Goal: Task Accomplishment & Management: Complete application form

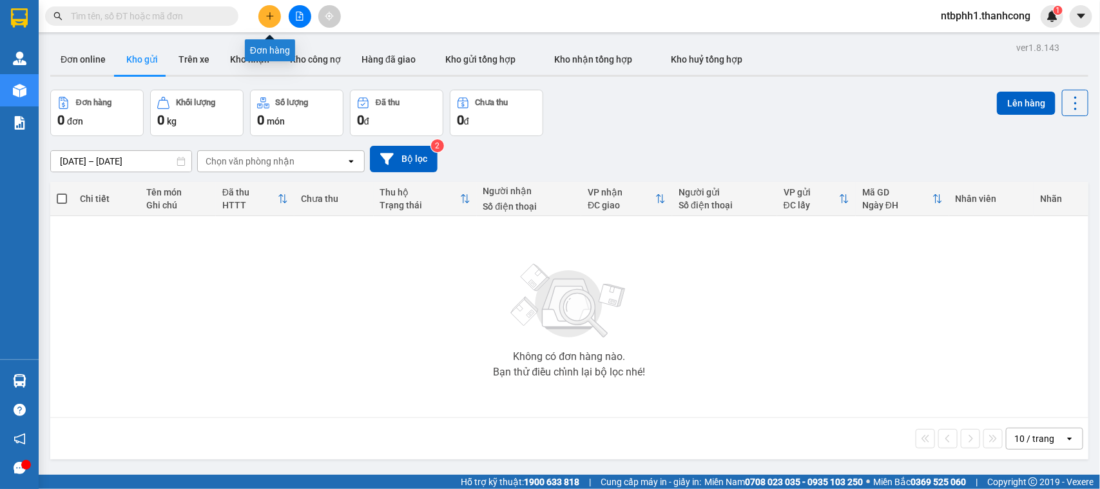
click at [269, 17] on icon "plus" at bounding box center [269, 15] width 1 height 7
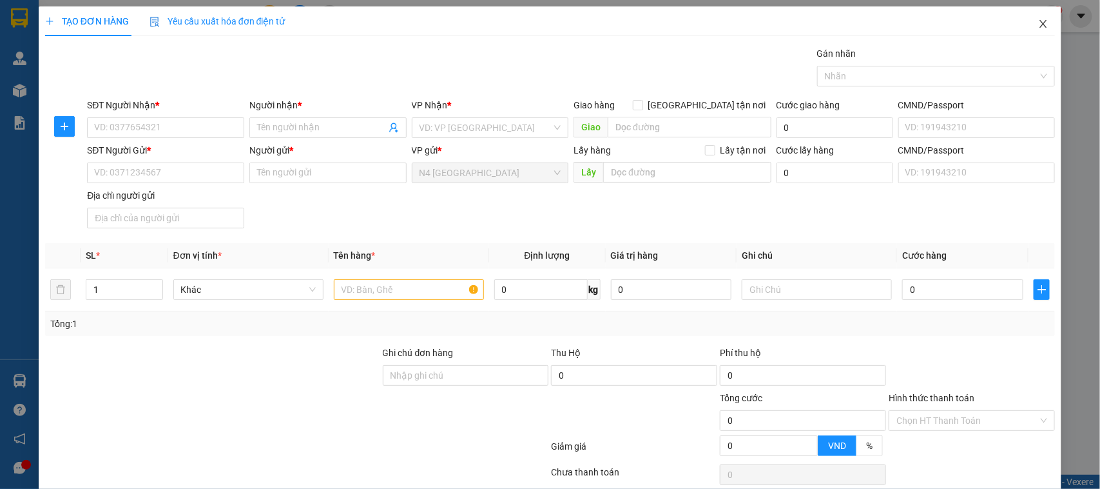
click at [1040, 23] on icon "close" at bounding box center [1043, 24] width 7 height 8
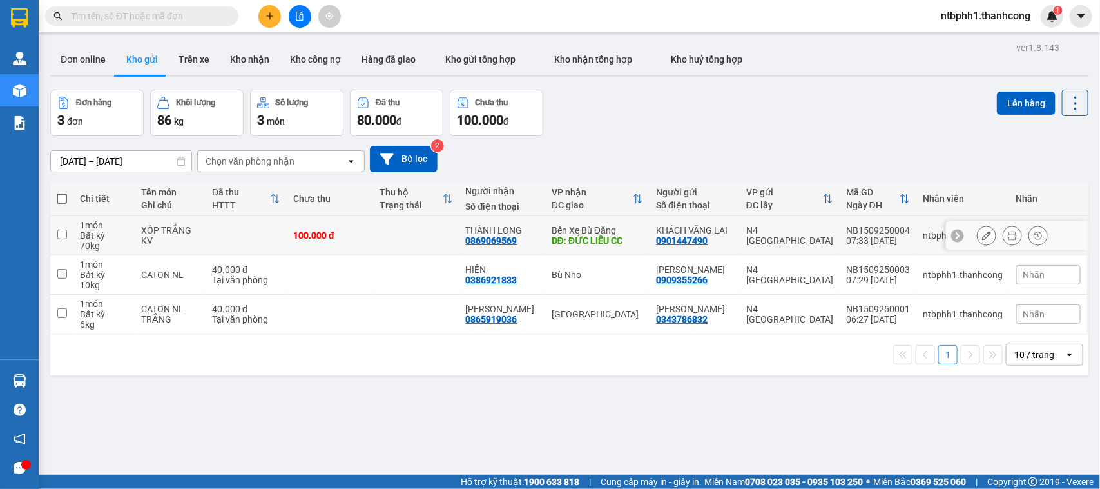
click at [514, 237] on div "0869069569" at bounding box center [492, 240] width 52 height 10
copy div "0869069569"
click at [494, 278] on div "0386921833" at bounding box center [492, 280] width 52 height 10
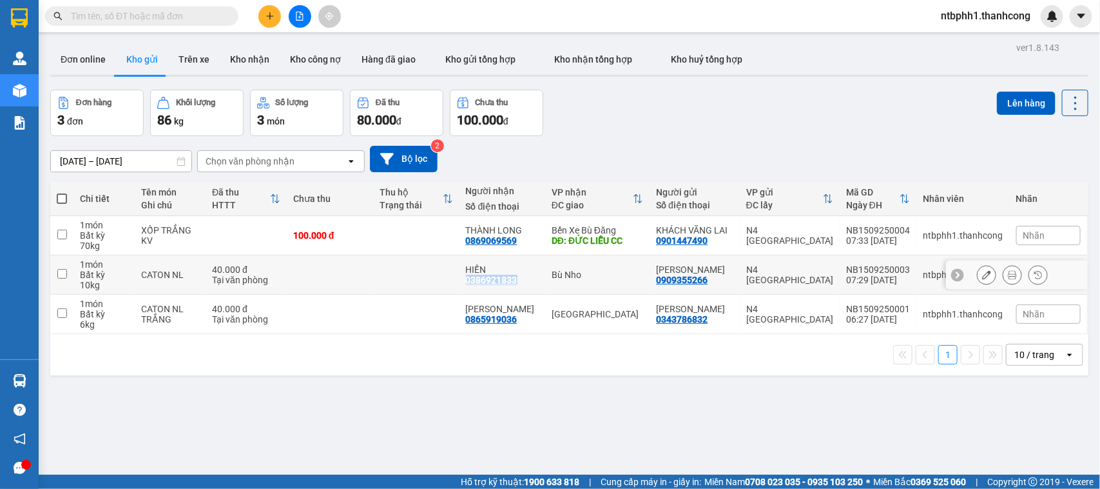
copy div "0386921833"
click at [514, 398] on div "ver 1.8.143 Đơn online Kho gửi Trên xe Kho nhận Kho công nợ Hàng đã giao Kho gử…" at bounding box center [569, 283] width 1049 height 489
click at [495, 239] on div "0869069569" at bounding box center [492, 240] width 52 height 10
copy div "0869069569"
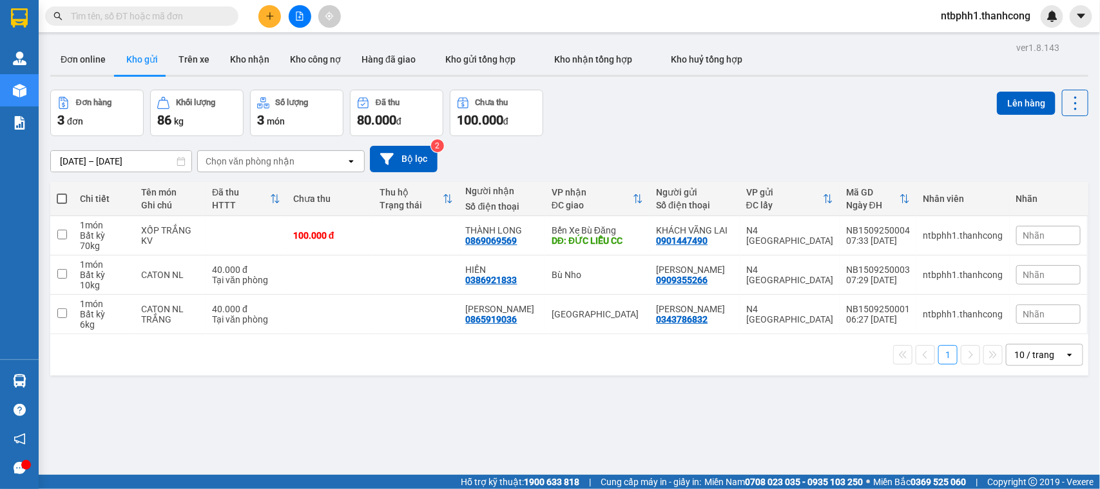
click at [462, 404] on div "ver 1.8.143 Đơn online Kho gửi Trên xe Kho nhận Kho công nợ Hàng đã giao Kho gử…" at bounding box center [569, 283] width 1049 height 489
click at [271, 16] on icon "plus" at bounding box center [269, 15] width 7 height 1
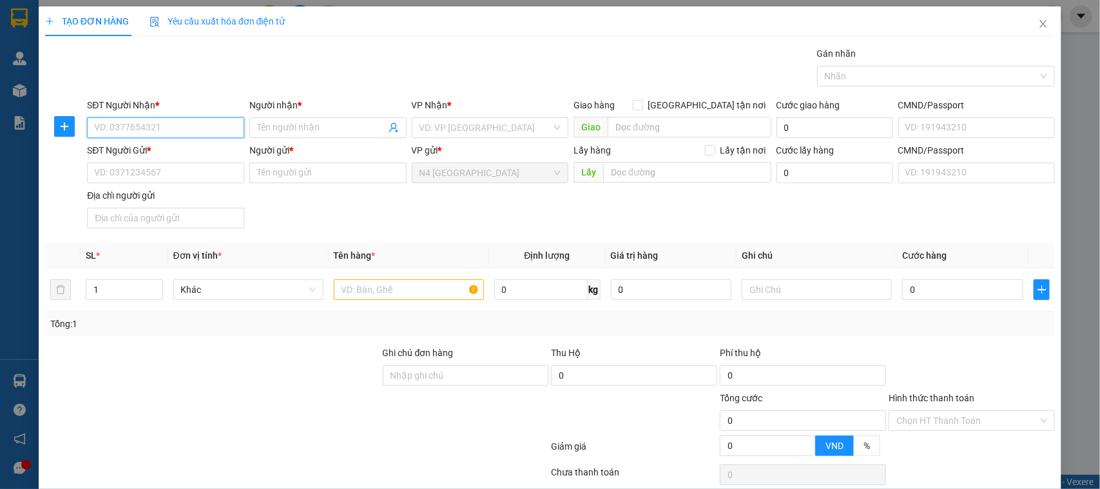
paste input "0977111522"
type input "0977111522"
click at [309, 122] on input "Người nhận *" at bounding box center [321, 128] width 129 height 14
type input "PHU"
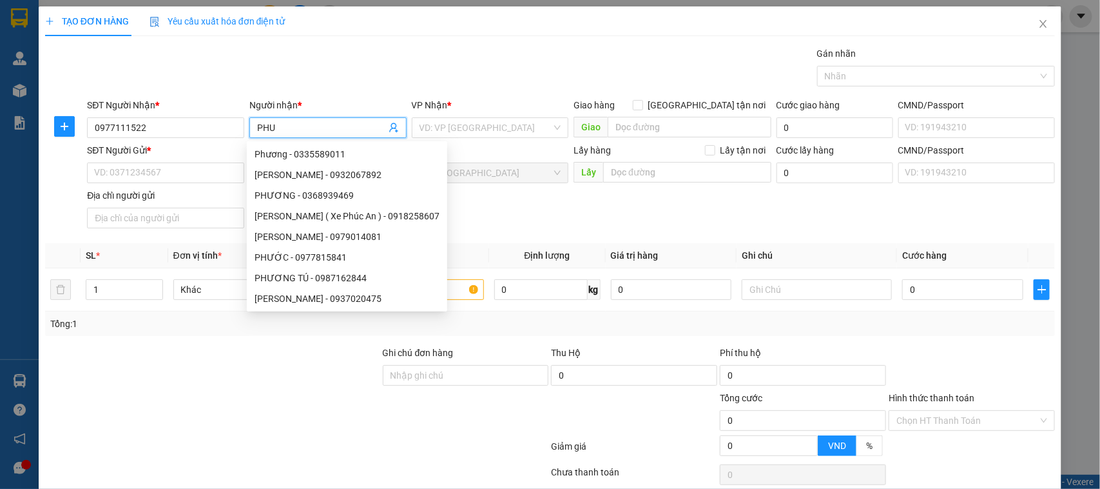
click at [300, 124] on input "PHU" at bounding box center [321, 128] width 129 height 14
click at [300, 123] on input "PHU" at bounding box center [321, 128] width 129 height 14
paste input "hương"
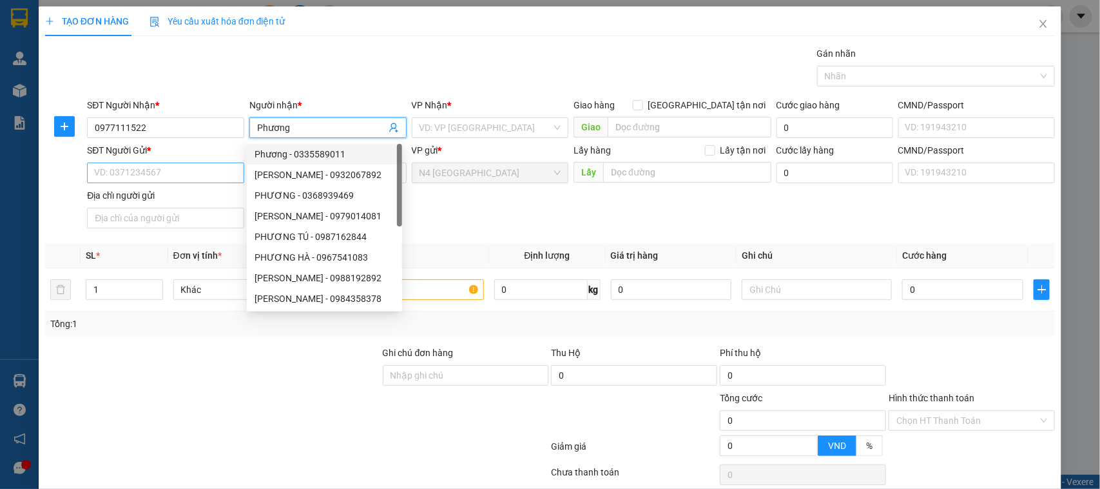
type input "Phương"
click at [148, 172] on input "SĐT Người Gửi *" at bounding box center [165, 172] width 157 height 21
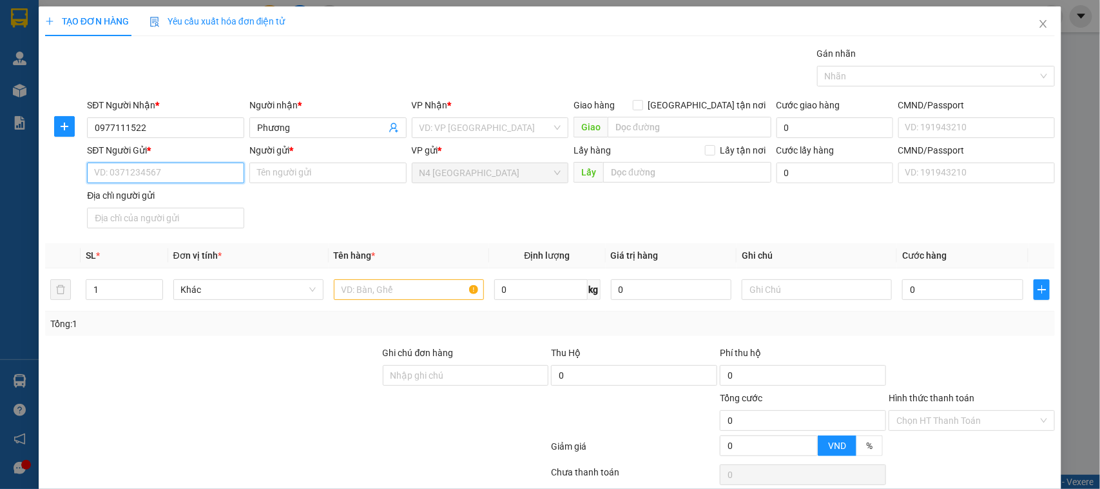
paste input "0962905313"
type input "0962905313"
click at [260, 169] on input "Người gửi *" at bounding box center [327, 172] width 157 height 21
paste input "[PERSON_NAME]"
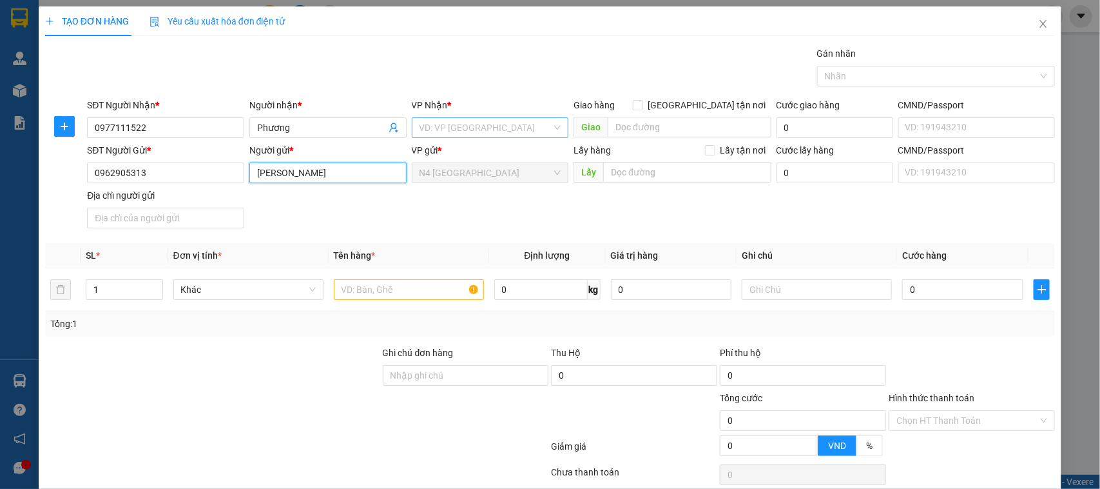
type input "[PERSON_NAME]"
click at [467, 130] on input "search" at bounding box center [486, 127] width 133 height 19
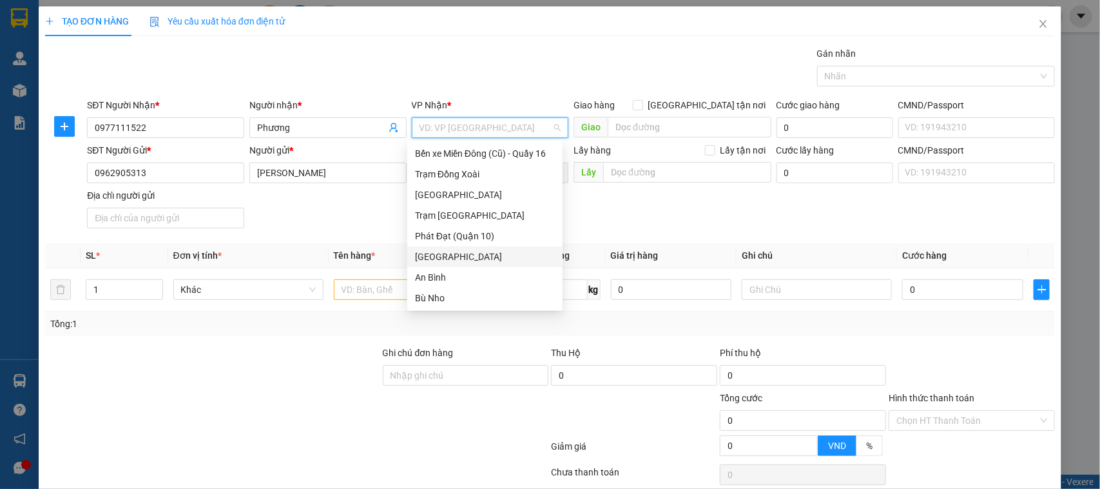
click at [456, 255] on div "[GEOGRAPHIC_DATA]" at bounding box center [485, 256] width 140 height 14
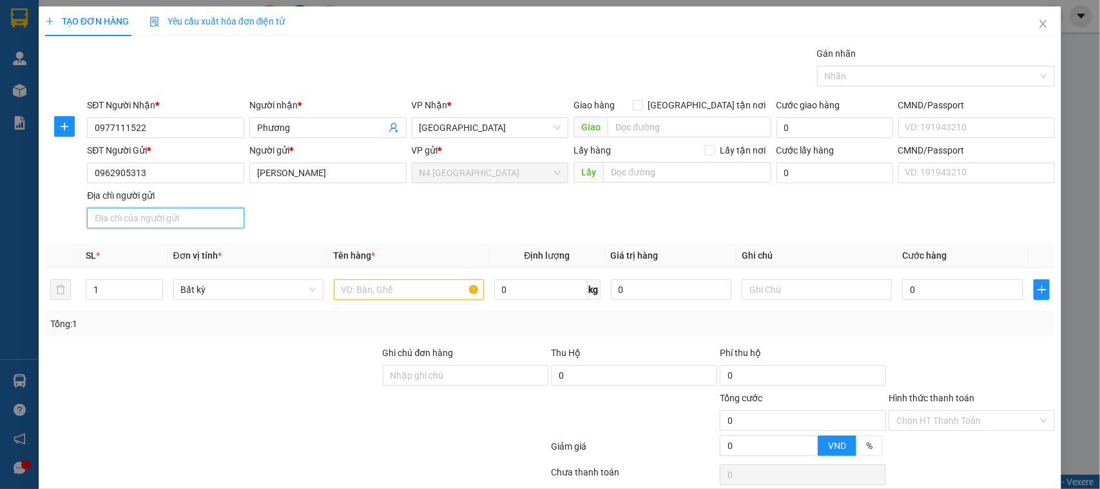
click at [152, 213] on input "Địa chỉ người gửi" at bounding box center [165, 218] width 157 height 21
paste input "HA TINH"
type input "HA TINH"
click at [359, 290] on input "text" at bounding box center [409, 289] width 150 height 21
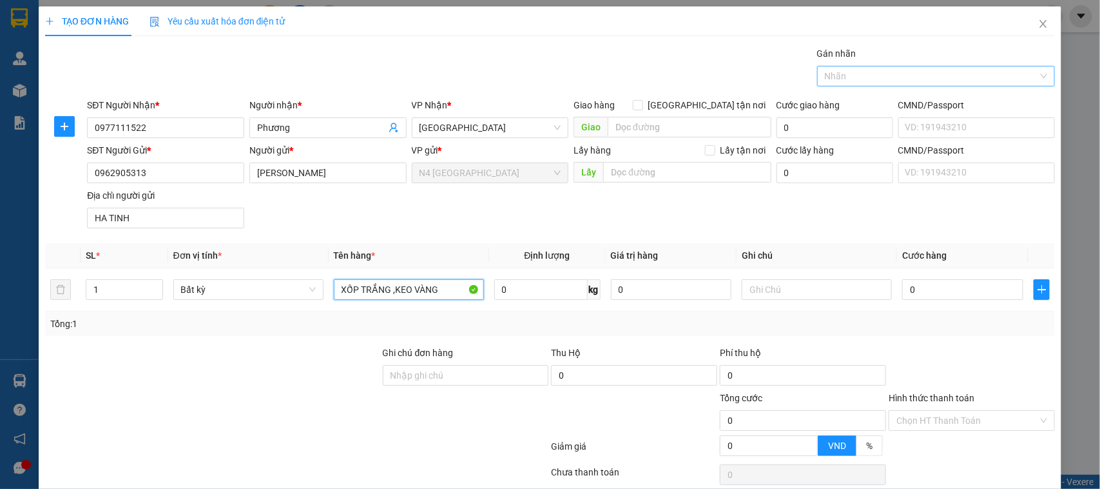
click at [1032, 79] on div "Nhãn" at bounding box center [936, 76] width 239 height 21
type input "XỐP TRẮNG ,KEO VÀNG"
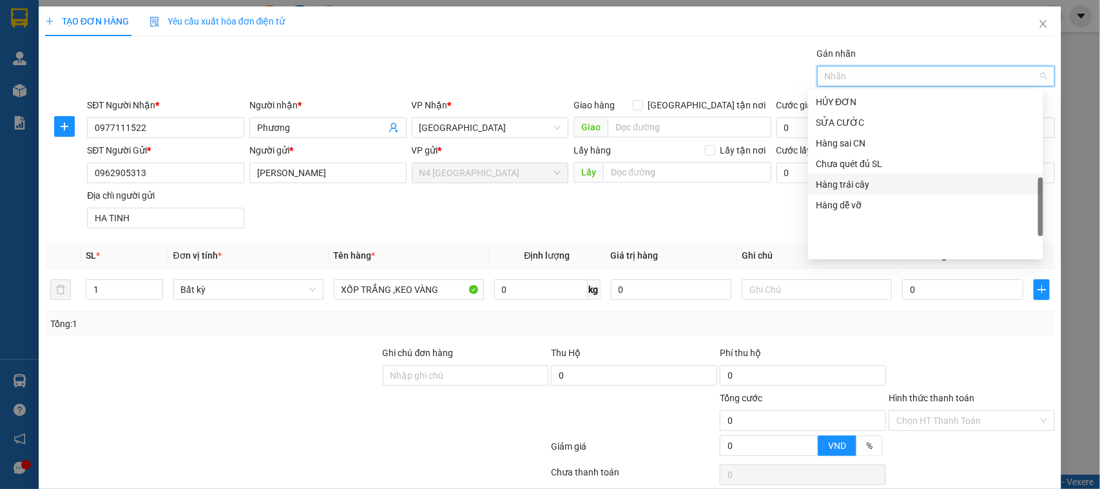
scroll to position [332, 0]
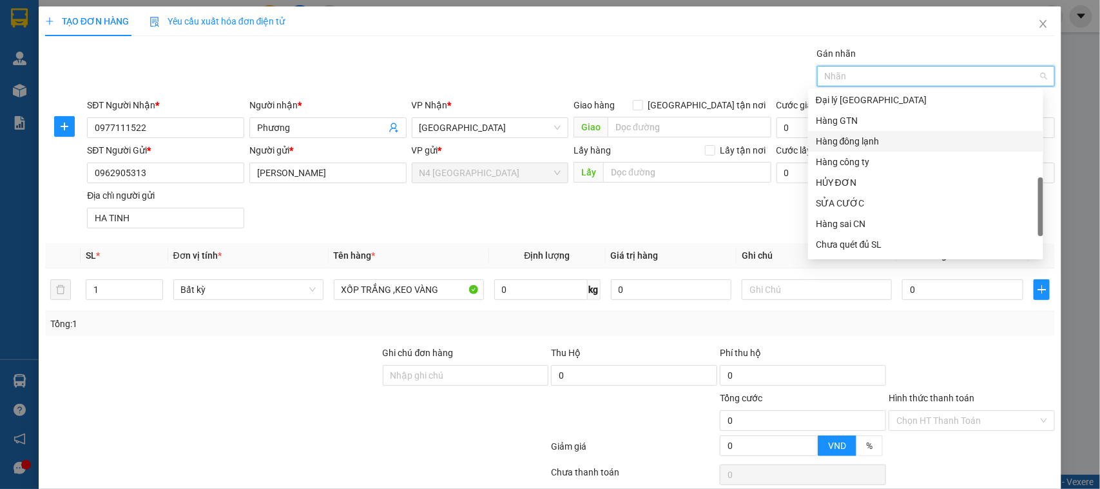
click at [851, 140] on div "Hàng đông lạnh" at bounding box center [926, 141] width 220 height 14
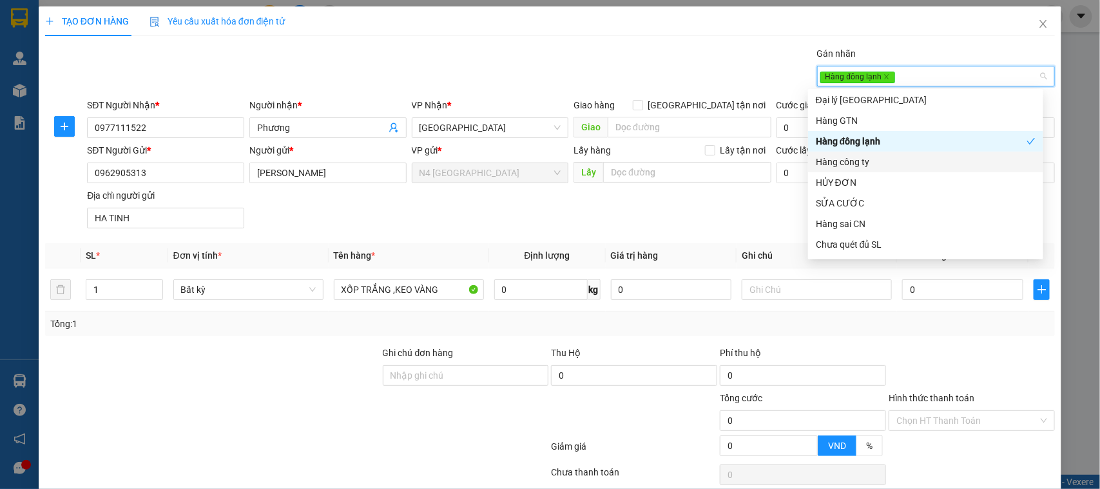
scroll to position [55, 0]
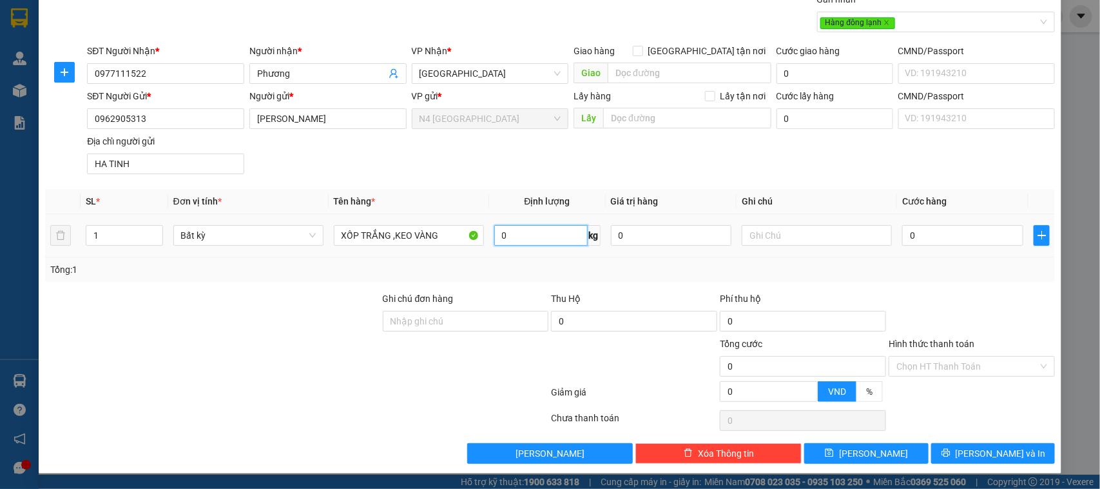
click at [549, 236] on input "0" at bounding box center [540, 235] width 93 height 21
type input "13"
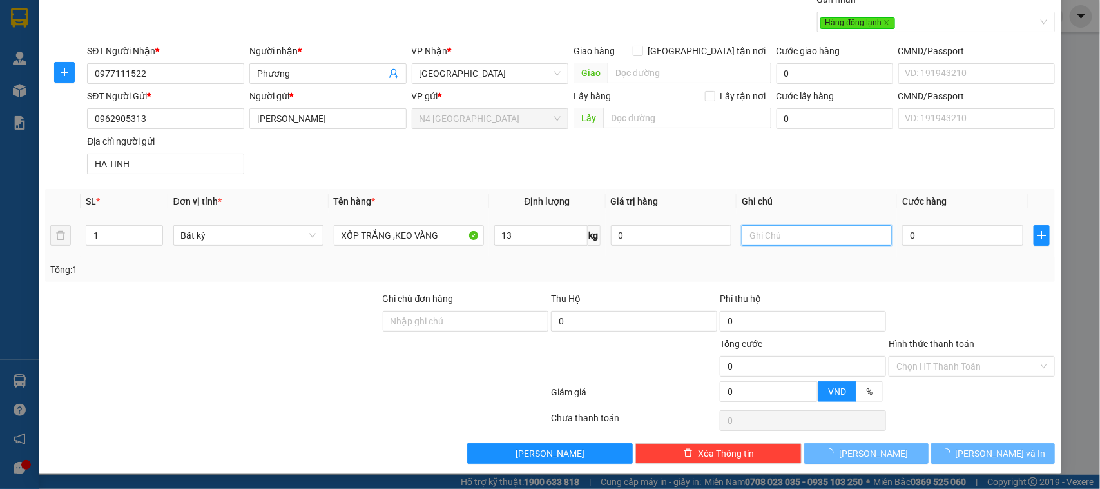
type input "40.000"
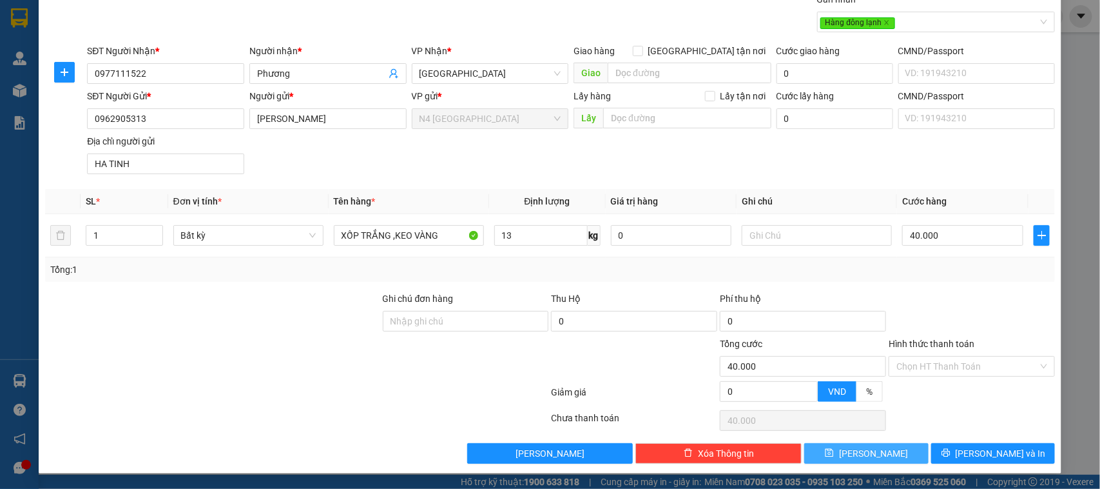
click at [834, 454] on icon "save" at bounding box center [829, 452] width 9 height 9
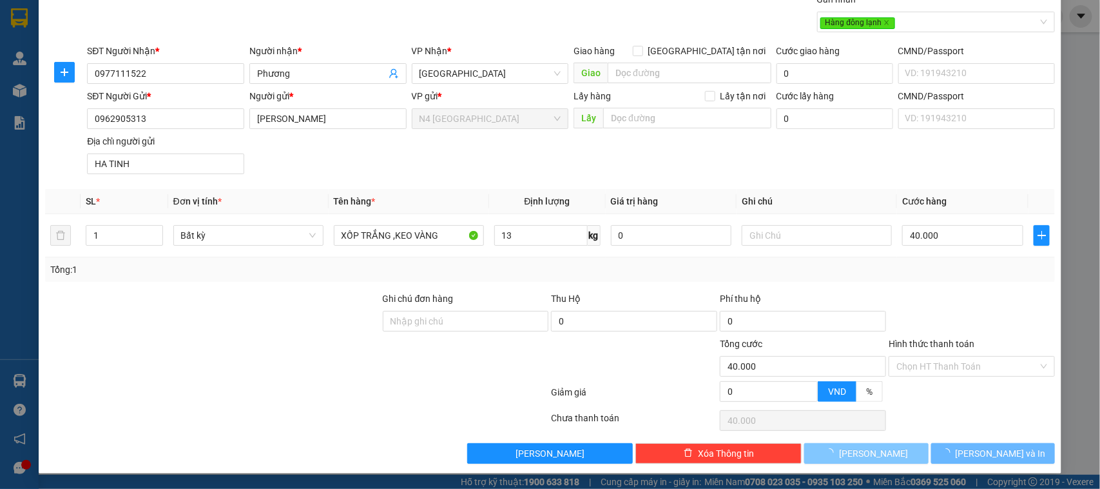
type input "0"
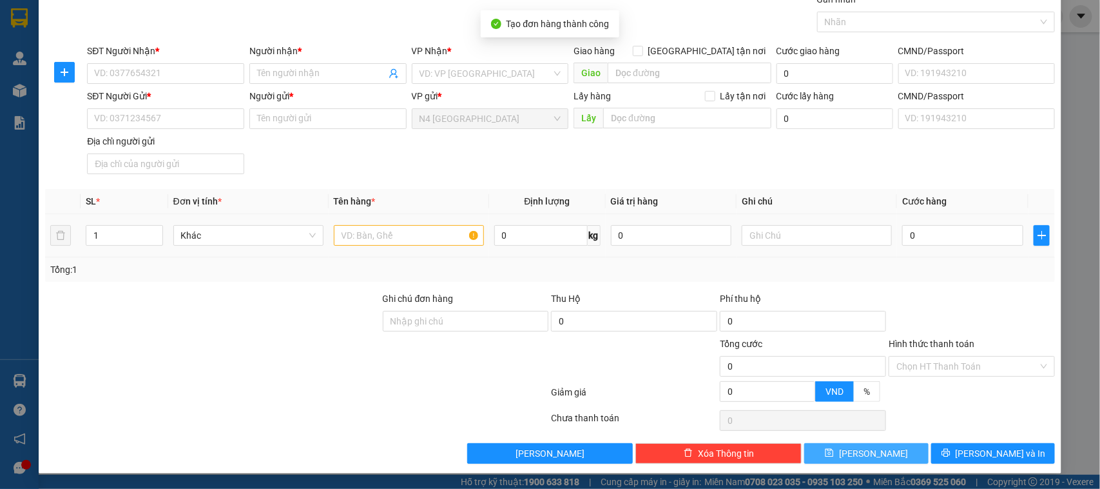
scroll to position [0, 0]
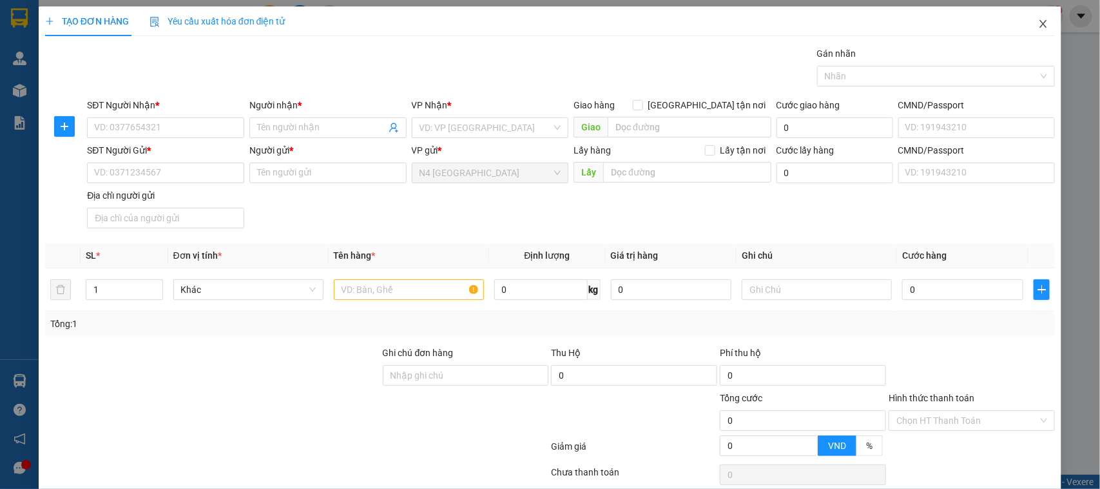
click at [1038, 21] on icon "close" at bounding box center [1043, 24] width 10 height 10
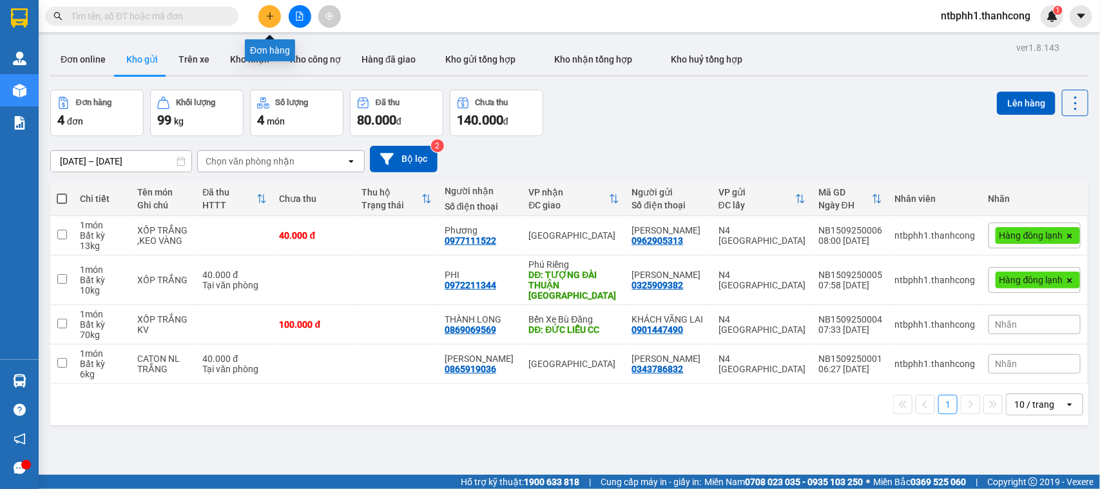
click at [262, 10] on button at bounding box center [269, 16] width 23 height 23
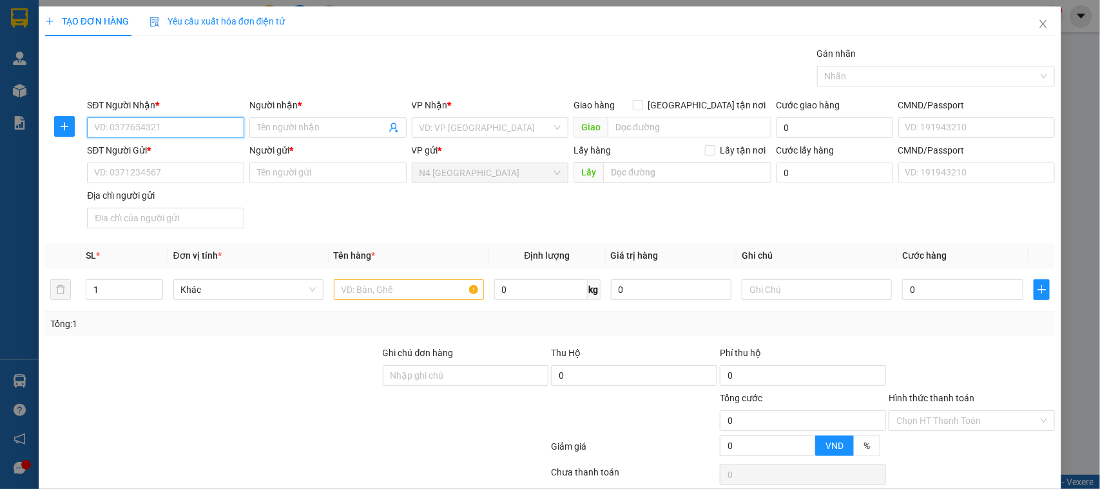
paste input "0945579268"
type input "0945579268"
click at [291, 117] on span at bounding box center [327, 127] width 157 height 21
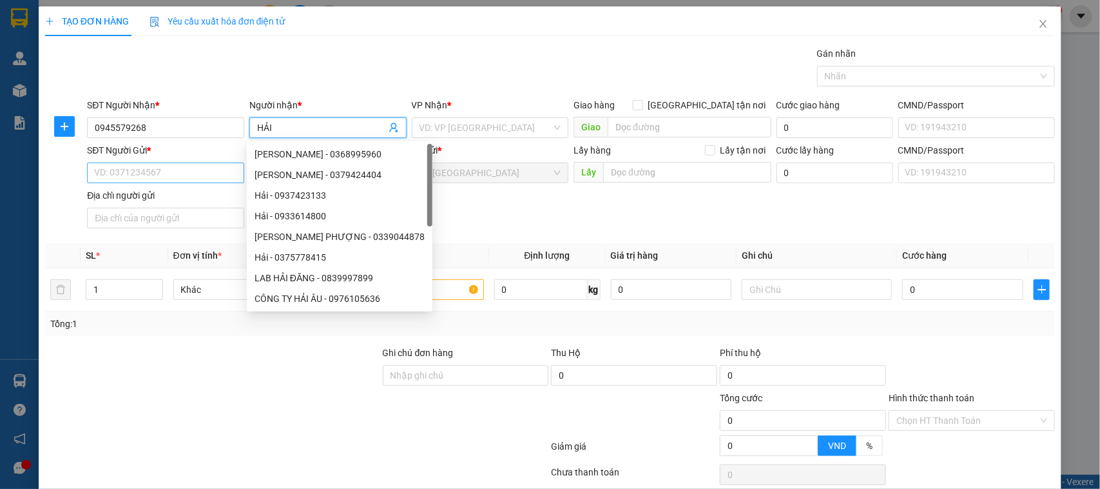
type input "HẢI"
click at [176, 177] on input "SĐT Người Gửi *" at bounding box center [165, 172] width 157 height 21
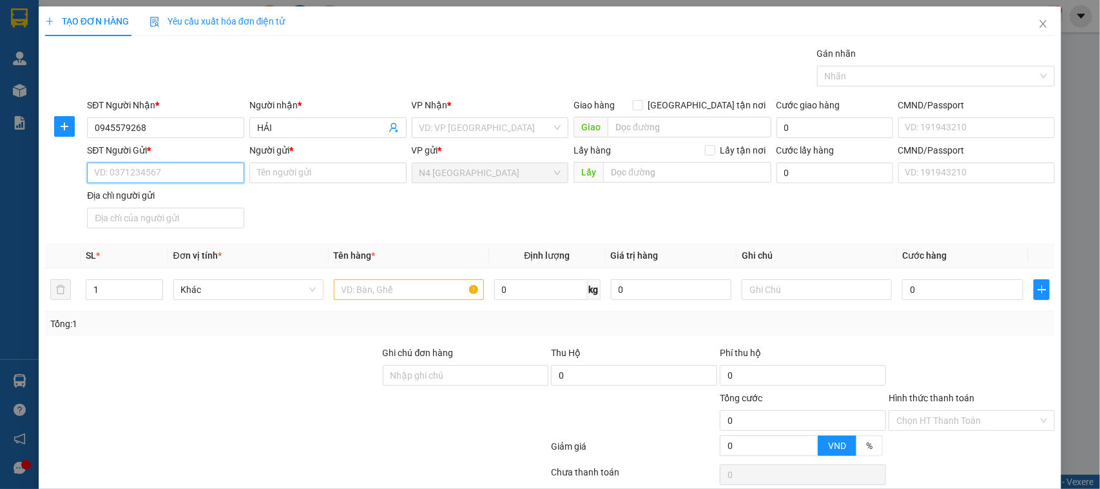
paste input "0938462911"
type input "0938462911"
click at [313, 178] on input "Người gửi *" at bounding box center [327, 172] width 157 height 21
paste input "[PERSON_NAME]"
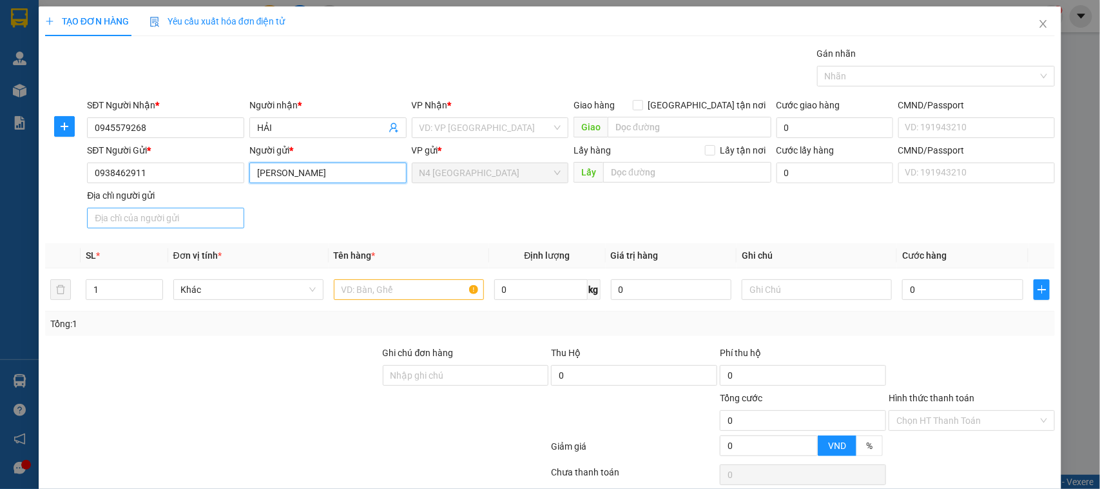
type input "[PERSON_NAME]"
click at [179, 215] on input "Địa chỉ người gửi" at bounding box center [165, 218] width 157 height 21
paste input "ĐỨC MỸ , CÀNG LONG TRÀ VINH"
click at [550, 126] on div "VD: VP [GEOGRAPHIC_DATA]" at bounding box center [490, 127] width 157 height 21
type input "ĐỨC MỸ , CÀNG LONG TRÀ VINH"
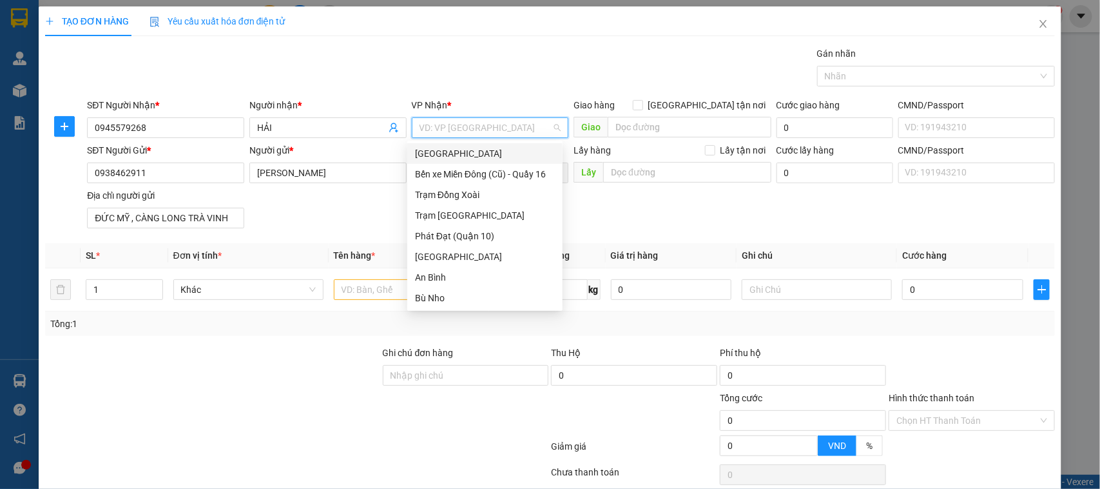
type input "D"
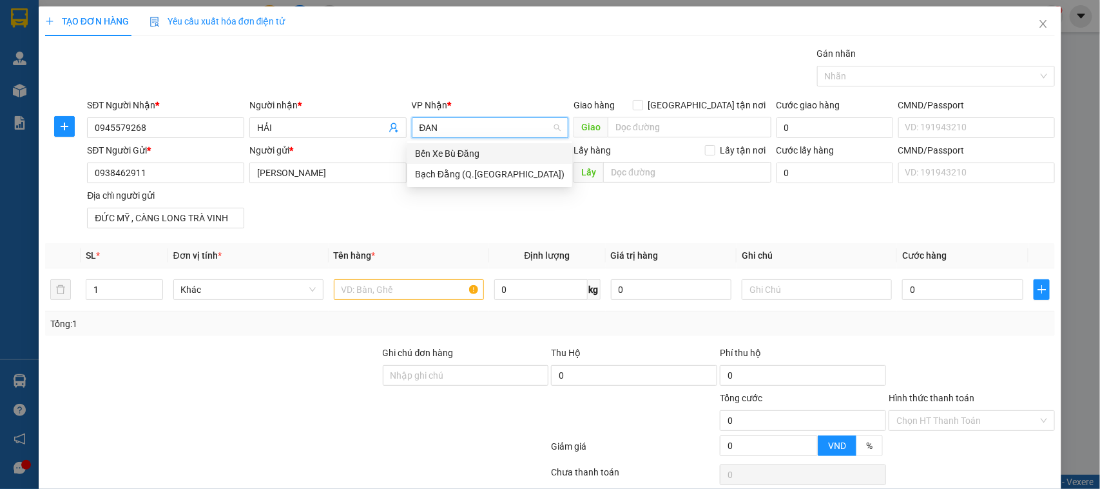
type input "ĐANG"
click at [462, 152] on div "Bến Xe Bù Đăng" at bounding box center [490, 153] width 150 height 14
click at [433, 291] on input "text" at bounding box center [409, 289] width 150 height 21
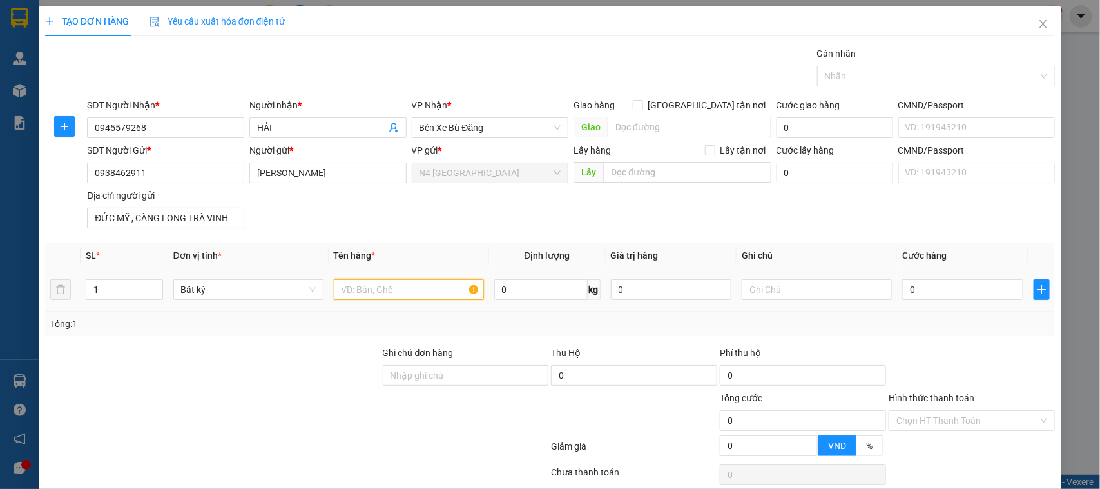
paste input "CATON(NHẸ TAY MIỄN TRỪ TN HƯ HỎNG)"
click at [1028, 77] on div "Nhãn" at bounding box center [936, 76] width 239 height 21
type input "CATON(NHẸ TAY MIỄN TRỪ TN HƯ HỎNG)"
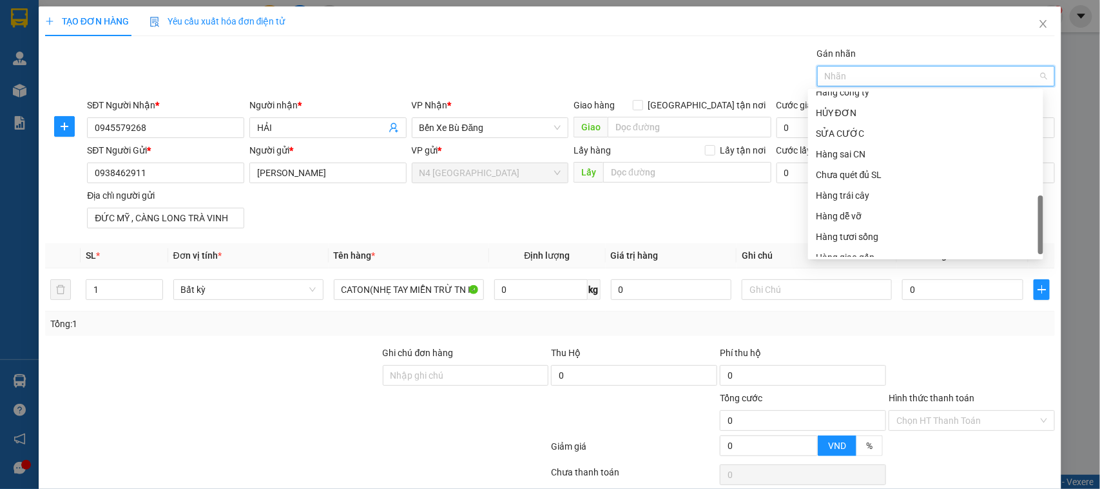
scroll to position [413, 0]
click at [852, 206] on div "Hàng dễ vỡ" at bounding box center [926, 205] width 220 height 14
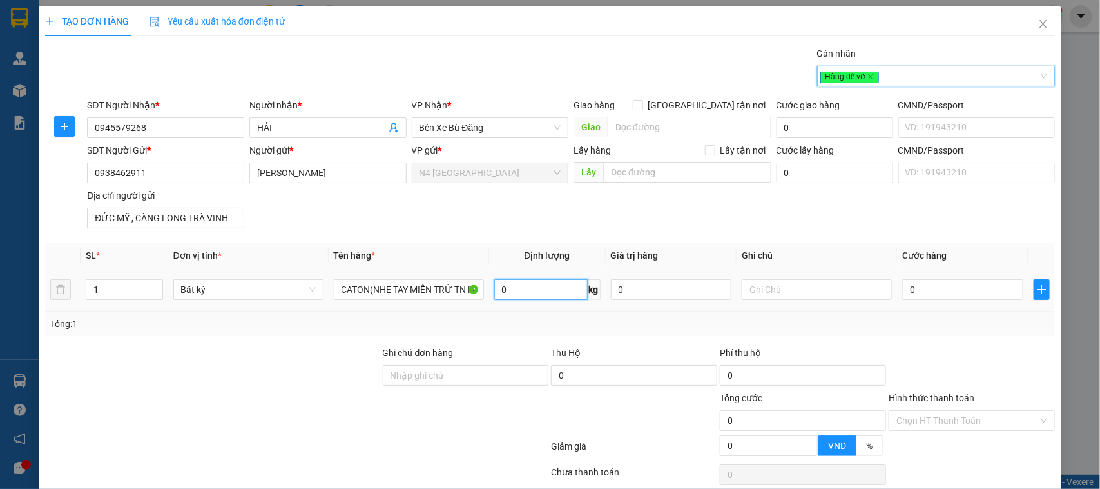
click at [512, 291] on input "0" at bounding box center [540, 289] width 93 height 21
type input "20"
click at [112, 293] on input "1" at bounding box center [124, 289] width 76 height 19
type input "50.000"
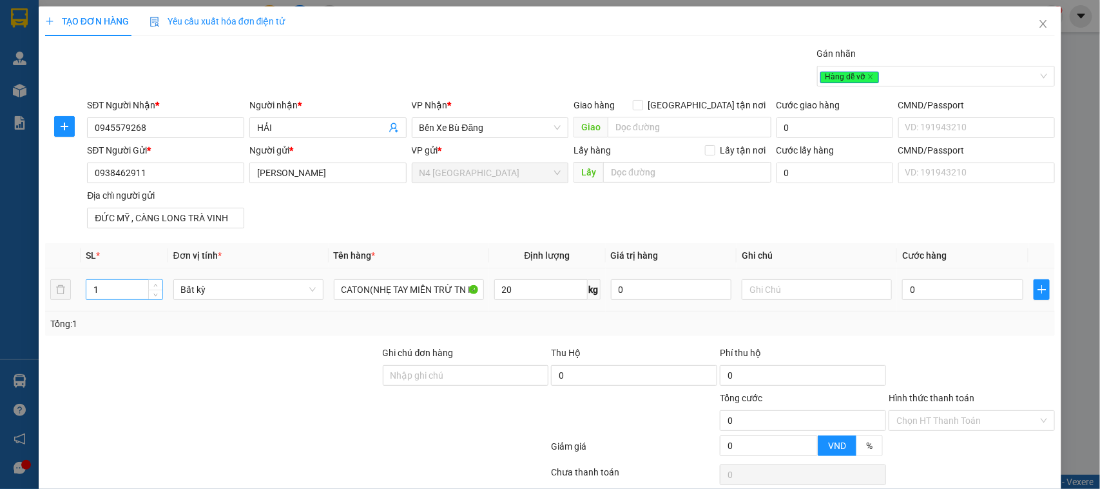
type input "50.000"
type input "2"
click at [633, 295] on input "0" at bounding box center [671, 289] width 121 height 21
type input "100.000"
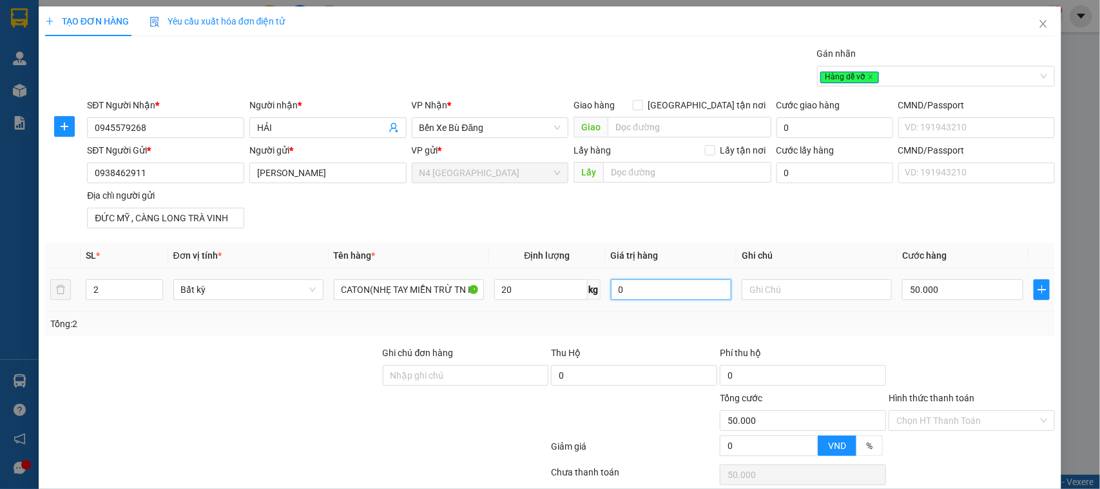
type input "100.000"
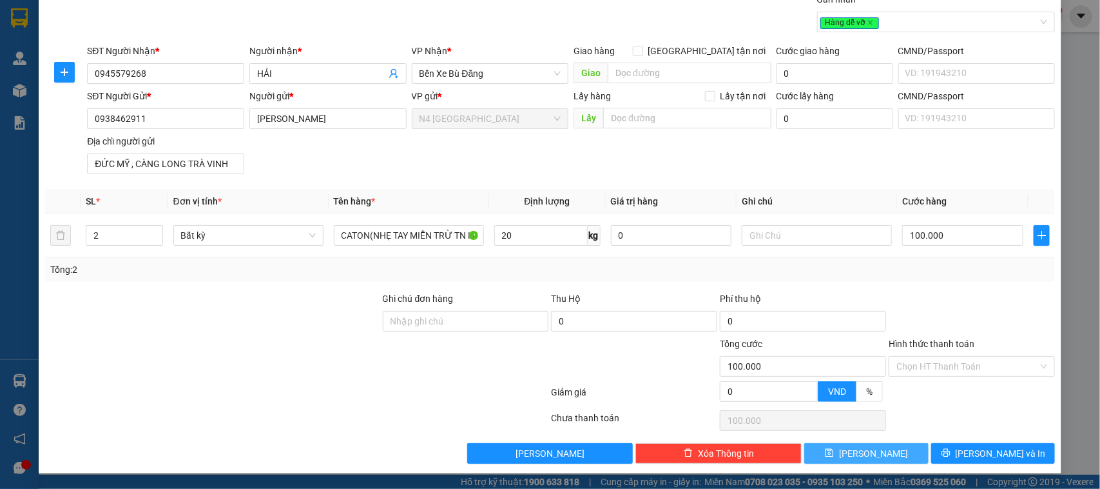
click at [874, 452] on button "[PERSON_NAME]" at bounding box center [866, 453] width 124 height 21
type input "1"
type input "0"
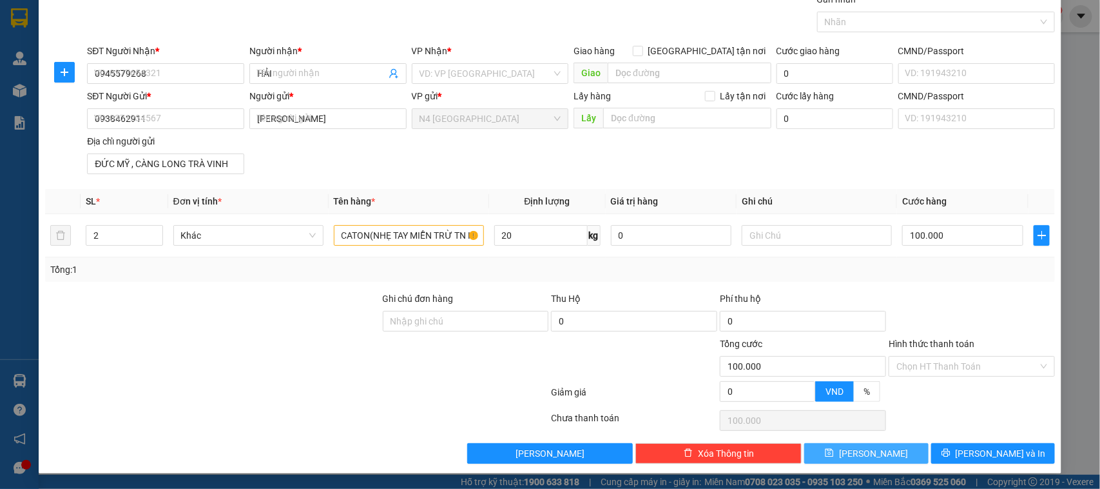
type input "0"
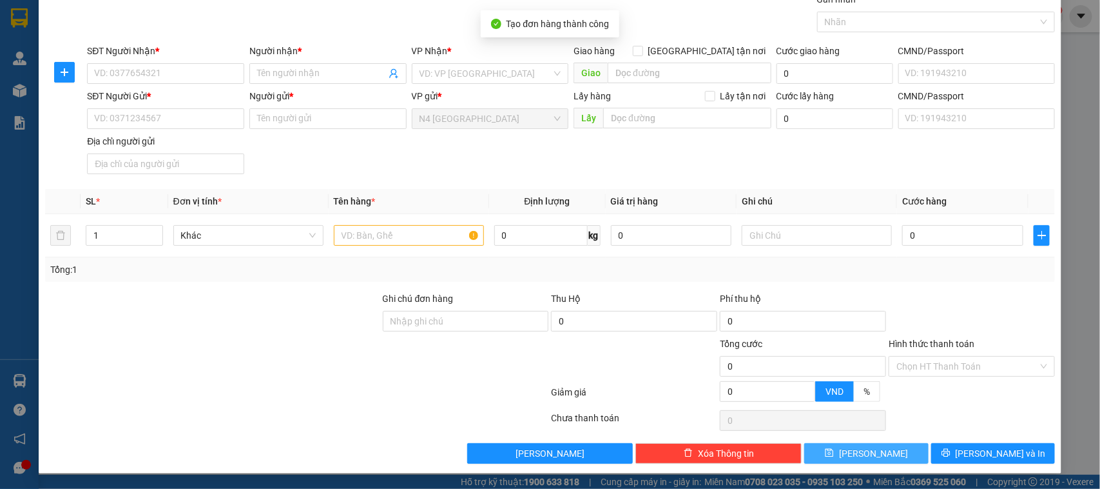
scroll to position [0, 0]
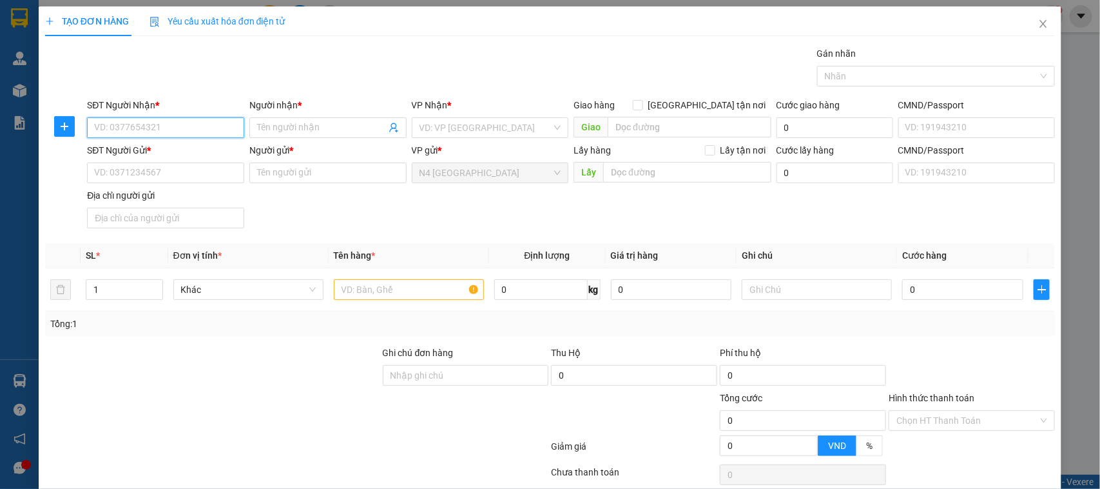
paste input "0978595338"
type input "0978595338"
click at [268, 126] on input "Người nhận *" at bounding box center [321, 128] width 129 height 14
type input "NHẬT TÂN"
click at [206, 177] on input "SĐT Người Gửi *" at bounding box center [165, 172] width 157 height 21
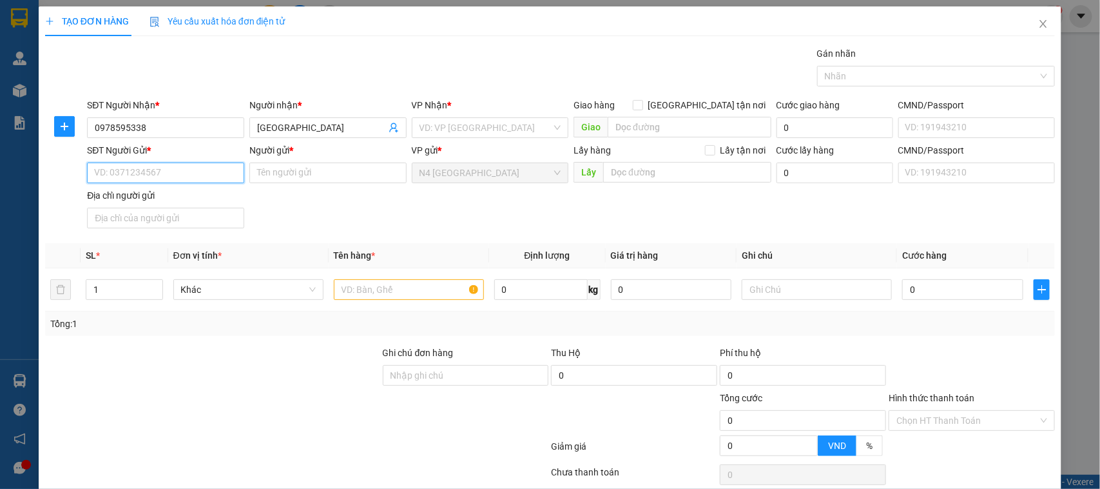
paste input "0937888900"
type input "0937888900"
click at [291, 170] on input "Người gửi *" at bounding box center [327, 172] width 157 height 21
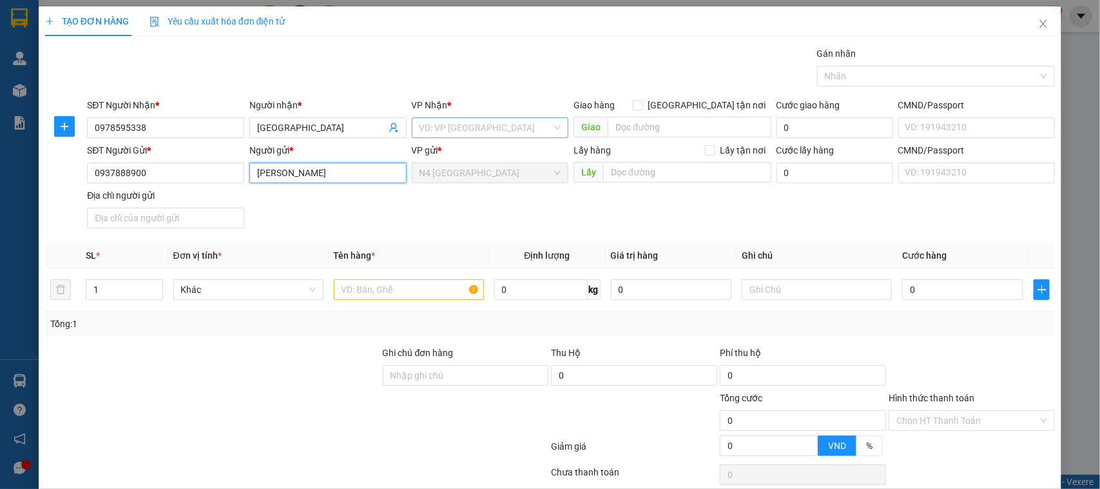
type input "HOÀNG ANH TUẤN"
click at [491, 123] on input "search" at bounding box center [486, 127] width 133 height 19
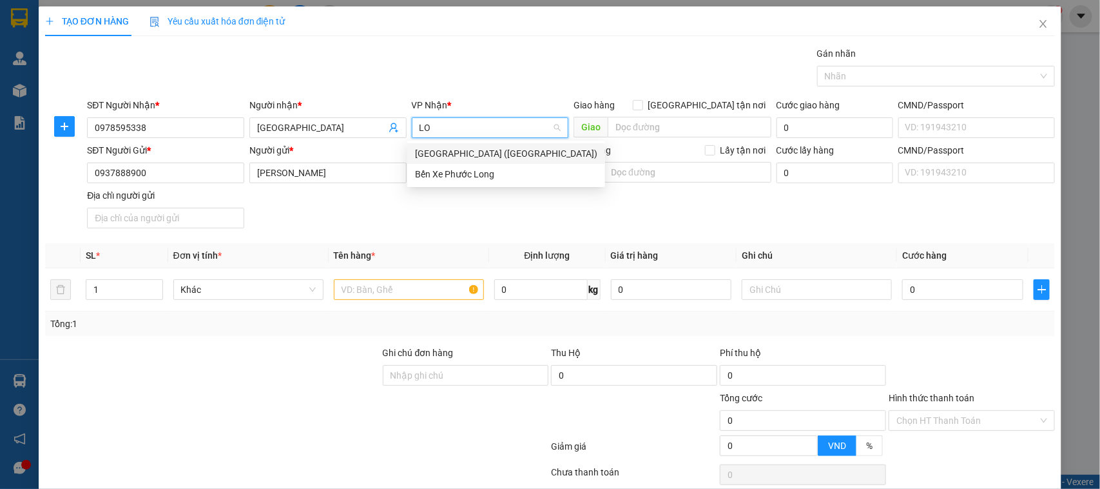
type input "LON"
click at [479, 155] on div "Bến Xe Phước Long" at bounding box center [485, 153] width 140 height 14
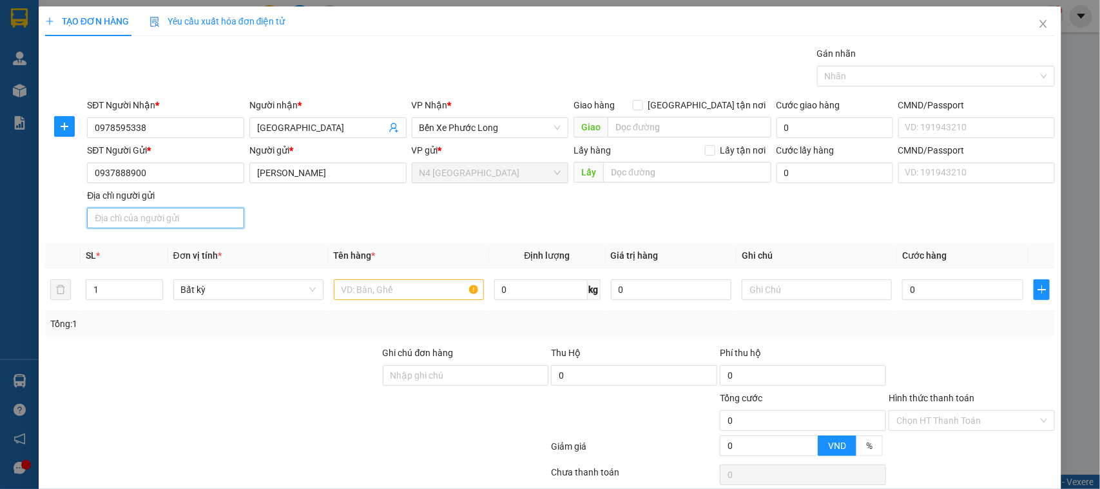
click at [186, 221] on input "Địa chỉ người gửi" at bounding box center [165, 218] width 157 height 21
paste input "LÁI THIÊU ,THUẠN AN,BÌNH DƯƠNG"
type input "LÁI THIÊU ,THUẠN AN,BÌNH DƯƠNG"
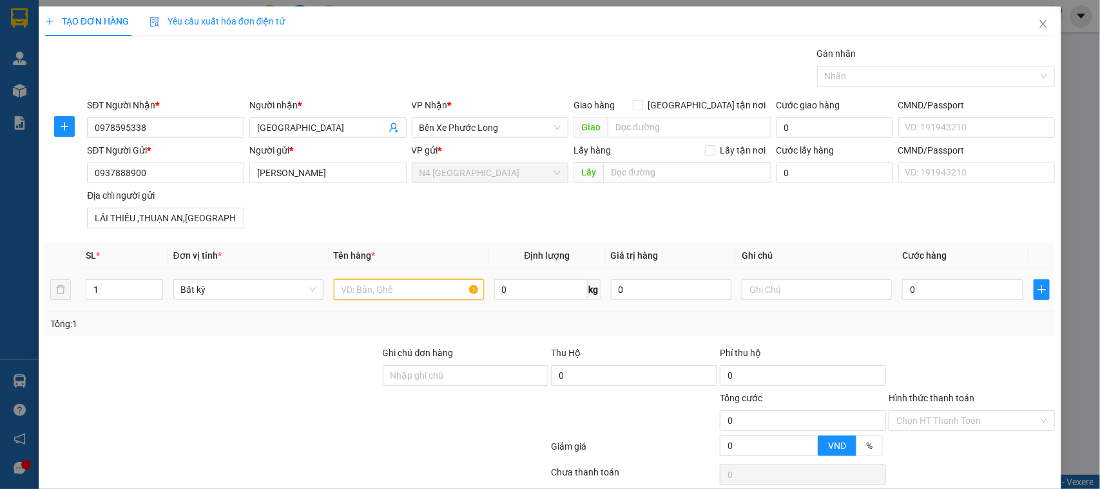
click at [359, 291] on input "text" at bounding box center [409, 289] width 150 height 21
type input "NL ĐEN"
click at [518, 287] on input "0" at bounding box center [540, 289] width 93 height 21
type input "1"
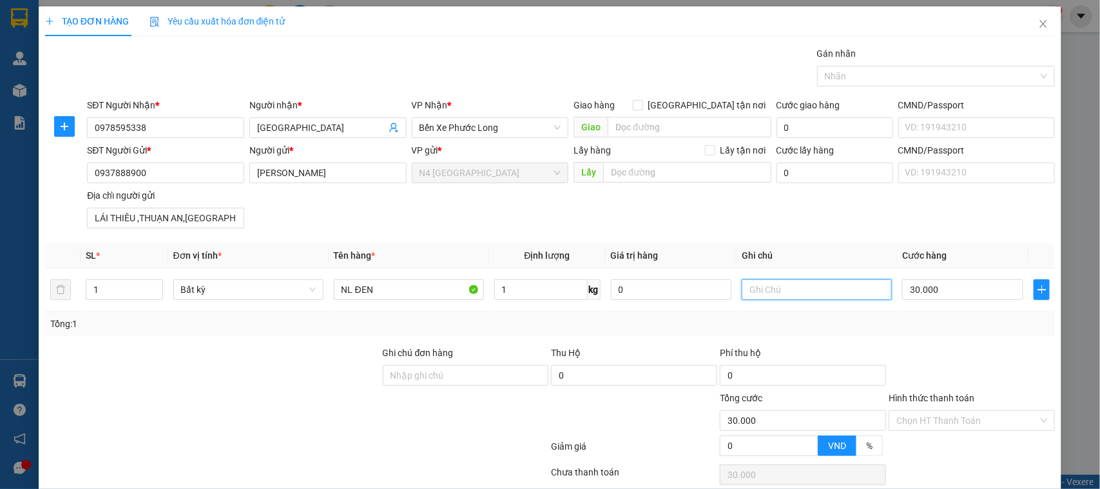
type input "30.000"
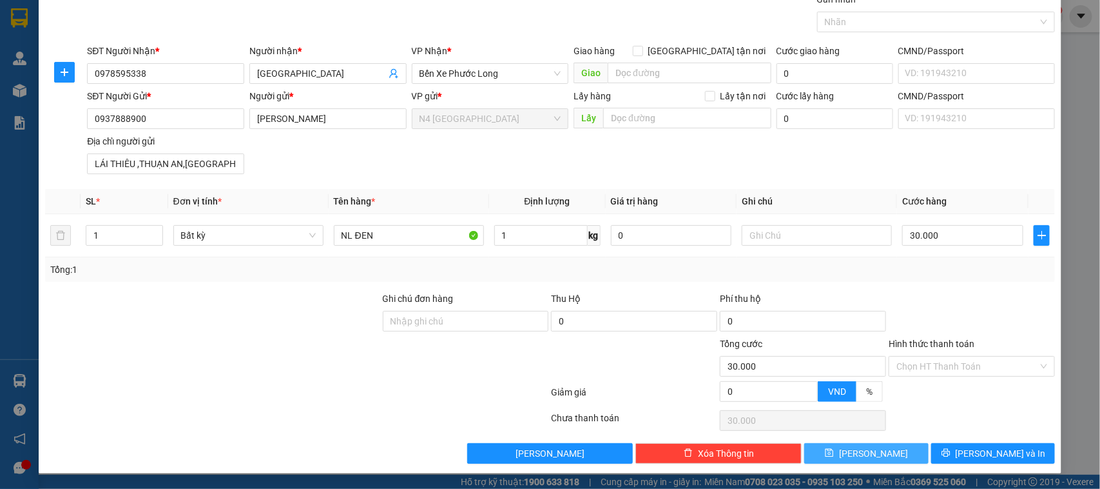
click at [859, 451] on span "[PERSON_NAME]" at bounding box center [873, 453] width 69 height 14
type input "0"
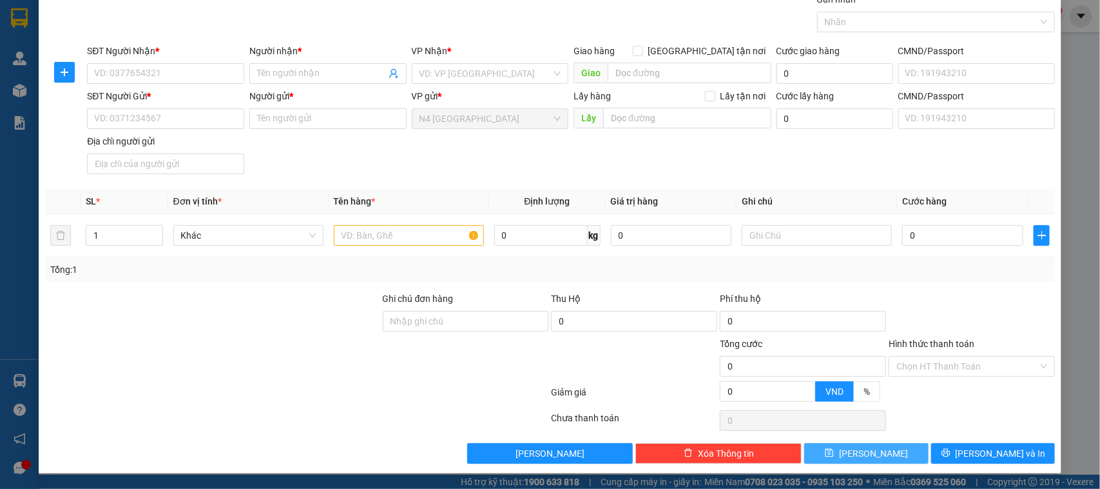
scroll to position [0, 0]
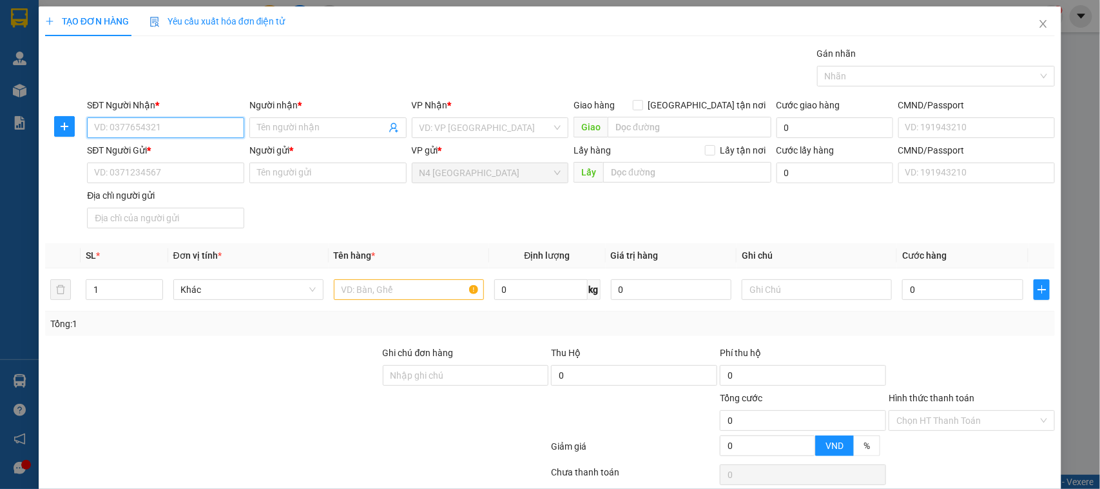
click at [188, 127] on input "SĐT Người Nhận *" at bounding box center [165, 127] width 157 height 21
paste input "0918212763"
type input "0918212763"
click at [303, 123] on input "Người nhận *" at bounding box center [321, 128] width 129 height 14
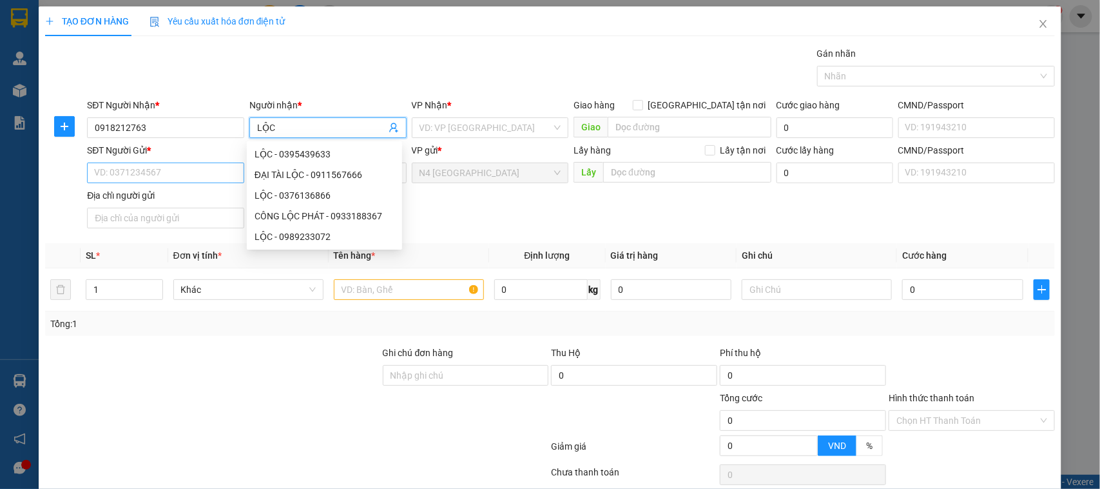
type input "LỘC"
click at [162, 176] on input "SĐT Người Gửi *" at bounding box center [165, 172] width 157 height 21
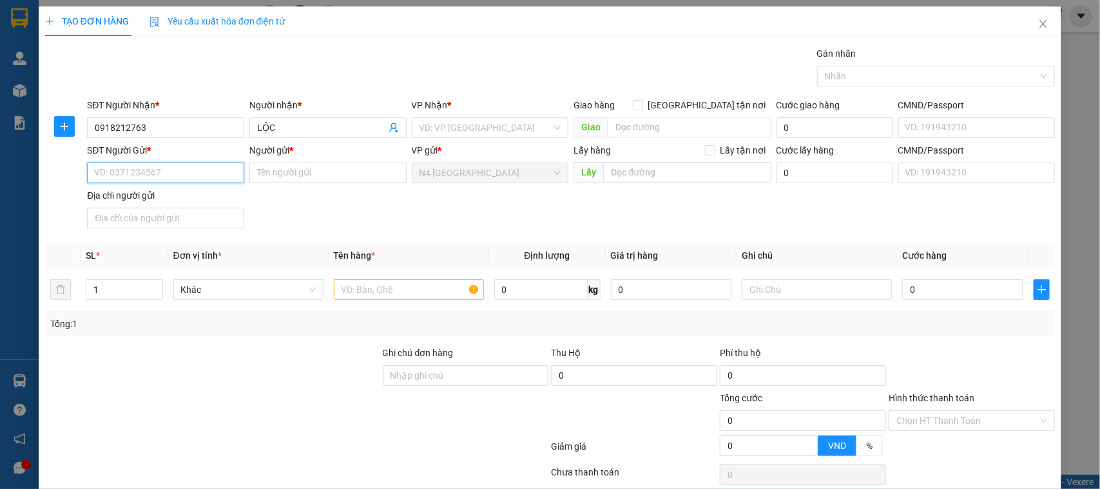
paste input "0945395911"
type input "0945395911"
click at [362, 165] on input "Người gửi *" at bounding box center [327, 172] width 157 height 21
paste input "NGUYỄN NGỌC PHƯƠNG LINH"
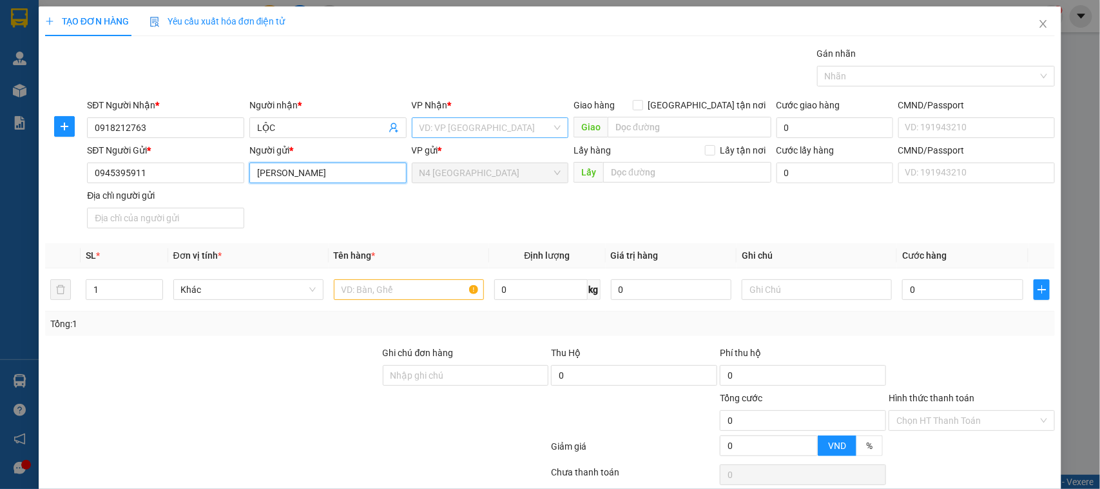
type input "NGUYỄN NGỌC PHƯƠNG LINH"
click at [430, 126] on input "search" at bounding box center [486, 127] width 133 height 19
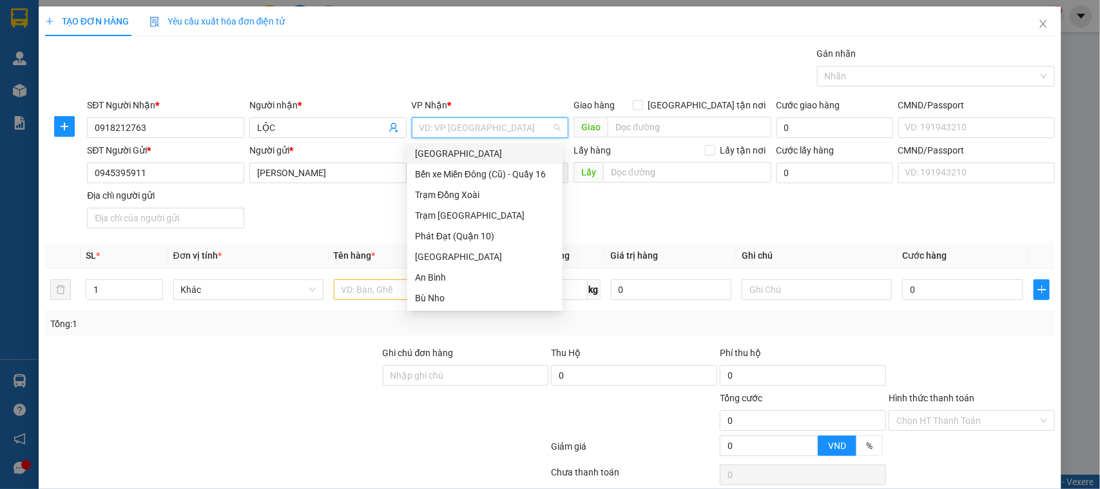
click at [453, 150] on div "[GEOGRAPHIC_DATA]" at bounding box center [485, 153] width 140 height 14
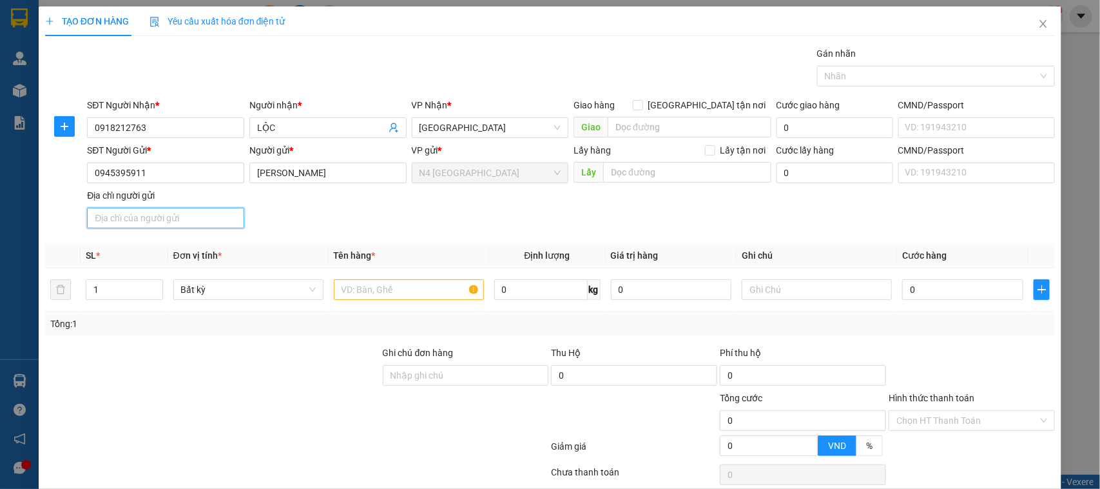
drag, startPoint x: 185, startPoint y: 221, endPoint x: 180, endPoint y: 215, distance: 7.9
click at [185, 221] on input "Địa chỉ người gửi" at bounding box center [165, 218] width 157 height 21
paste input "830 QL 12, HIỆP BÌNH PHƯỚC,THỦ DUC"
type input "830 QL 12, HIỆP BÌNH PHƯỚC,THỦ DUC"
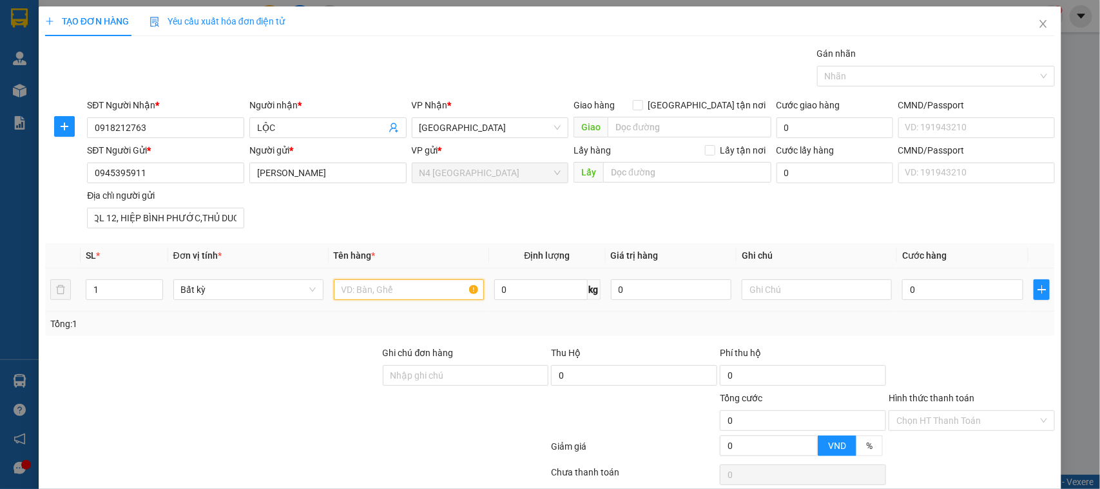
scroll to position [0, 0]
click at [382, 290] on input "text" at bounding box center [409, 289] width 150 height 21
paste input "XỐP TRẮNG KEO ĐEN(CK)"
click at [1020, 73] on div at bounding box center [930, 75] width 219 height 15
type input "XỐP TRẮNG KEO ĐEN(CK)"
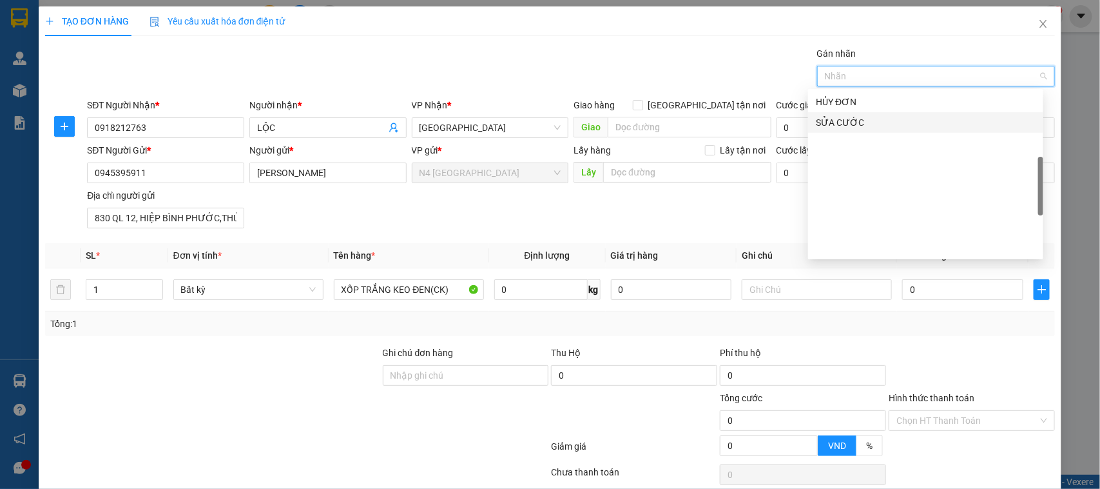
scroll to position [251, 0]
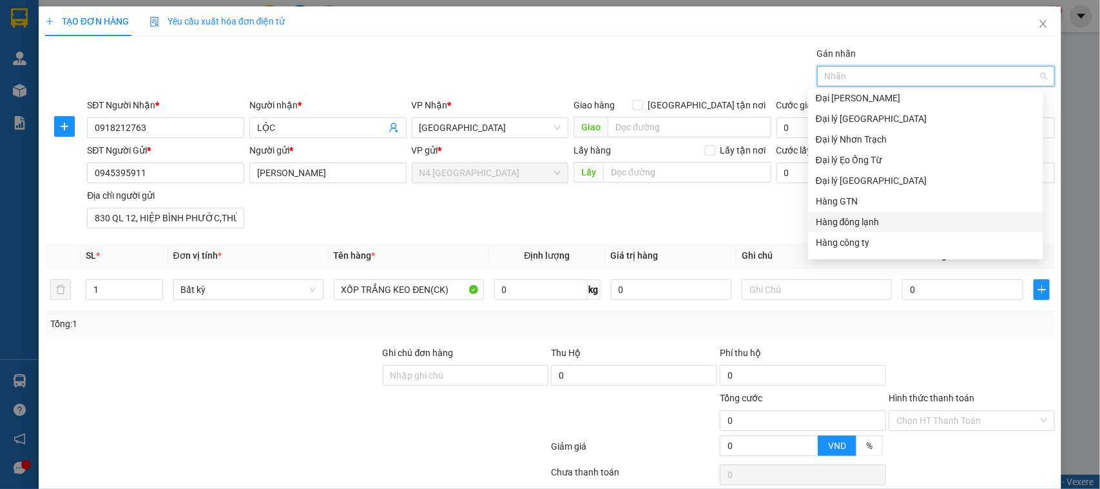
click at [881, 220] on div "Hàng đông lạnh" at bounding box center [926, 222] width 220 height 14
click at [279, 351] on div at bounding box center [213, 368] width 338 height 45
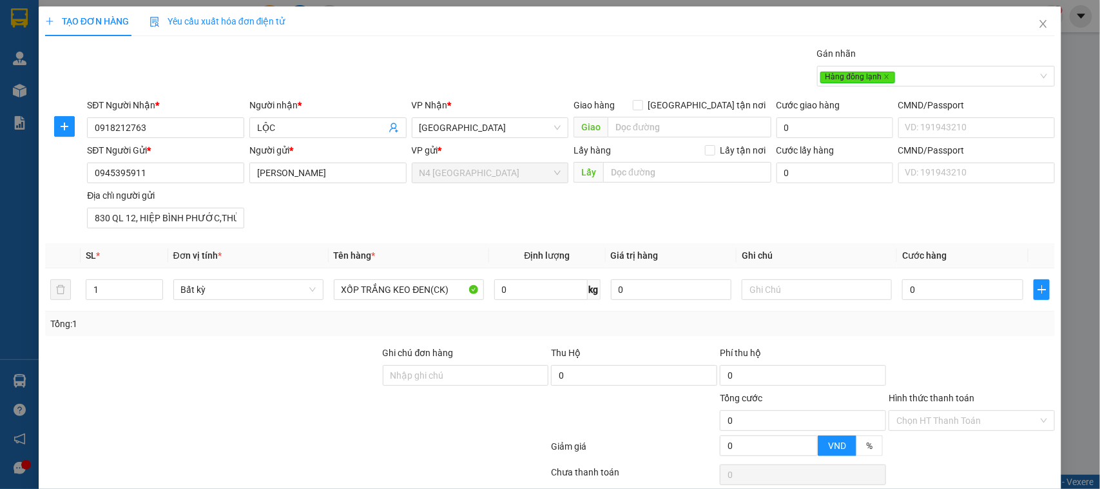
scroll to position [55, 0]
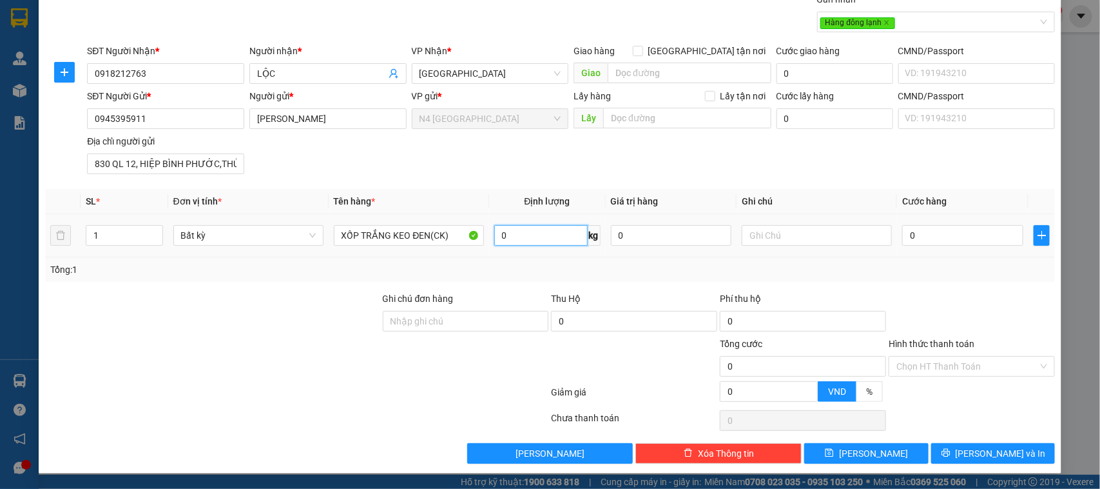
click at [520, 236] on input "0" at bounding box center [540, 235] width 93 height 21
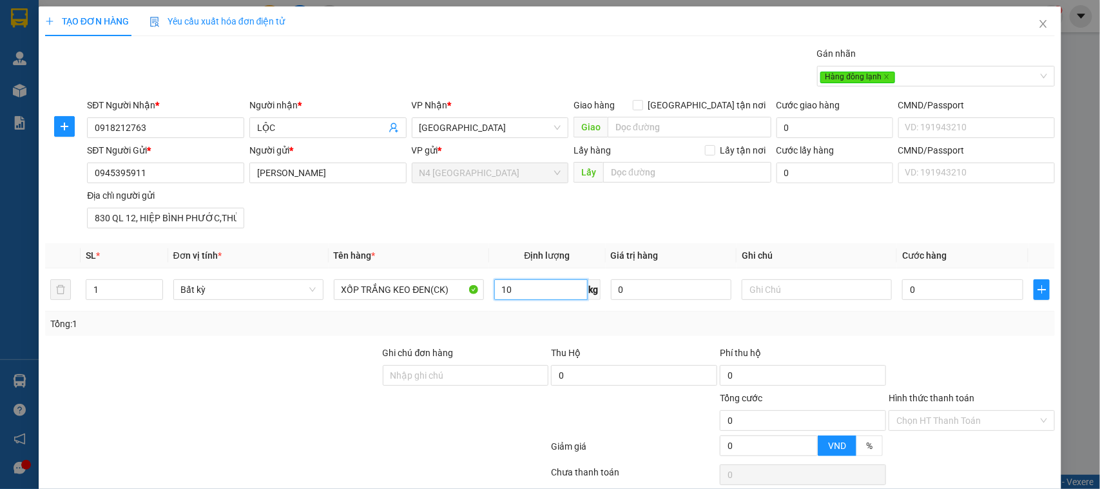
type input "10"
type input "40.000"
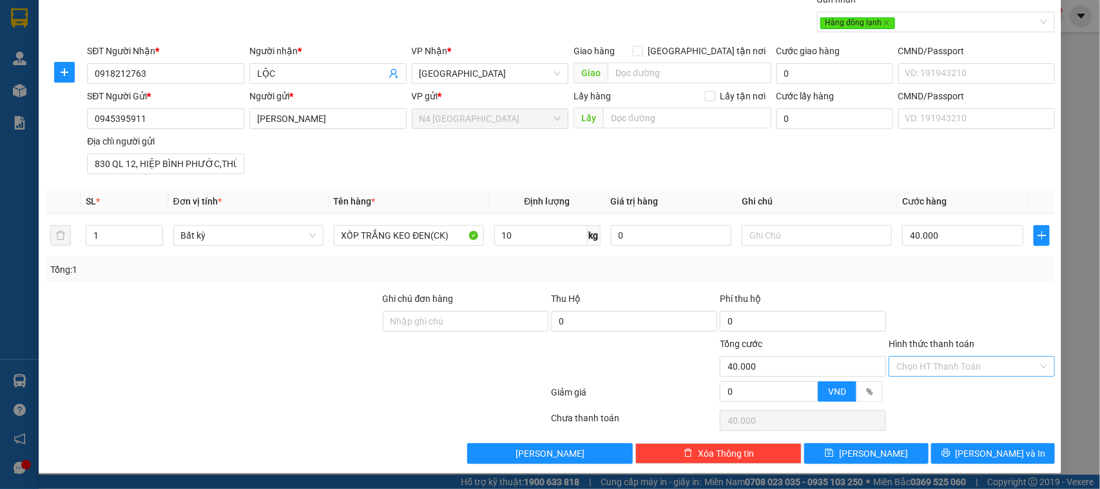
click at [1026, 361] on input "Hình thức thanh toán" at bounding box center [968, 365] width 142 height 19
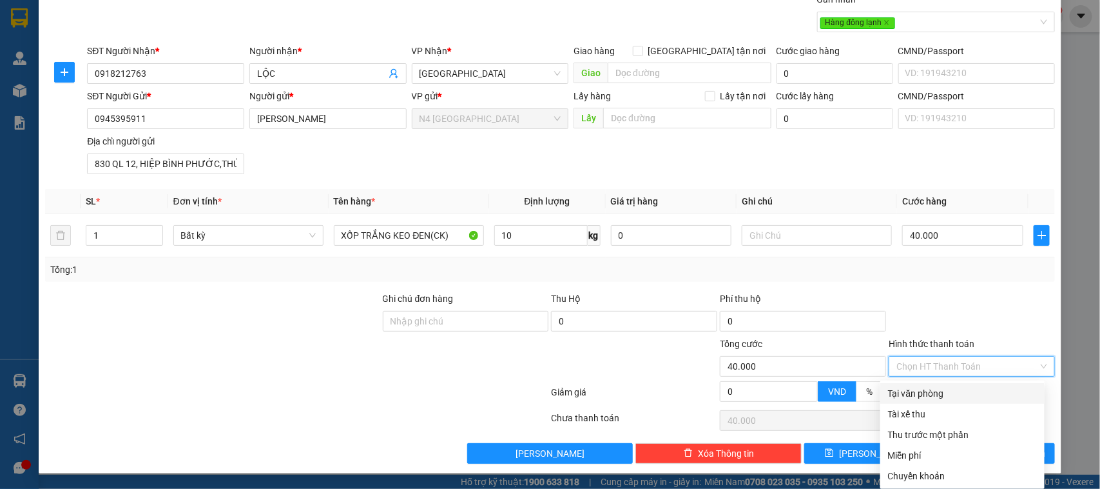
click at [954, 389] on div "Tại văn phòng" at bounding box center [962, 393] width 149 height 14
type input "0"
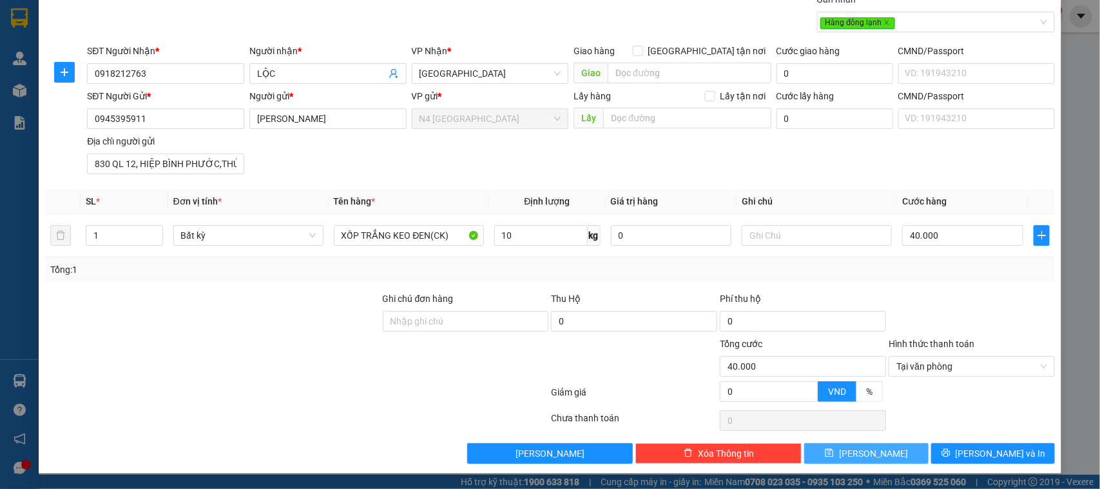
click at [873, 447] on button "[PERSON_NAME]" at bounding box center [866, 453] width 124 height 21
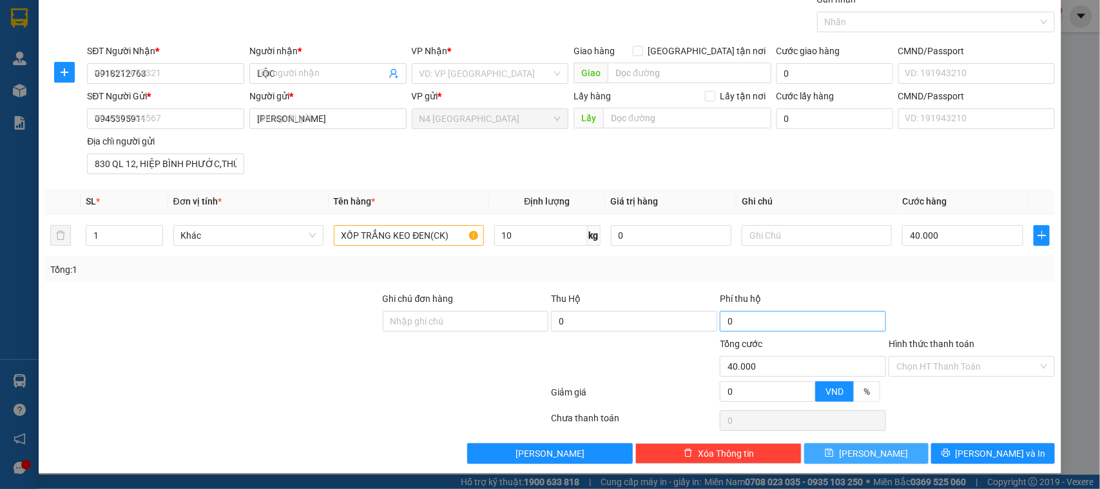
type input "0"
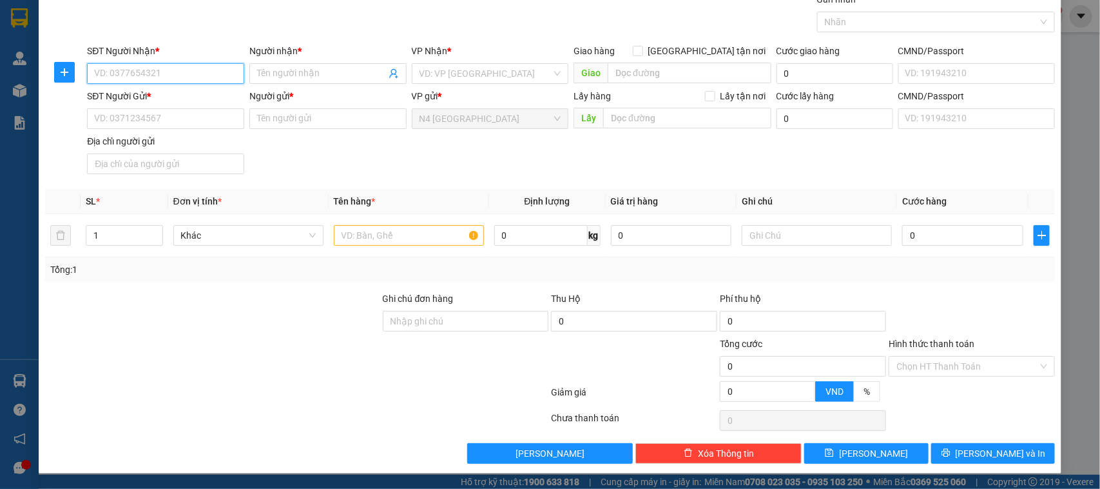
click at [194, 79] on input "SĐT Người Nhận *" at bounding box center [165, 73] width 157 height 21
paste input "0346965309"
type input "0346965309"
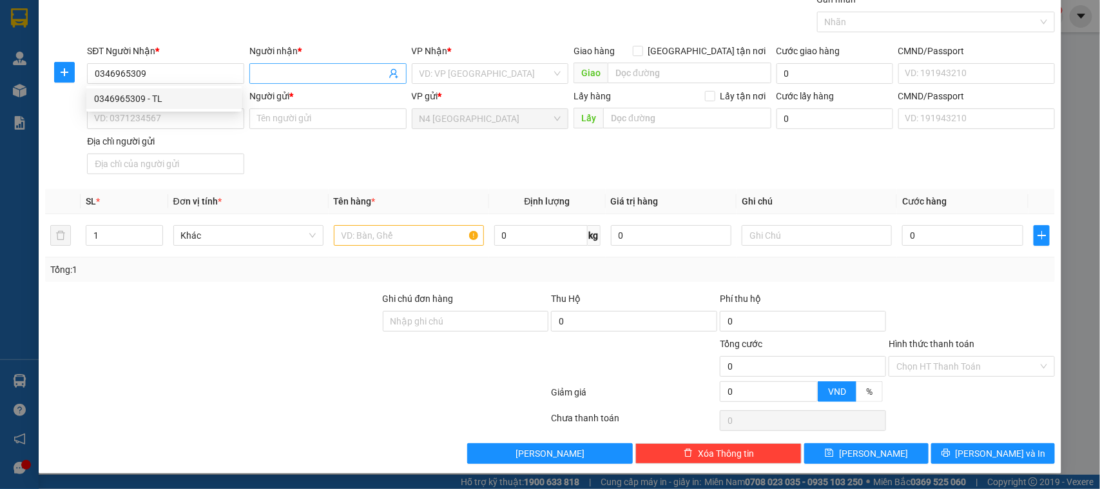
click at [300, 64] on span at bounding box center [327, 73] width 157 height 21
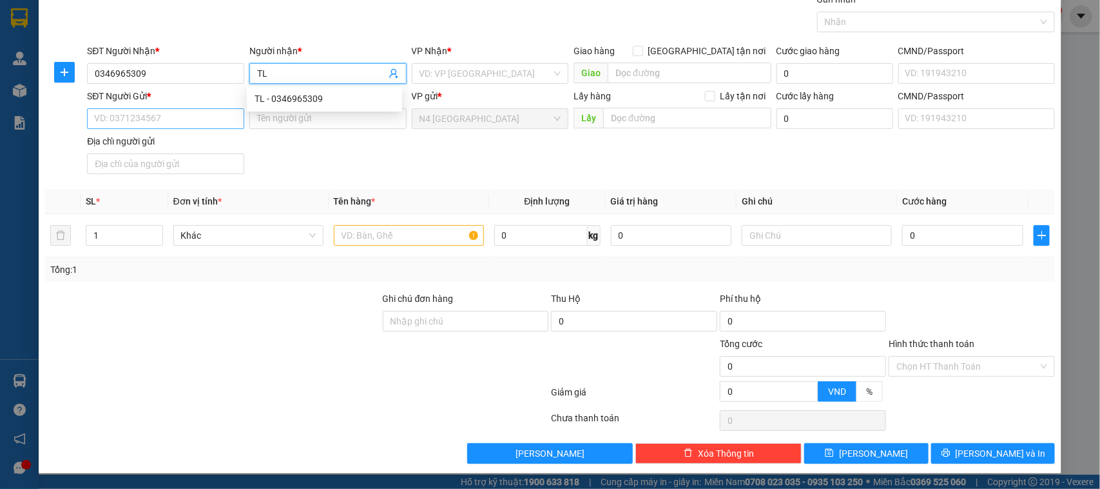
type input "TL"
click at [198, 117] on input "SĐT Người Gửi *" at bounding box center [165, 118] width 157 height 21
paste input "0902.539.481"
click at [116, 117] on input "0902.539.481" at bounding box center [165, 118] width 157 height 21
click at [127, 117] on input "0902539.481" at bounding box center [165, 118] width 157 height 21
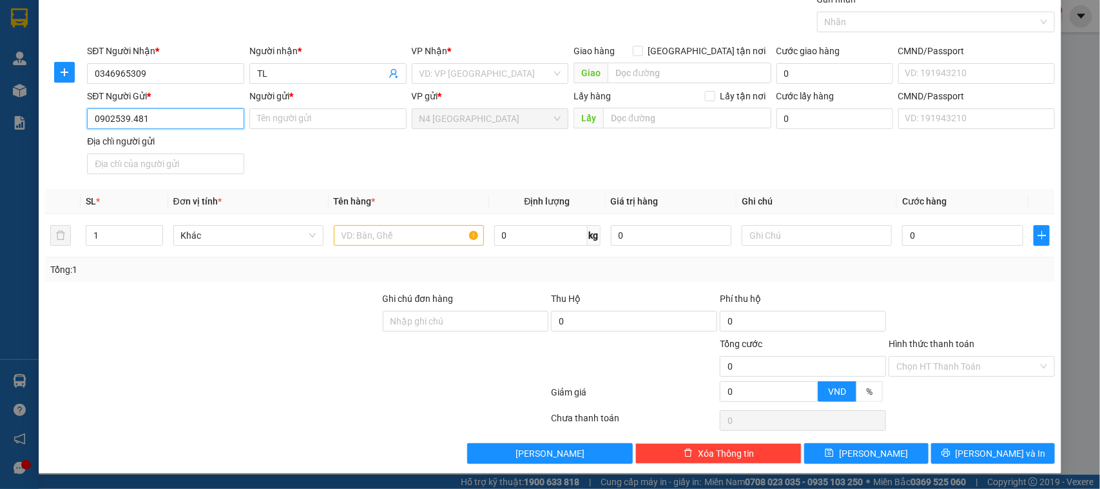
click at [130, 121] on input "0902539.481" at bounding box center [165, 118] width 157 height 21
type input "0902539481"
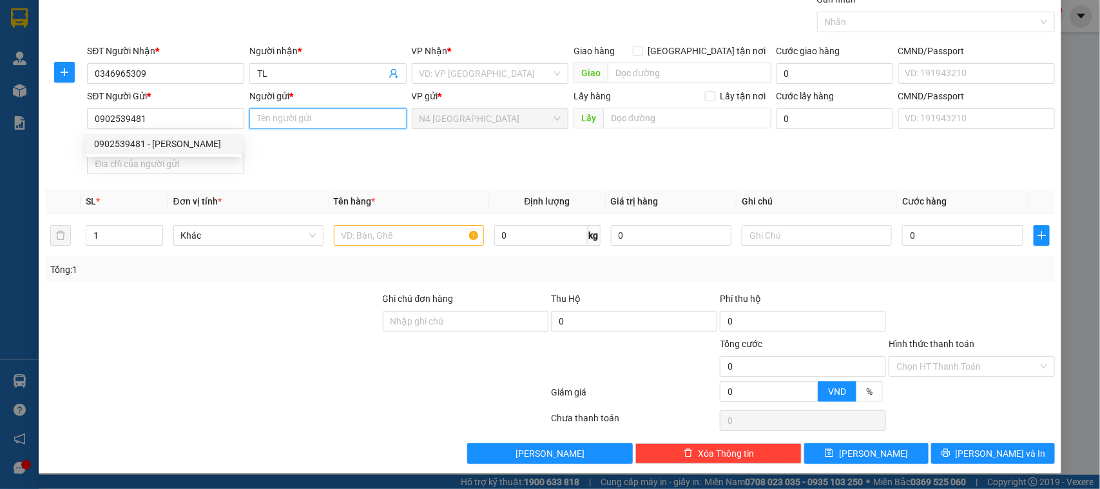
click at [277, 113] on input "Người gửi *" at bounding box center [327, 118] width 157 height 21
paste input "NGUYỄN NGỌC DUNG"
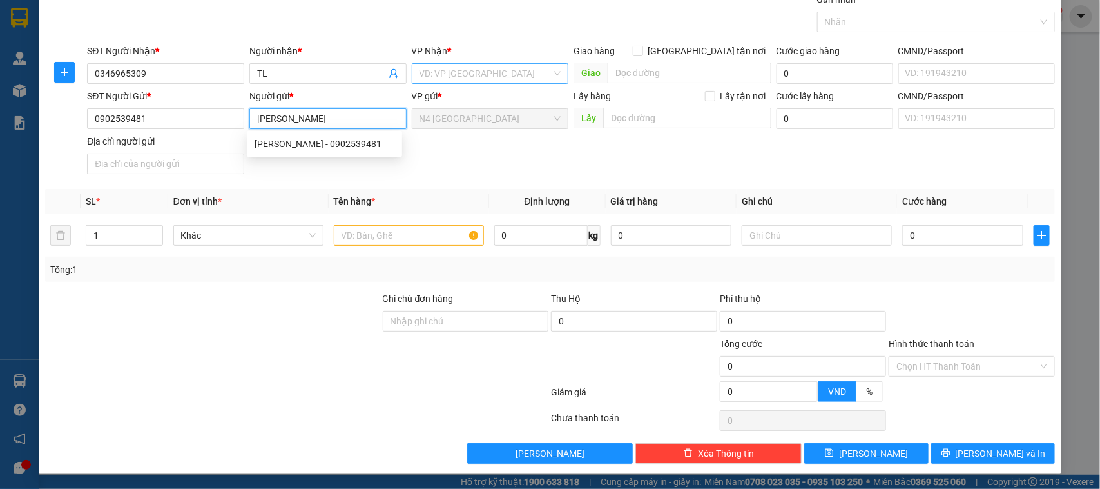
type input "NGUYỄN NGỌC DUNG"
click at [432, 71] on input "search" at bounding box center [486, 73] width 133 height 19
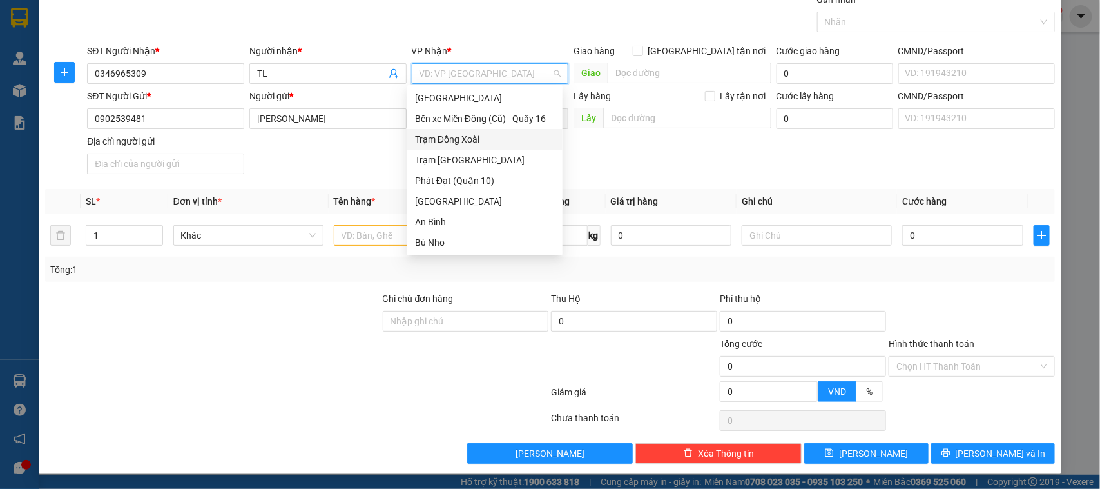
click at [463, 137] on div "Trạm Đồng Xoài" at bounding box center [485, 139] width 140 height 14
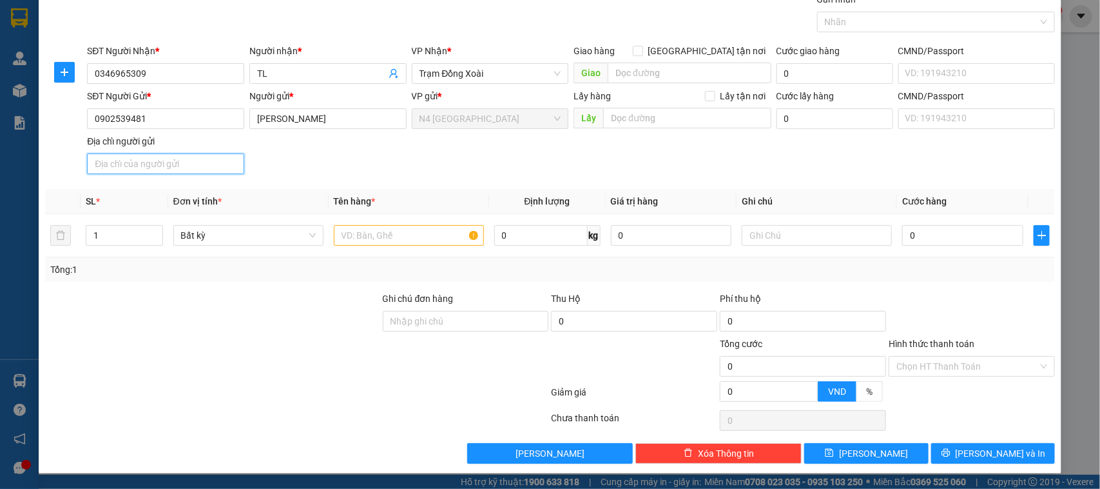
click at [132, 166] on input "Địa chỉ người gửi" at bounding box center [165, 163] width 157 height 21
paste input "QUẬN 12, TPHCM"
type input "QUẬN 12, TPHCM"
click at [404, 230] on input "text" at bounding box center [409, 235] width 150 height 21
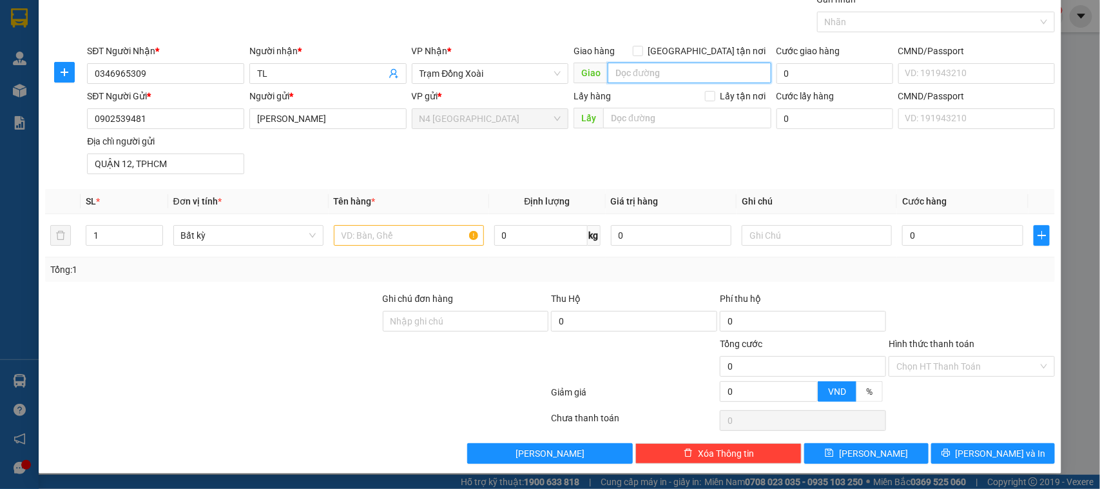
click at [669, 71] on input "search" at bounding box center [690, 73] width 164 height 21
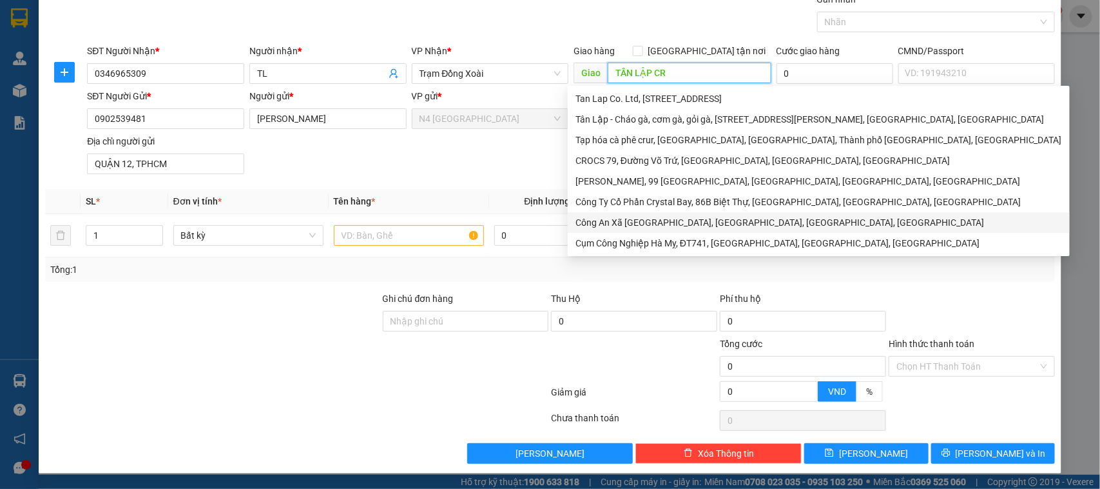
type input "TÂN LẬP CR"
click at [242, 349] on div at bounding box center [213, 358] width 338 height 45
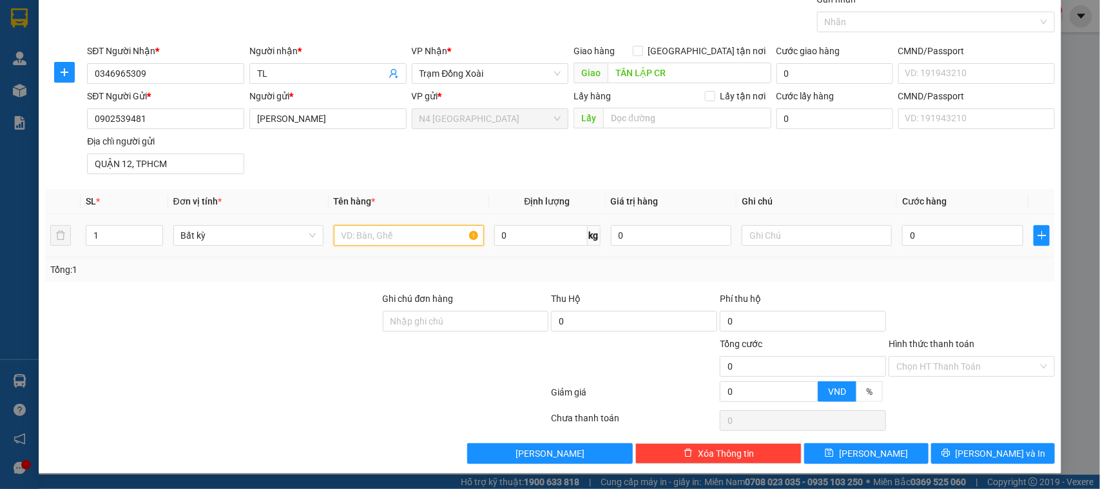
click at [434, 233] on input "text" at bounding box center [409, 235] width 150 height 21
paste input "XỐP TRẮNG KV"
type input "XỐP TRẮNG KV"
click at [541, 237] on input "0" at bounding box center [540, 235] width 93 height 21
type input "10"
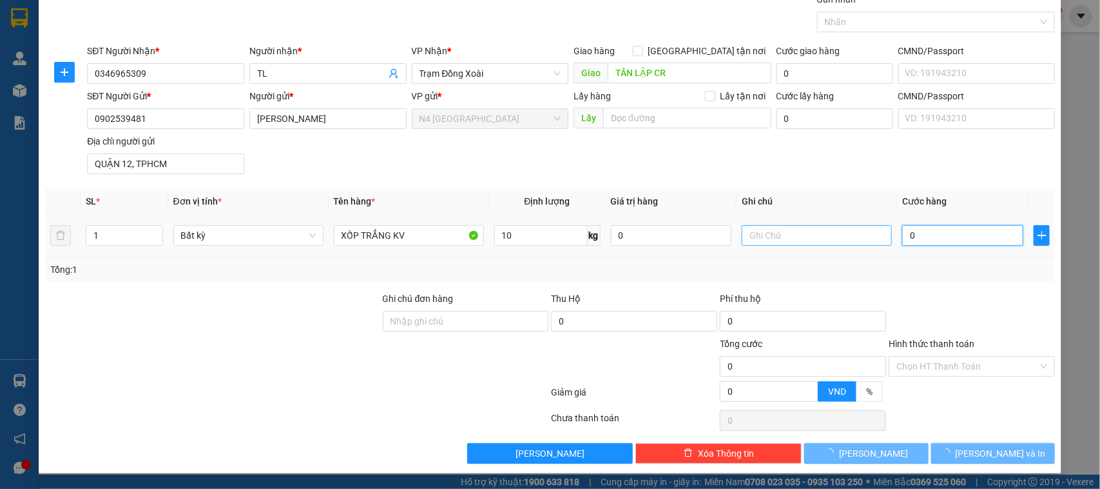
type input "40.000"
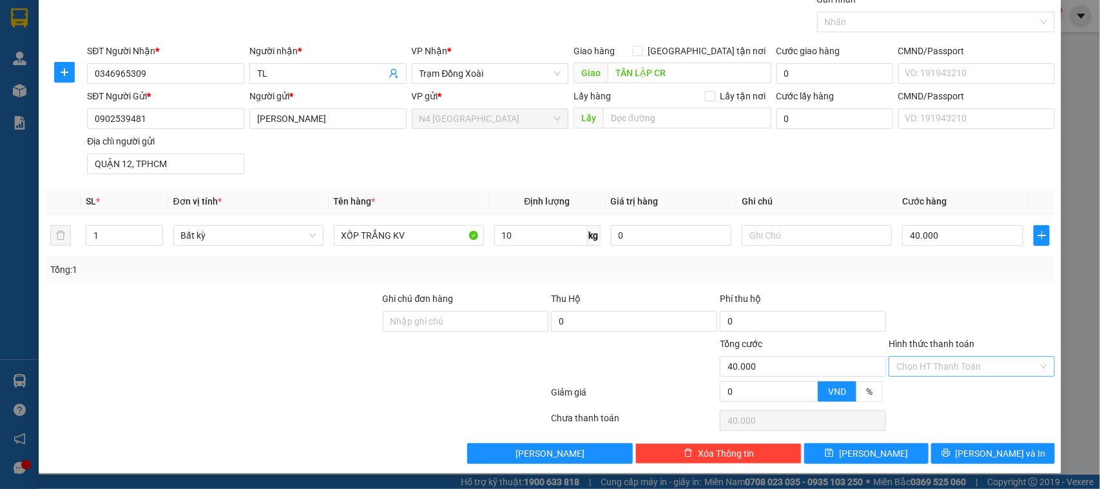
click at [993, 365] on input "Hình thức thanh toán" at bounding box center [968, 365] width 142 height 19
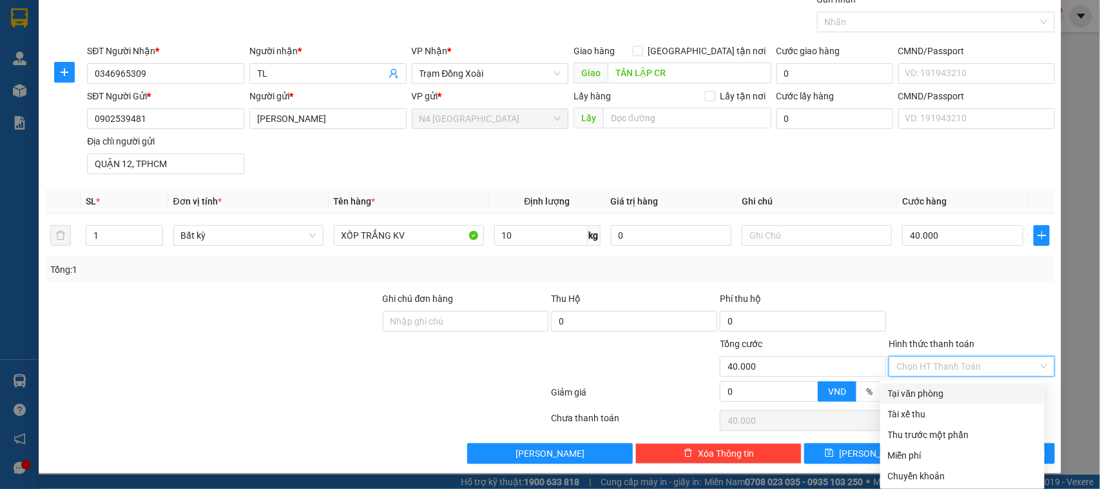
click at [952, 388] on div "Tại văn phòng" at bounding box center [962, 393] width 149 height 14
type input "0"
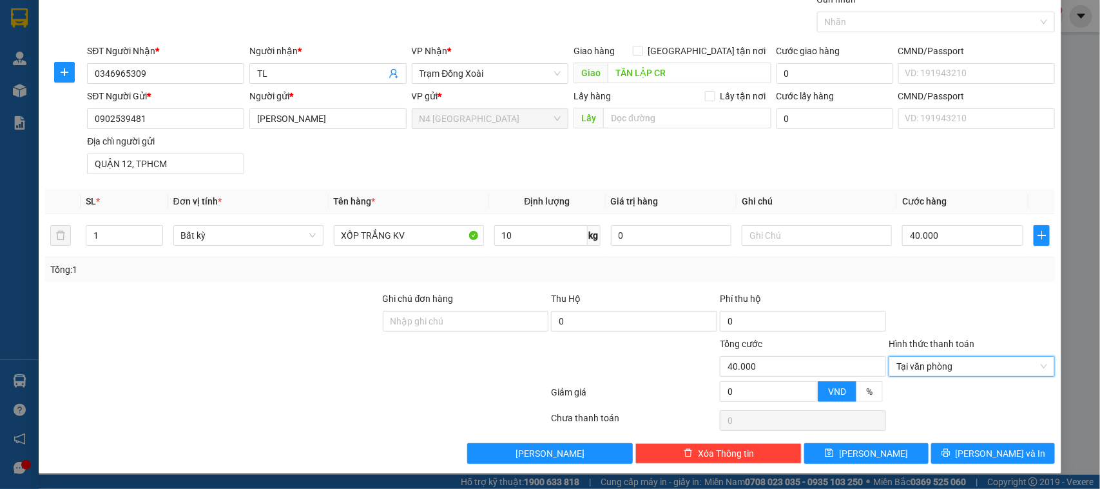
scroll to position [0, 0]
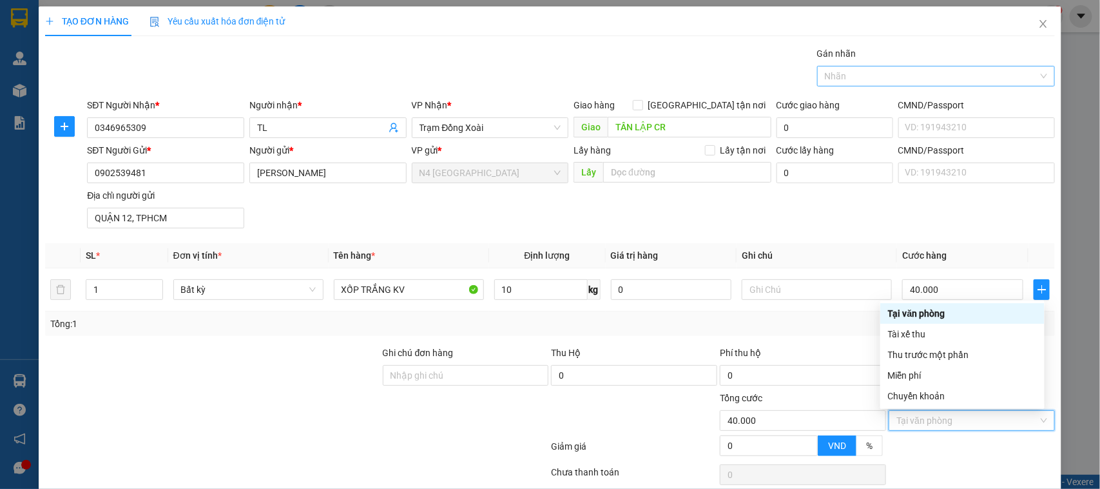
click at [1019, 81] on div at bounding box center [930, 75] width 219 height 15
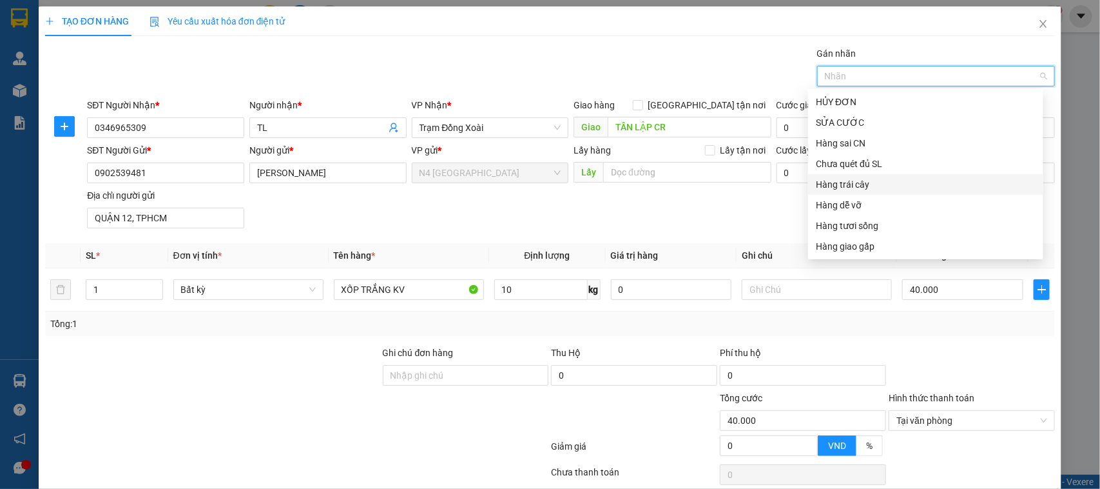
scroll to position [332, 0]
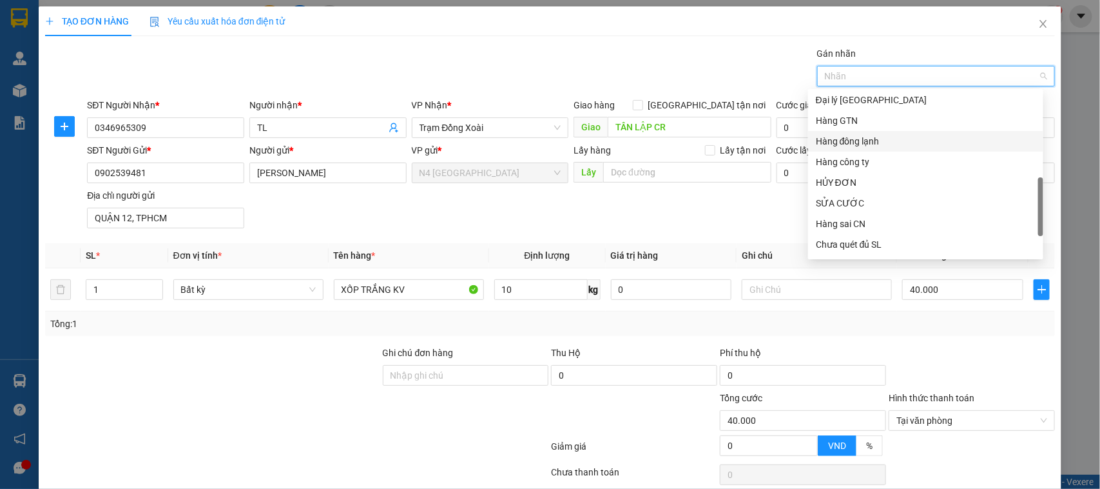
click at [881, 137] on div "Hàng đông lạnh" at bounding box center [926, 141] width 220 height 14
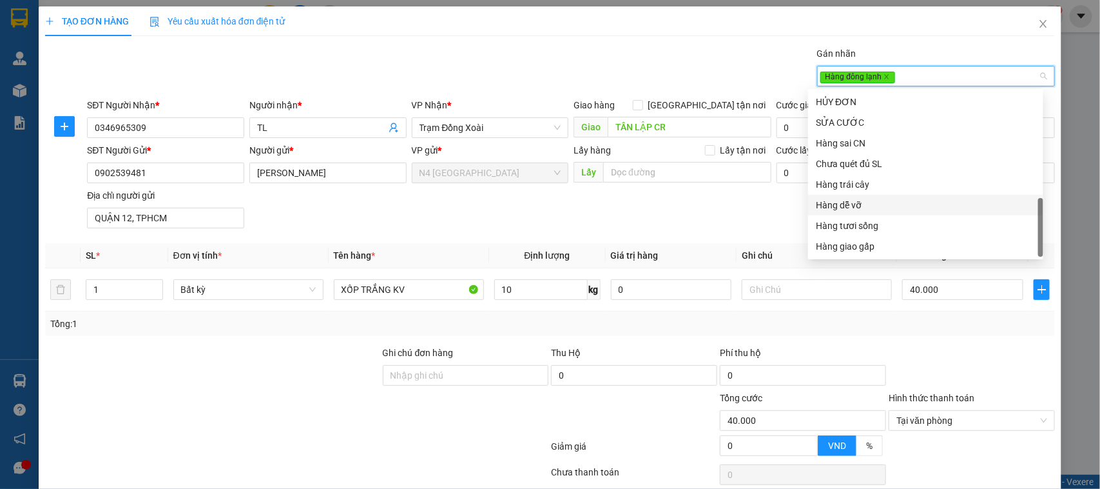
scroll to position [55, 0]
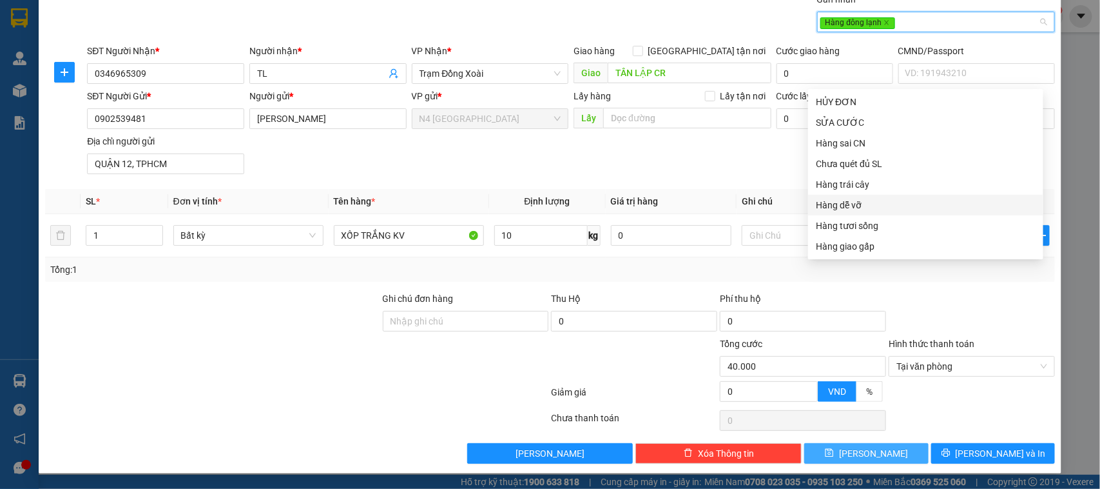
click at [883, 449] on button "[PERSON_NAME]" at bounding box center [866, 453] width 124 height 21
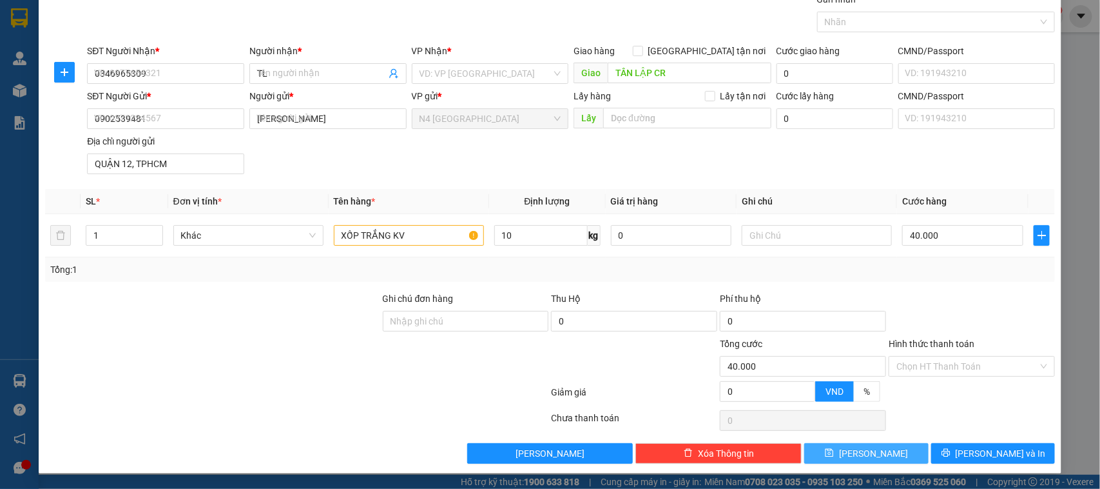
type input "0"
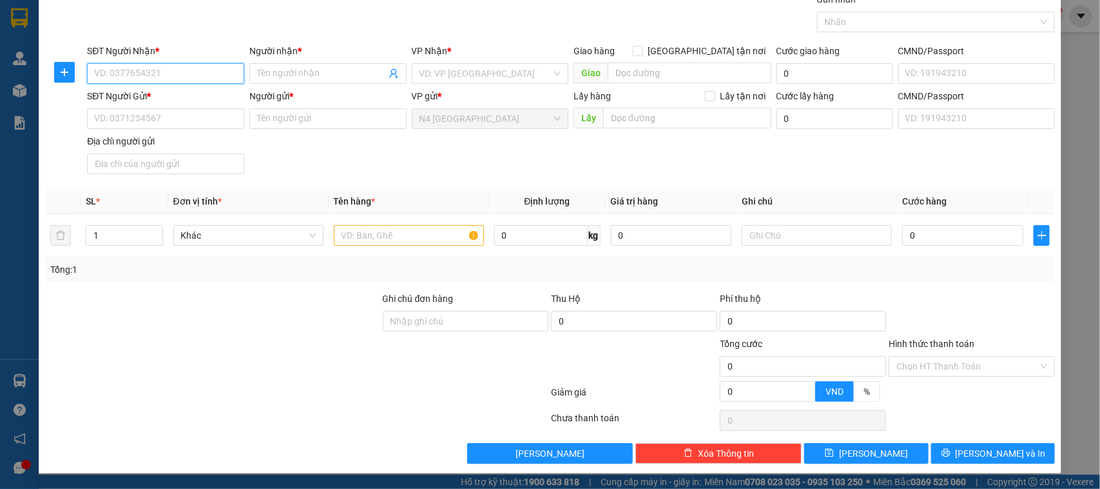
click at [152, 66] on input "SĐT Người Nhận *" at bounding box center [165, 73] width 157 height 21
paste input "0355213681"
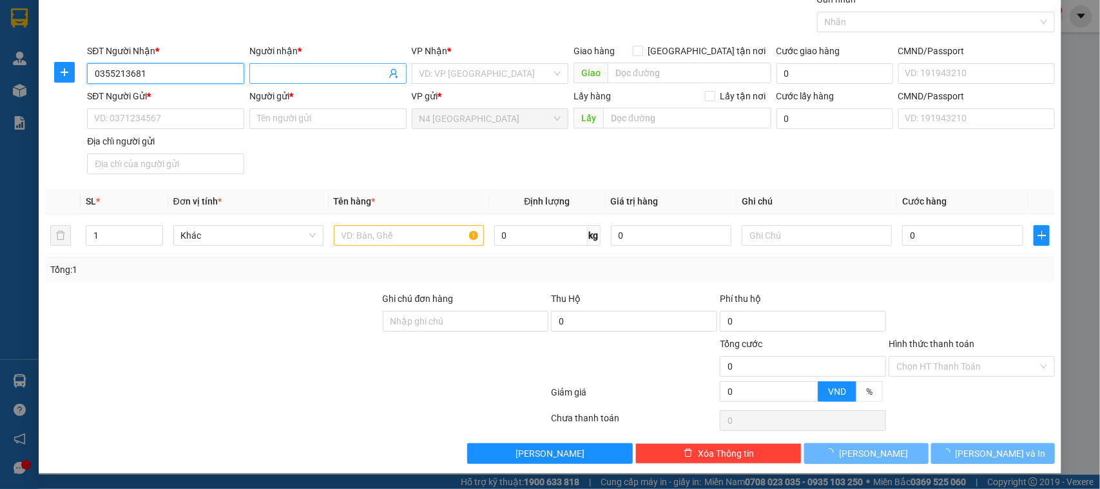
type input "0355213681"
click at [278, 70] on input "Người nhận *" at bounding box center [321, 73] width 129 height 14
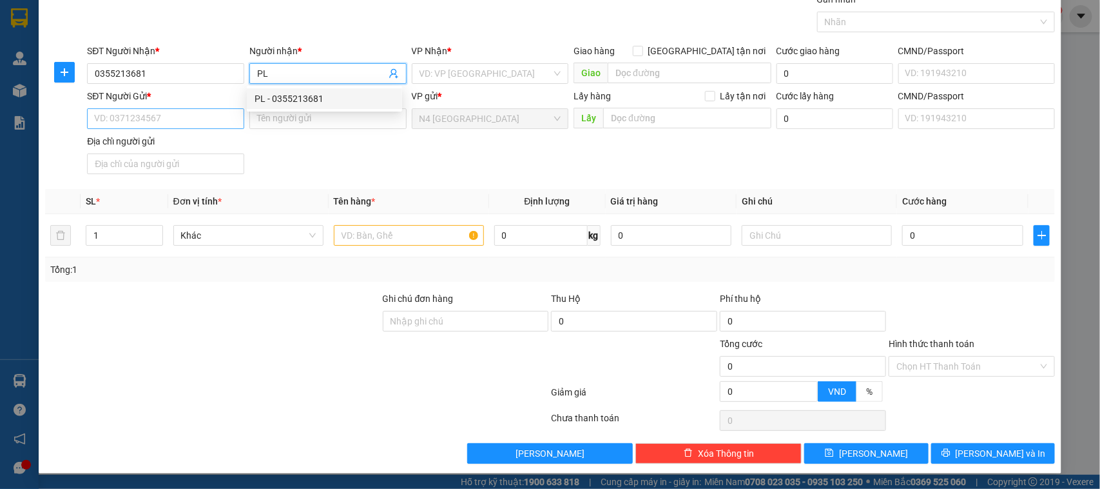
type input "PL"
click at [166, 117] on input "SĐT Người Gửi *" at bounding box center [165, 118] width 157 height 21
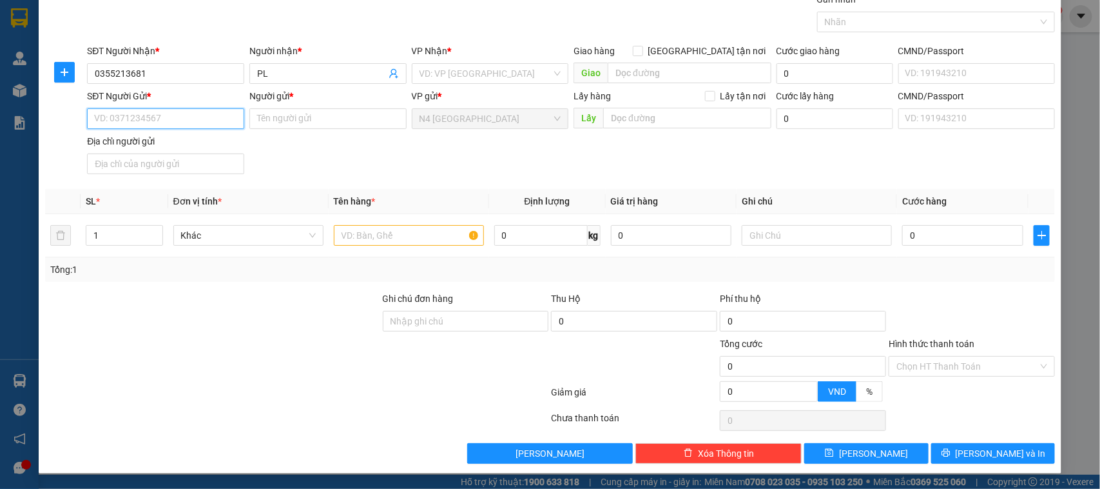
paste input "0902.539.481"
type input "0902.539.481"
click at [319, 118] on input "Người gửi *" at bounding box center [327, 118] width 157 height 21
paste input "NGUYỄN NGỌC DUNG"
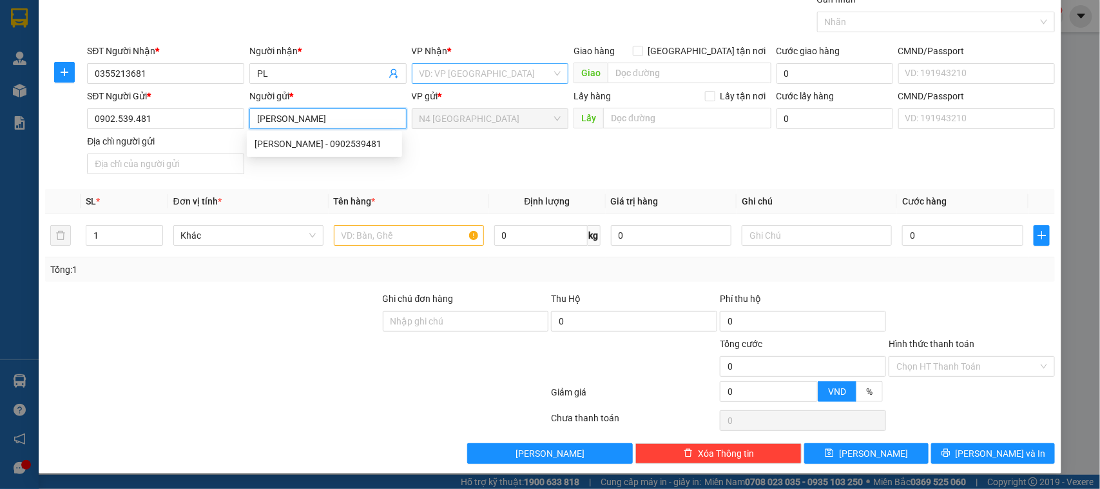
type input "NGUYỄN NGỌC DUNG"
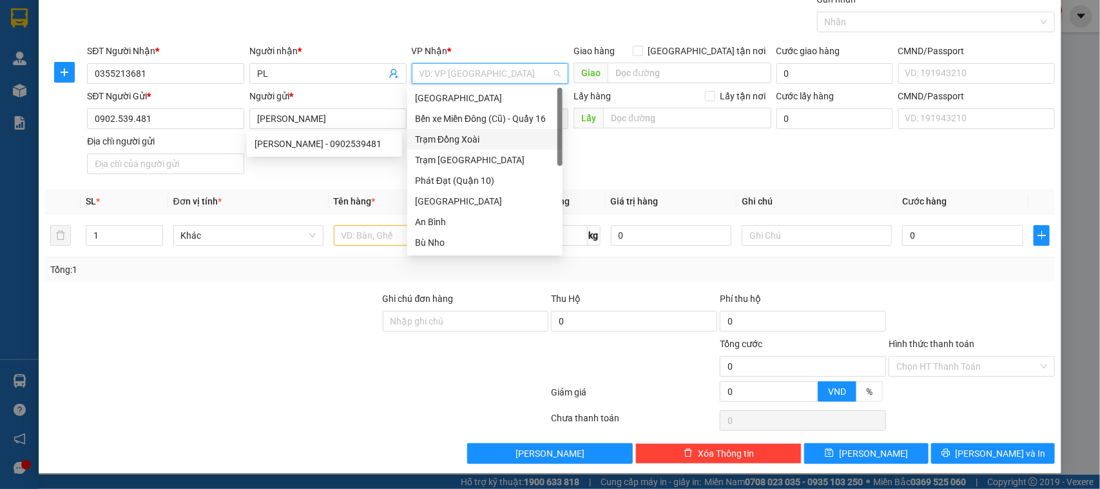
click at [494, 68] on input "search" at bounding box center [486, 73] width 133 height 19
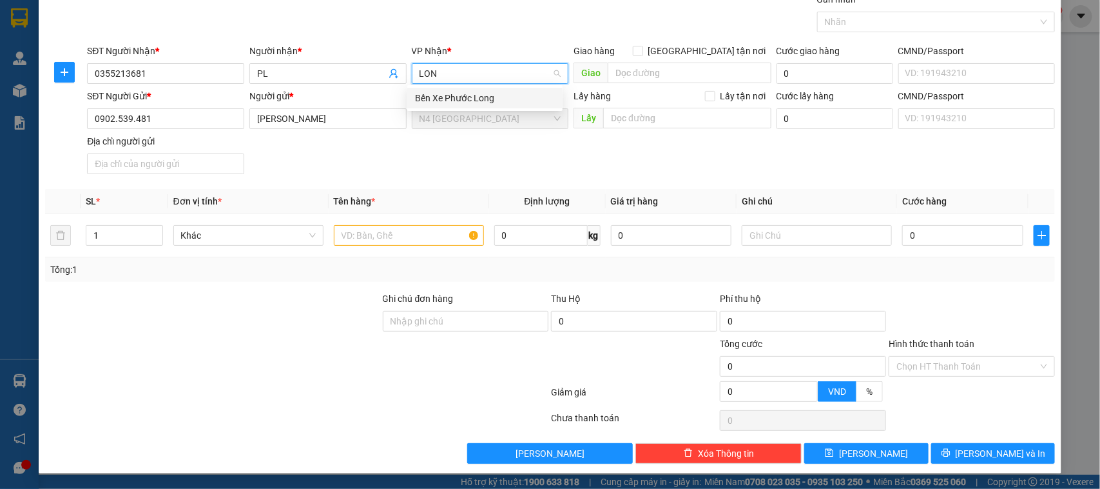
type input "LONG"
click at [464, 99] on div "Bến Xe Phước Long" at bounding box center [485, 98] width 140 height 14
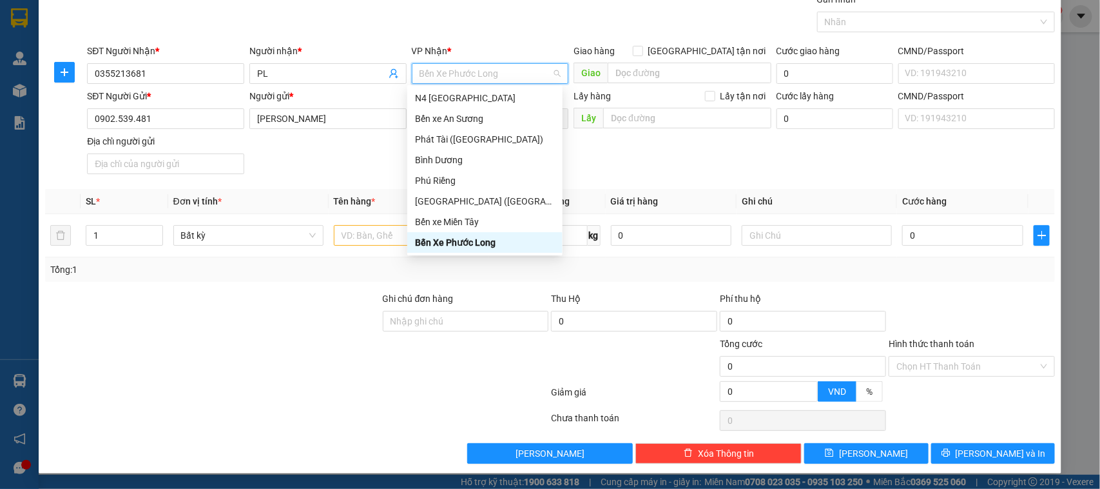
click at [498, 246] on div "Bến Xe Phước Long" at bounding box center [485, 242] width 140 height 14
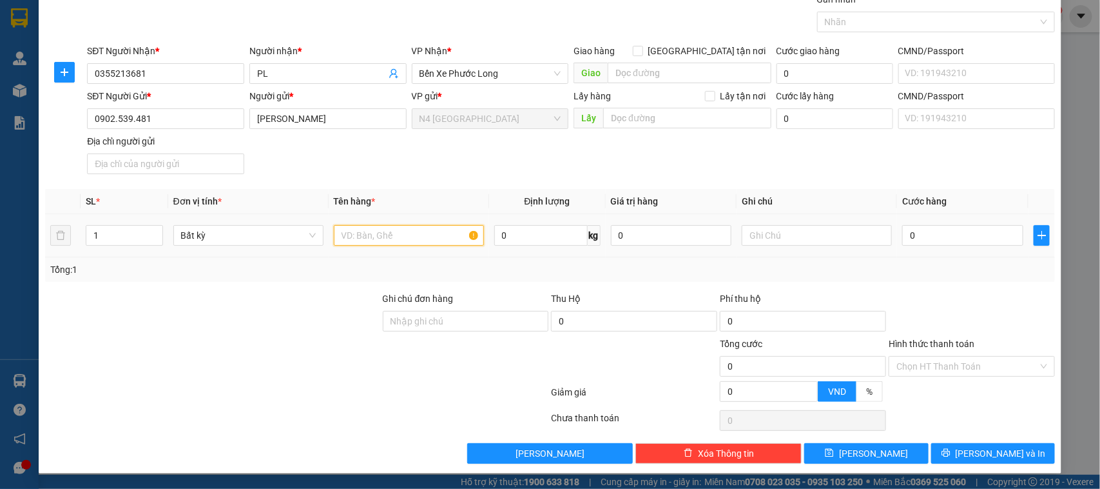
click at [421, 234] on input "text" at bounding box center [409, 235] width 150 height 21
paste input "XỐP TRẮNG KV"
type input "XỐP TRẮNG KV"
click at [620, 237] on input "0" at bounding box center [671, 235] width 121 height 21
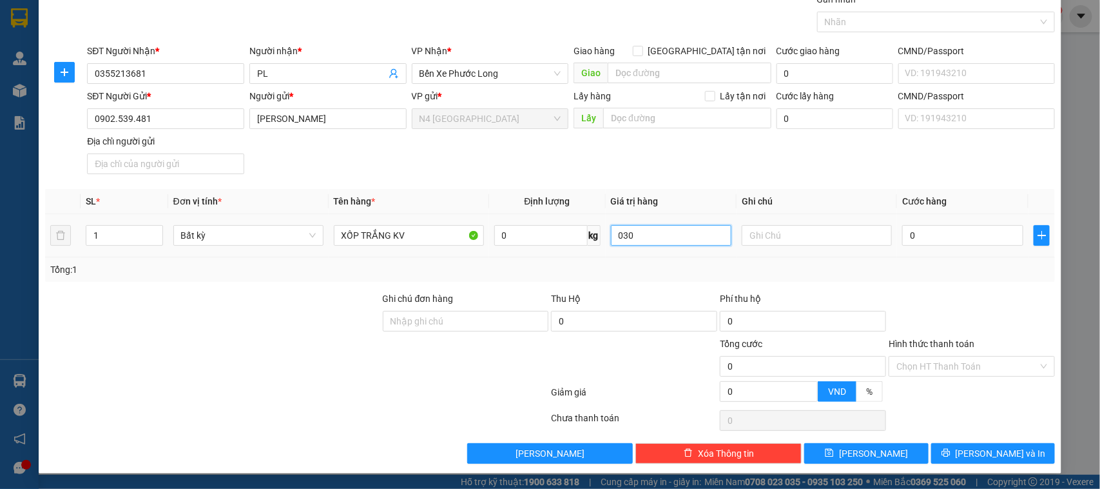
click at [629, 230] on input "030" at bounding box center [671, 235] width 121 height 21
type input "0"
click at [527, 237] on input "0" at bounding box center [540, 235] width 93 height 21
type input "30"
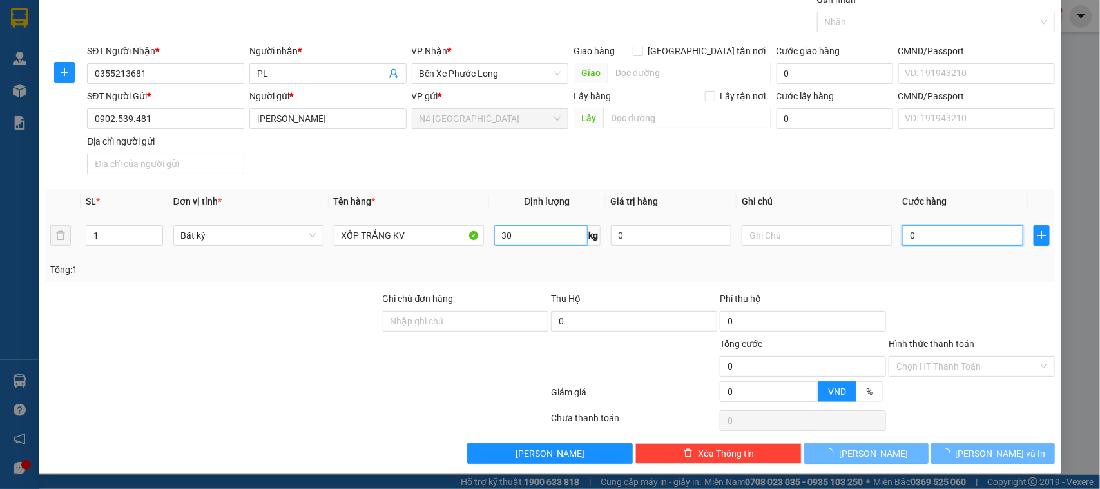
type input "60.000"
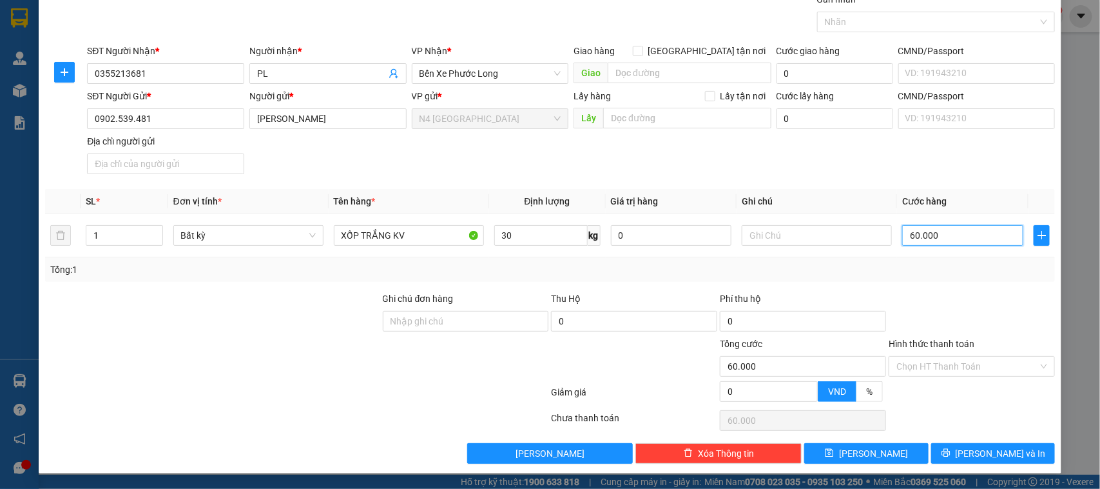
scroll to position [0, 0]
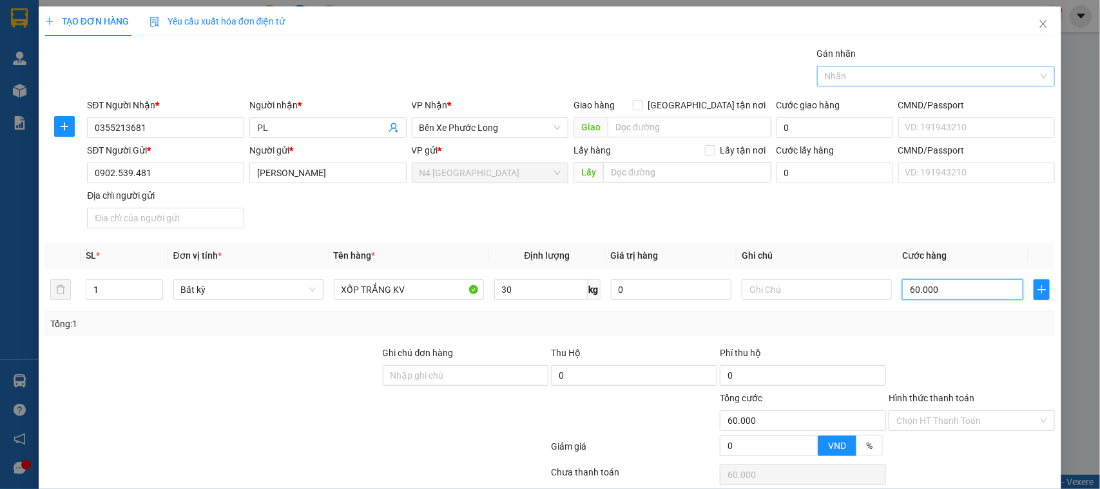
click at [1016, 73] on div at bounding box center [930, 75] width 219 height 15
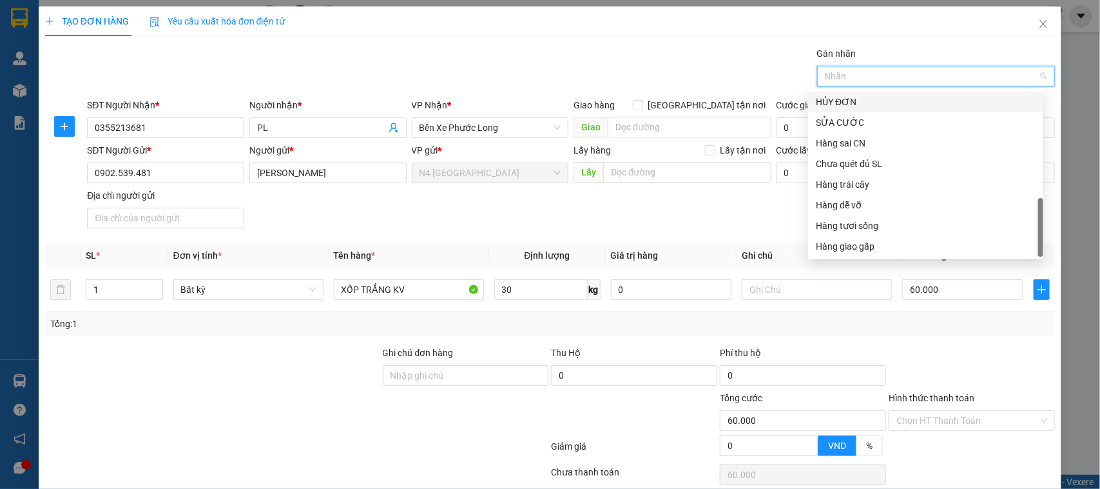
scroll to position [55, 0]
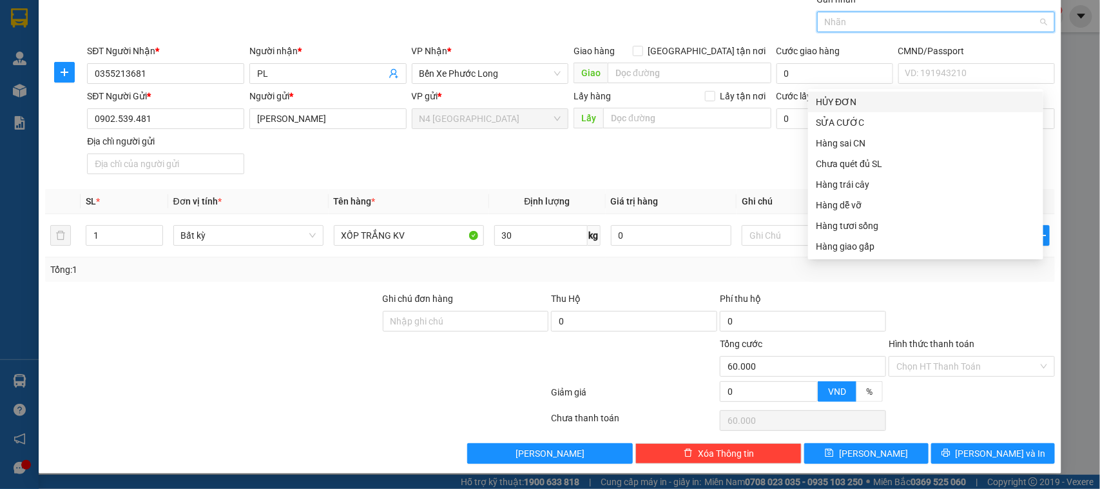
click at [1012, 24] on div at bounding box center [930, 21] width 219 height 15
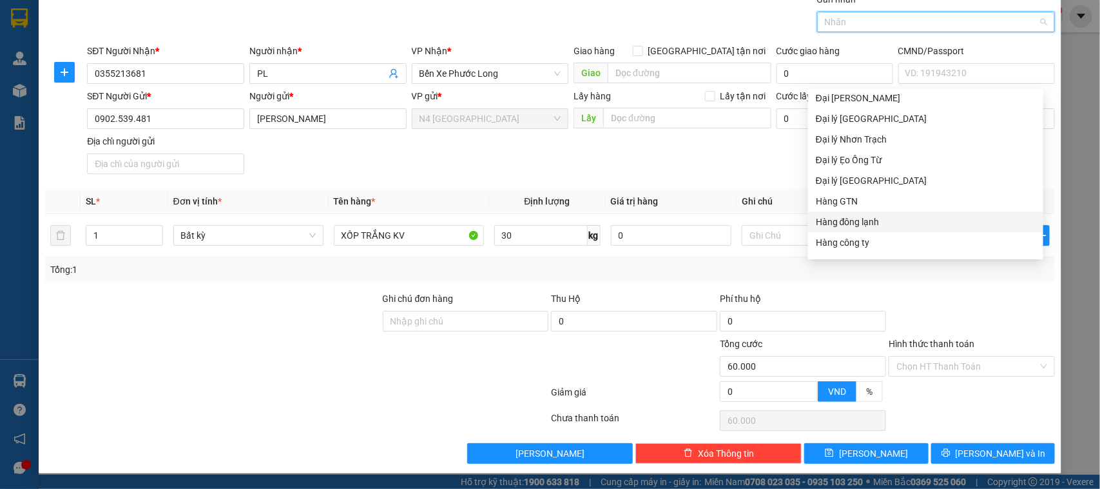
click at [874, 219] on div "Hàng đông lạnh" at bounding box center [926, 222] width 220 height 14
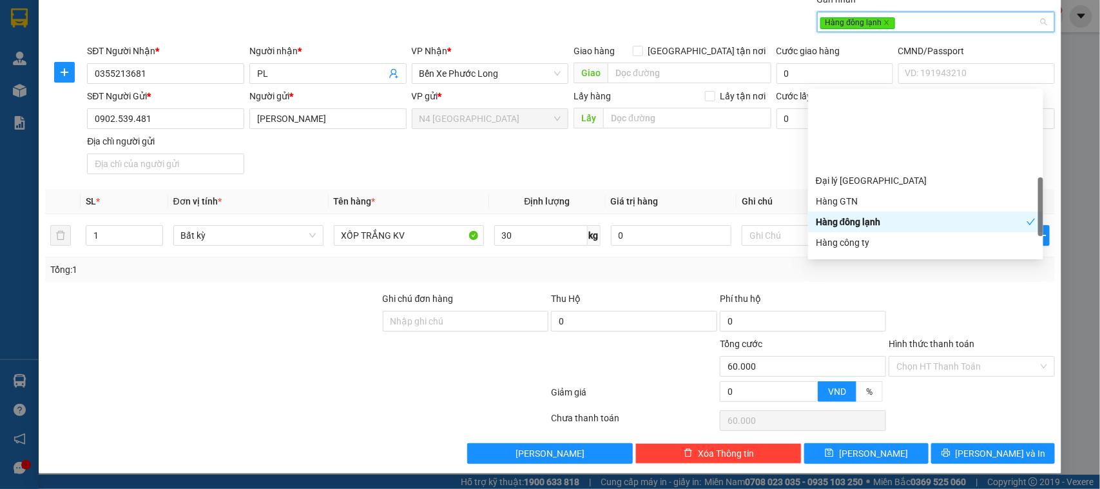
scroll to position [413, 0]
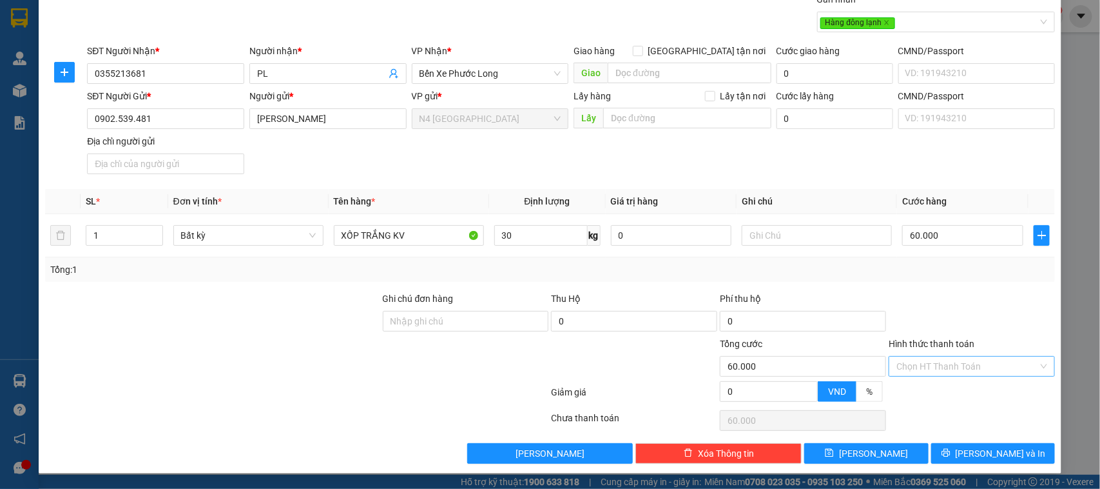
click at [994, 365] on input "Hình thức thanh toán" at bounding box center [968, 365] width 142 height 19
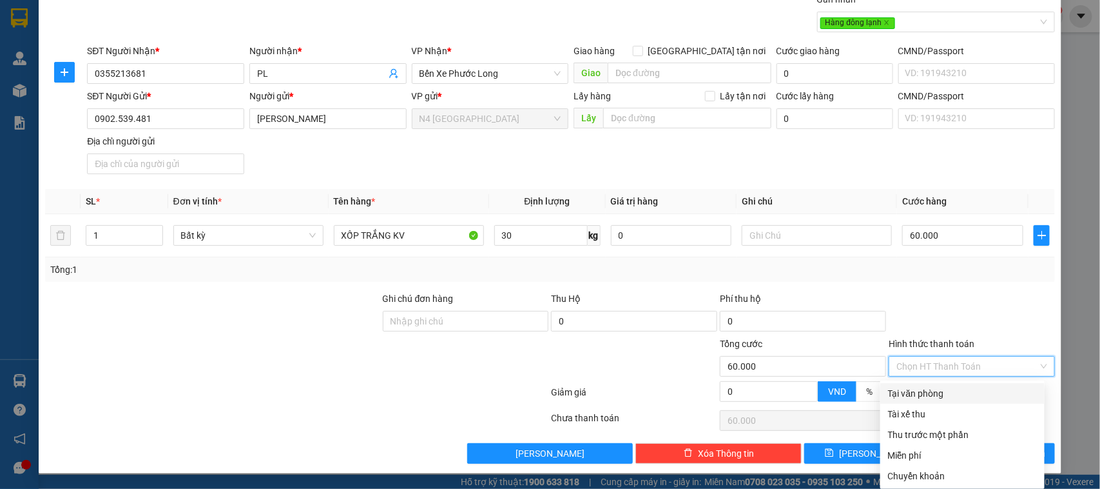
drag, startPoint x: 964, startPoint y: 391, endPoint x: 939, endPoint y: 400, distance: 26.9
click at [964, 391] on div "Tại văn phòng" at bounding box center [962, 393] width 149 height 14
type input "0"
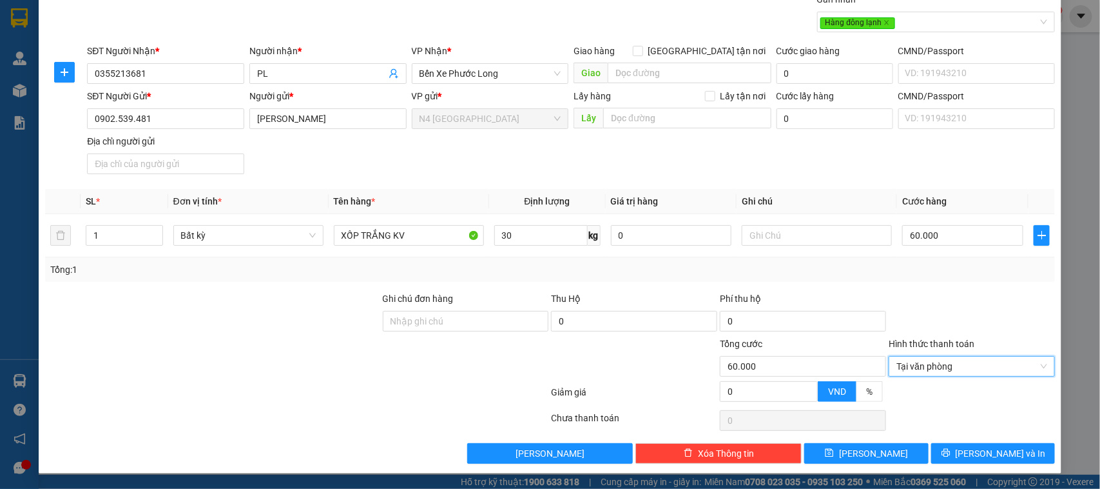
scroll to position [0, 0]
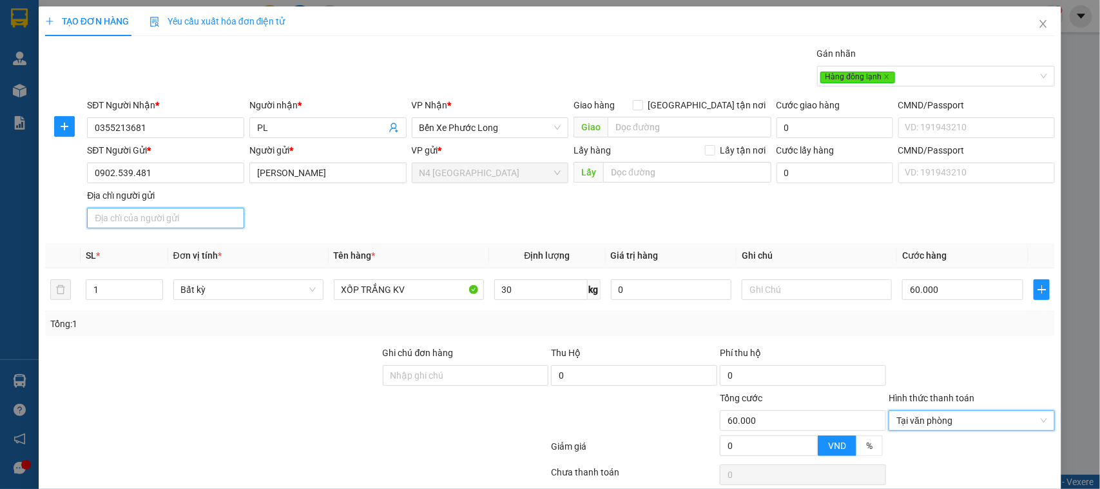
click at [133, 211] on input "Địa chỉ người gửi" at bounding box center [165, 218] width 157 height 21
paste input "QUẬN 12, TPHCM"
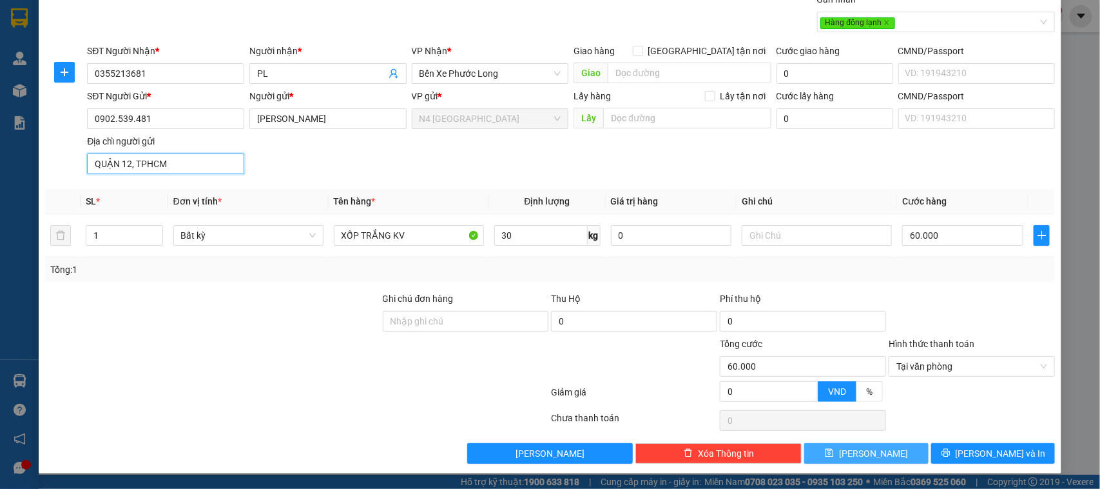
type input "QUẬN 12, TPHCM"
click at [855, 450] on button "[PERSON_NAME]" at bounding box center [866, 453] width 124 height 21
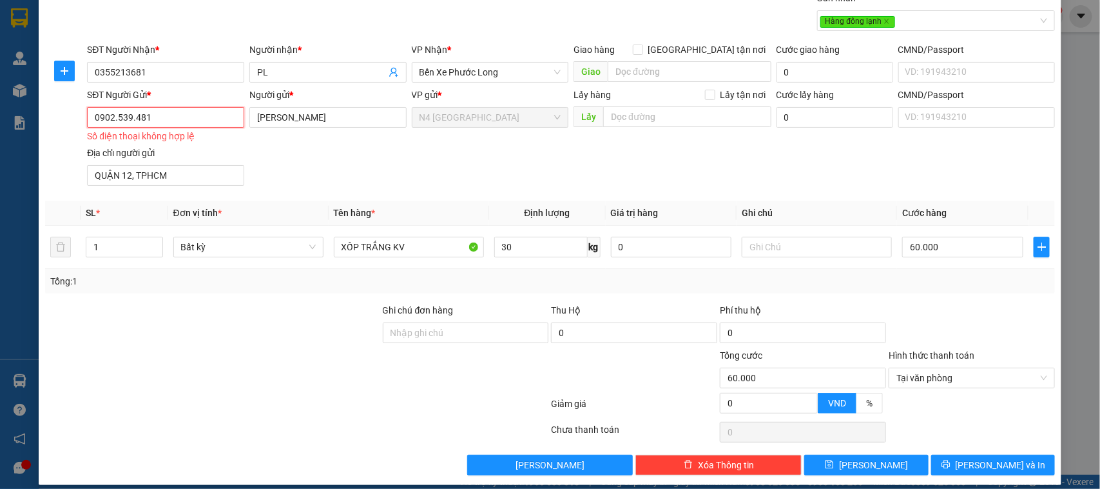
click at [171, 118] on input "0902.539.481" at bounding box center [165, 117] width 157 height 21
click at [132, 117] on input "0902.539.481" at bounding box center [165, 117] width 157 height 21
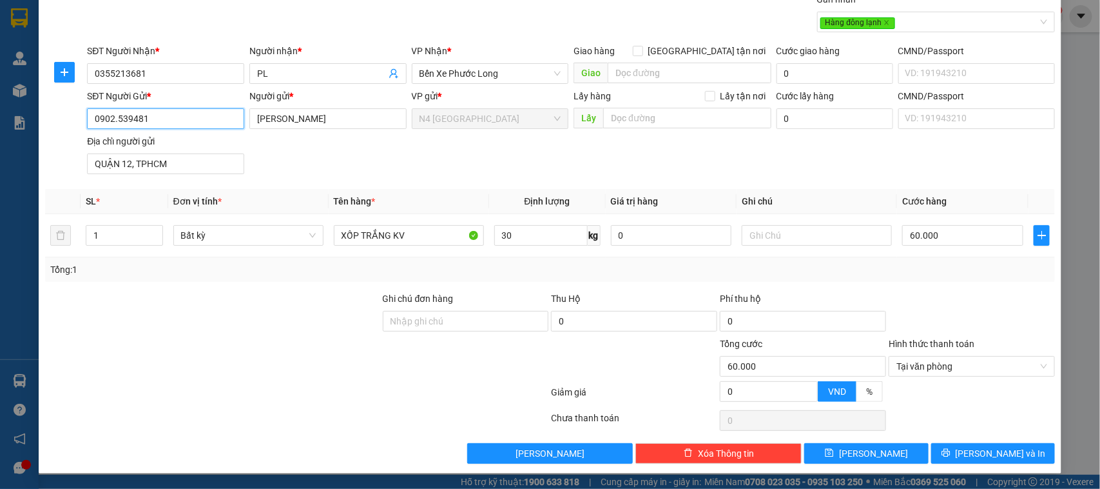
click at [115, 116] on input "0902.539481" at bounding box center [165, 118] width 157 height 21
type input "0902539481"
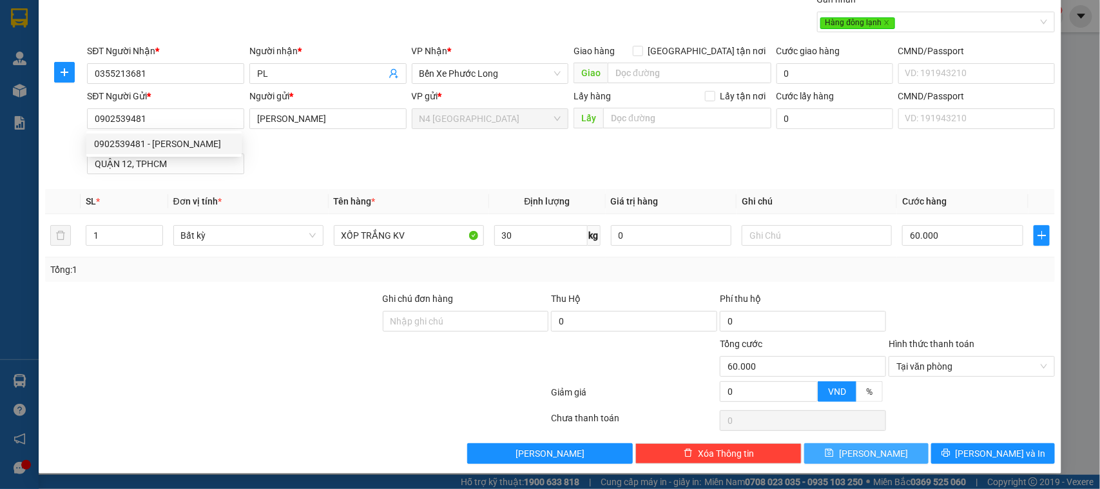
click at [867, 454] on span "[PERSON_NAME]" at bounding box center [873, 453] width 69 height 14
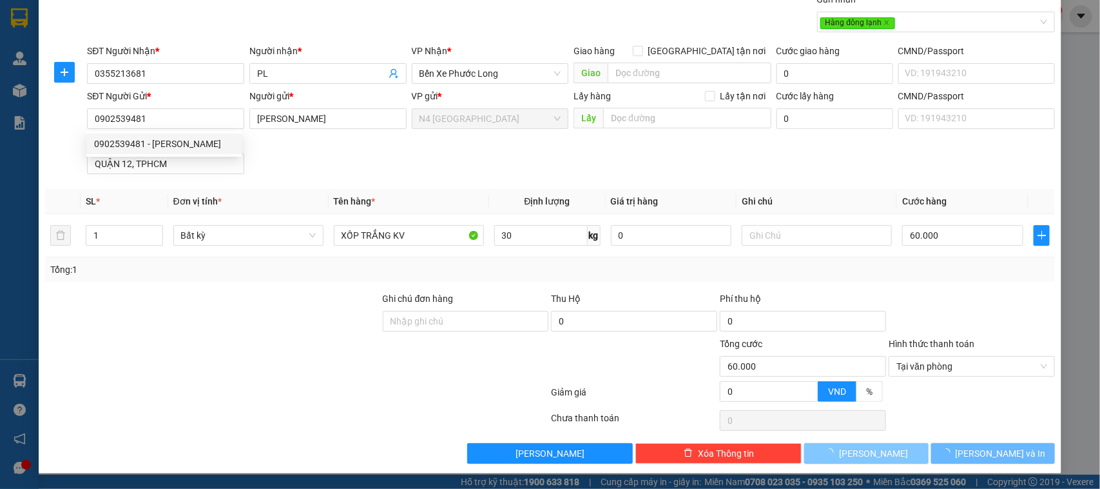
type input "0"
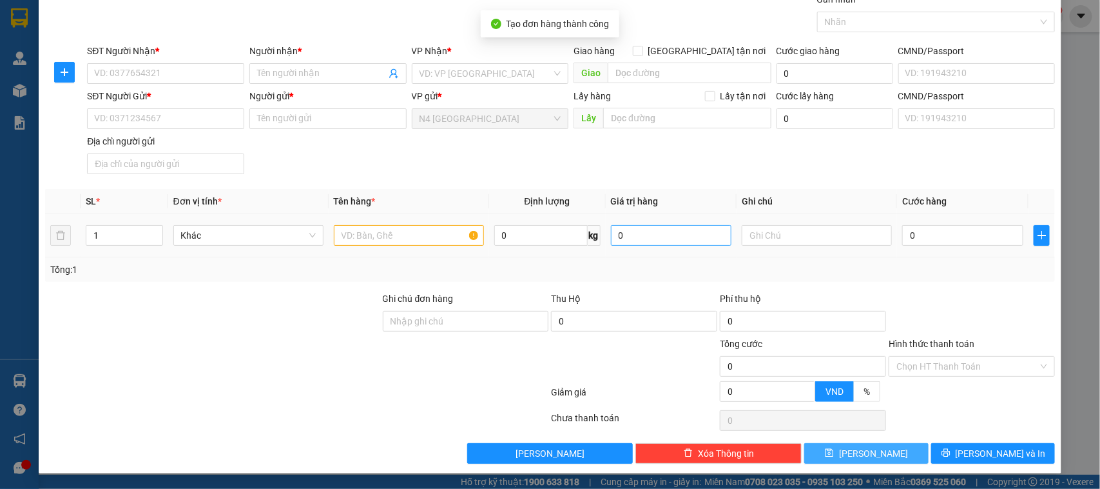
scroll to position [0, 0]
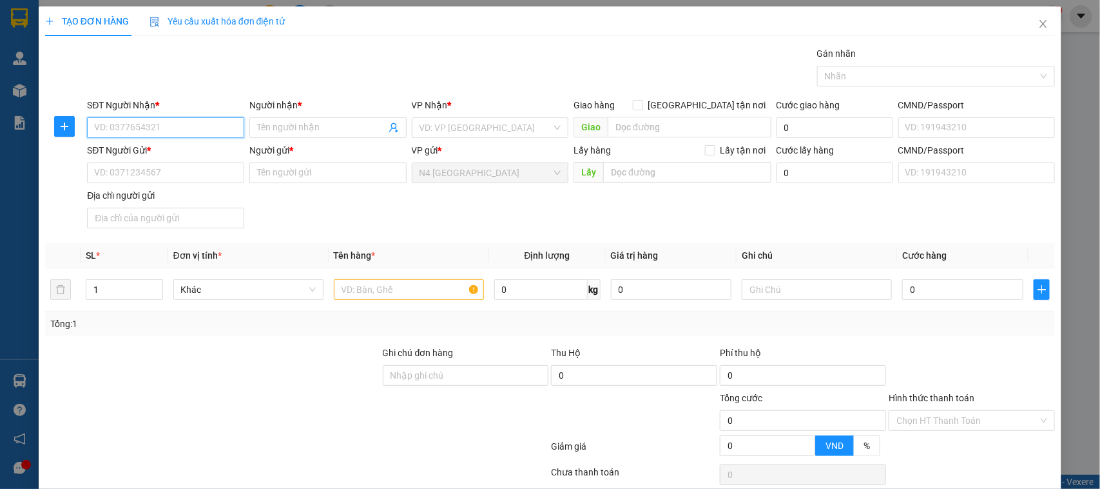
click at [179, 127] on input "SĐT Người Nhận *" at bounding box center [165, 127] width 157 height 21
paste input "0933482777"
type input "0933482777"
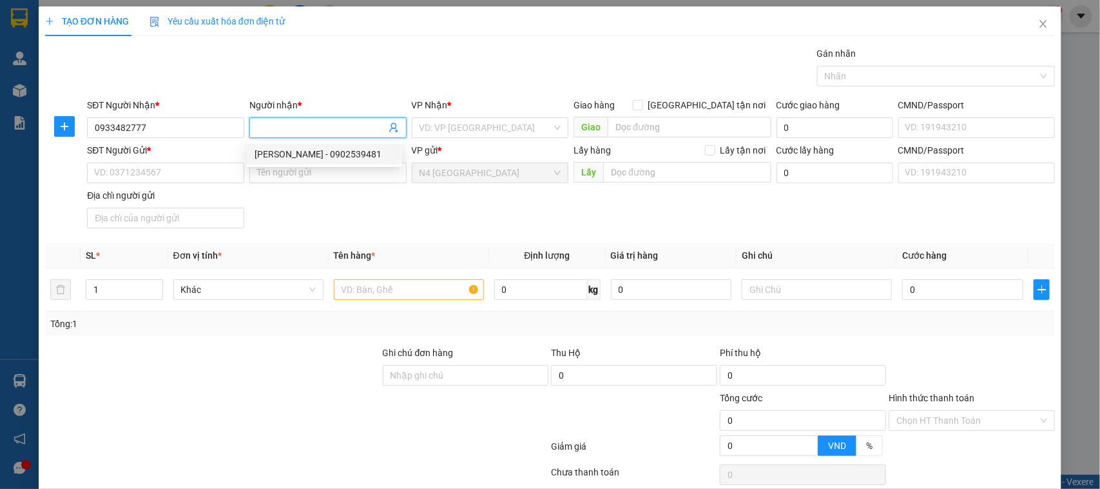
click at [269, 122] on input "Người nhận *" at bounding box center [321, 128] width 129 height 14
type input "ANH ĐOÀN"
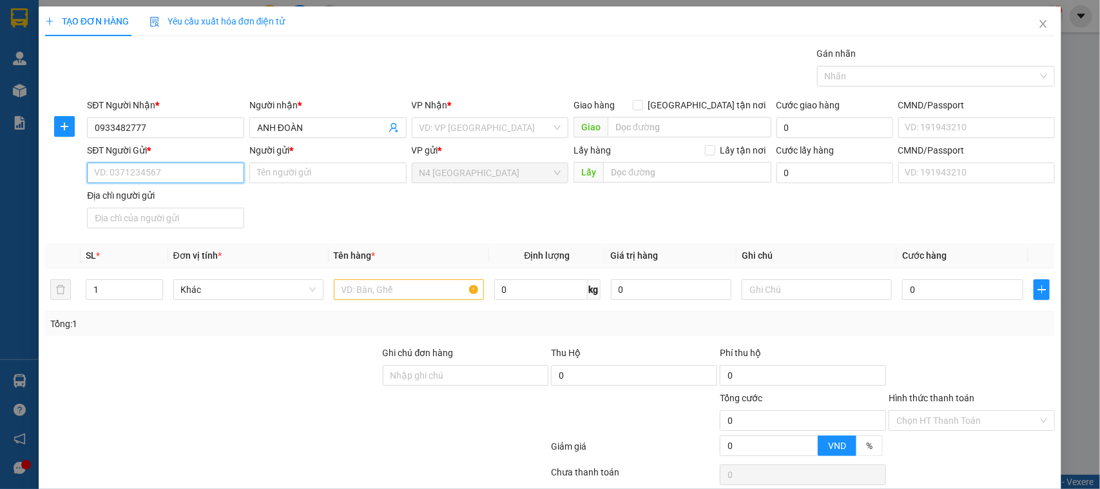
drag, startPoint x: 178, startPoint y: 173, endPoint x: 266, endPoint y: 5, distance: 189.4
click at [179, 170] on input "SĐT Người Gửi *" at bounding box center [165, 172] width 157 height 21
paste input "0839221091"
type input "0839221091"
click at [288, 178] on input "Người gửi *" at bounding box center [327, 172] width 157 height 21
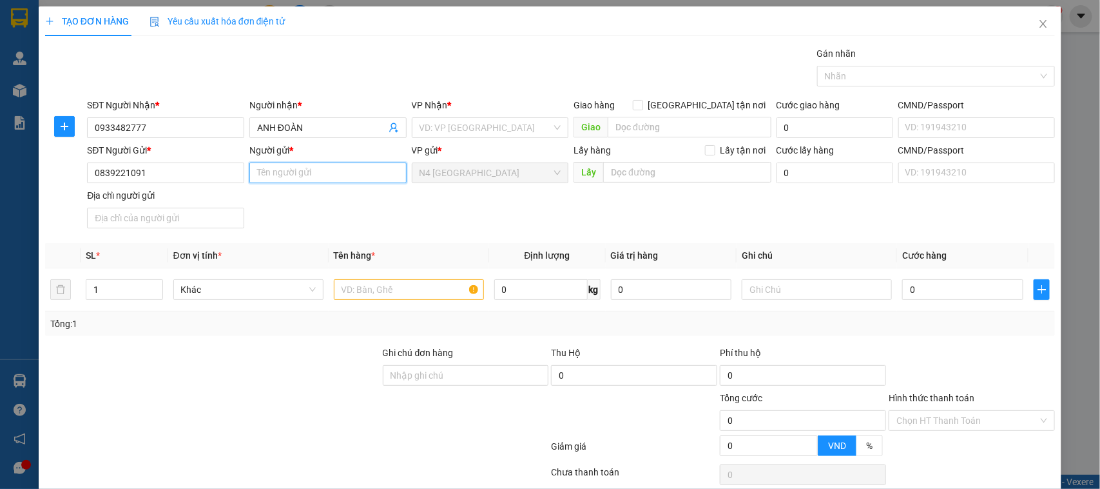
paste input "TRẦN TRIỀU VINH"
type input "TRẦN TRIỀU VINH"
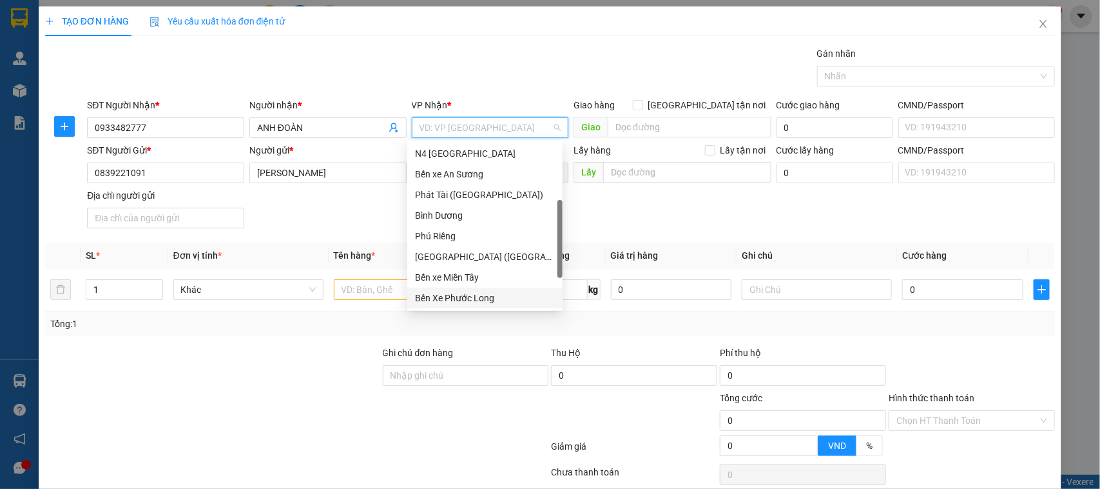
click at [464, 124] on input "search" at bounding box center [486, 127] width 133 height 19
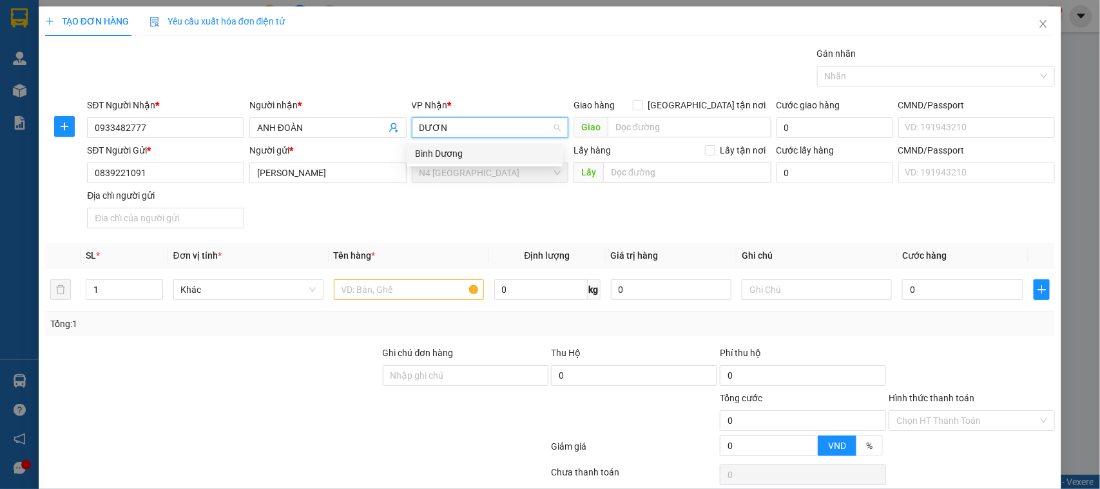
type input "DƯƠNG"
click at [477, 153] on div "Bình Dương" at bounding box center [485, 153] width 140 height 14
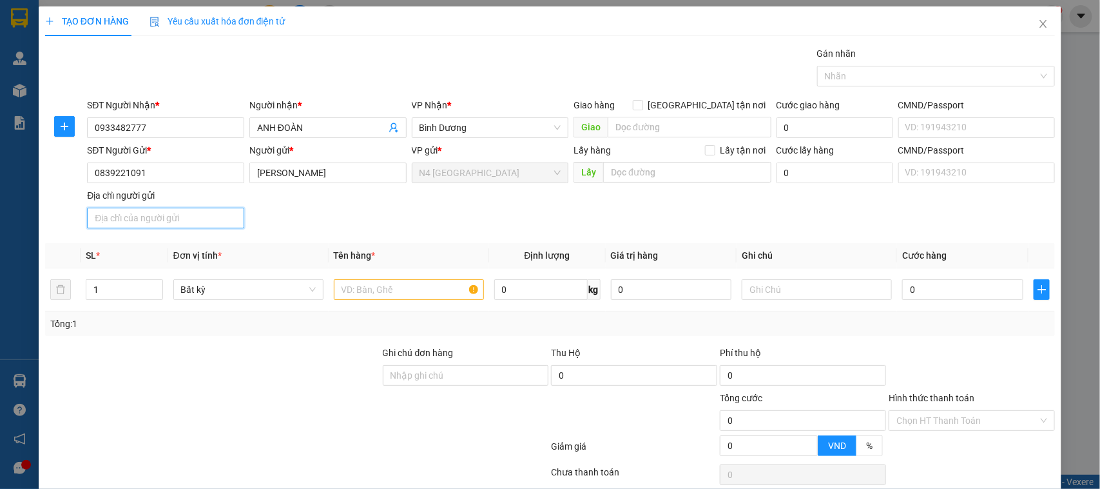
click at [189, 218] on input "Địa chỉ người gửi" at bounding box center [165, 218] width 157 height 21
paste input "TRUNG QUỐC"
type input "TRUNG QUỐC"
click at [358, 289] on input "text" at bounding box center [409, 289] width 150 height 21
paste input "CATON NHỎ"
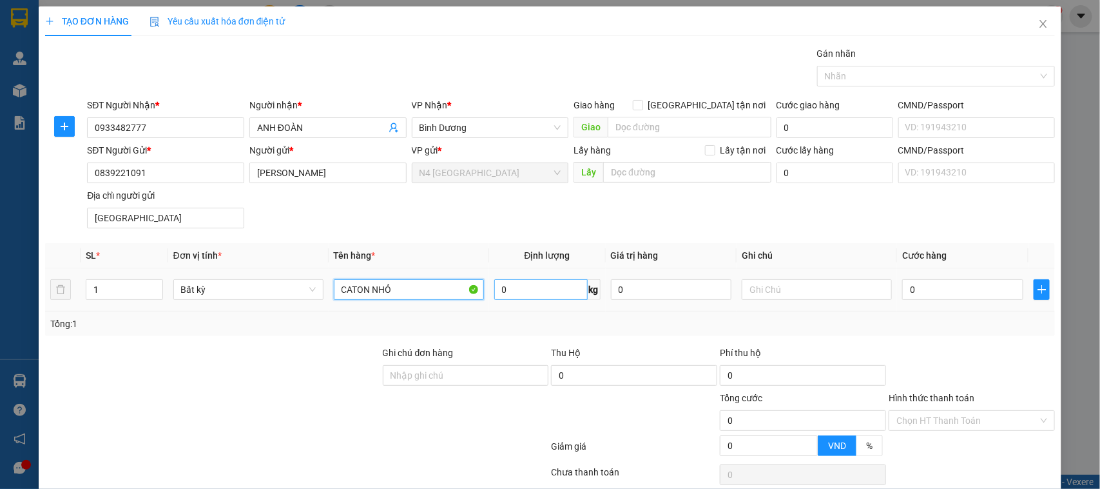
type input "CATON NHỎ"
click at [529, 287] on input "0" at bounding box center [540, 289] width 93 height 21
type input "1"
type input "30.000"
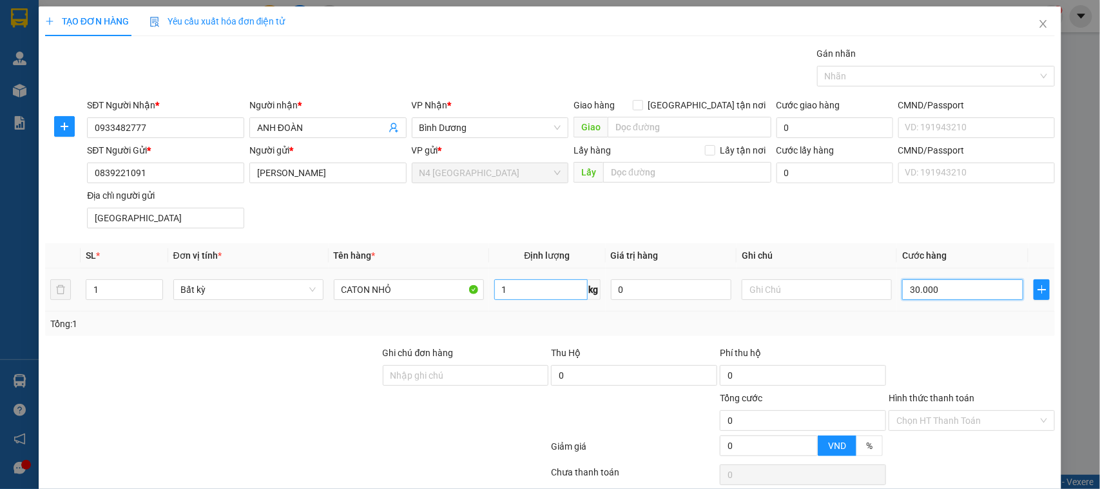
type input "30.000"
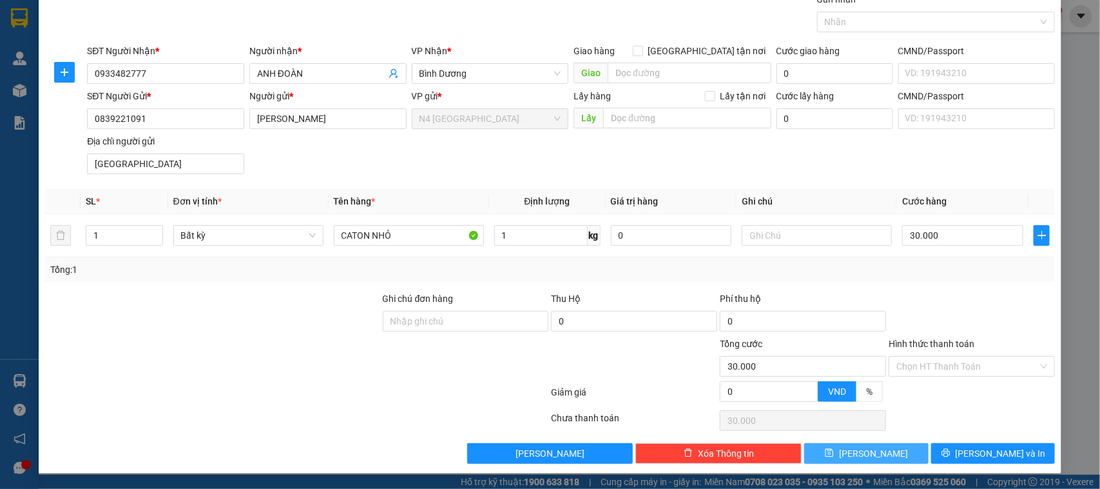
click at [871, 449] on span "[PERSON_NAME]" at bounding box center [873, 453] width 69 height 14
type input "0"
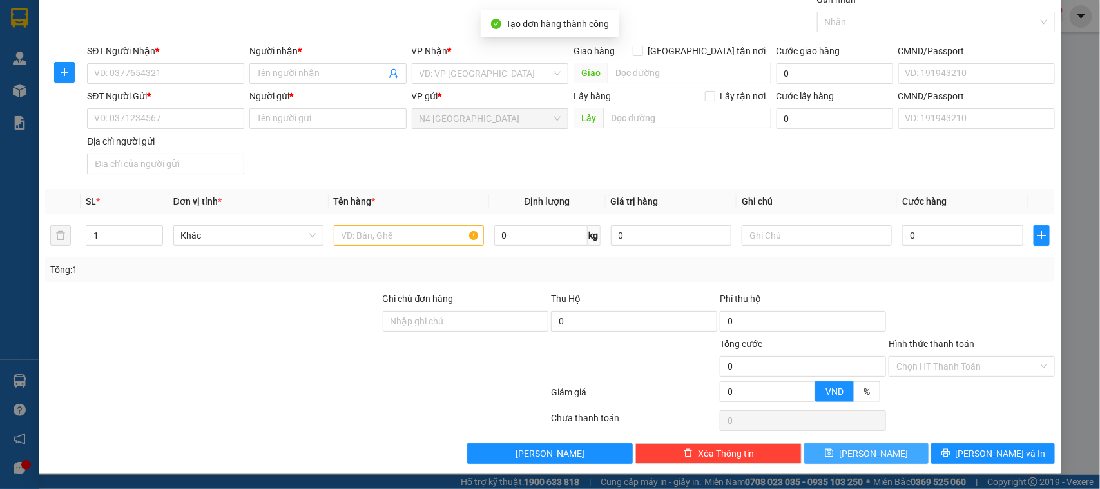
scroll to position [0, 0]
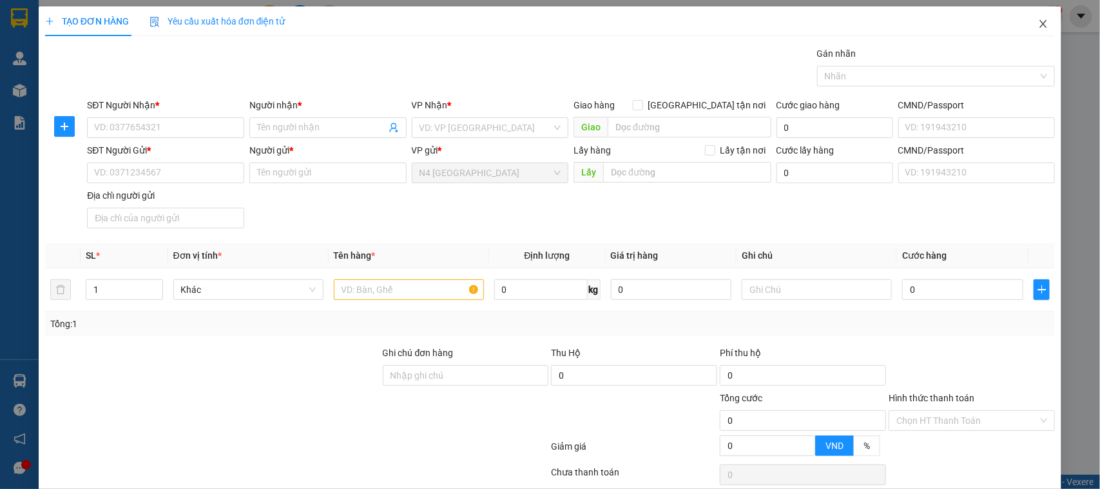
click at [1038, 21] on icon "close" at bounding box center [1043, 24] width 10 height 10
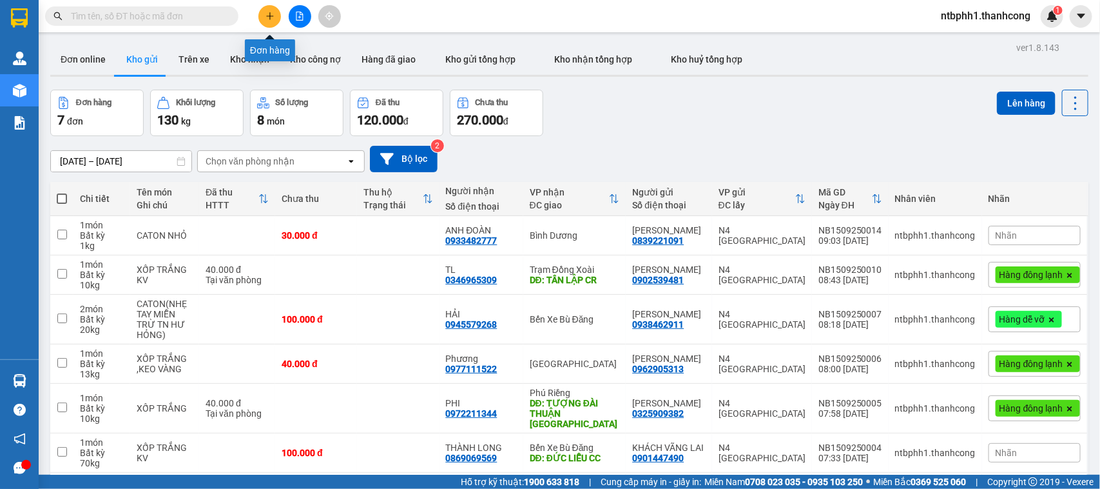
click at [271, 19] on icon "plus" at bounding box center [270, 16] width 9 height 9
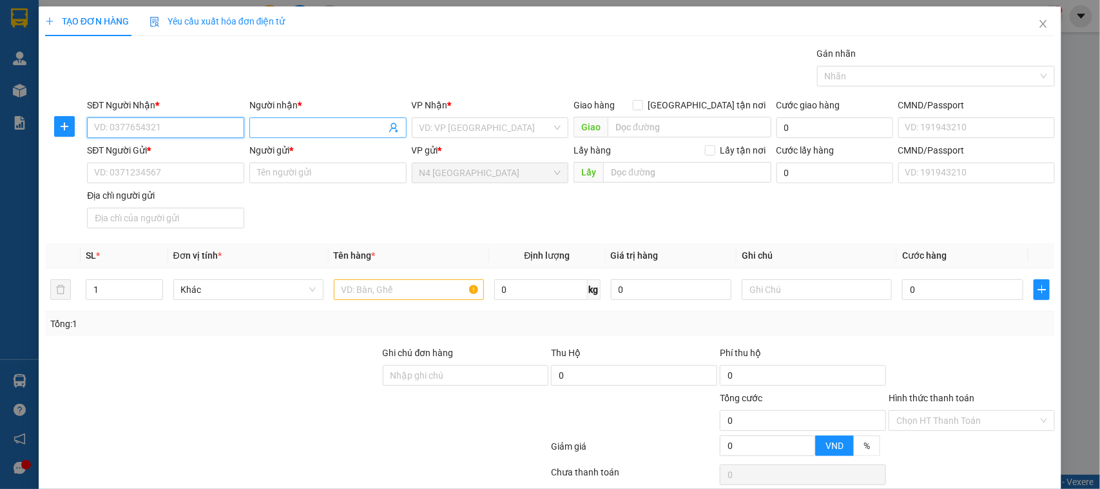
paste input "0888946677"
type input "0888946677"
click at [304, 122] on input "Người nhận *" at bounding box center [321, 128] width 129 height 14
type input "QUỐC HUY"
click at [142, 175] on input "SĐT Người Gửi *" at bounding box center [165, 172] width 157 height 21
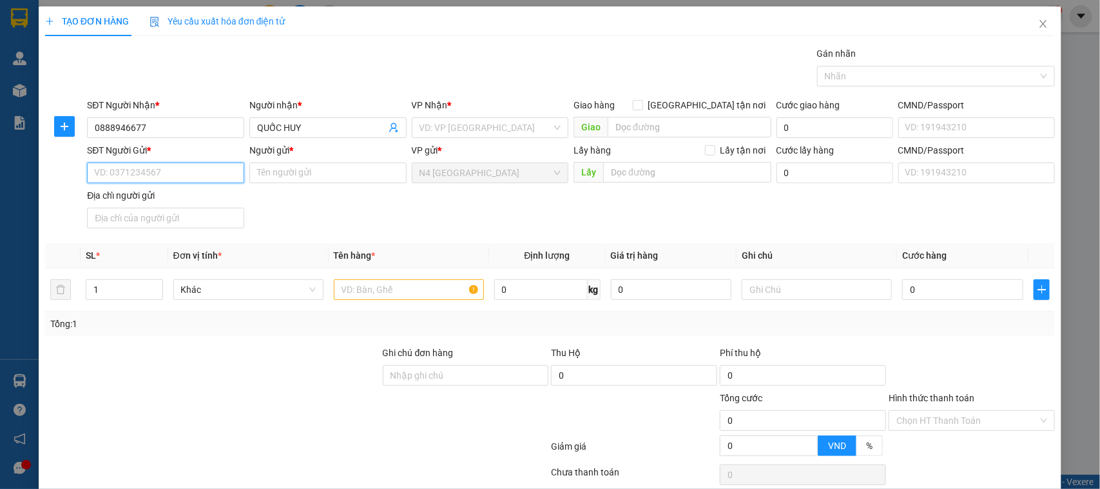
paste input "0349025810"
type input "0349025810"
click at [295, 176] on input "Người gửi *" at bounding box center [327, 172] width 157 height 21
paste input "PHẠM THỊ TUYỀN"
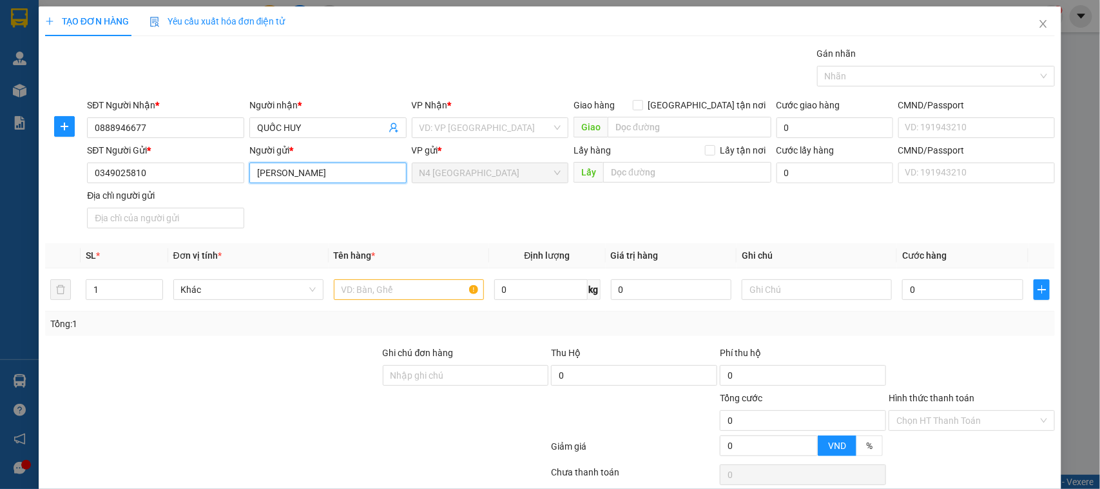
type input "PHẠM THỊ TUYỀN"
click at [648, 124] on input "search" at bounding box center [690, 127] width 164 height 21
paste input "ĐỒNG PHÚ CR"
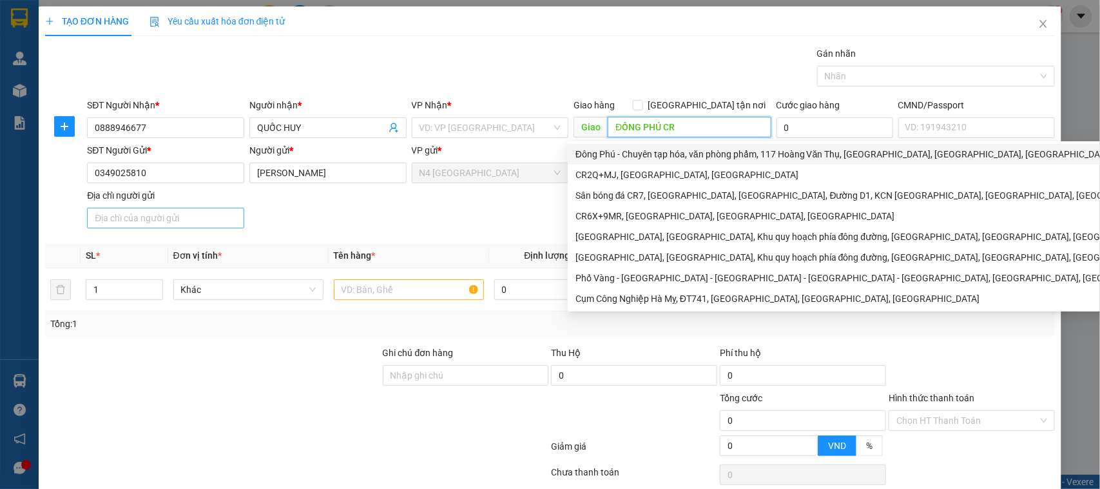
type input "ĐỒNG PHÚ CR"
click at [194, 216] on input "Địa chỉ người gửi" at bounding box center [165, 218] width 157 height 21
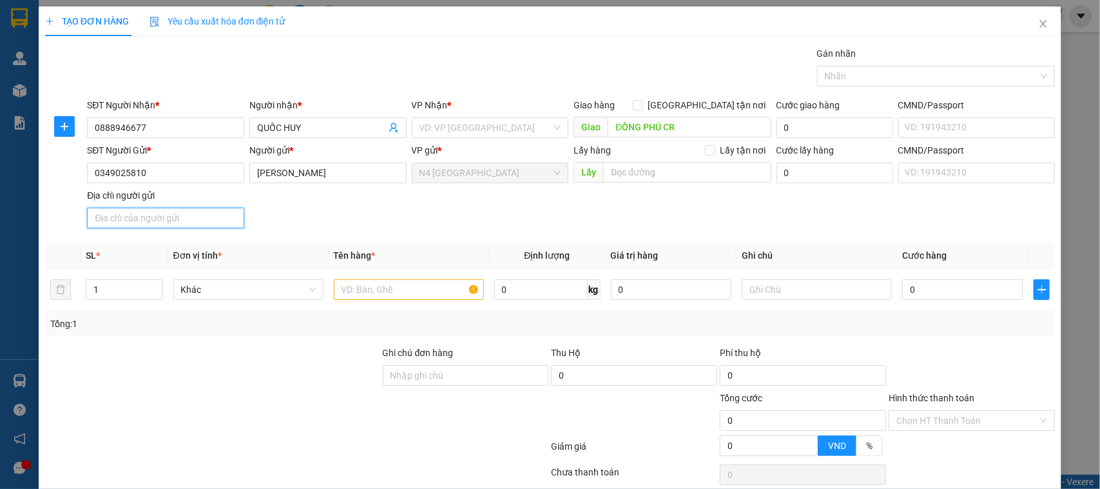
paste input "VĨNH PHÚ , THUẬN AN ,BÌNH DƯƠNG"
type input "VĨNH PHÚ , THUẬN AN ,BÌNH DƯƠNG"
click at [390, 292] on input "text" at bounding box center [409, 289] width 150 height 21
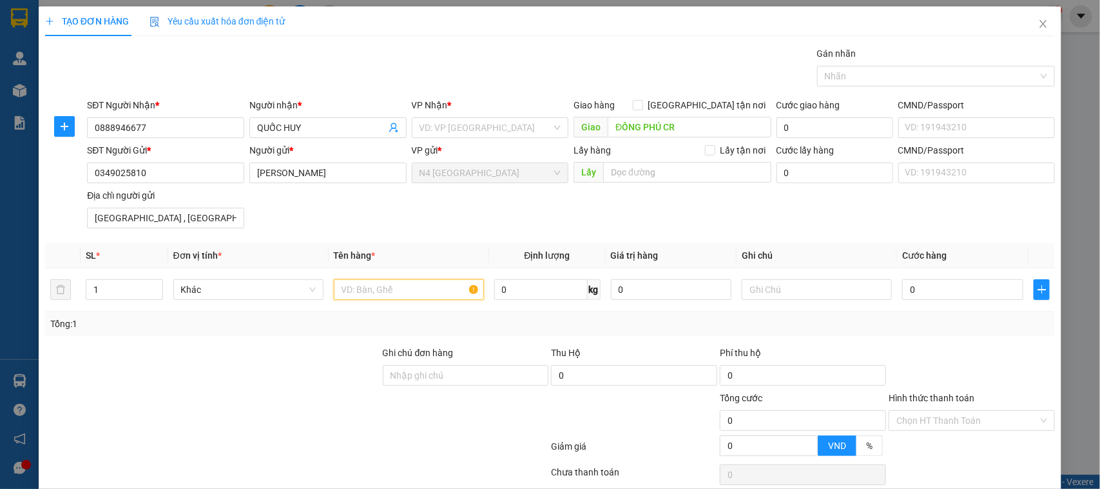
paste input "NL TRẮNG NHỎ XÍU(CK)"
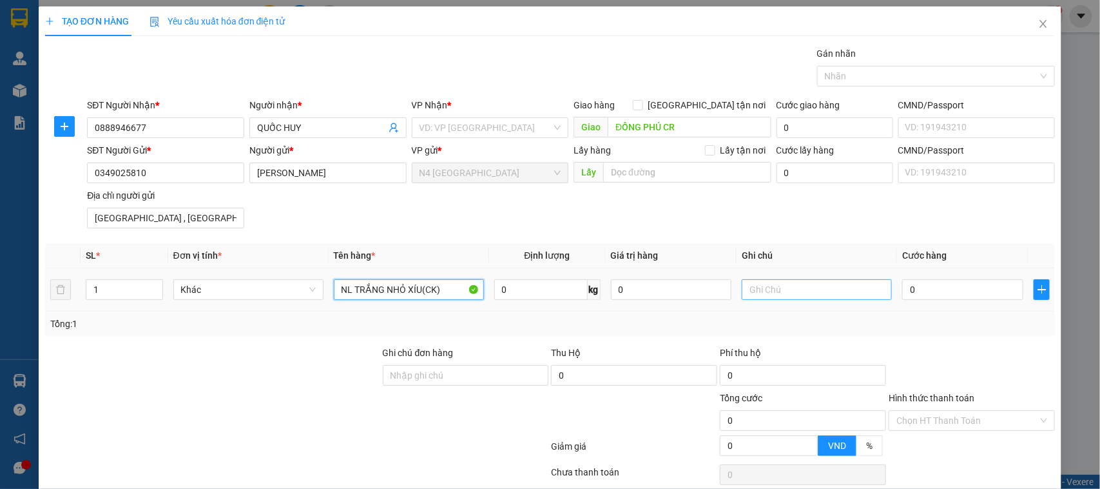
scroll to position [55, 0]
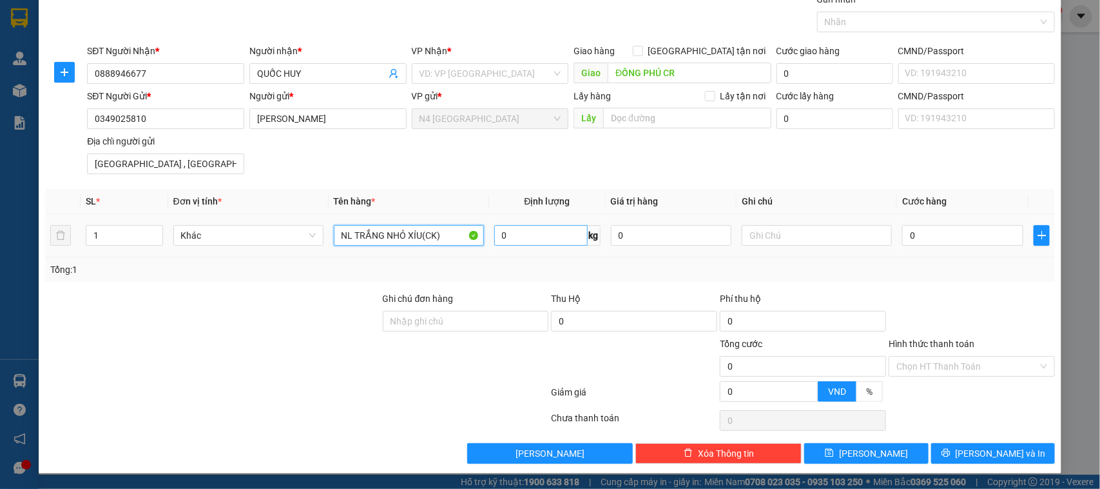
type input "NL TRẮNG NHỎ XÍU(CK)"
click at [543, 230] on input "0" at bounding box center [540, 235] width 93 height 21
type input "1"
click at [536, 226] on input "1" at bounding box center [540, 235] width 93 height 21
type input "1"
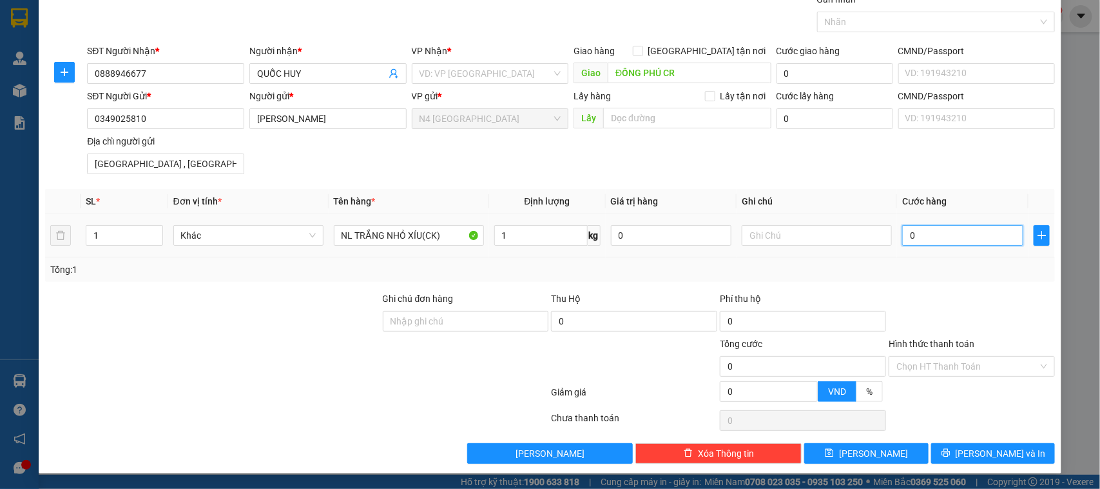
click at [933, 240] on input "0" at bounding box center [962, 235] width 121 height 21
type input "3"
type input "30"
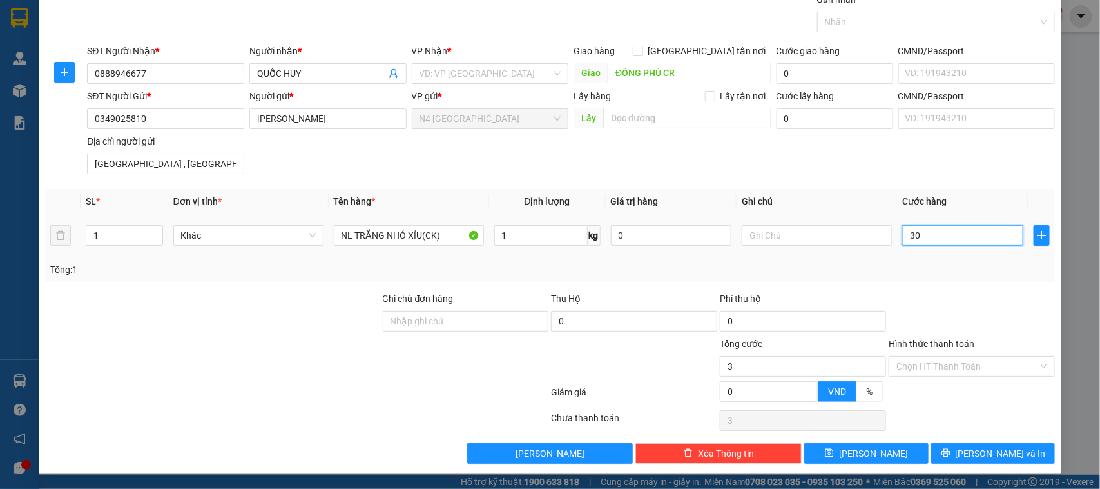
type input "30"
type input "300"
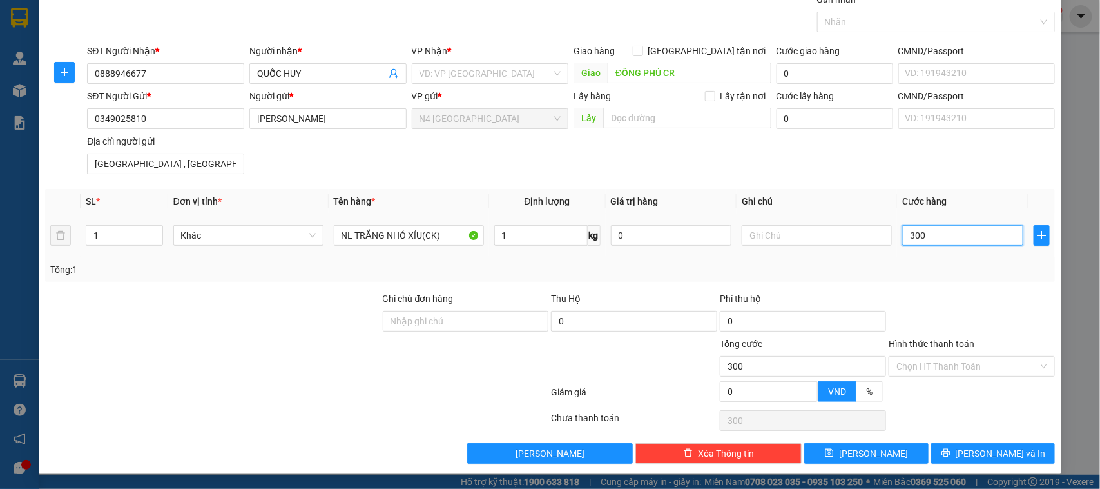
type input "3.000"
type input "30.000"
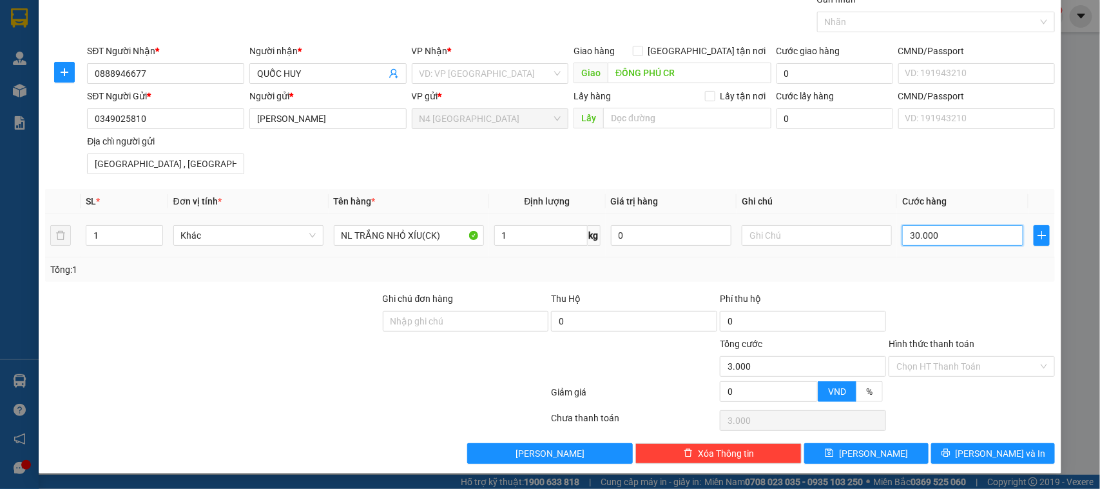
type input "30.000"
click at [966, 365] on input "Hình thức thanh toán" at bounding box center [968, 365] width 142 height 19
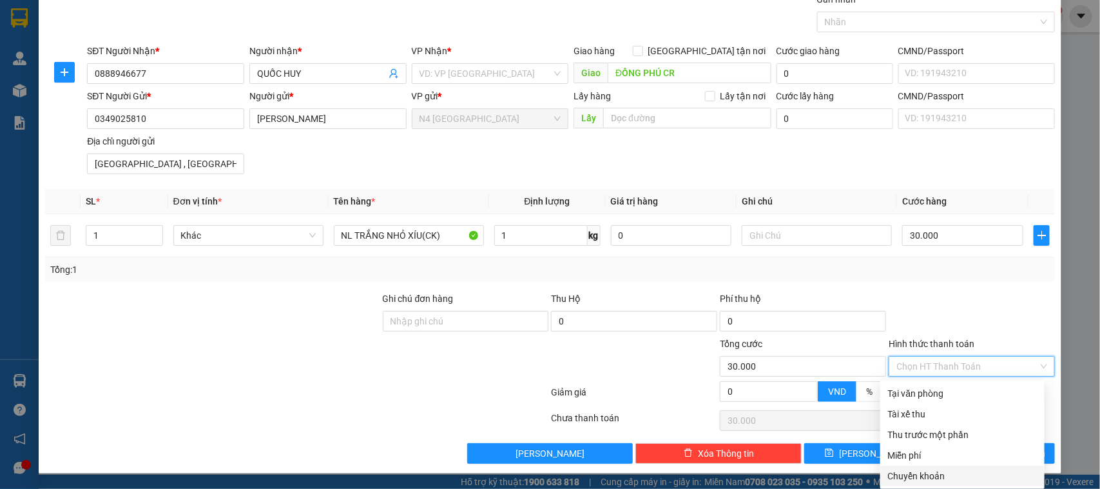
click at [939, 474] on div "Chuyển khoản" at bounding box center [962, 476] width 149 height 14
type input "0"
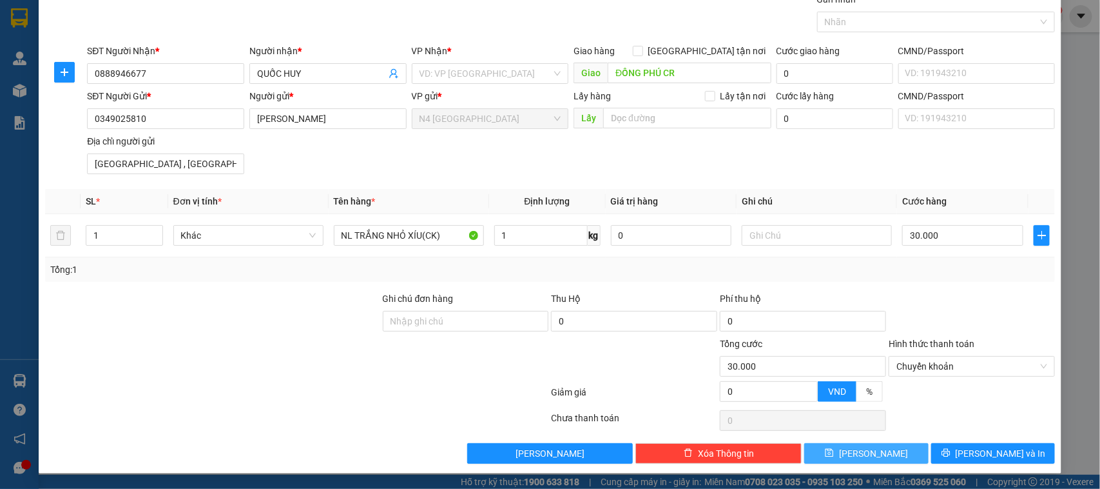
click at [873, 448] on button "[PERSON_NAME]" at bounding box center [866, 453] width 124 height 21
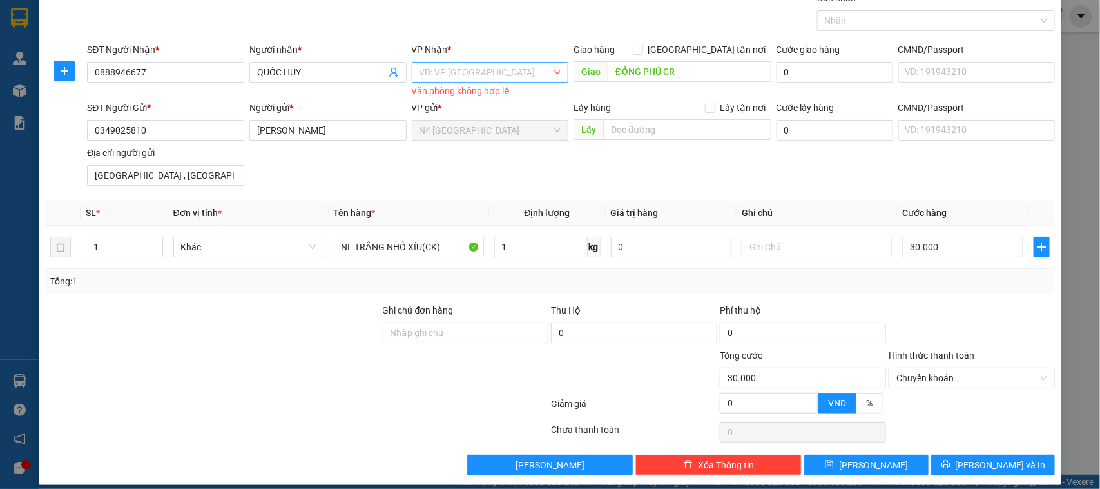
drag, startPoint x: 493, startPoint y: 55, endPoint x: 496, endPoint y: 68, distance: 13.3
click at [493, 59] on div "VP Nhận *" at bounding box center [490, 52] width 157 height 19
click at [503, 78] on input "search" at bounding box center [486, 72] width 133 height 19
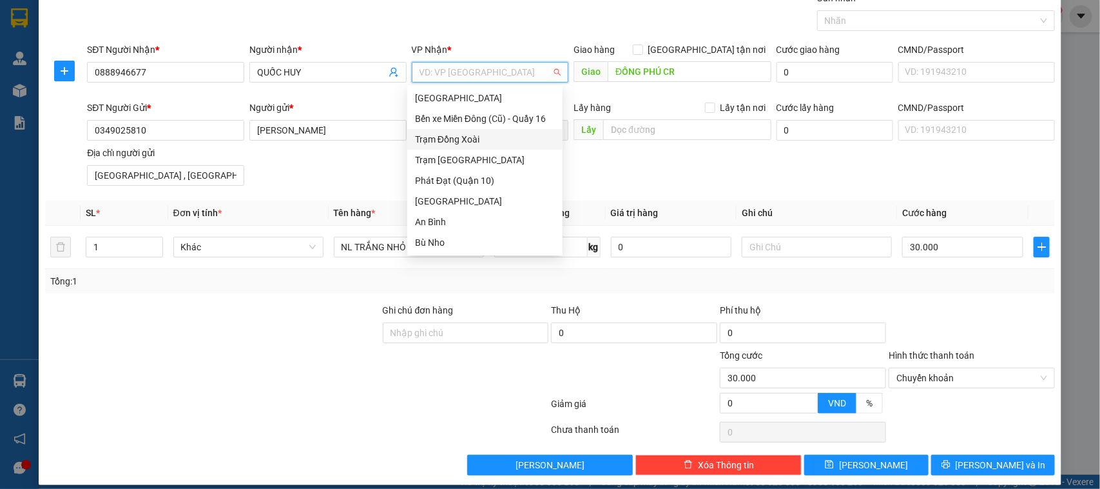
click at [472, 136] on div "Trạm Đồng Xoài" at bounding box center [485, 139] width 140 height 14
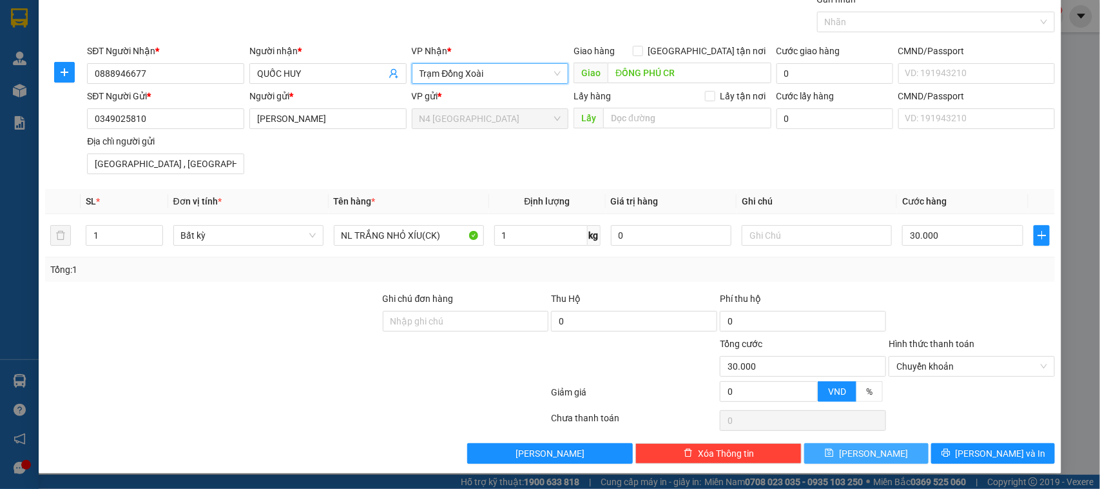
click at [834, 449] on icon "save" at bounding box center [829, 452] width 9 height 9
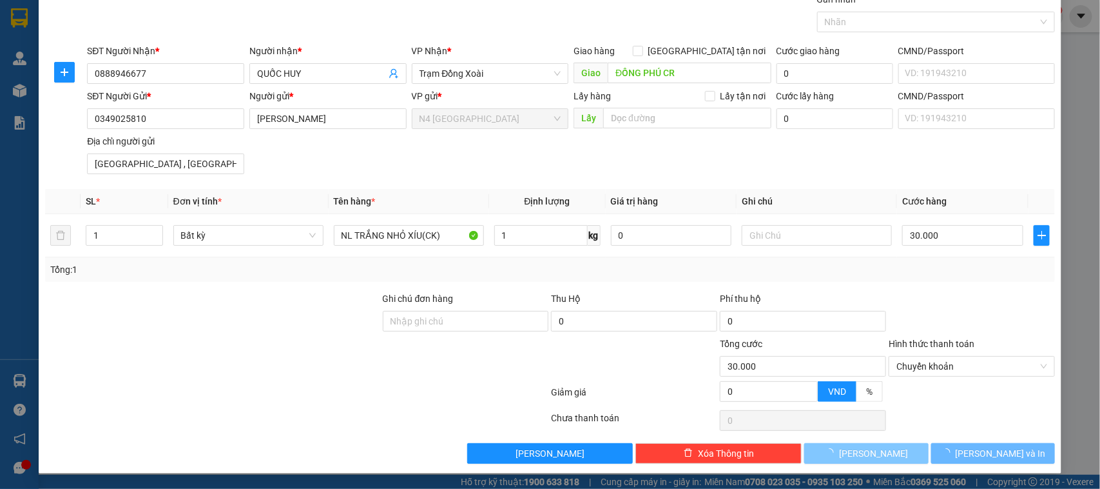
type input "0"
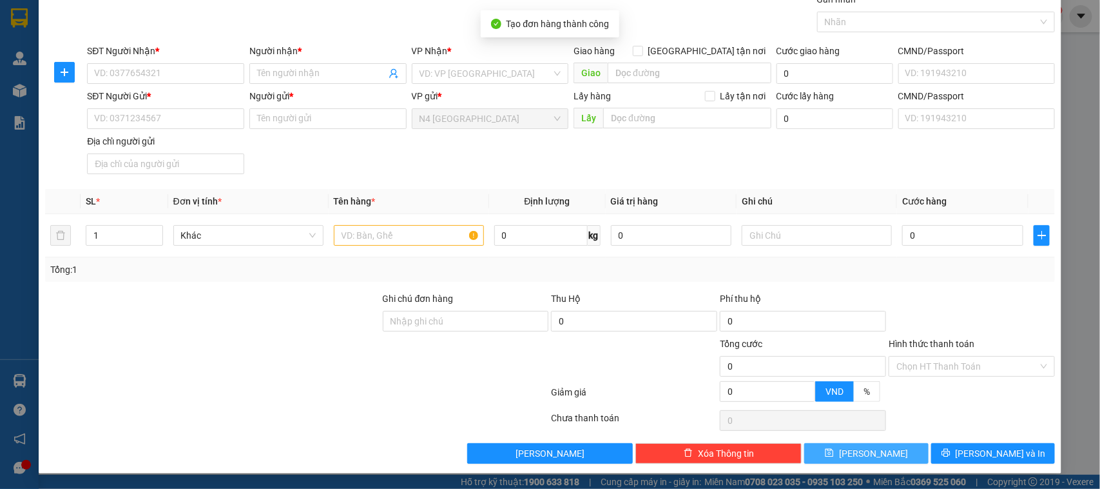
scroll to position [0, 0]
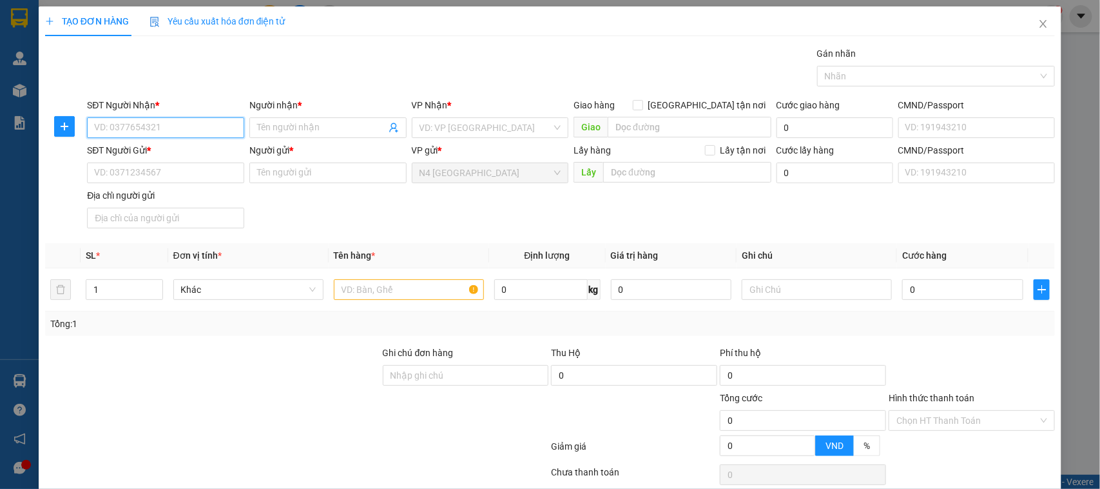
click at [132, 120] on input "SĐT Người Nhận *" at bounding box center [165, 127] width 157 height 21
paste input "0775111385"
type input "0775111385"
click at [284, 128] on input "Người nhận *" at bounding box center [321, 128] width 129 height 14
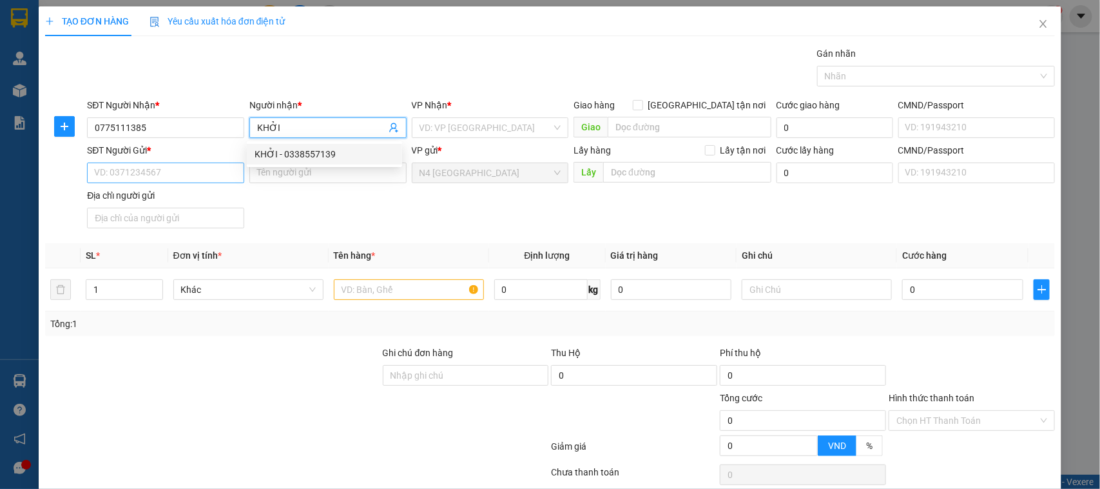
type input "KHỞI"
click at [174, 169] on input "SĐT Người Gửi *" at bounding box center [165, 172] width 157 height 21
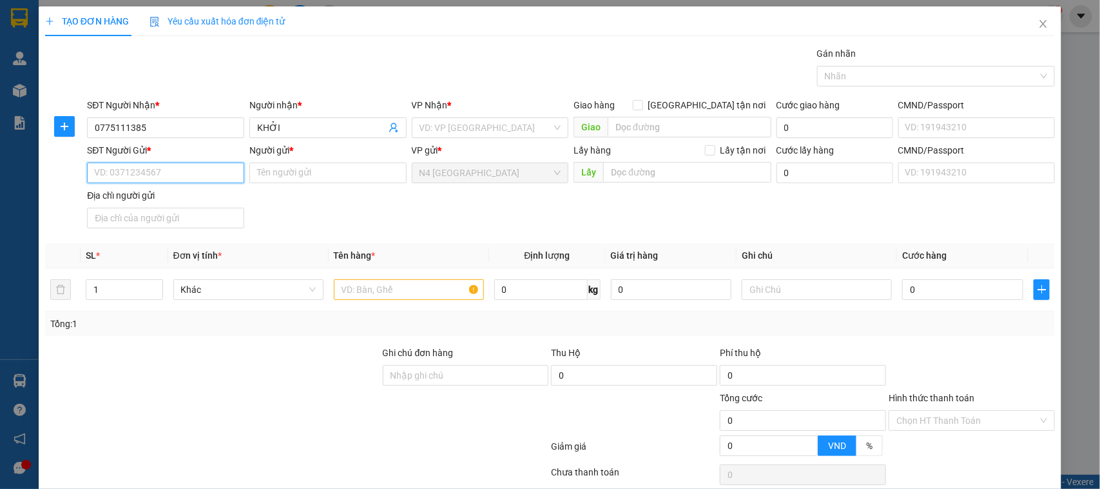
paste input "0877511994"
type input "0877511994"
click at [356, 166] on input "Người gửi *" at bounding box center [327, 172] width 157 height 21
paste input "NGUYỄN THÀNH TRUNG"
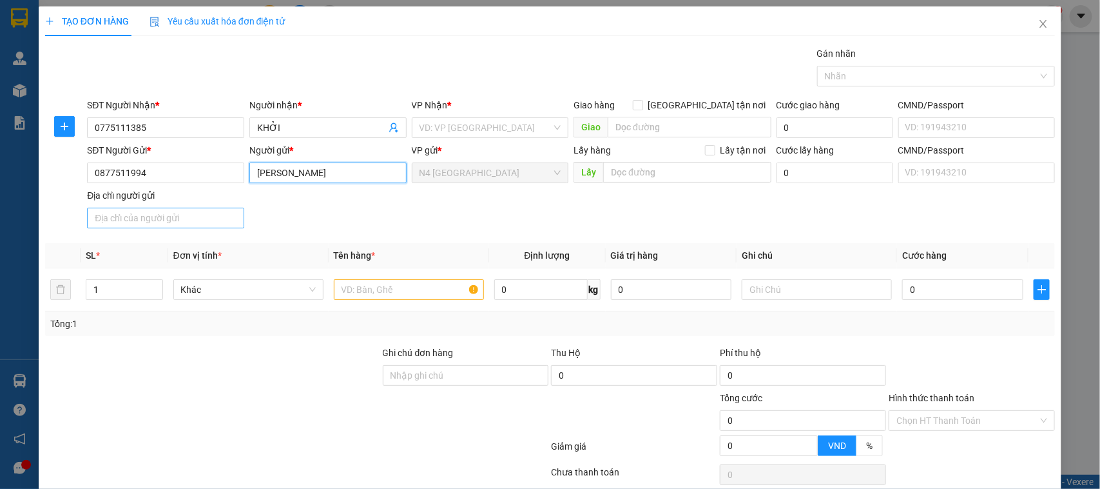
type input "NGUYỄN THÀNH TRUNG"
drag, startPoint x: 185, startPoint y: 220, endPoint x: 185, endPoint y: 213, distance: 7.7
click at [185, 220] on input "Địa chỉ người gửi" at bounding box center [165, 218] width 157 height 21
paste input "T. MỸ QUANG NAM, AN CHẤN, TUY AN, PHÚ YÊN"
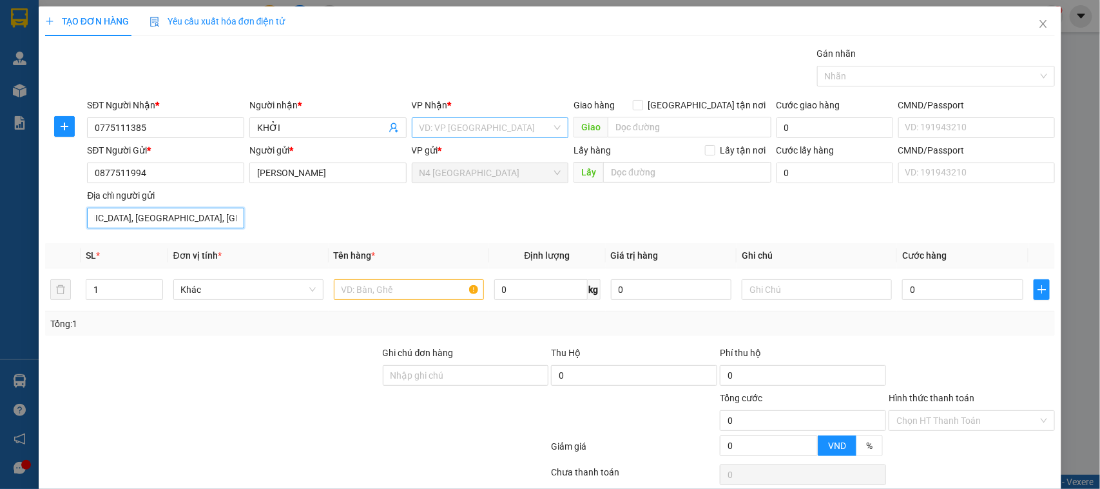
type input "T. MỸ QUANG NAM, AN CHẤN, TUY AN, PHÚ YÊN"
click at [469, 129] on input "search" at bounding box center [486, 127] width 133 height 19
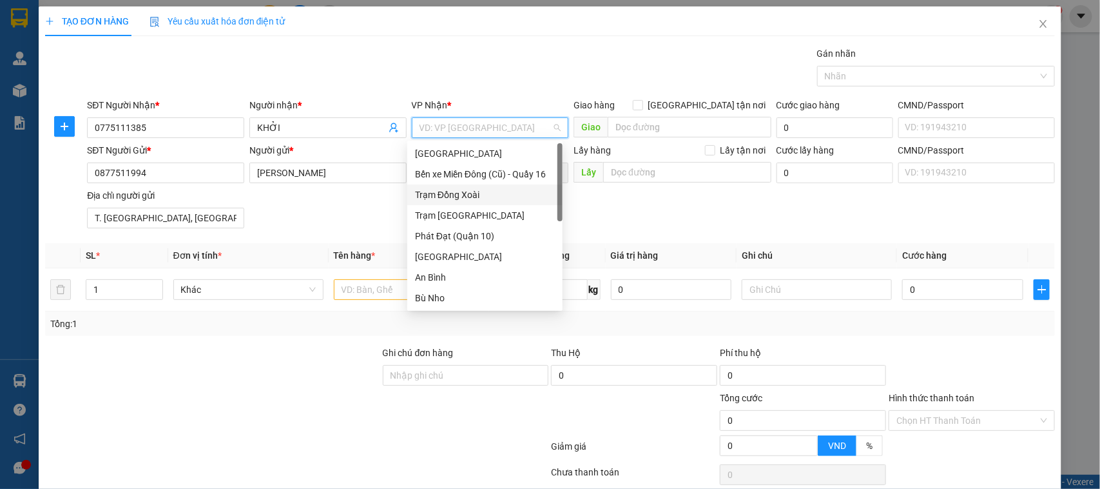
click at [481, 197] on div "Trạm Đồng Xoài" at bounding box center [485, 195] width 140 height 14
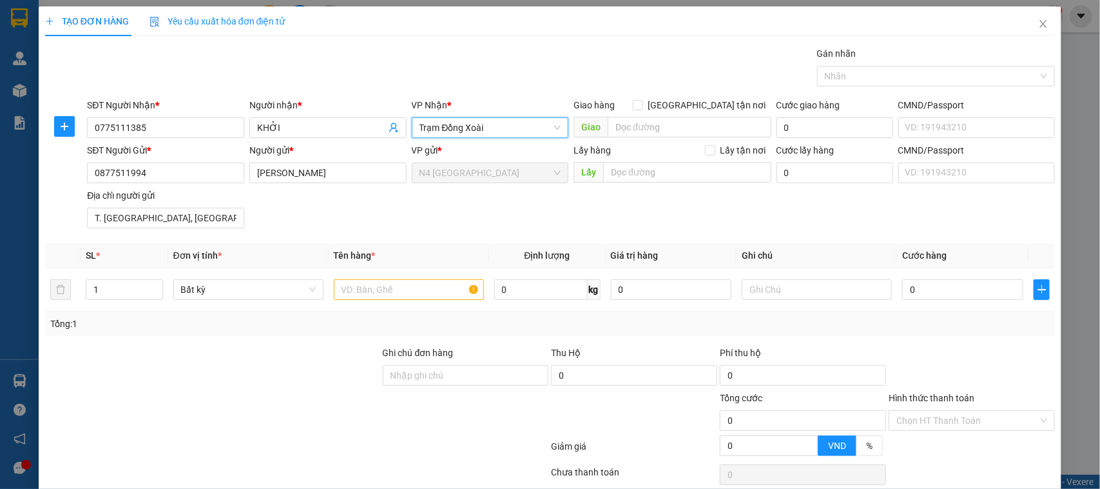
scroll to position [55, 0]
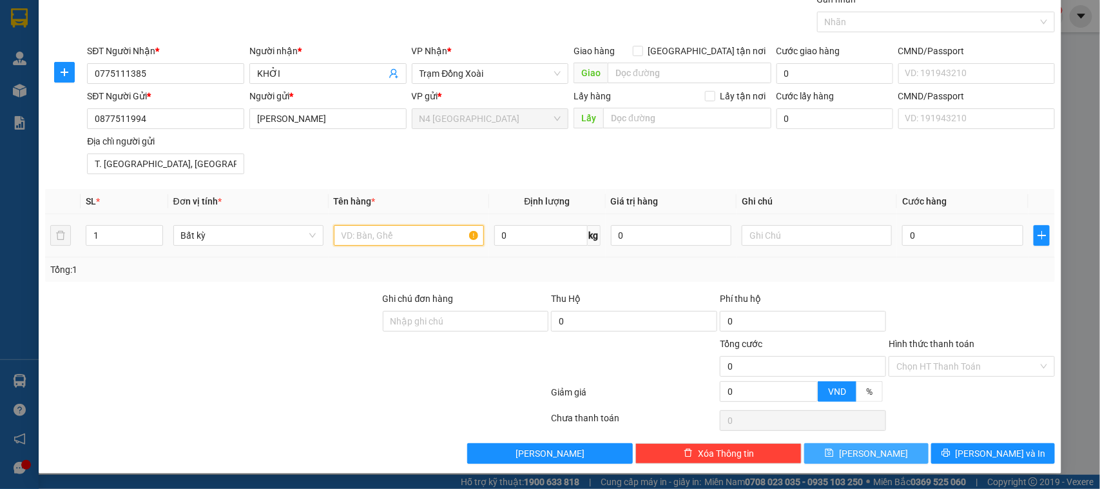
click at [404, 235] on input "text" at bounding box center [409, 235] width 150 height 21
paste input "CATON ĐEN"
type input "CATON ĐEN"
click at [549, 228] on input "0" at bounding box center [540, 235] width 93 height 21
type input "10"
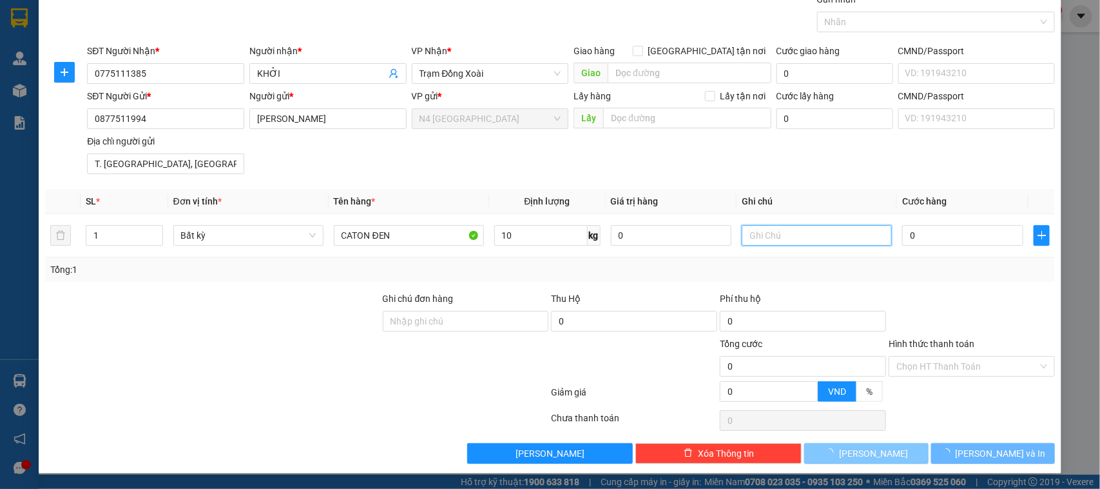
type input "40.000"
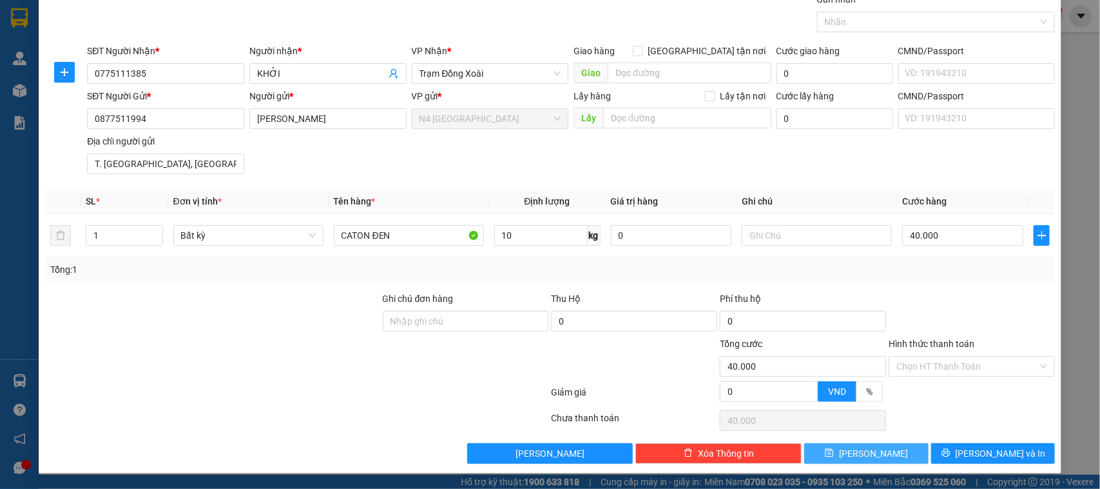
click at [868, 453] on span "[PERSON_NAME]" at bounding box center [873, 453] width 69 height 14
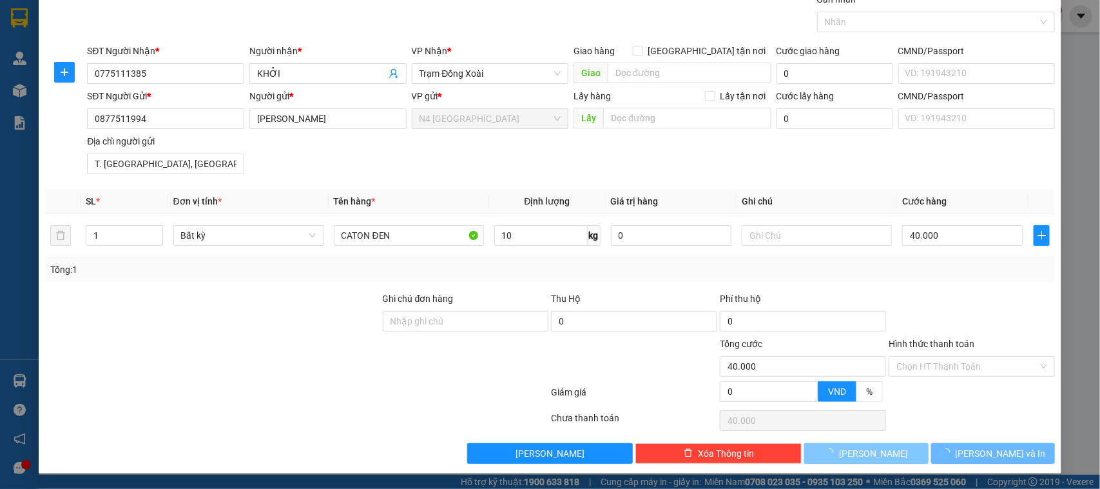
type input "0"
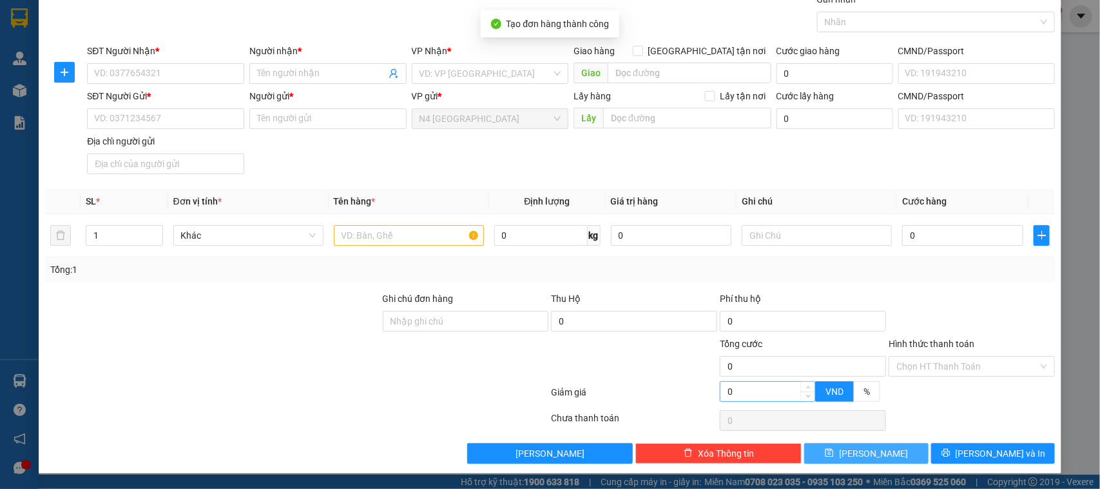
scroll to position [0, 0]
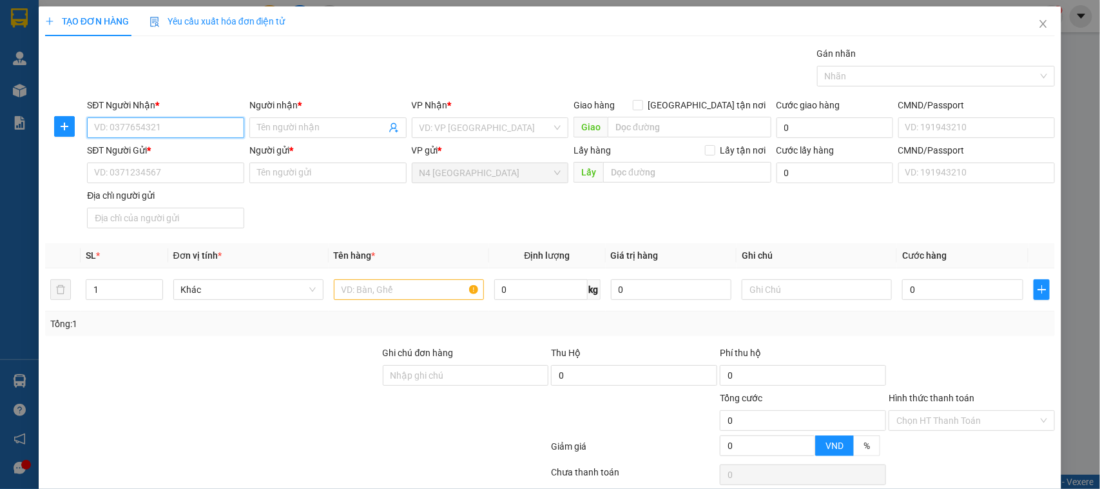
click at [166, 127] on input "SĐT Người Nhận *" at bounding box center [165, 127] width 157 height 21
paste input "0949662779"
type input "0949662779"
click at [295, 118] on span at bounding box center [327, 127] width 157 height 21
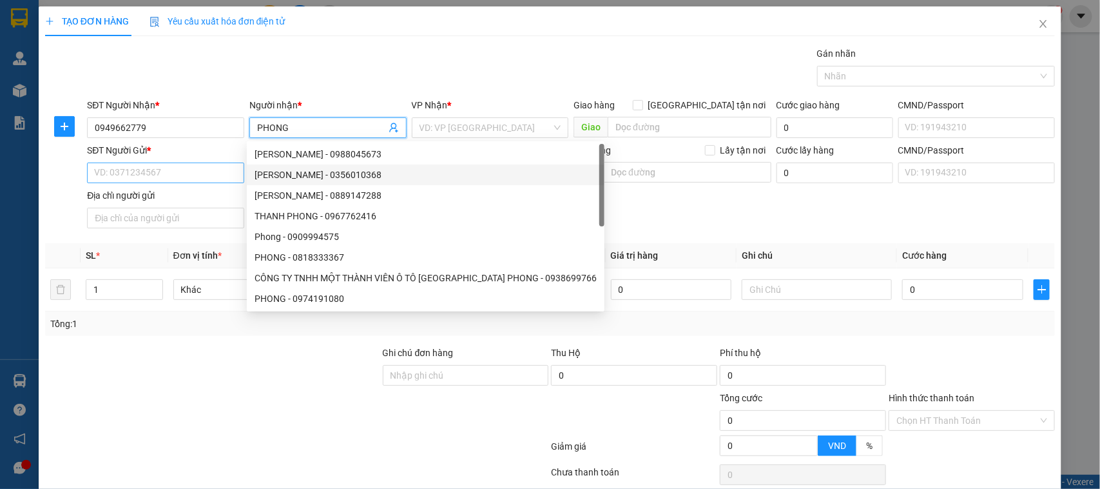
type input "PHONG"
click at [175, 171] on input "SĐT Người Gửi *" at bounding box center [165, 172] width 157 height 21
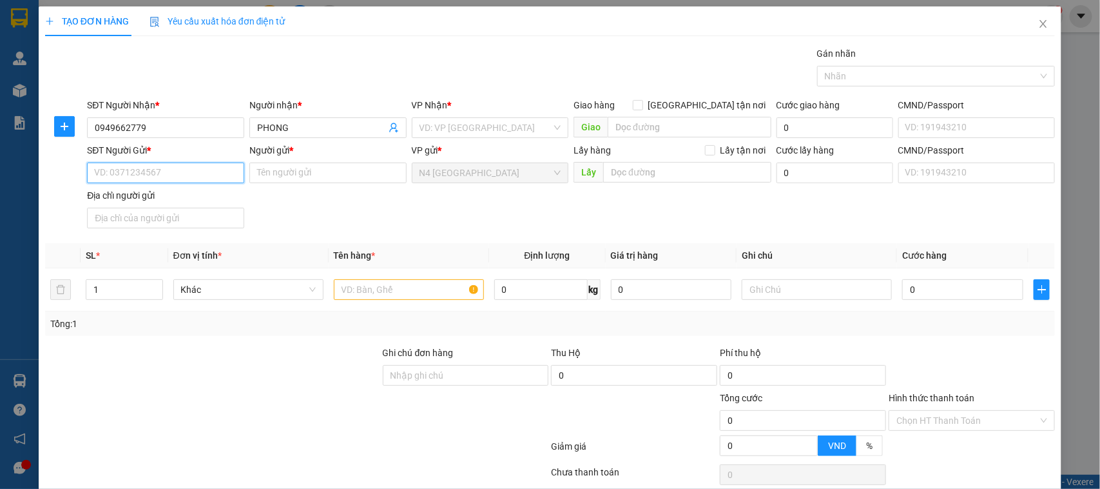
paste input "0909625548"
type input "0909625548"
click at [294, 175] on input "Người gửi *" at bounding box center [327, 172] width 157 height 21
paste input "LÊ NGỌC THANH"
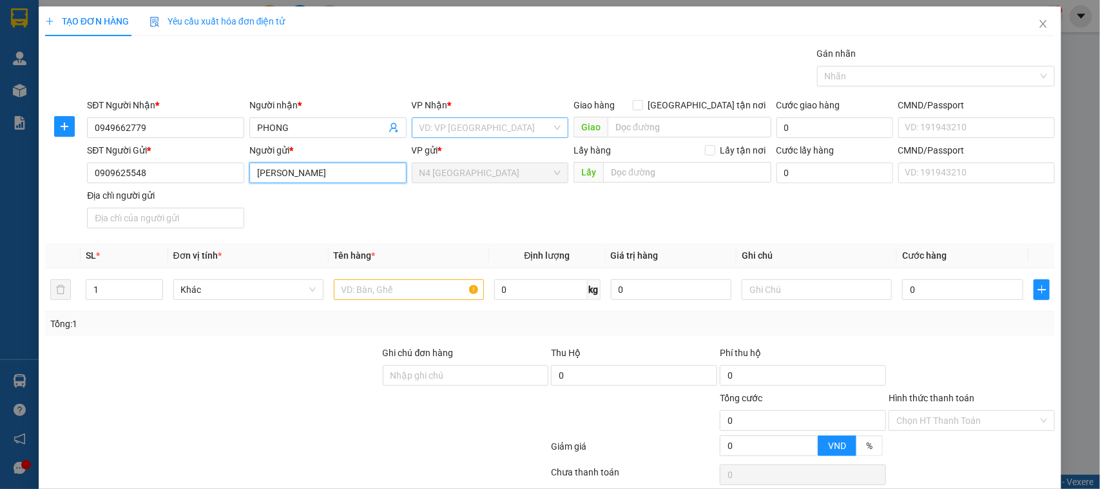
type input "LÊ NGỌC THANH"
click at [461, 130] on input "search" at bounding box center [486, 127] width 133 height 19
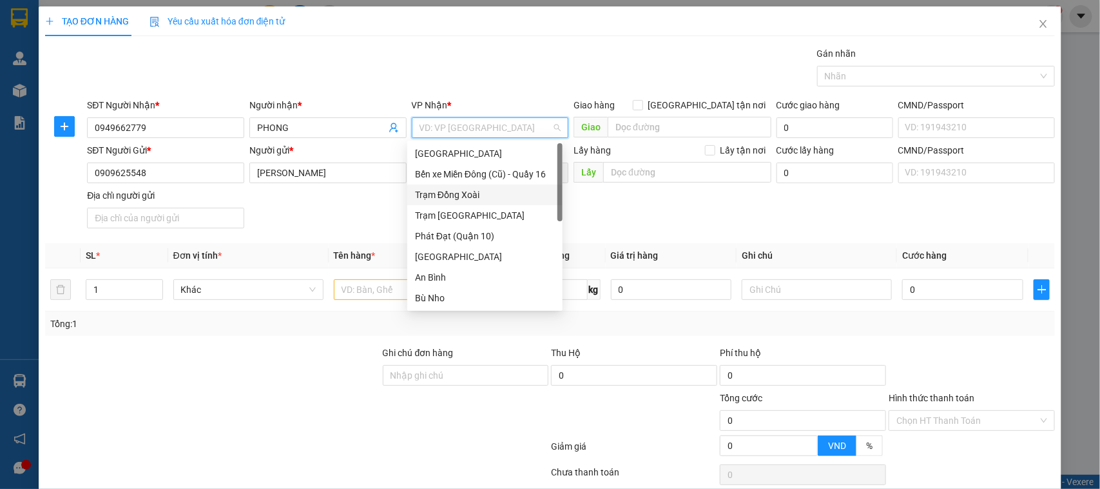
click at [454, 192] on div "Trạm Đồng Xoài" at bounding box center [485, 195] width 140 height 14
click at [475, 195] on div "Trạm Đồng Xoài" at bounding box center [485, 195] width 140 height 14
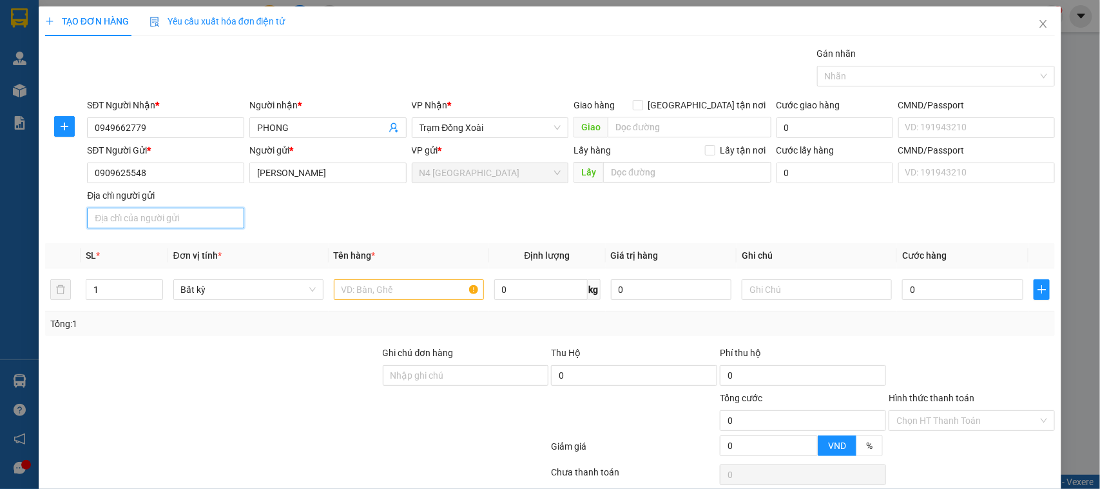
click at [150, 214] on input "Địa chỉ người gửi" at bounding box center [165, 218] width 157 height 21
paste input "609/24 LE QUANG ĐỊNH, PHƯỜNG 1, GÒ VẤP, THÀNH PHỐ HỒ CHÍ MINH"
type input "609/24 LE QUANG ĐỊNH, PHƯỜNG 1, GÒ VẤP, THÀNH PHỐ HỒ CHÍ MINH"
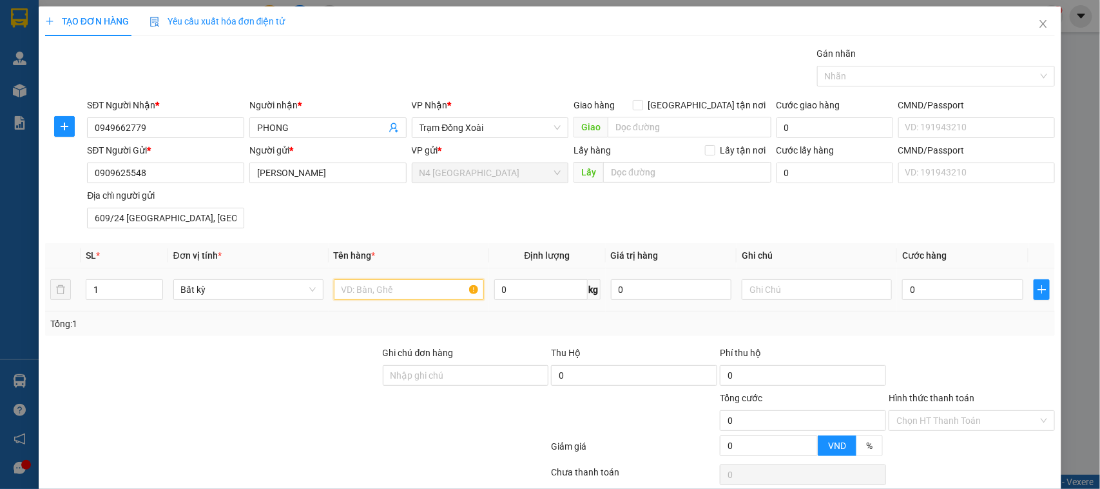
drag, startPoint x: 382, startPoint y: 287, endPoint x: 346, endPoint y: 14, distance: 275.6
click at [382, 286] on input "text" at bounding box center [409, 289] width 150 height 21
click at [1038, 20] on icon "close" at bounding box center [1043, 24] width 10 height 10
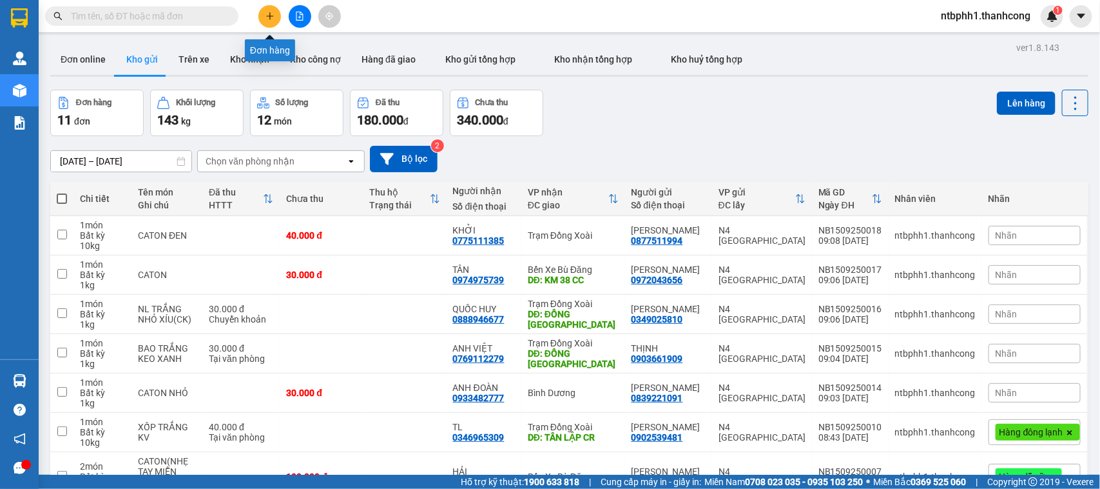
click at [272, 14] on icon "plus" at bounding box center [270, 16] width 9 height 9
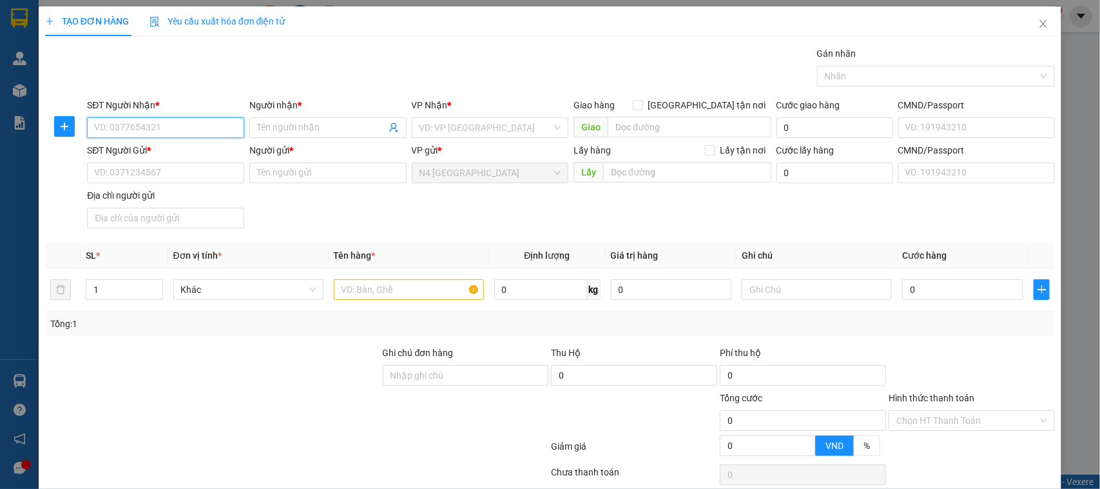
paste input "0785343668"
type input "0785343668"
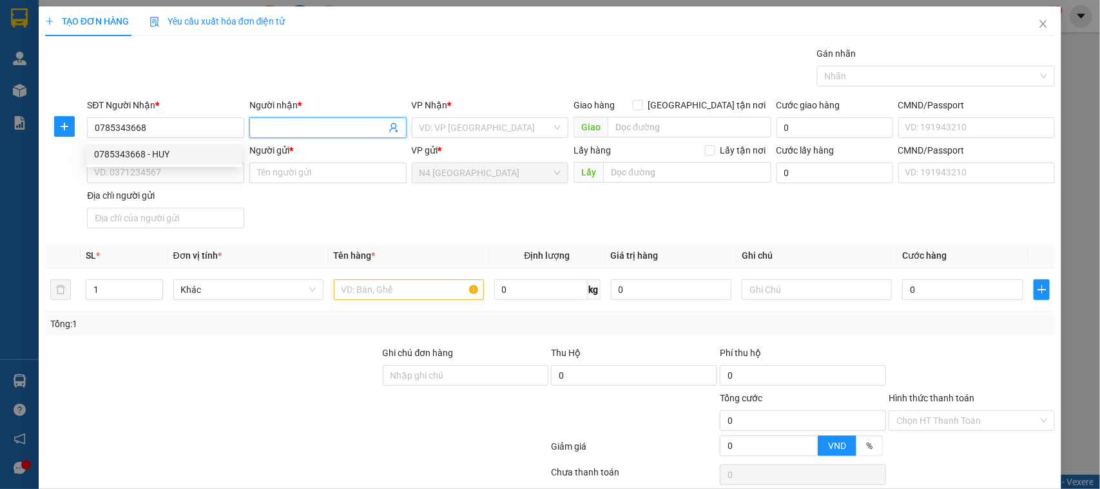
click at [302, 129] on input "Người nhận *" at bounding box center [321, 128] width 129 height 14
paste input "ANH HUY"
type input "ANH HUY"
click at [190, 174] on input "SĐT Người Gửi *" at bounding box center [165, 172] width 157 height 21
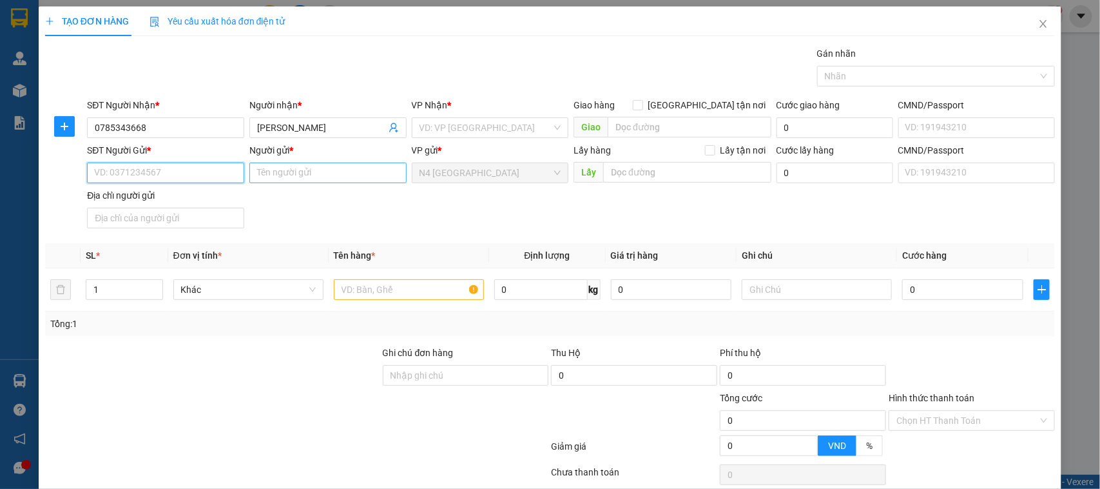
paste input "0979643352"
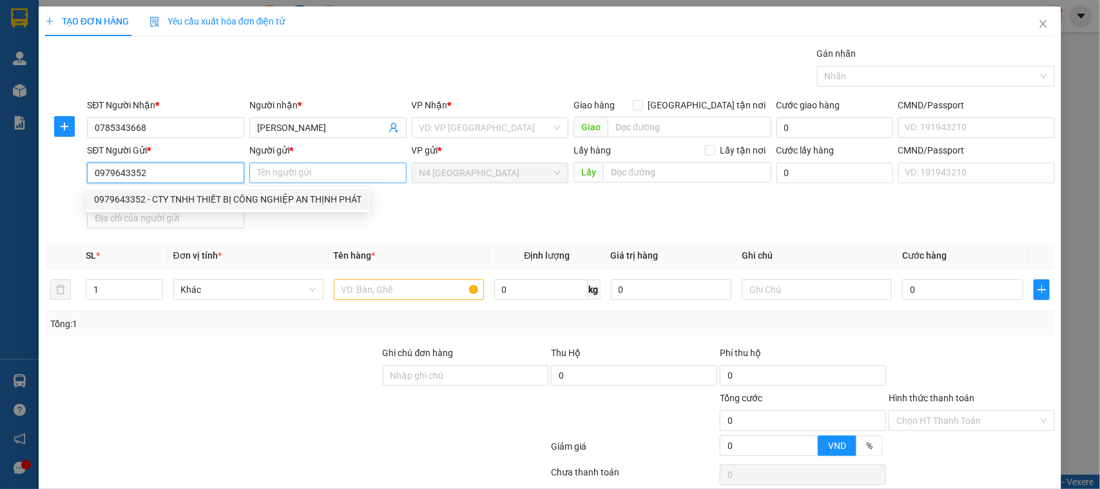
type input "0979643352"
click at [338, 179] on input "Người gửi *" at bounding box center [327, 172] width 157 height 21
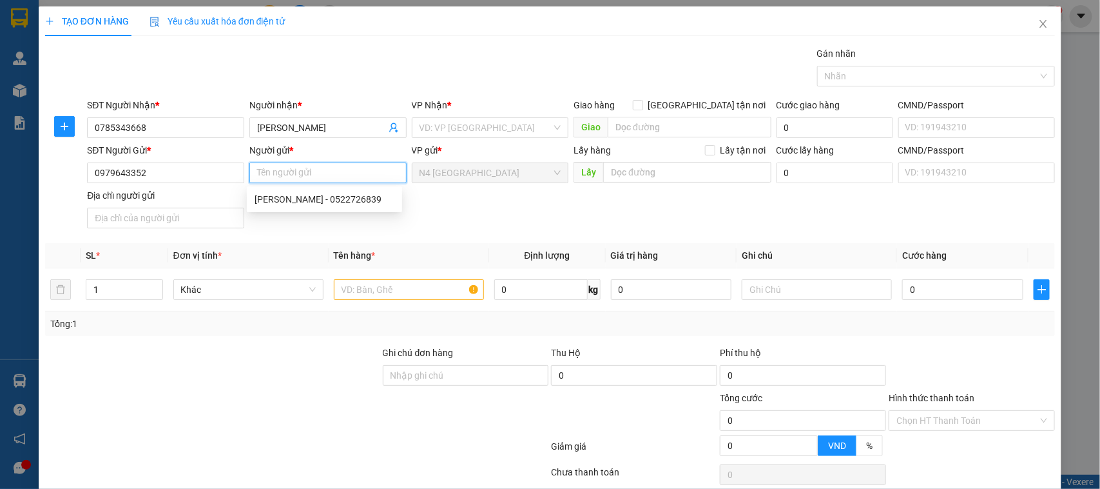
click at [340, 170] on input "Người gửi *" at bounding box center [327, 172] width 157 height 21
paste input "CÔNG TY THIẾT BỊ CÔNG NGHIỆP AN THỊNH PHÁT"
type input "CÔNG TY THIẾT BỊ CÔNG NGHIỆP AN THỊNH PHÁT"
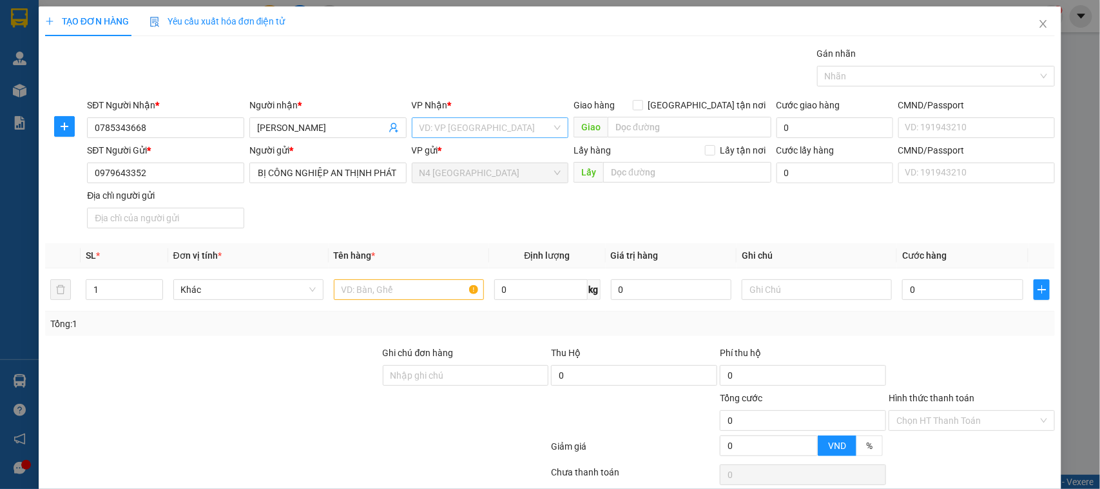
scroll to position [0, 0]
click at [448, 118] on input "search" at bounding box center [486, 127] width 133 height 19
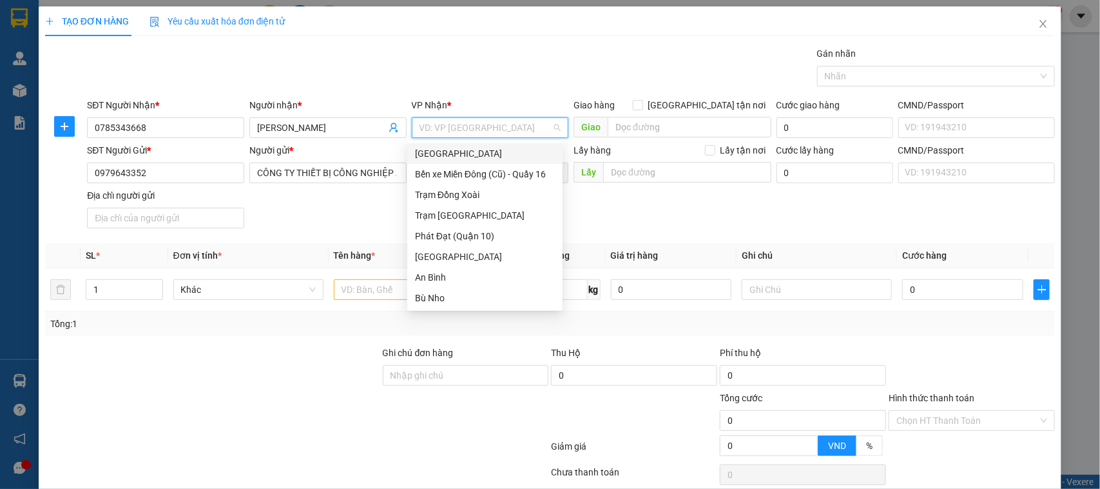
click at [462, 156] on div "[GEOGRAPHIC_DATA]" at bounding box center [485, 153] width 140 height 14
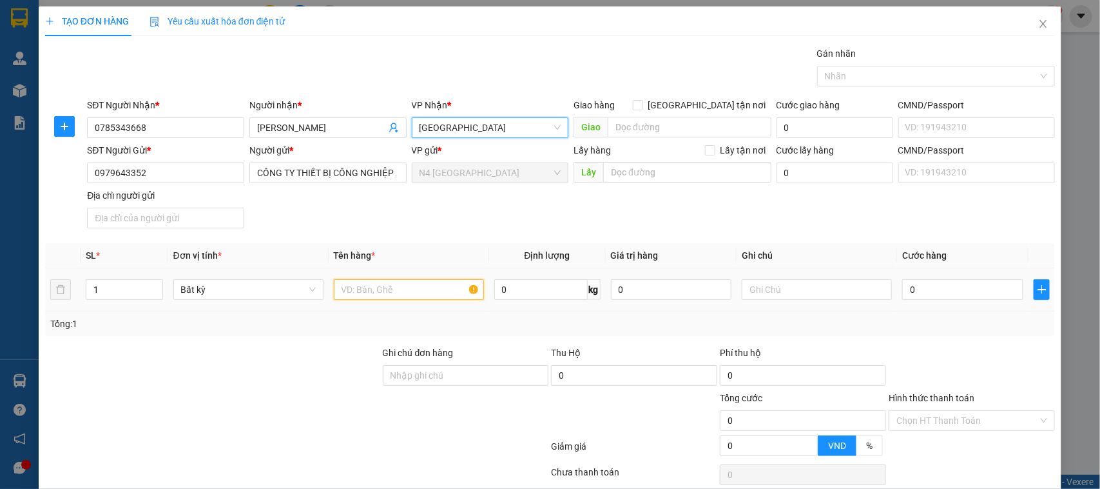
click at [388, 287] on input "text" at bounding box center [409, 289] width 150 height 21
type input "CATON"
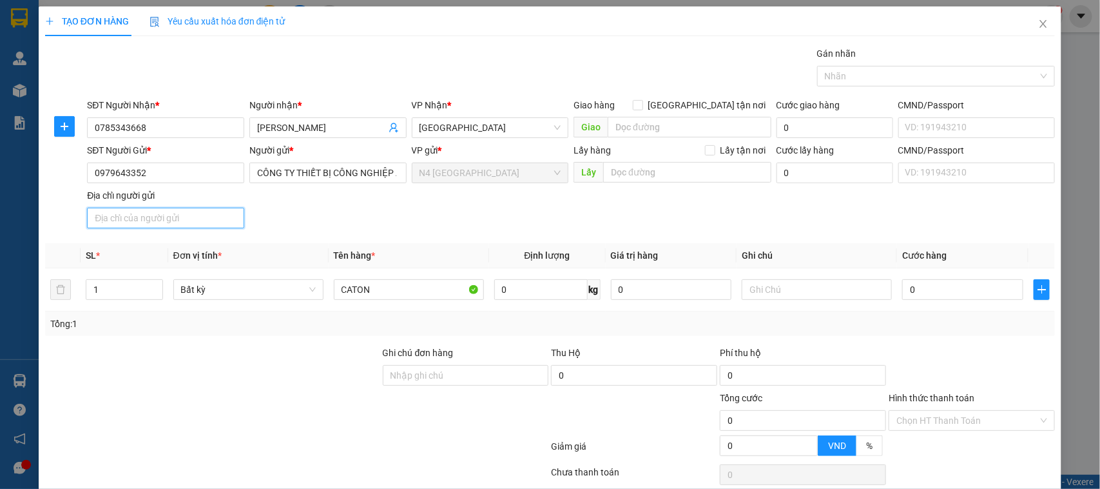
drag, startPoint x: 201, startPoint y: 216, endPoint x: 261, endPoint y: 142, distance: 95.3
click at [201, 216] on input "Địa chỉ người gửi" at bounding box center [165, 218] width 157 height 21
paste input "76/5/2 Đường Thạnh Lộc 15, Khu Phố 8, Phường Thạnh Lộc, Quận 12, Thành phố Hồ C…"
type input "76/5/2 Đường Thạnh Lộc 15, Khu Phố 8, Phường Thạnh Lộc, Quận 12, Thành phố Hồ C…"
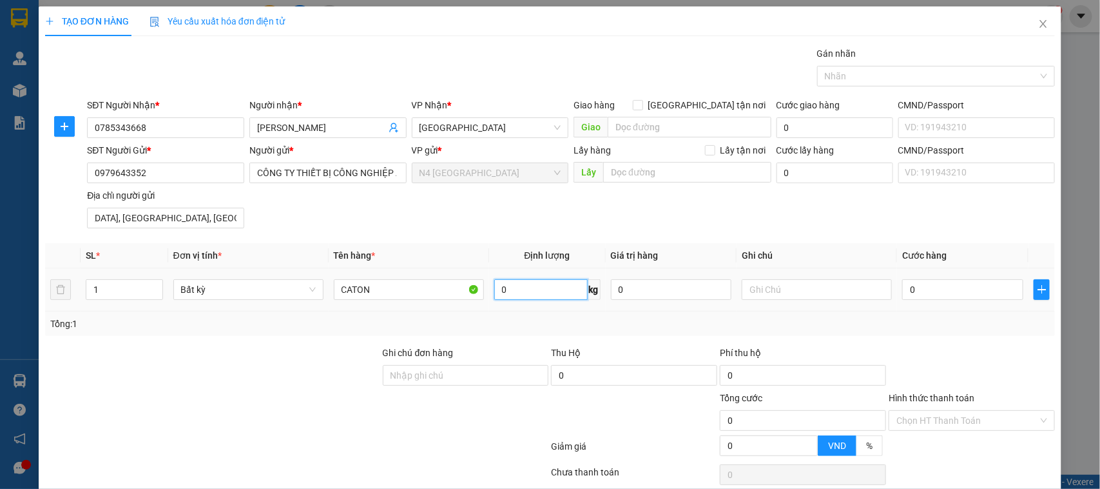
scroll to position [0, 0]
click at [543, 286] on input "0" at bounding box center [540, 289] width 93 height 21
type input "1"
type input "30.000"
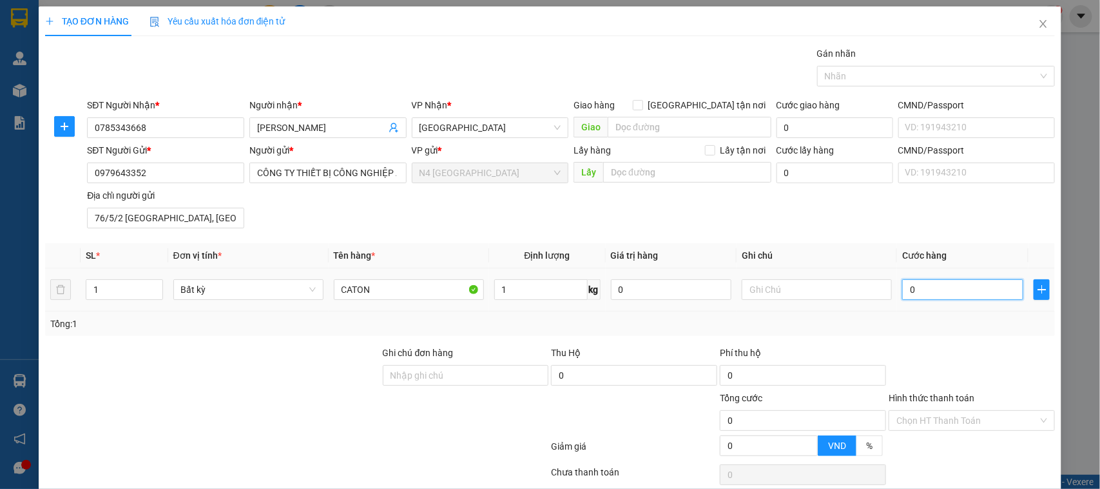
type input "30.000"
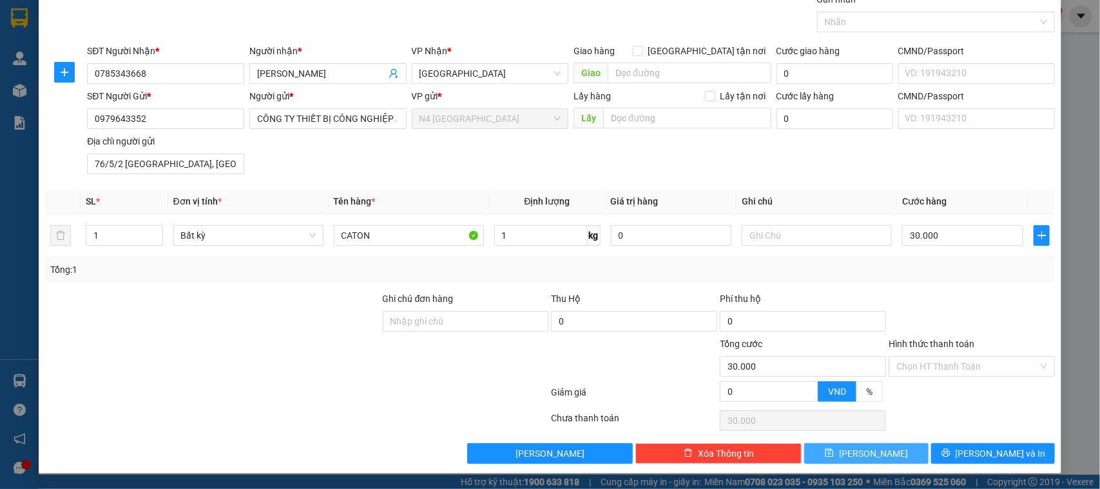
click at [862, 453] on span "[PERSON_NAME]" at bounding box center [873, 453] width 69 height 14
type input "0"
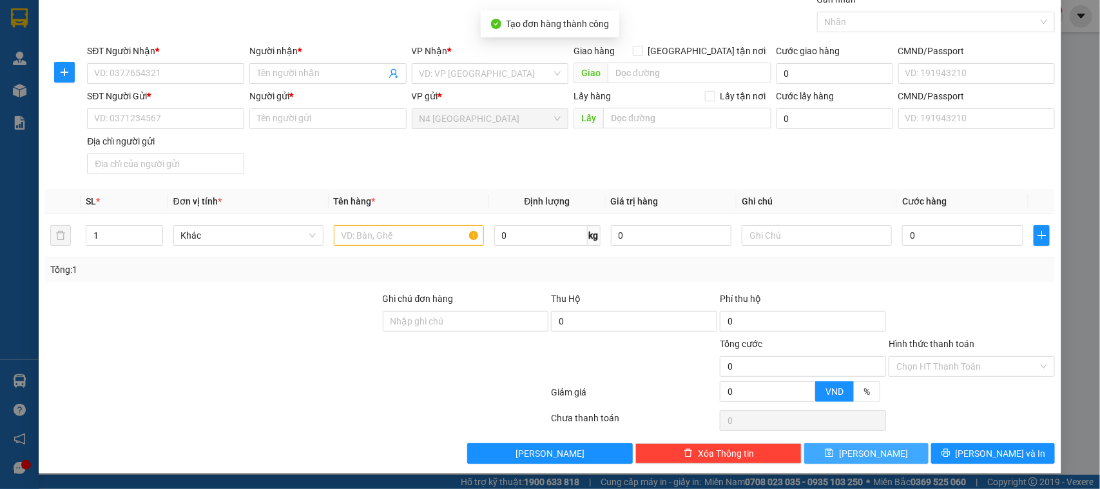
scroll to position [0, 0]
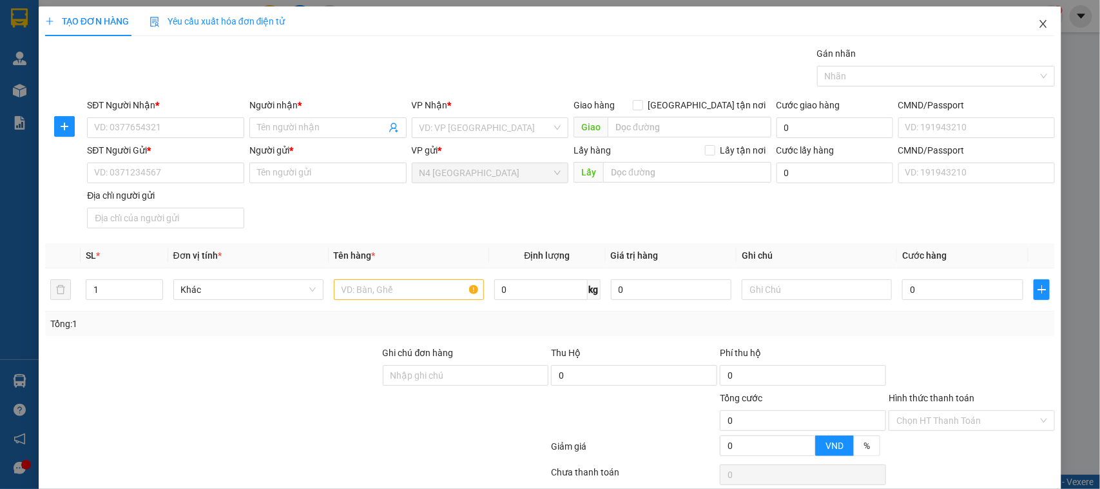
click at [1040, 26] on icon "close" at bounding box center [1043, 24] width 7 height 8
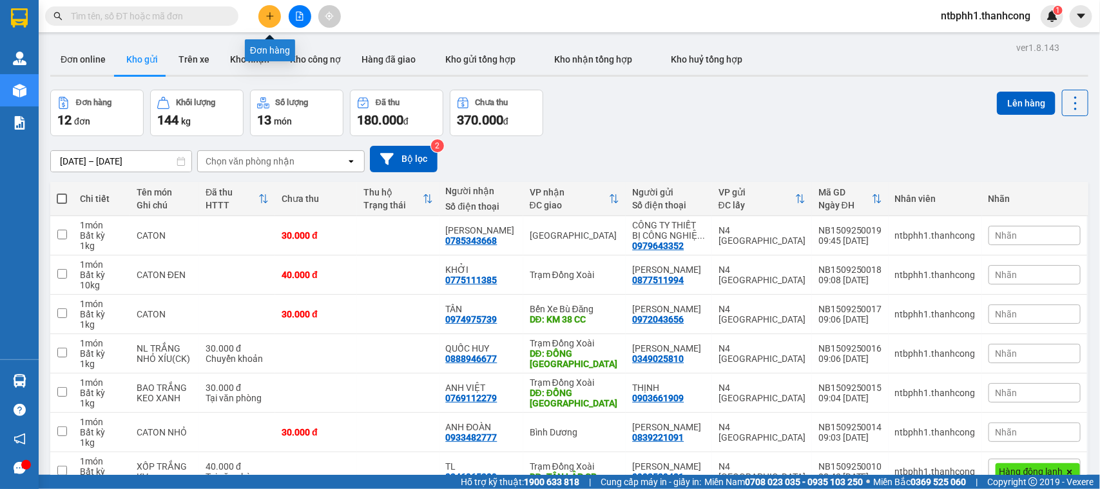
click at [269, 14] on icon "plus" at bounding box center [270, 16] width 9 height 9
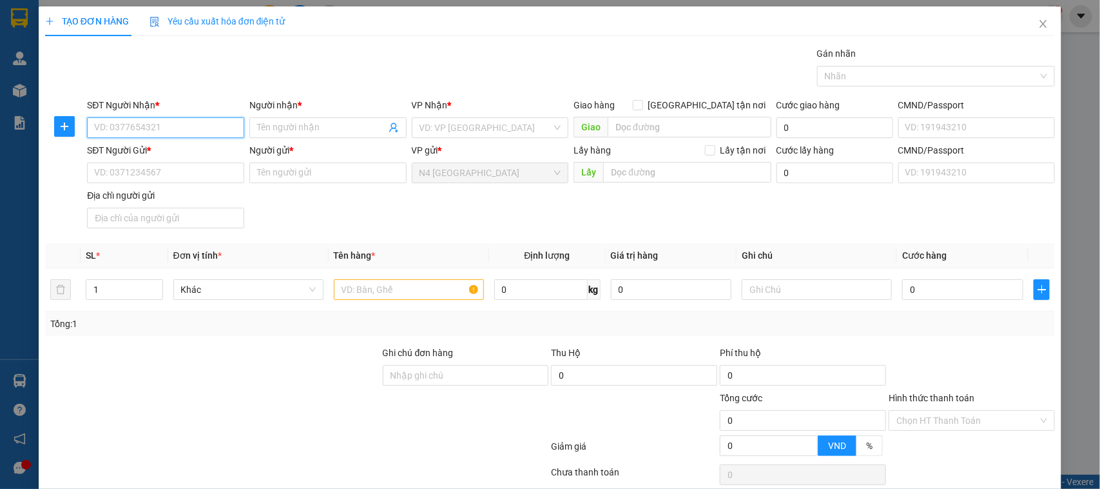
paste input "0966388006"
type input "0966388006"
click at [278, 118] on span at bounding box center [327, 127] width 157 height 21
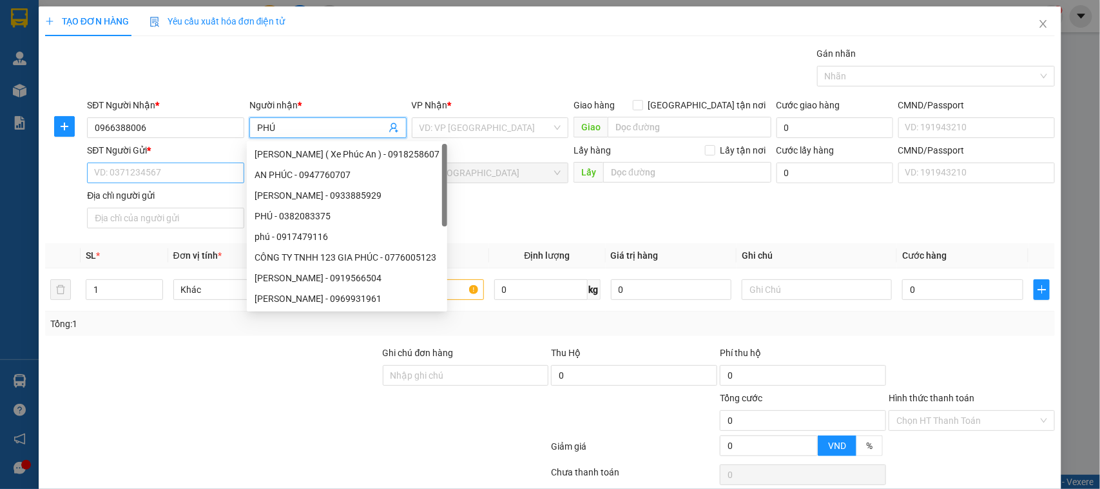
type input "PHÚ"
click at [118, 172] on input "SĐT Người Gửi *" at bounding box center [165, 172] width 157 height 21
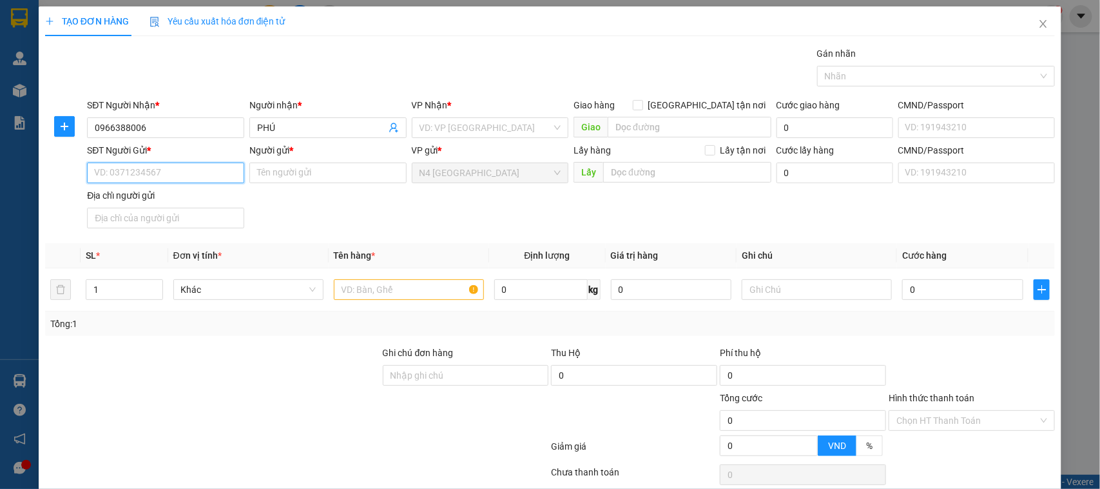
paste input "0375606586"
type input "0375606586"
click at [284, 172] on input "Người gửi *" at bounding box center [327, 172] width 157 height 21
paste input "ĐOÀN THỊ MỸ PHƯỢNG"
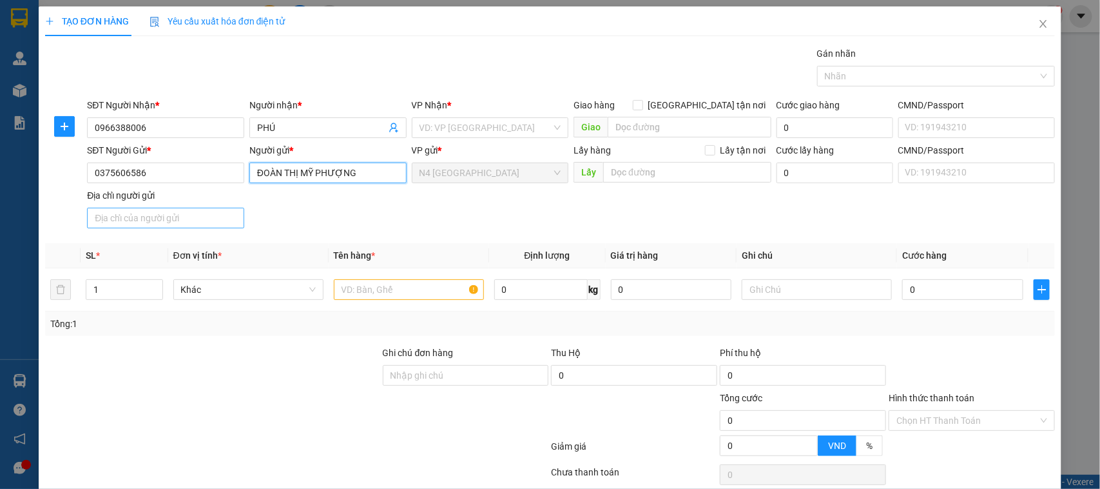
type input "ĐOÀN THỊ MỸ PHƯỢNG"
click at [192, 220] on input "Địa chỉ người gửi" at bounding box center [165, 218] width 157 height 21
paste input "hiệp bình phước, thủ đức"
type input "hiệp bình phước, thủ đức"
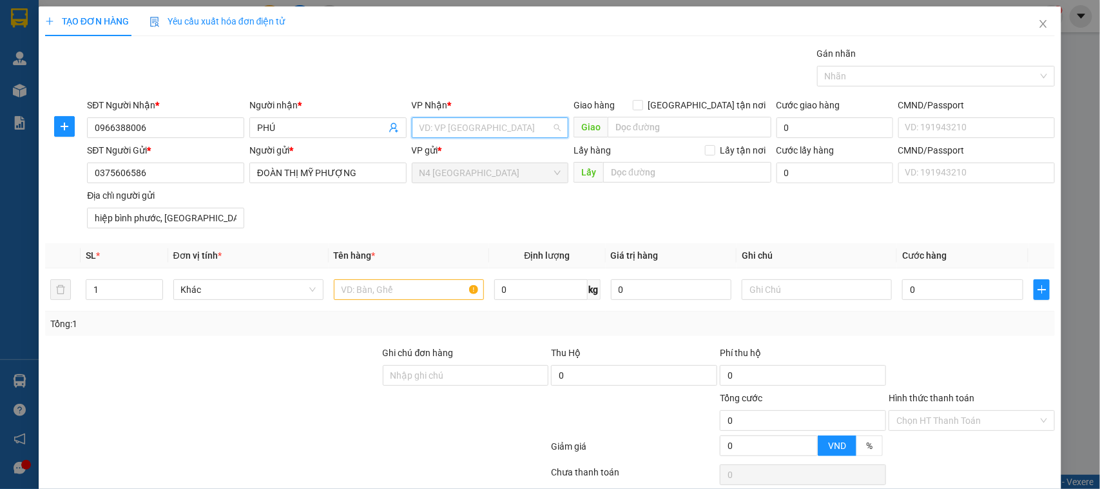
click at [472, 130] on input "search" at bounding box center [486, 127] width 133 height 19
type input "RI"
click at [443, 155] on div "Phú Riềng" at bounding box center [485, 153] width 140 height 14
click at [356, 287] on input "text" at bounding box center [409, 289] width 150 height 21
paste input "XỐP TRẮNG KV"
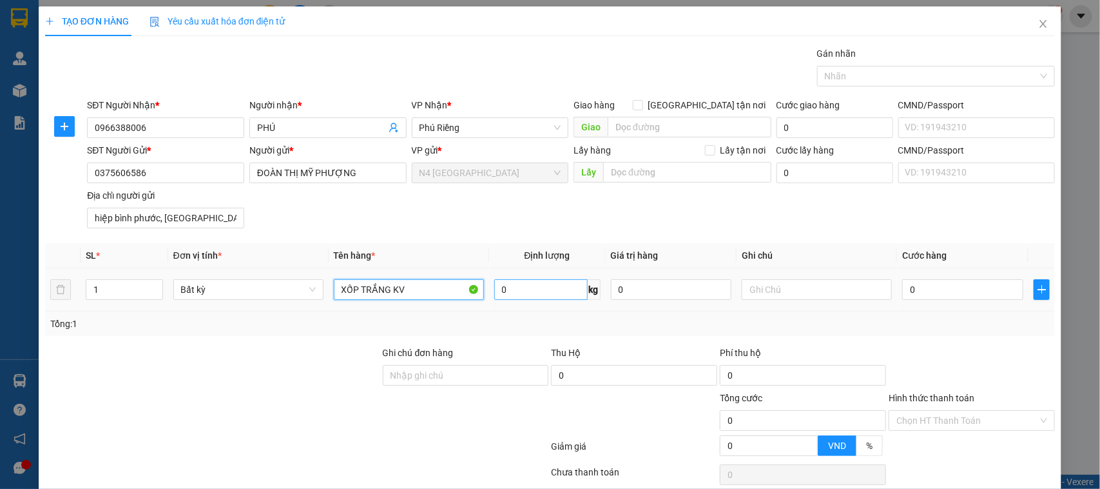
type input "XỐP TRẮNG KV"
click at [540, 294] on input "0" at bounding box center [540, 289] width 93 height 21
type input "10"
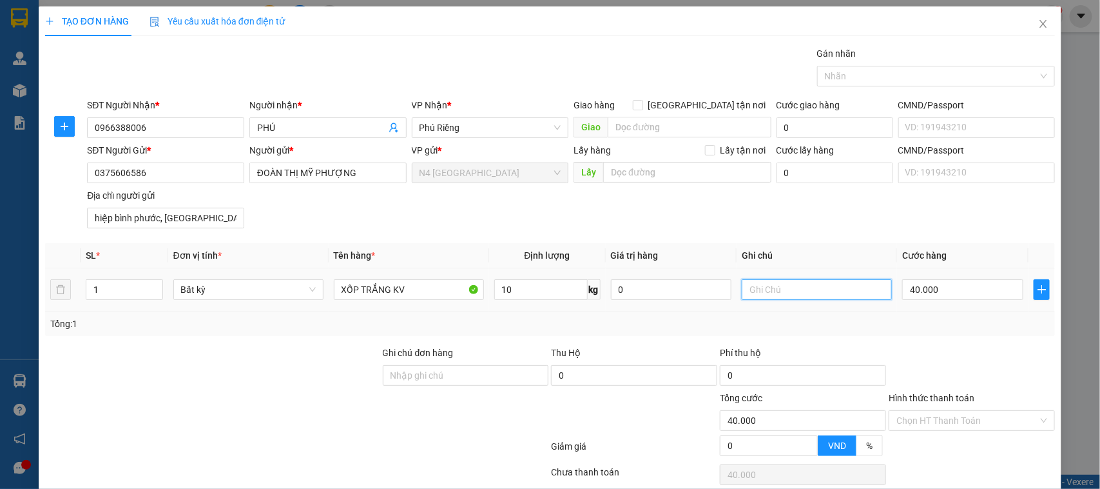
type input "40.000"
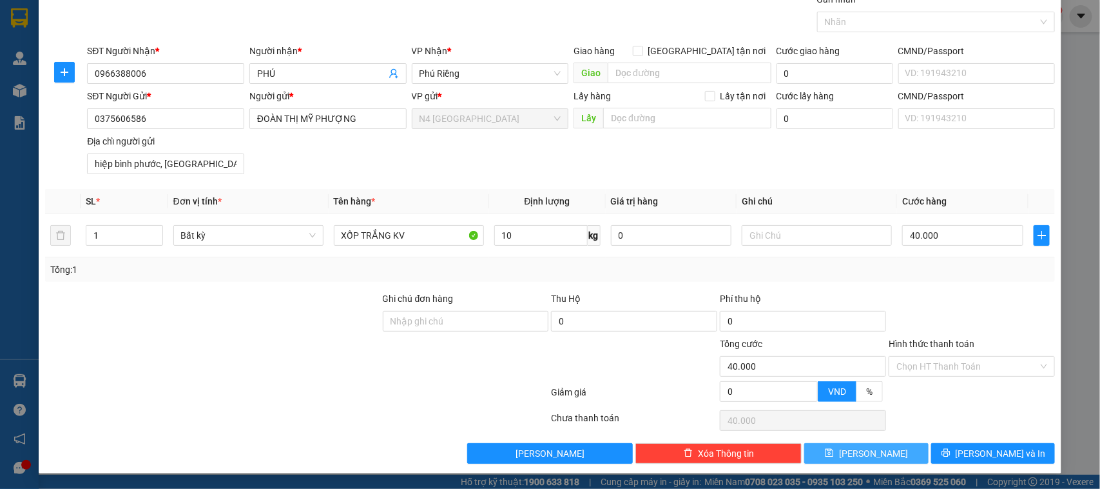
click at [881, 446] on button "[PERSON_NAME]" at bounding box center [866, 453] width 124 height 21
type input "0"
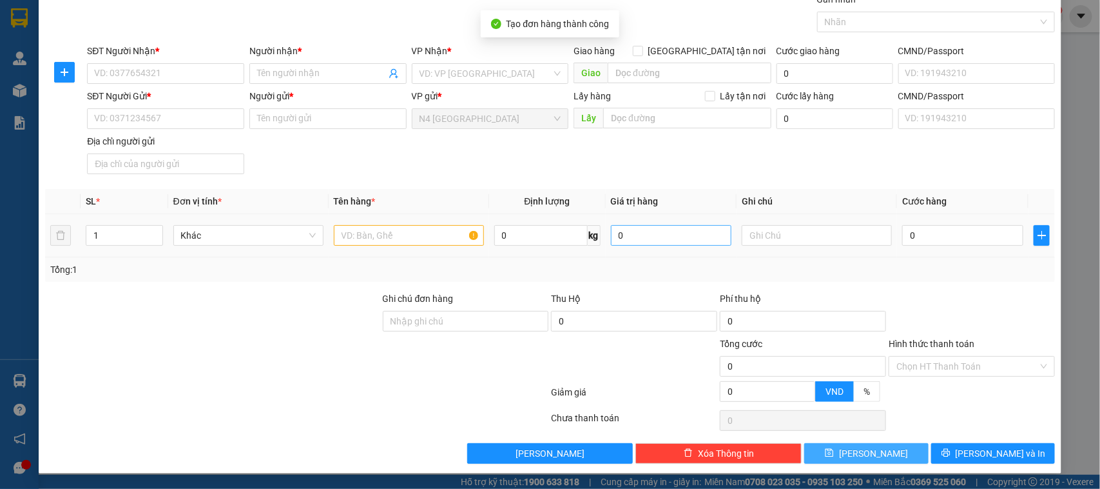
scroll to position [0, 0]
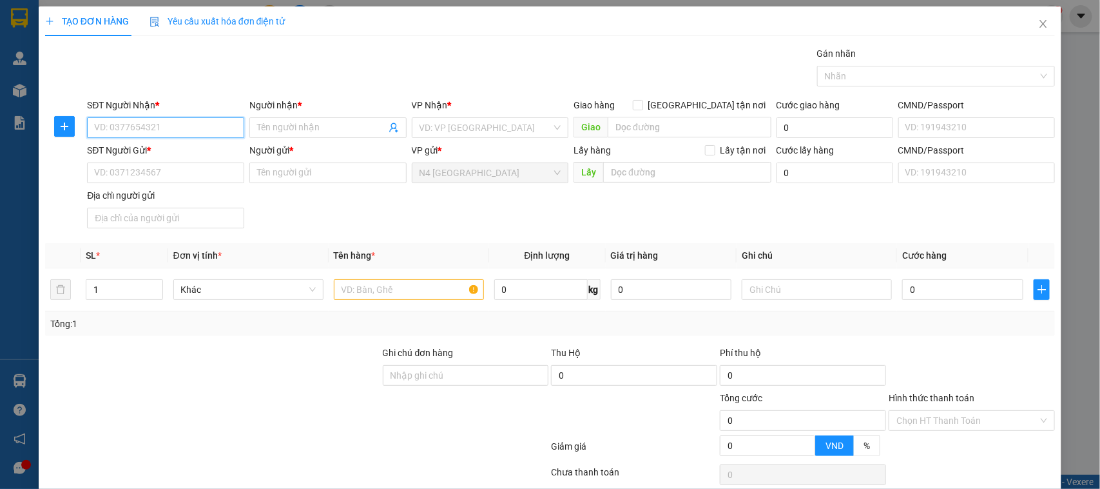
click at [171, 124] on input "SĐT Người Nhận *" at bounding box center [165, 127] width 157 height 21
paste input "0388977833"
type input "0388977833"
click at [287, 121] on input "Người nhận *" at bounding box center [321, 128] width 129 height 14
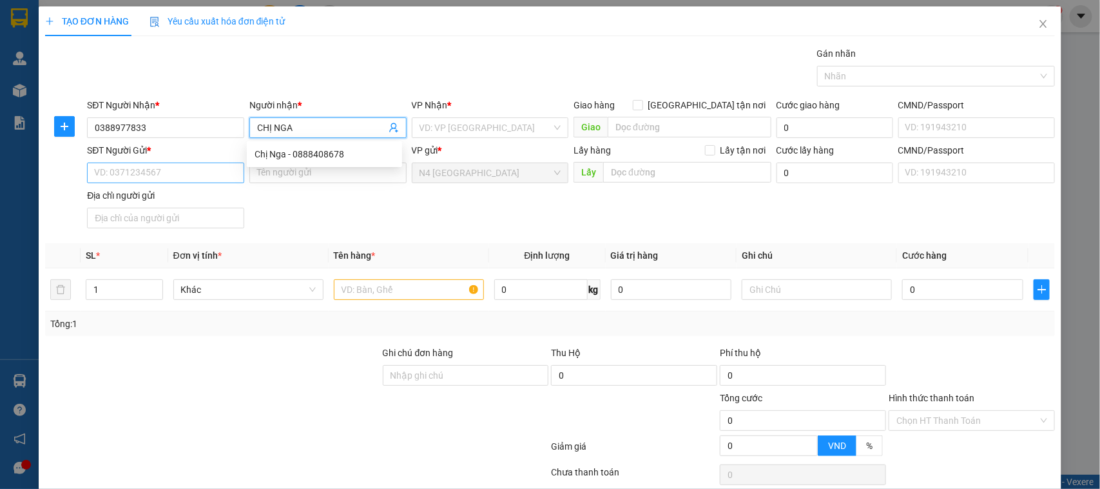
type input "CHỊ NGA"
click at [147, 177] on input "SĐT Người Gửi *" at bounding box center [165, 172] width 157 height 21
paste input "0375606586"
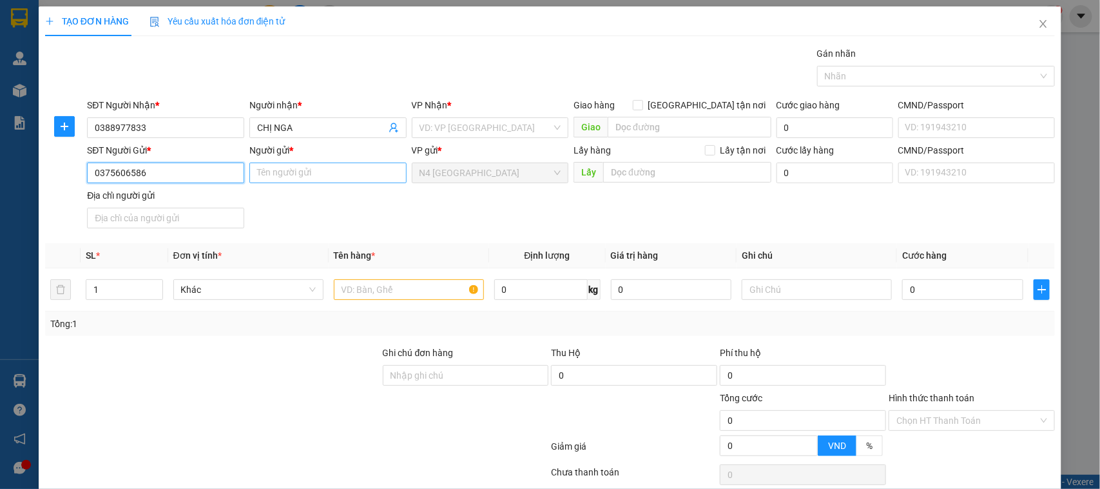
type input "0375606586"
click at [306, 172] on input "Người gửi *" at bounding box center [327, 172] width 157 height 21
paste input "HUONG VIET"
type input "HUONG VIET"
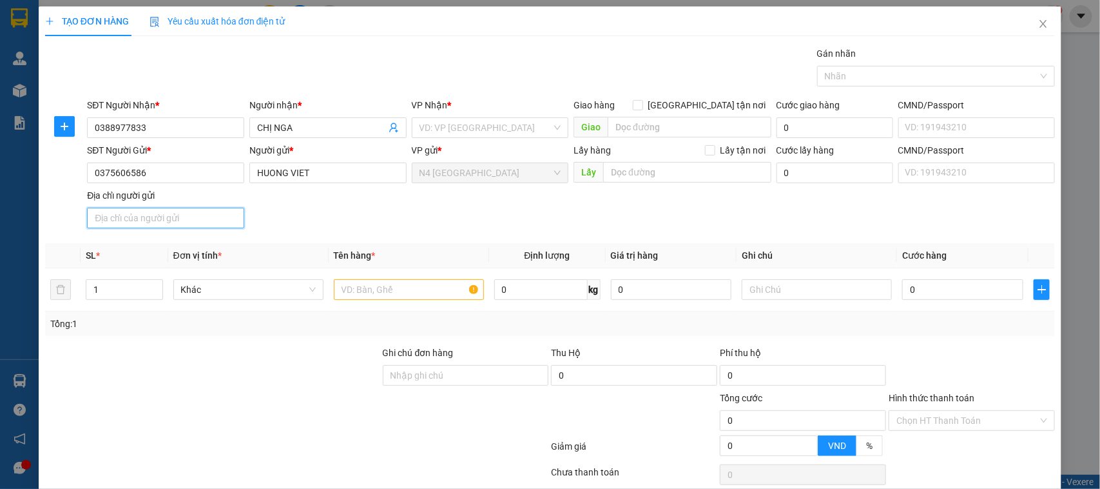
click at [169, 221] on input "Địa chỉ người gửi" at bounding box center [165, 218] width 157 height 21
paste input "BEN TRE"
type input "BEN TRE"
click at [477, 128] on input "search" at bounding box center [486, 127] width 133 height 19
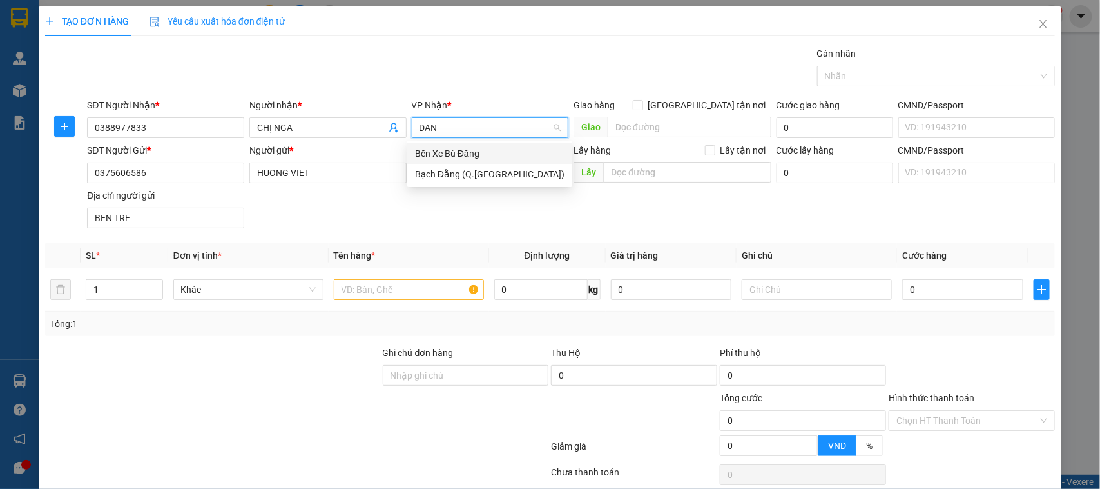
type input "DANG"
click at [472, 148] on div "Bến Xe Bù Đăng" at bounding box center [490, 153] width 150 height 14
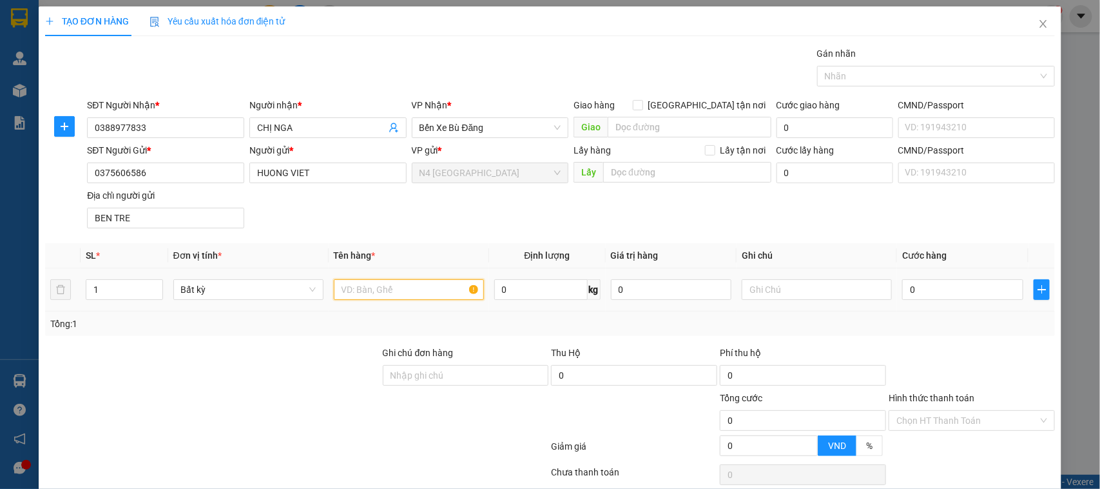
click at [349, 294] on input "text" at bounding box center [409, 289] width 150 height 21
paste input "0373123869"
type input "0373123869"
drag, startPoint x: 398, startPoint y: 291, endPoint x: 221, endPoint y: 311, distance: 177.8
click at [221, 311] on tr "1 Bất kỳ 0373123869 0 kg 0 0" at bounding box center [550, 289] width 1011 height 43
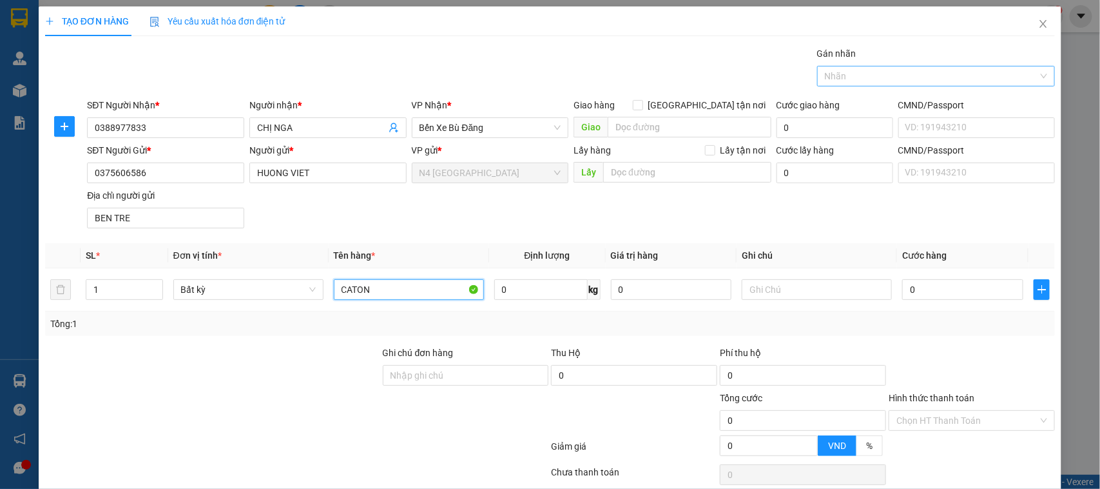
click at [1030, 76] on div "Nhãn" at bounding box center [936, 76] width 239 height 21
type input "CATON"
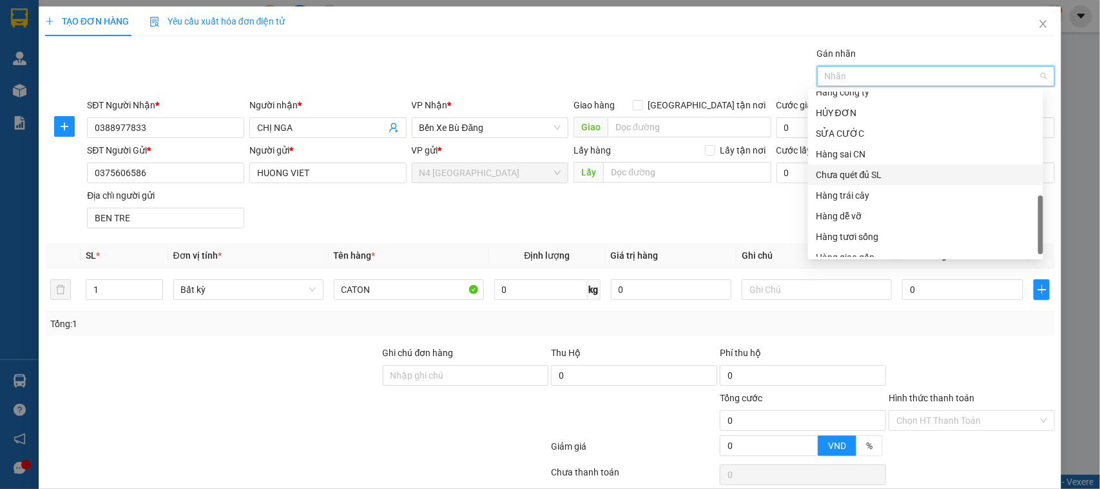
scroll to position [413, 0]
click at [841, 204] on div "Hàng dễ vỡ" at bounding box center [926, 205] width 220 height 14
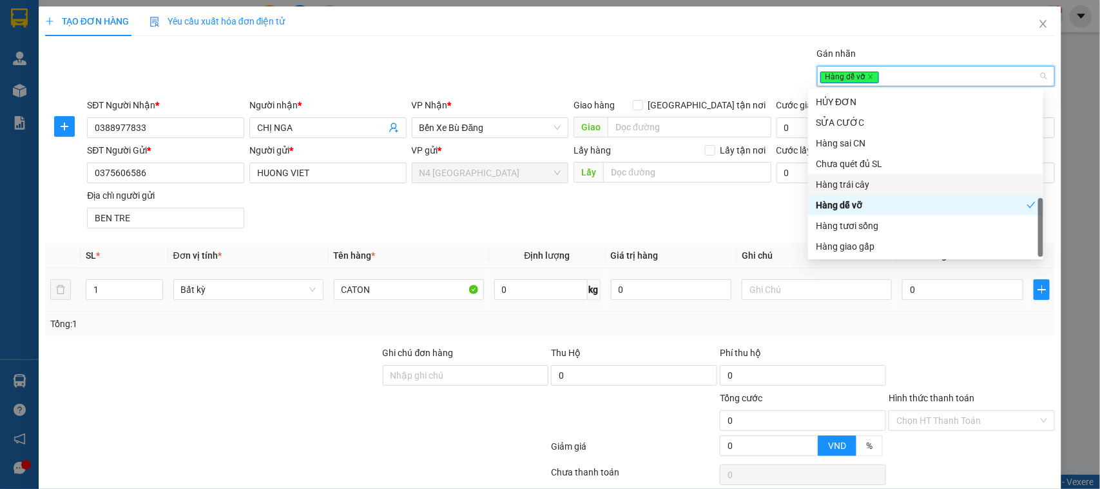
scroll to position [55, 0]
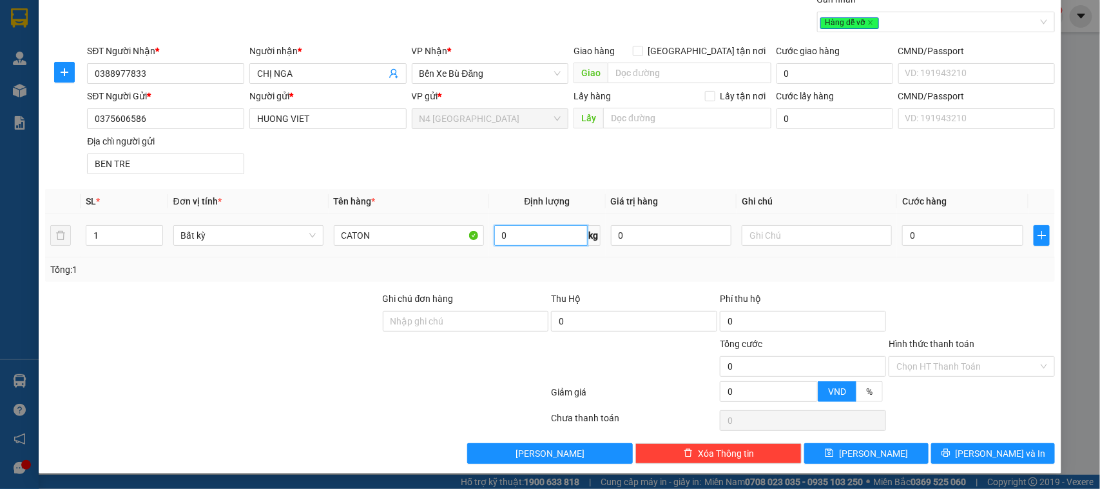
click at [531, 234] on input "0" at bounding box center [540, 235] width 93 height 21
type input "10"
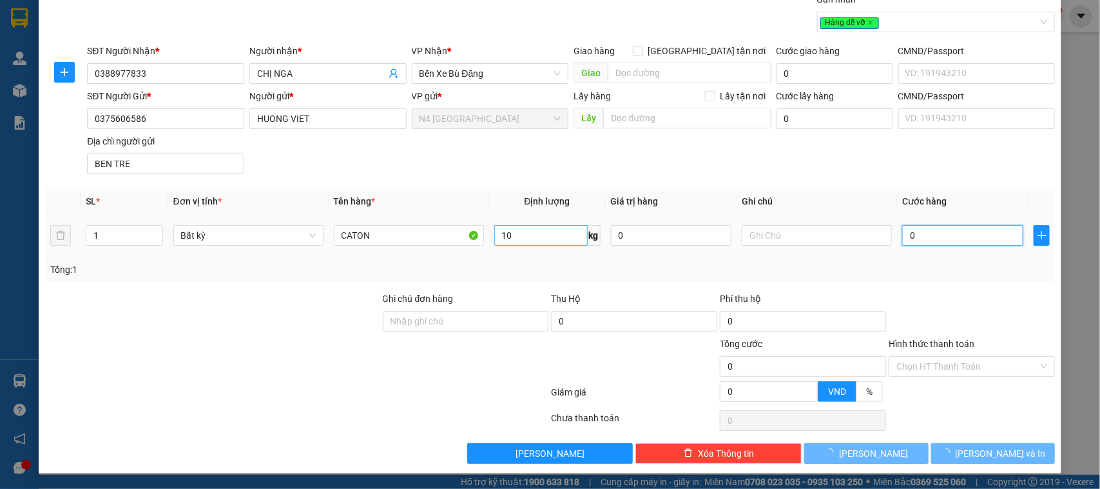
type input "40.000"
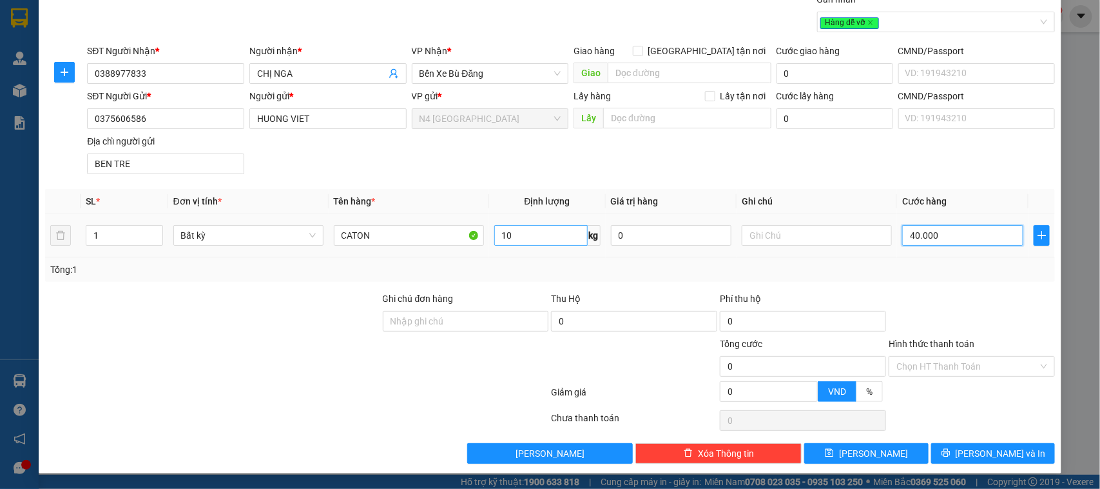
type input "40.000"
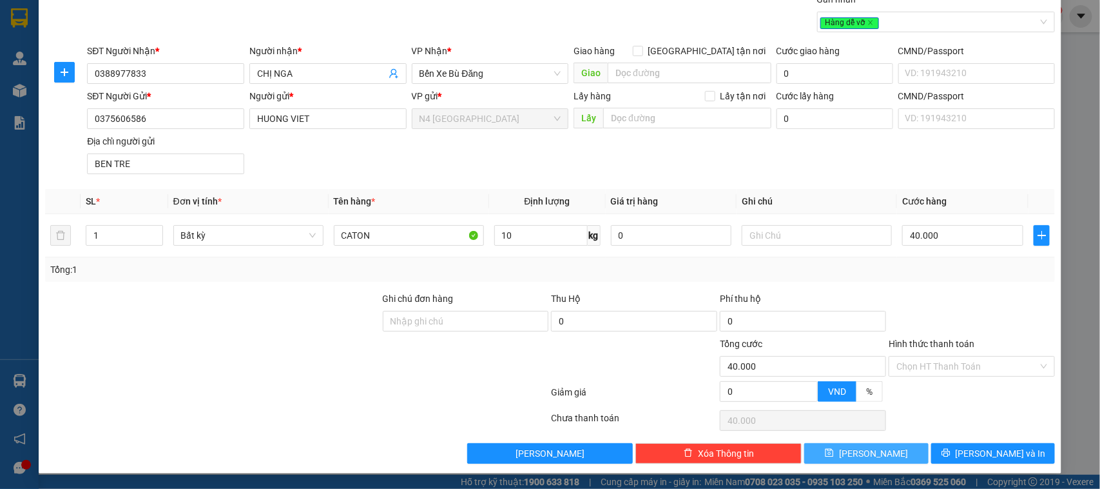
click at [862, 453] on span "[PERSON_NAME]" at bounding box center [873, 453] width 69 height 14
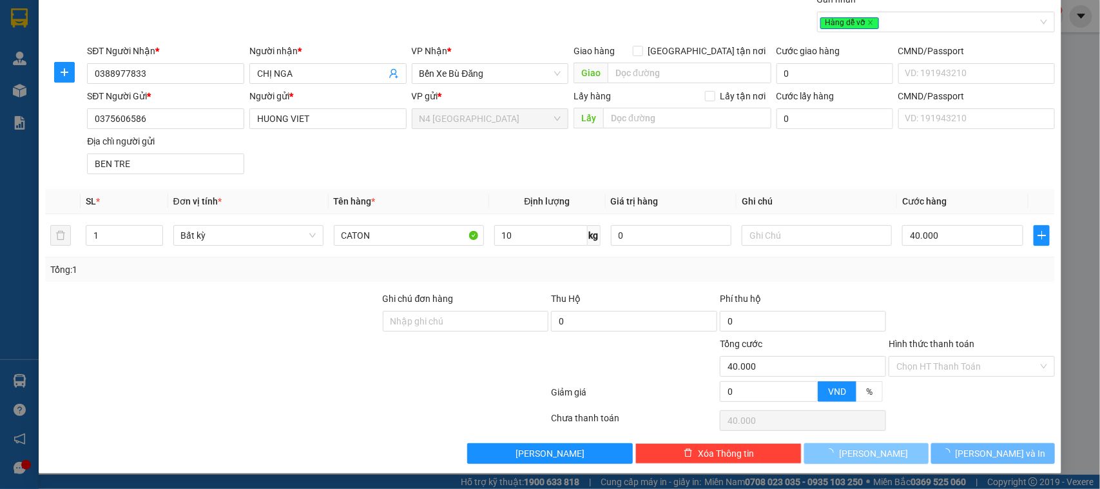
type input "0"
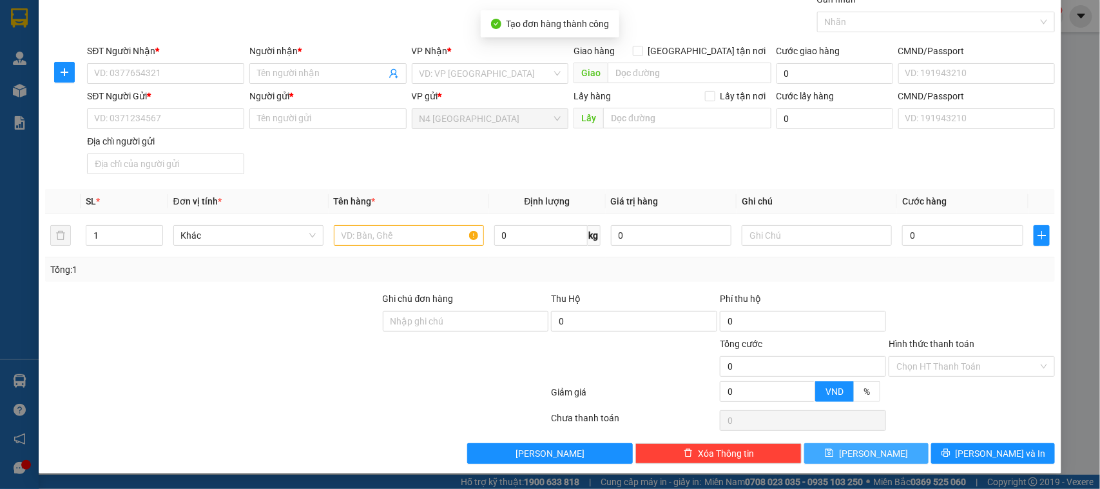
scroll to position [0, 0]
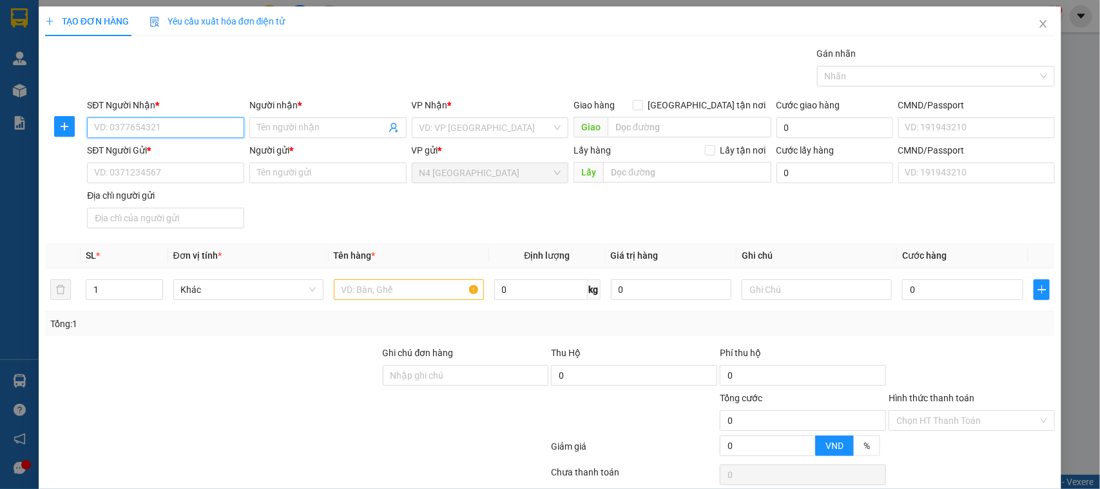
click at [168, 124] on input "SĐT Người Nhận *" at bounding box center [165, 127] width 157 height 21
paste input "0982363156"
type input "0982363156"
click at [280, 121] on input "Người nhận *" at bounding box center [321, 128] width 129 height 14
paste input "PHẠM VĂN NGUYÊN"
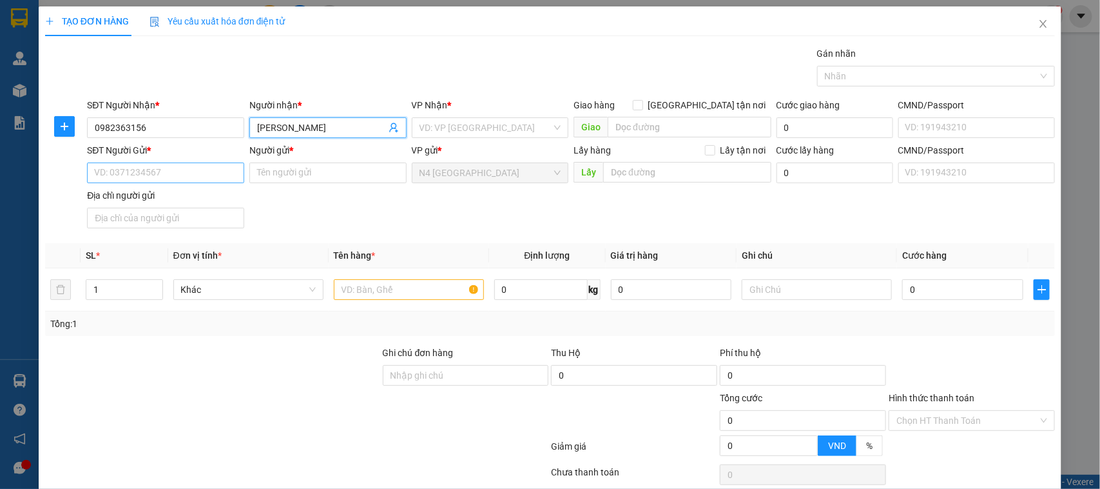
type input "PHẠM VĂN NGUYÊN"
click at [191, 171] on input "SĐT Người Gửi *" at bounding box center [165, 172] width 157 height 21
paste input "0373123869"
type input "0373123869"
click at [266, 176] on input "Người gửi *" at bounding box center [327, 172] width 157 height 21
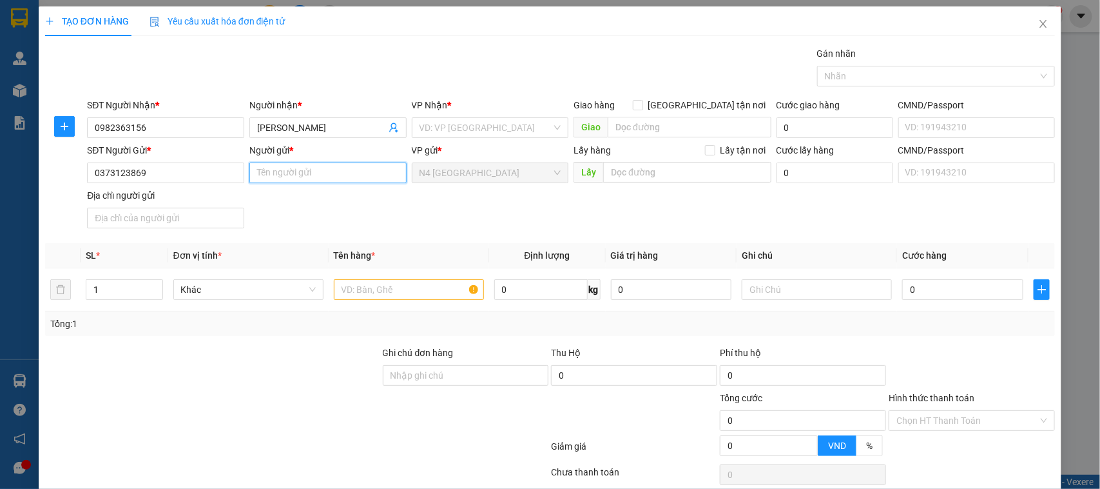
paste input "VÕ THANH ĐỨC"
type input "VÕ THANH ĐỨC"
click at [162, 213] on input "Địa chỉ người gửi" at bounding box center [165, 218] width 157 height 21
paste input "NGHỆ AN"
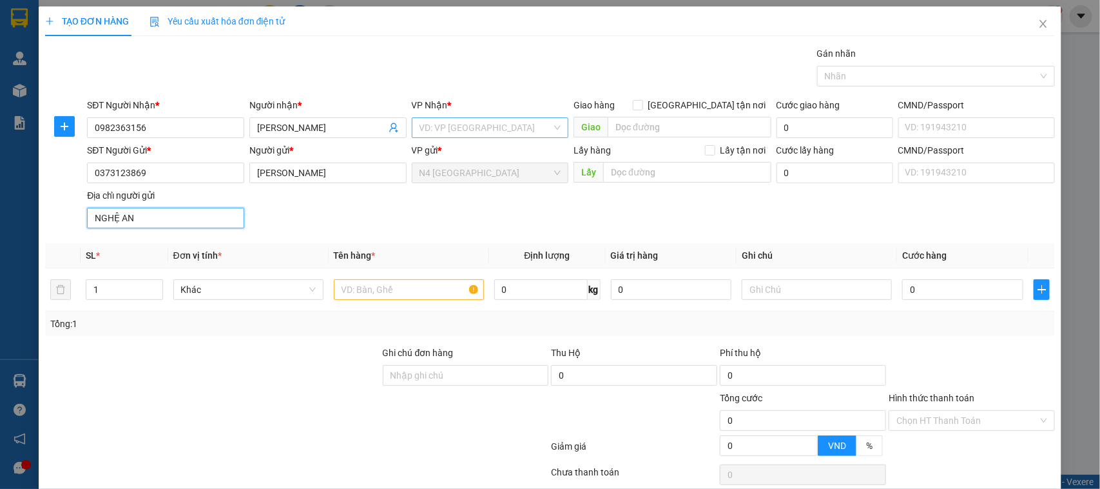
type input "NGHỆ AN"
click at [440, 123] on input "search" at bounding box center [486, 127] width 133 height 19
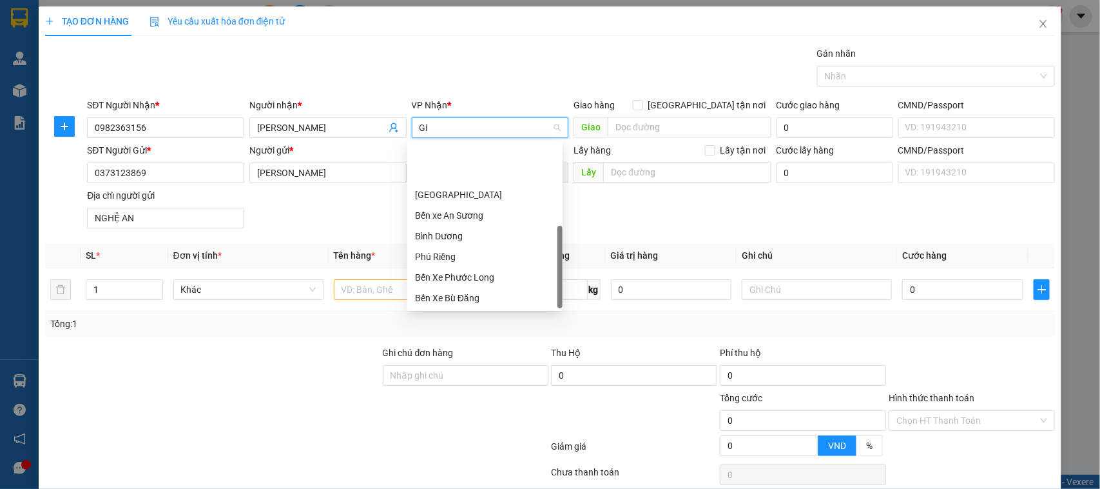
type input "GIA"
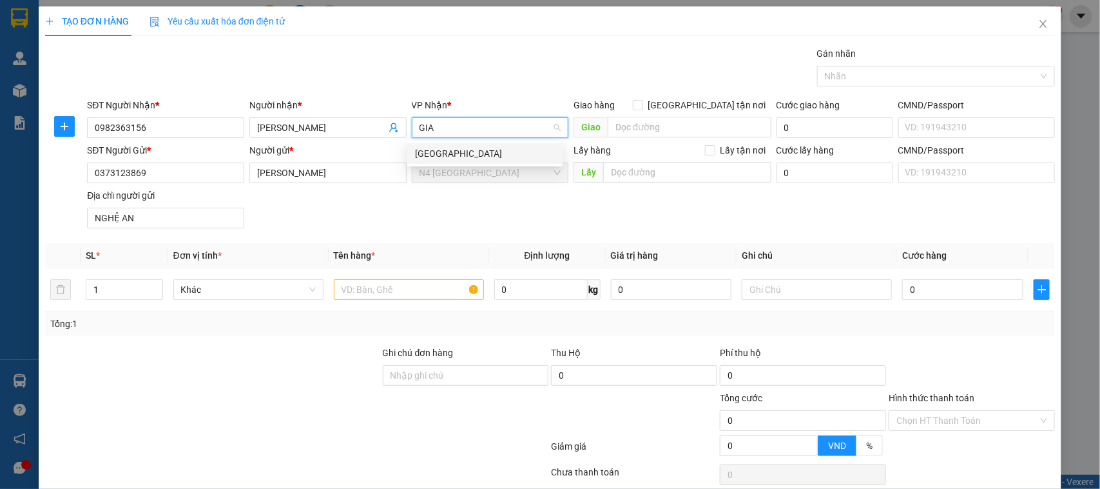
click at [433, 151] on div "[GEOGRAPHIC_DATA]" at bounding box center [485, 153] width 140 height 14
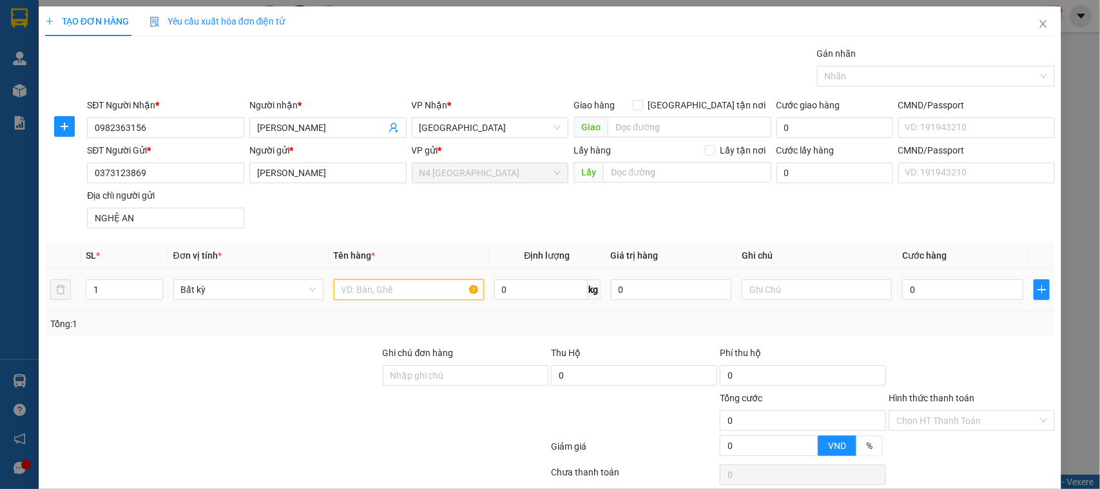
click at [374, 288] on input "text" at bounding box center [409, 289] width 150 height 21
paste input "CATON"
type input "CATON"
click at [636, 292] on input "0" at bounding box center [671, 289] width 121 height 21
click at [510, 285] on input "0" at bounding box center [540, 289] width 93 height 21
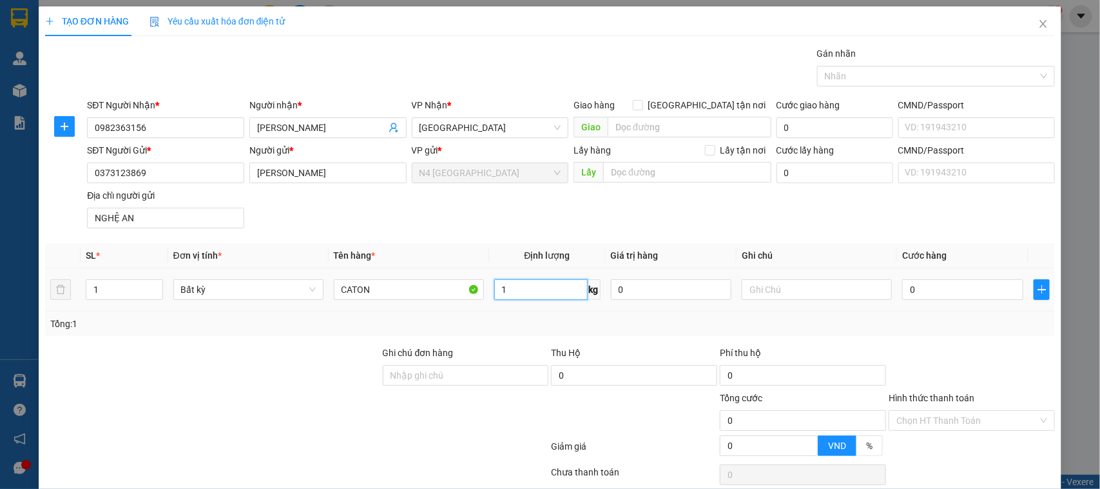
type input "1"
type input "30.000"
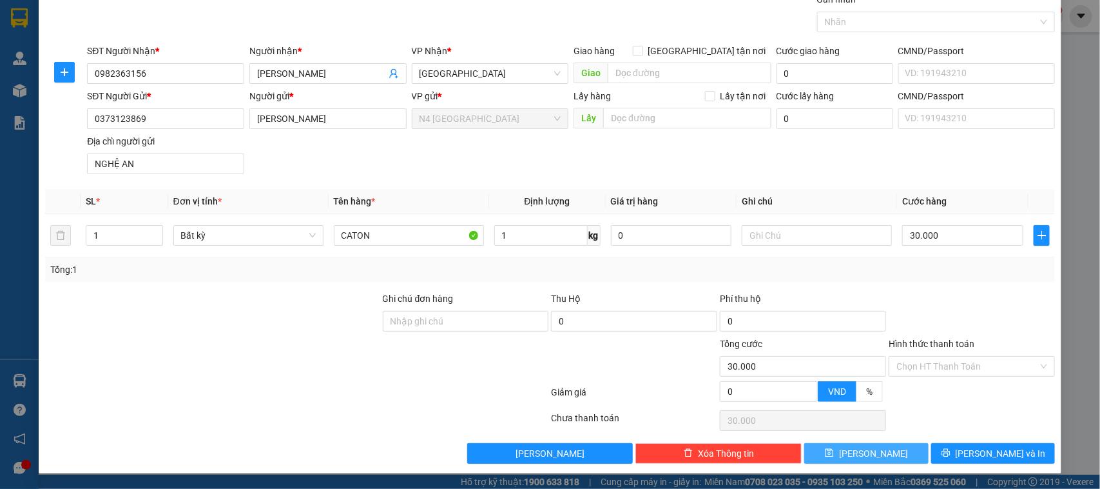
click at [841, 455] on button "[PERSON_NAME]" at bounding box center [866, 453] width 124 height 21
type input "0"
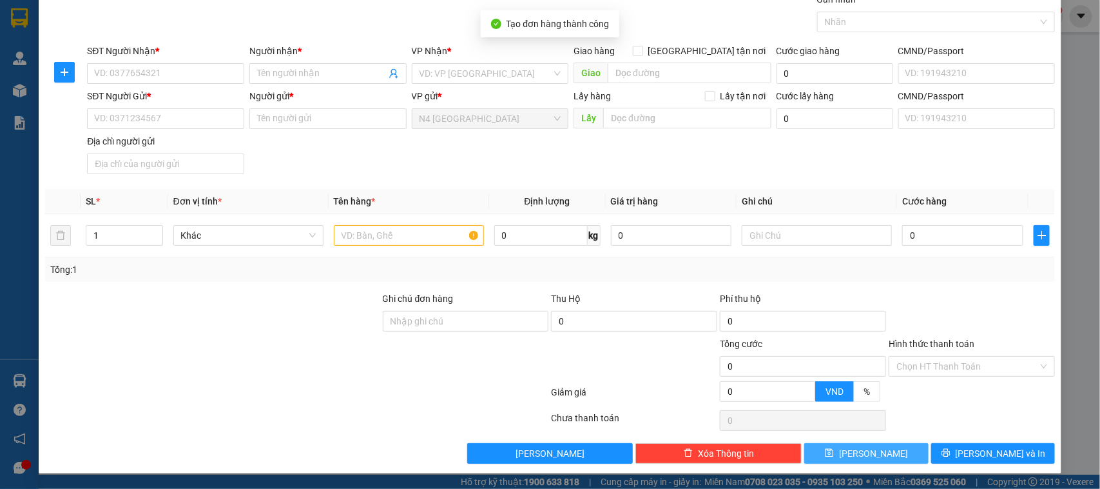
scroll to position [0, 0]
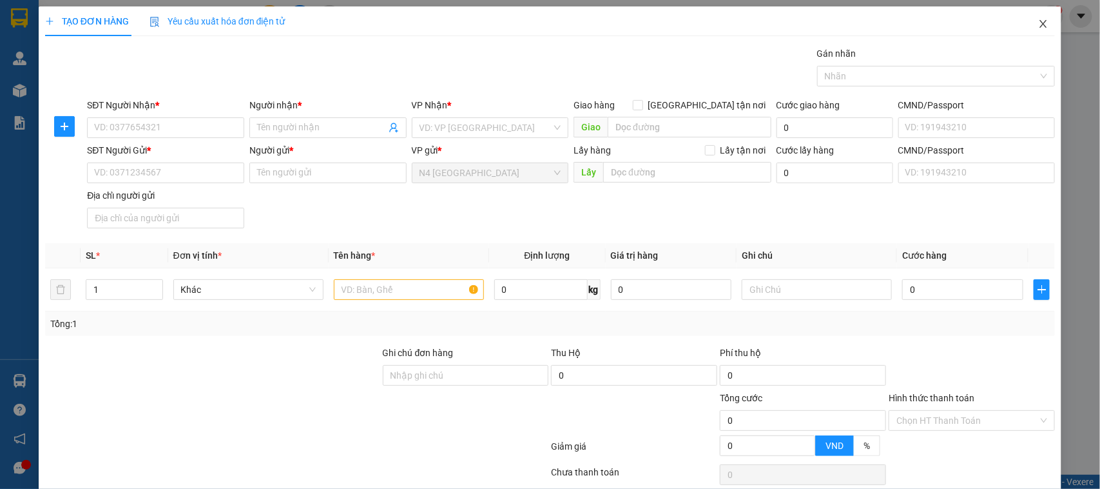
click at [1038, 21] on icon "close" at bounding box center [1043, 24] width 10 height 10
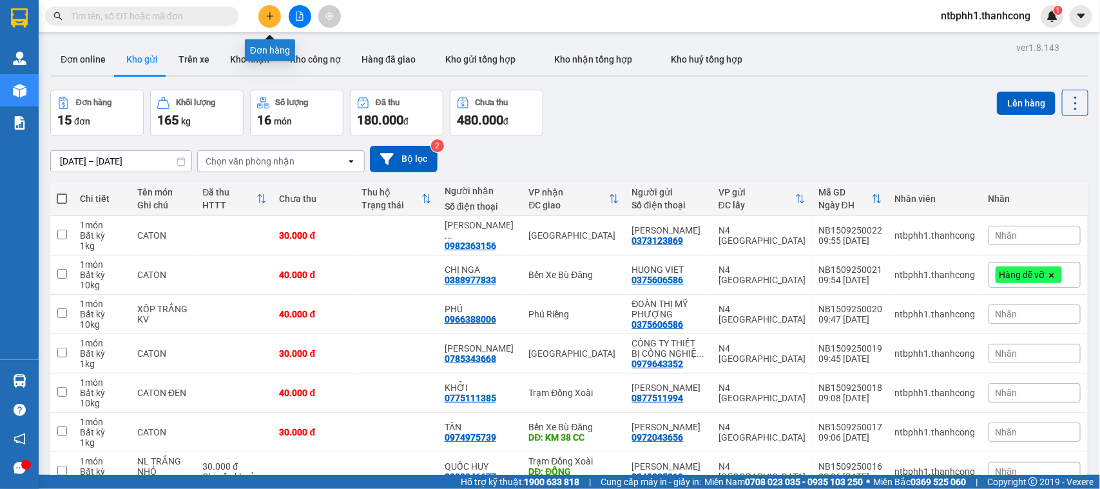
click at [263, 8] on button at bounding box center [269, 16] width 23 height 23
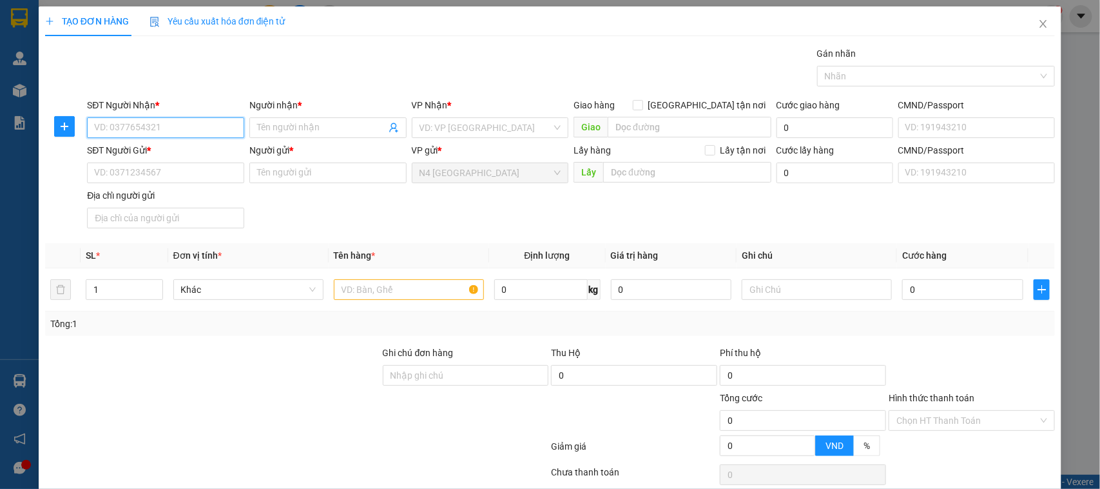
paste input "0348803653"
type input "0348803653"
click at [320, 123] on input "Người nhận *" at bounding box center [321, 128] width 129 height 14
paste input "MAI"
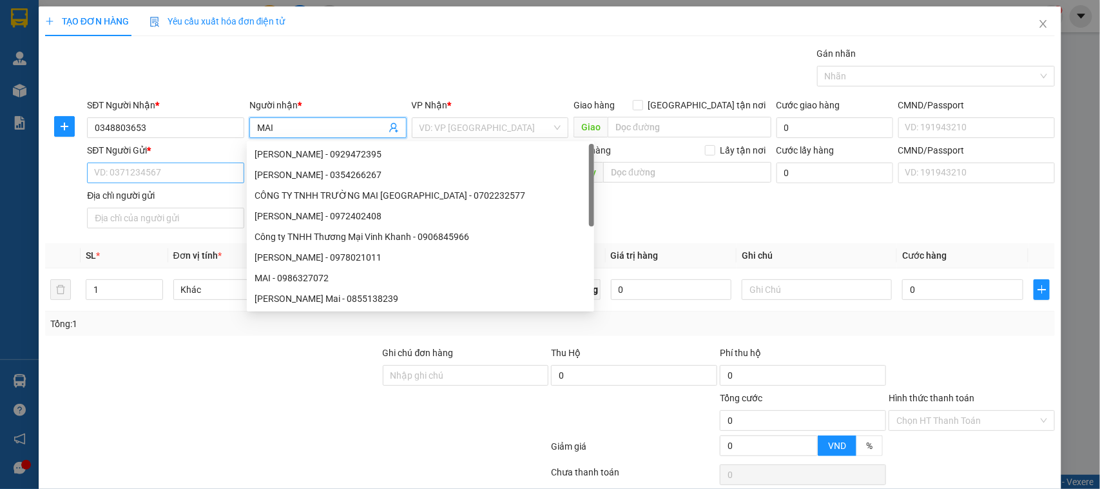
type input "MAI"
click at [204, 168] on input "SĐT Người Gửi *" at bounding box center [165, 172] width 157 height 21
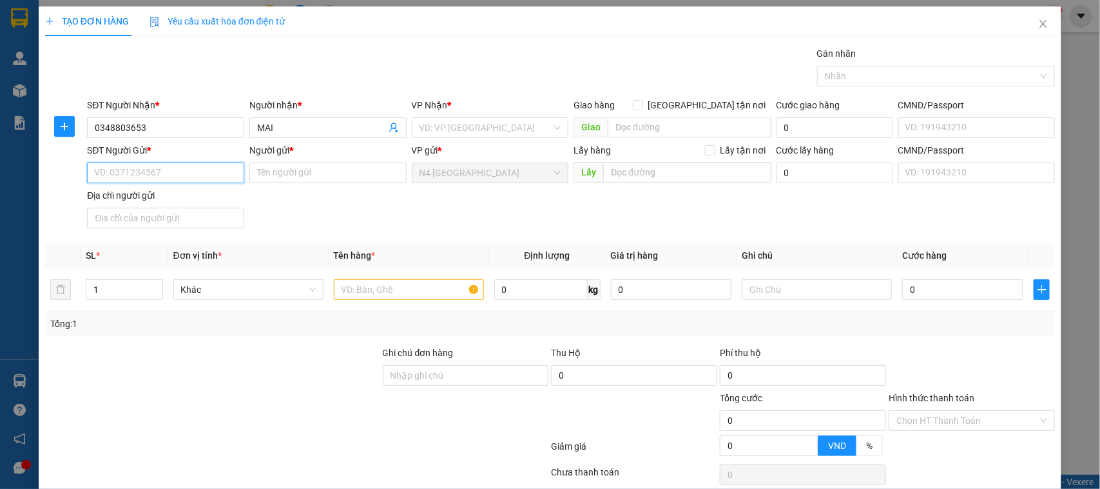
paste input "0938251145"
type input "0938251145"
click at [318, 168] on input "Người gửi *" at bounding box center [327, 172] width 157 height 21
paste input "NGUYỄN THÁI HƯNG"
type input "NGUYỄN THÁI HƯNG"
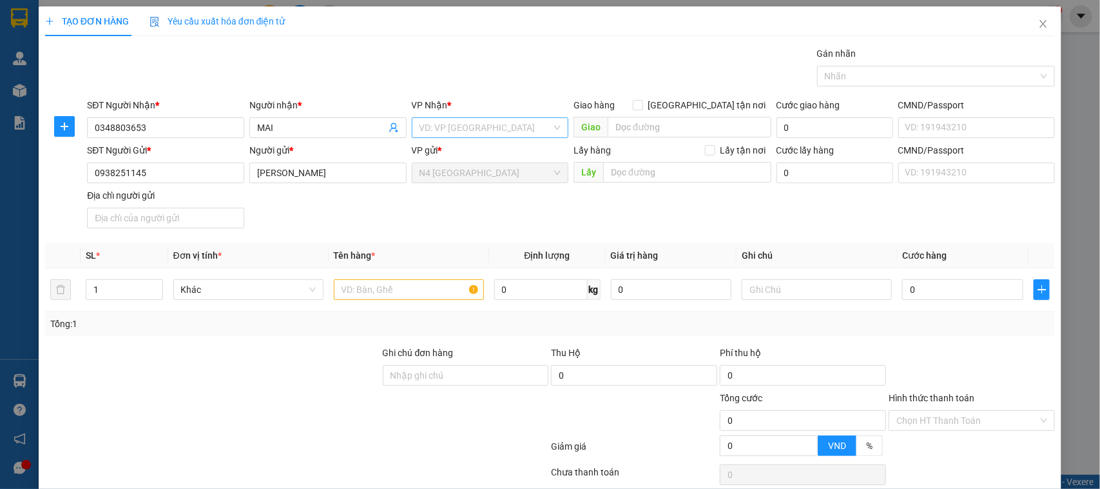
click at [447, 130] on input "search" at bounding box center [486, 127] width 133 height 19
type input "LO"
click at [458, 175] on div "Bến Xe Phước Long" at bounding box center [506, 174] width 182 height 14
click at [153, 219] on input "Địa chỉ người gửi" at bounding box center [165, 218] width 157 height 21
click at [371, 291] on input "text" at bounding box center [409, 289] width 150 height 21
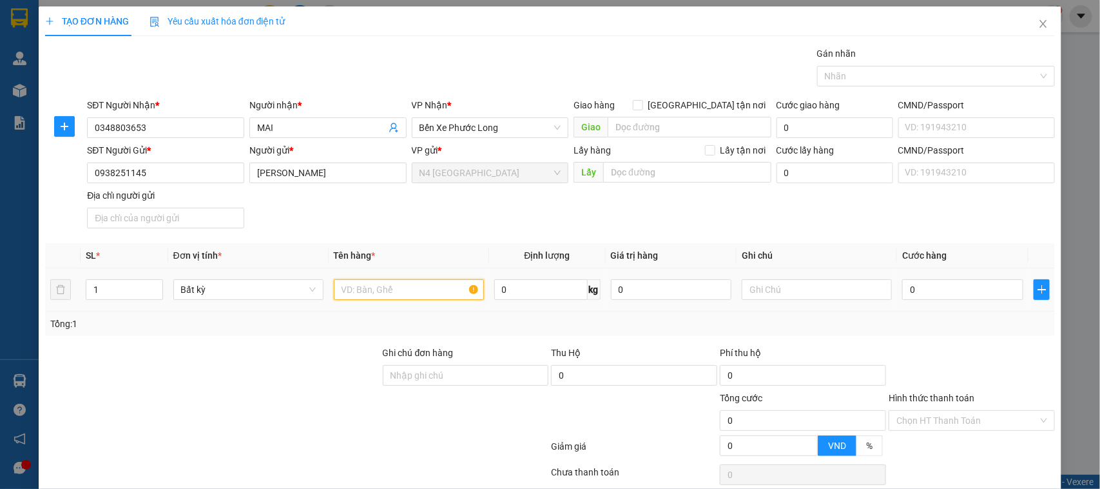
paste input "XỐP TRẮNG THỊT GÀ, HƯ HỎNG K CHỊU TRÁCH NHIỆM"
click at [846, 72] on div at bounding box center [930, 75] width 219 height 15
type input "XỐP TRẮNG THỊT GÀ, HƯ HỎNG K CHỊU TRÁCH NHIỆM"
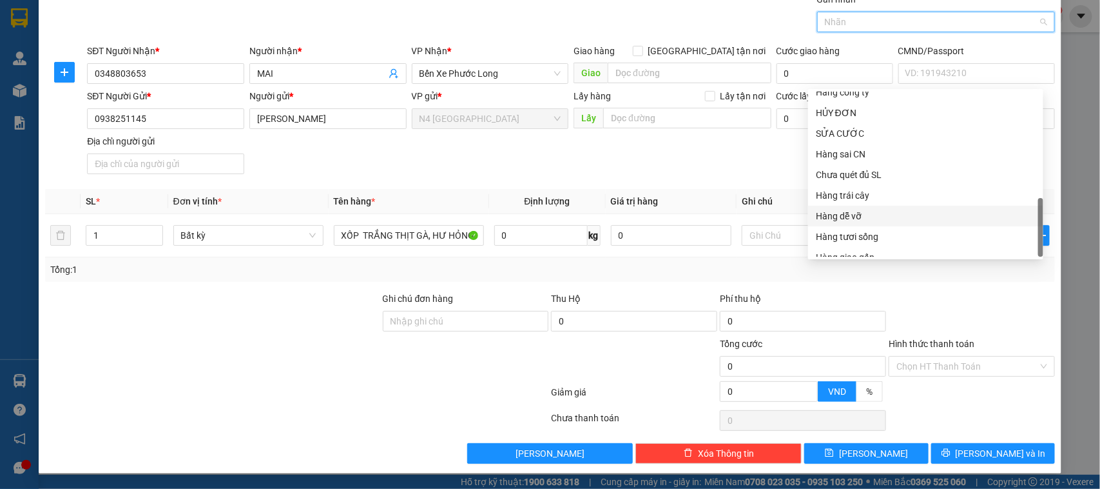
scroll to position [413, 0]
click at [835, 224] on div "Hàng tươi sống" at bounding box center [926, 226] width 220 height 14
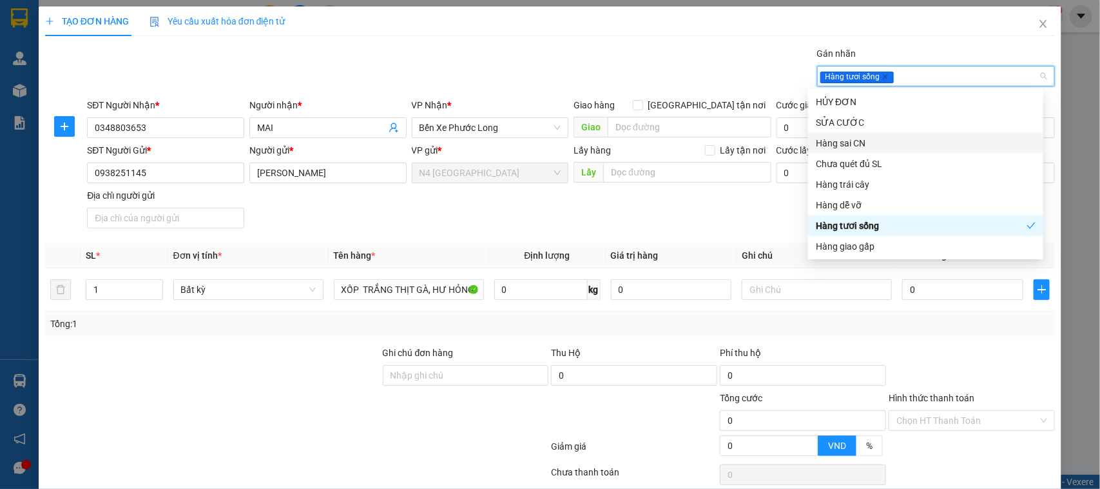
scroll to position [55, 0]
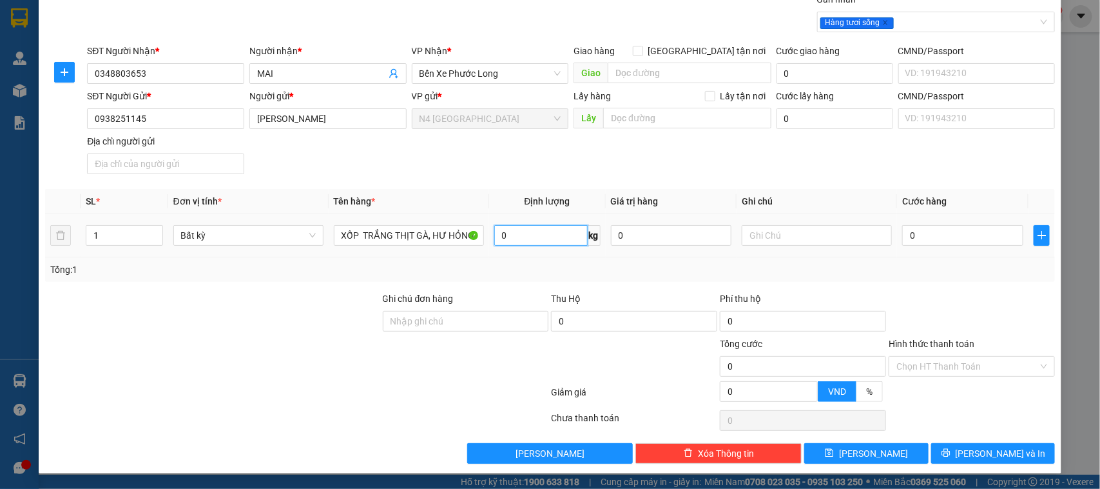
click at [553, 240] on input "0" at bounding box center [540, 235] width 93 height 21
type input "20"
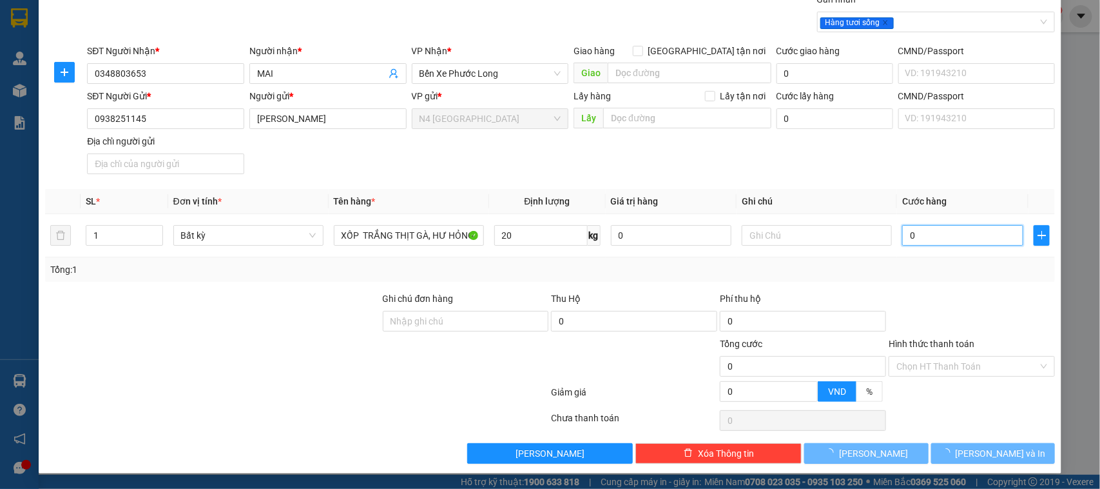
type input "50.000"
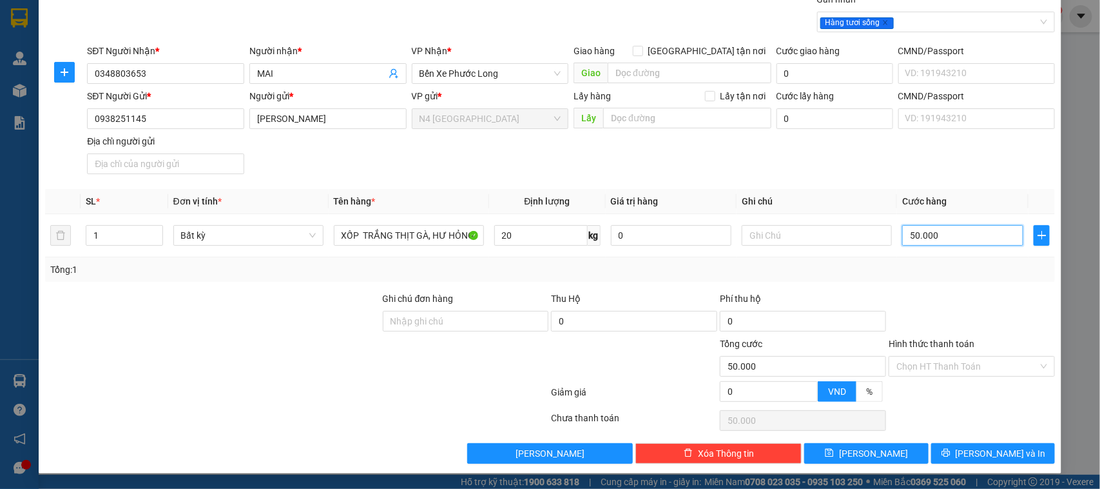
scroll to position [0, 0]
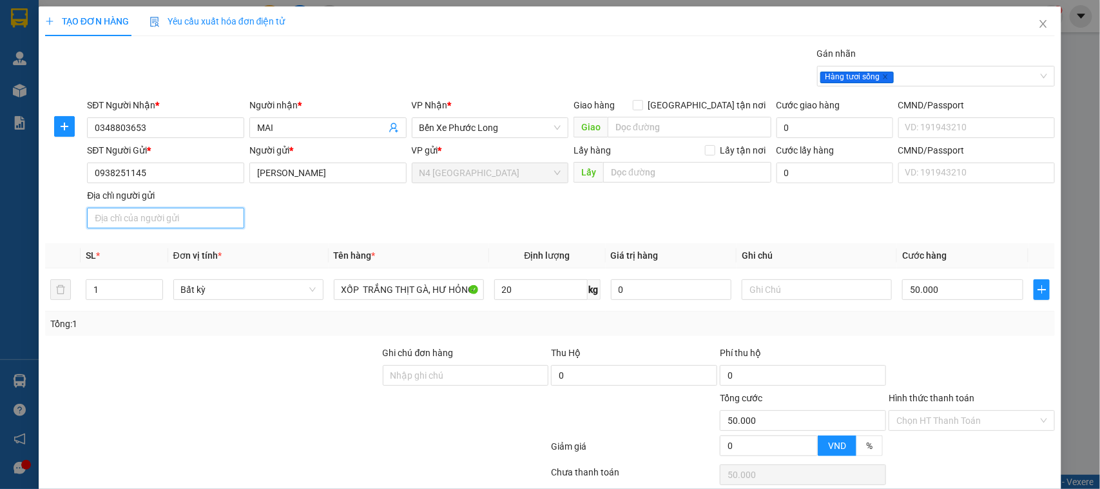
click at [149, 220] on input "Địa chỉ người gửi" at bounding box center [165, 218] width 157 height 21
paste input "CƯ AN, DAK PƠ ,GIA LAI"
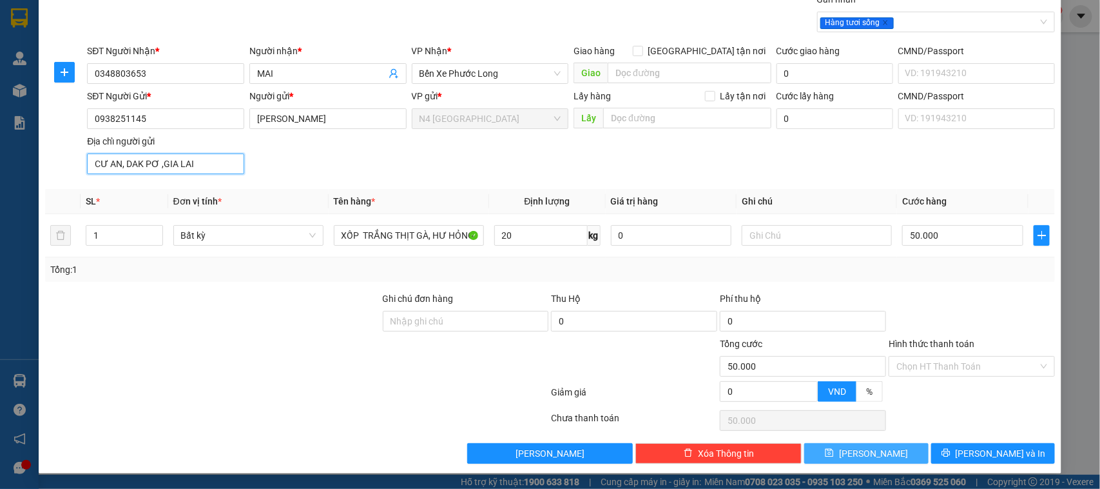
type input "CƯ AN, DAK PƠ ,GIA LAI"
click at [849, 448] on button "[PERSON_NAME]" at bounding box center [866, 453] width 124 height 21
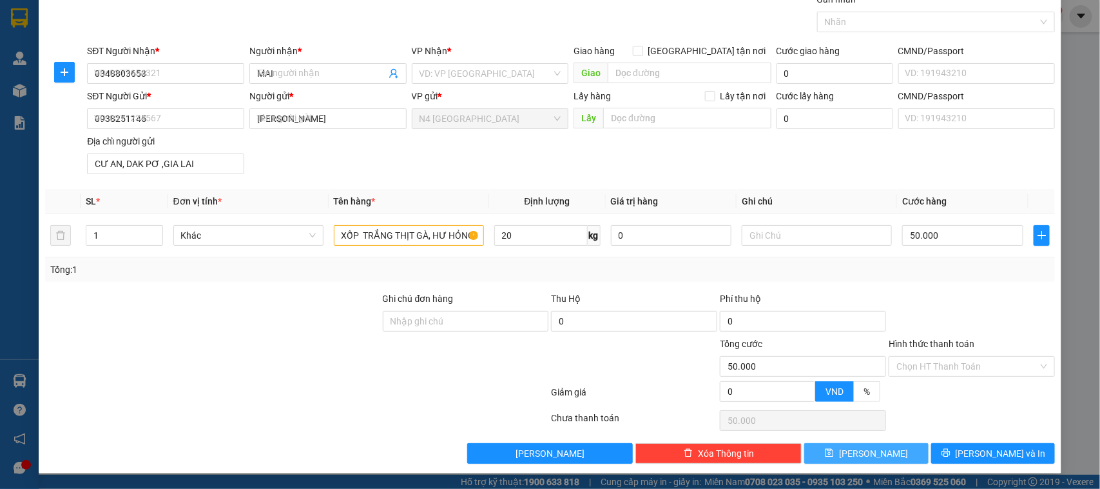
type input "0"
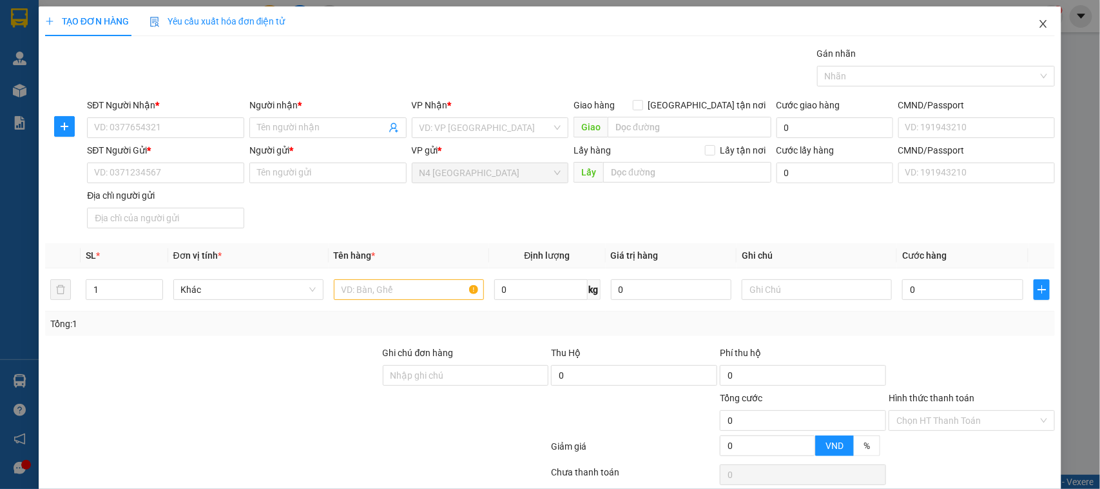
click at [1038, 26] on icon "close" at bounding box center [1043, 24] width 10 height 10
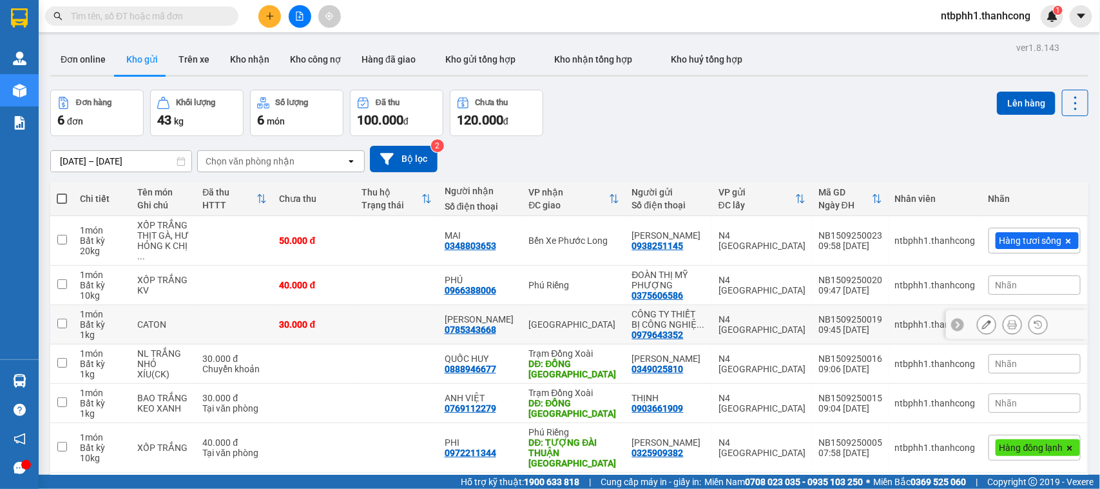
scroll to position [59, 0]
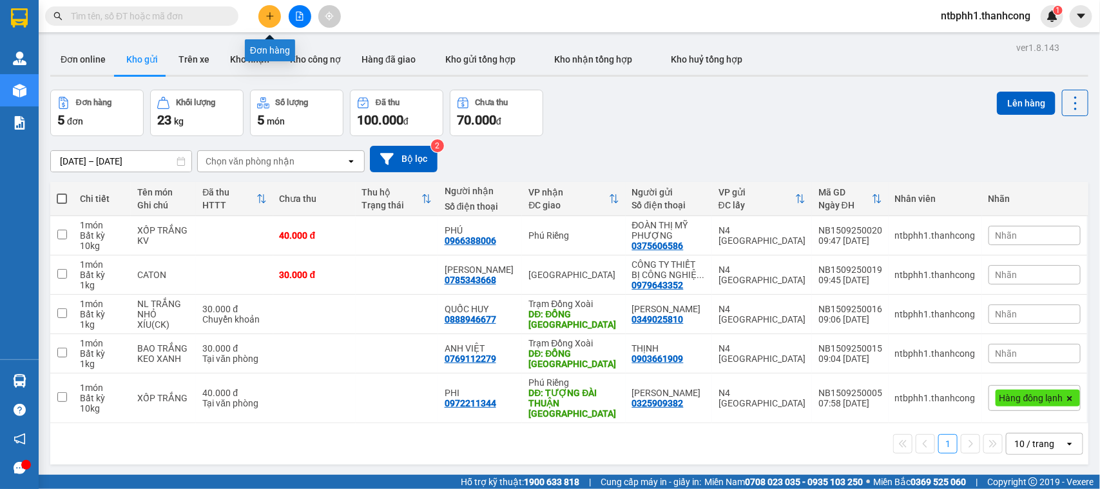
click at [271, 20] on icon "plus" at bounding box center [270, 16] width 9 height 9
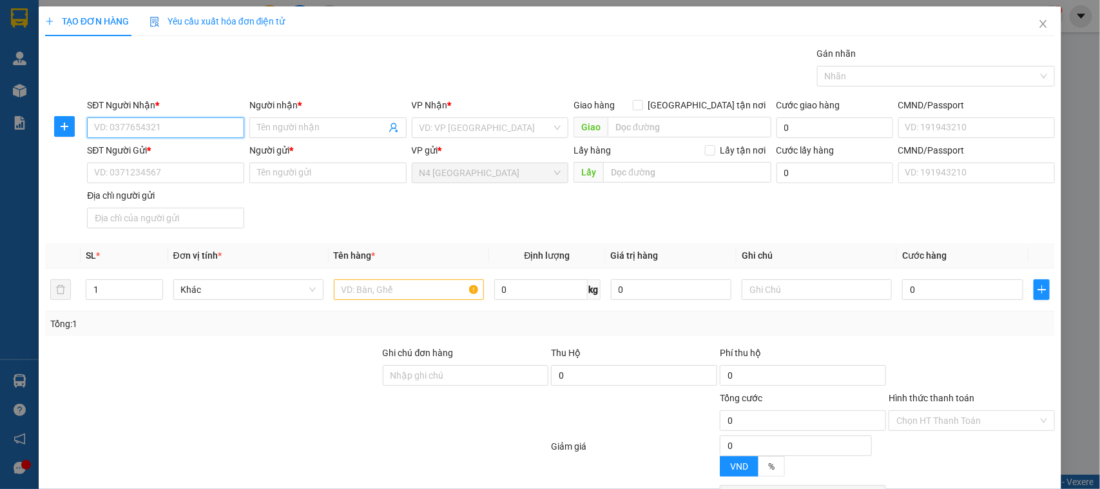
paste input "0985825250"
type input "0985825250"
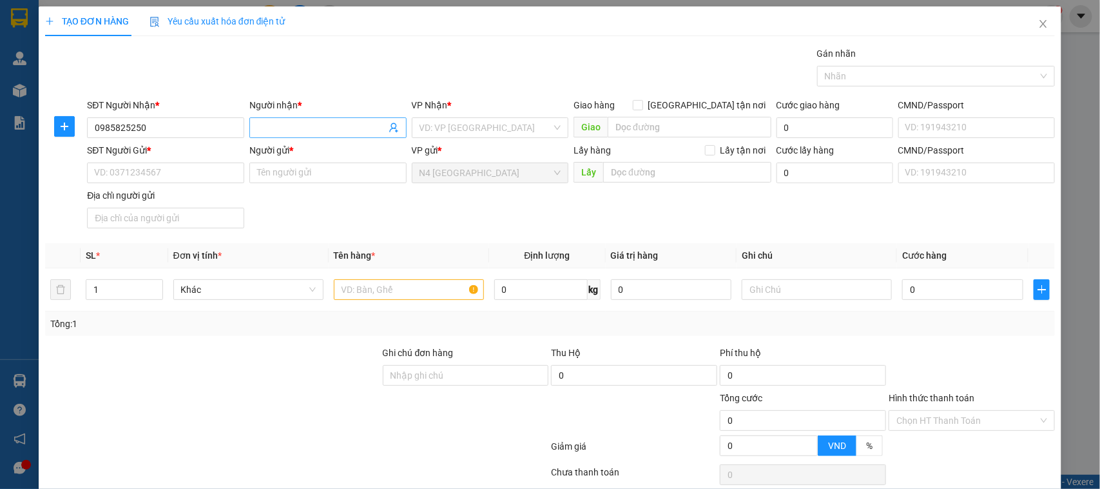
click at [298, 121] on input "Người nhận *" at bounding box center [321, 128] width 129 height 14
paste input "THẮNG LỆ"
type input "THẮNG LỆ"
click at [188, 166] on input "SĐT Người Gửi *" at bounding box center [165, 172] width 157 height 21
paste input "0947881820"
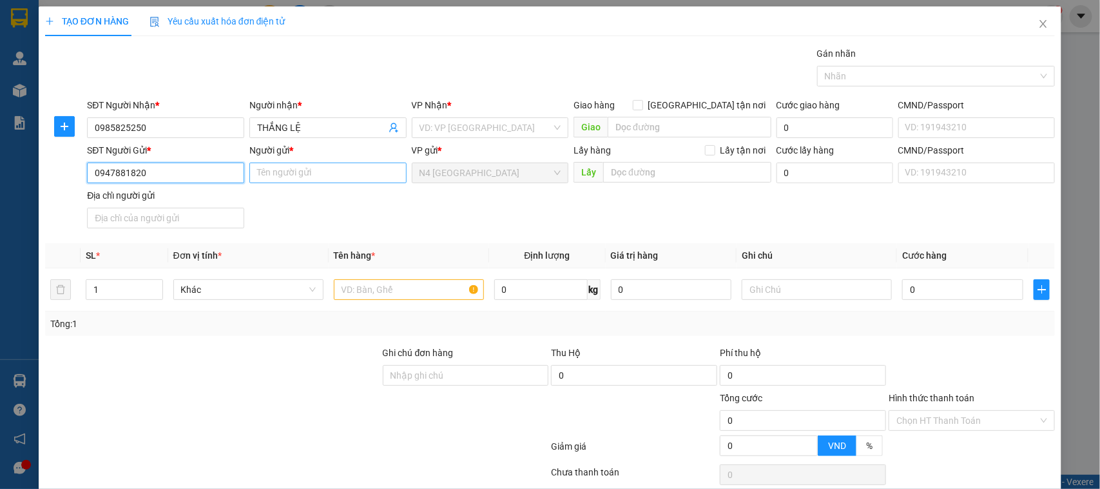
type input "0947881820"
click at [280, 166] on input "Người gửi *" at bounding box center [327, 172] width 157 height 21
paste input "[PERSON_NAME]"
type input "[PERSON_NAME]"
click at [492, 128] on input "search" at bounding box center [486, 127] width 133 height 19
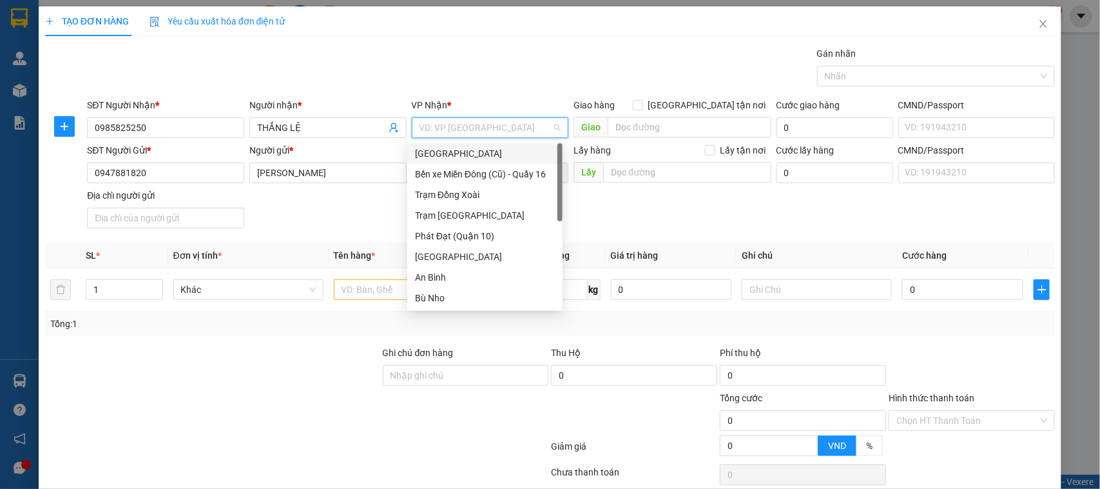
paste input "[PERSON_NAME],[PERSON_NAME] , QUÃNG TRỊ"
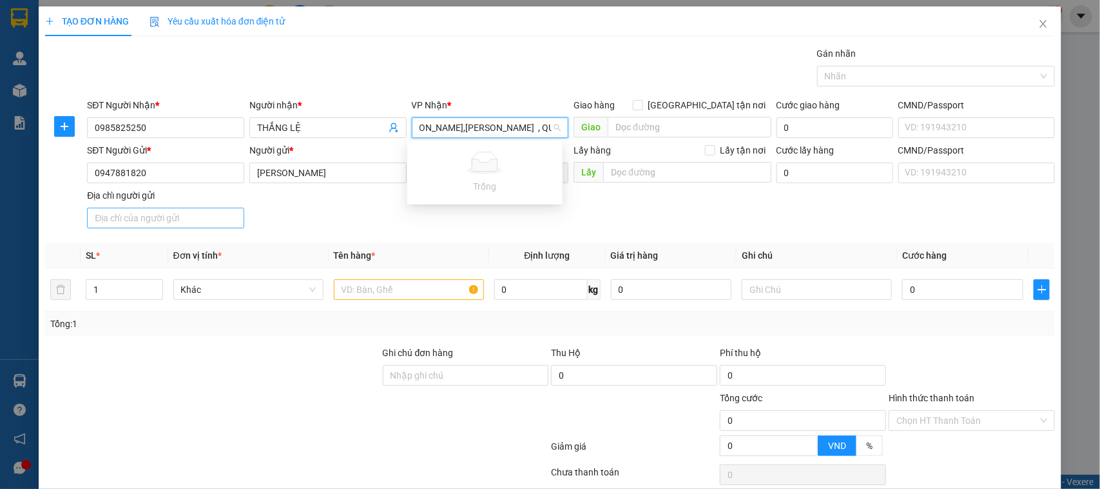
type input "[PERSON_NAME],[PERSON_NAME] , QUÃNG TRỊ"
click at [159, 219] on input "Địa chỉ người gửi" at bounding box center [165, 218] width 157 height 21
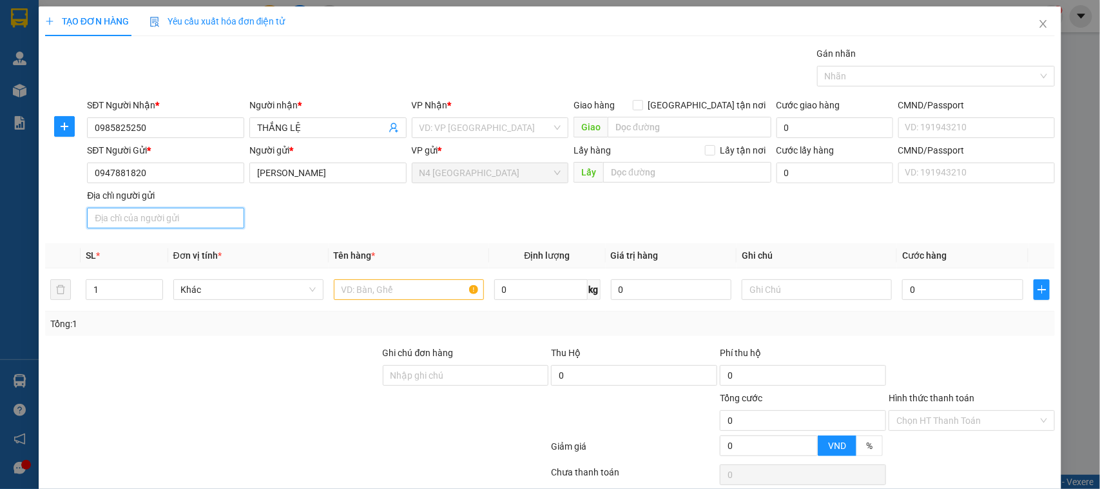
paste input "TRIỆU ĐẠI,TRIỆU PHONG , QUÃNG TRỊ"
type input "TRIỆU ĐẠI,TRIỆU PHONG , QUÃNG TRỊ"
click at [432, 124] on input "search" at bounding box center [486, 127] width 133 height 19
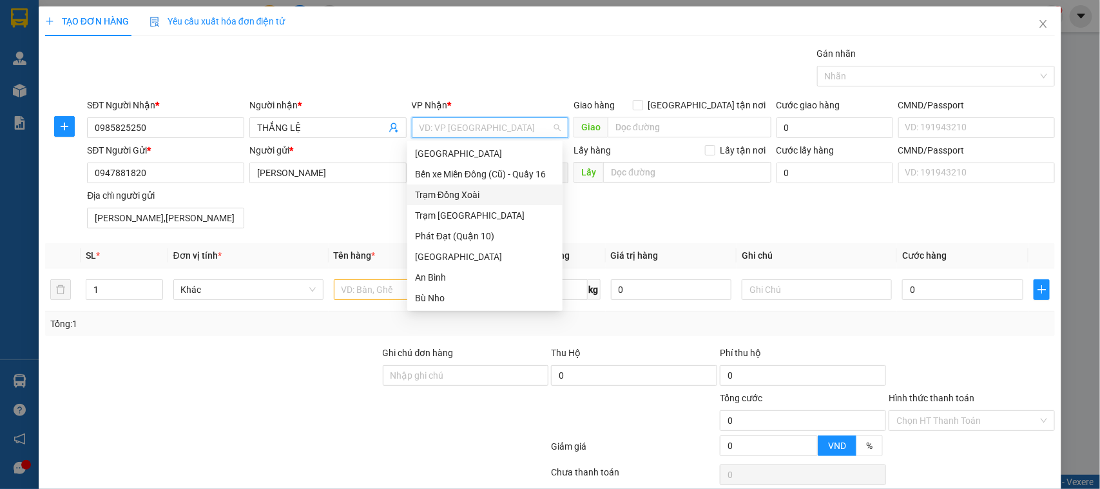
click at [451, 194] on div "Trạm Đồng Xoài" at bounding box center [485, 195] width 140 height 14
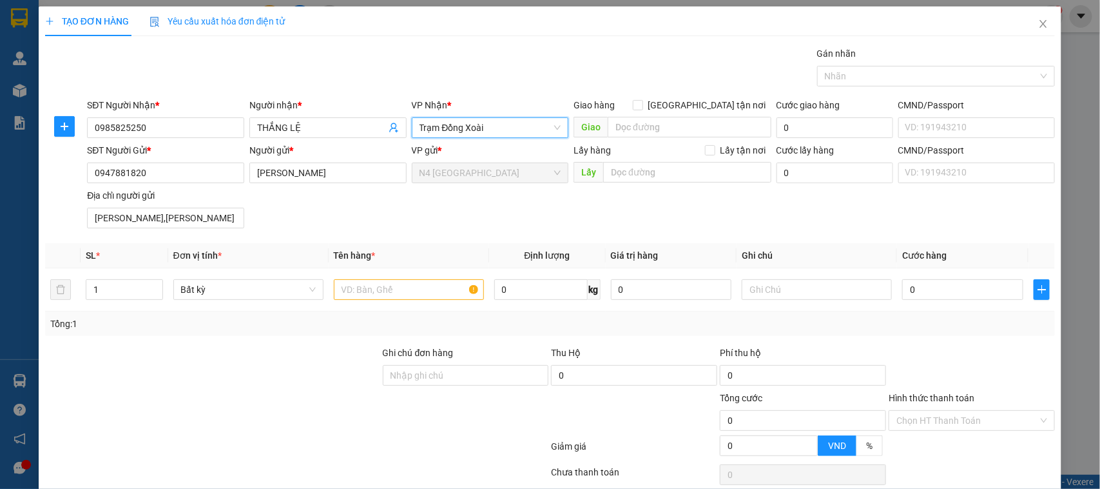
scroll to position [55, 0]
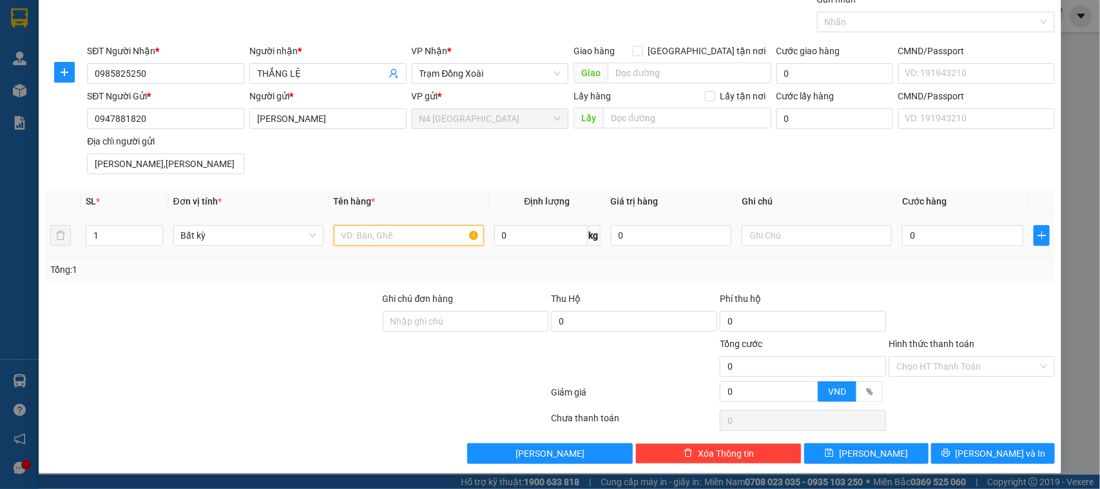
click at [365, 230] on input "text" at bounding box center [409, 235] width 150 height 21
type input "N"
type input "MÚT TRẮNG"
click at [523, 236] on input "0" at bounding box center [540, 235] width 93 height 21
type input "1"
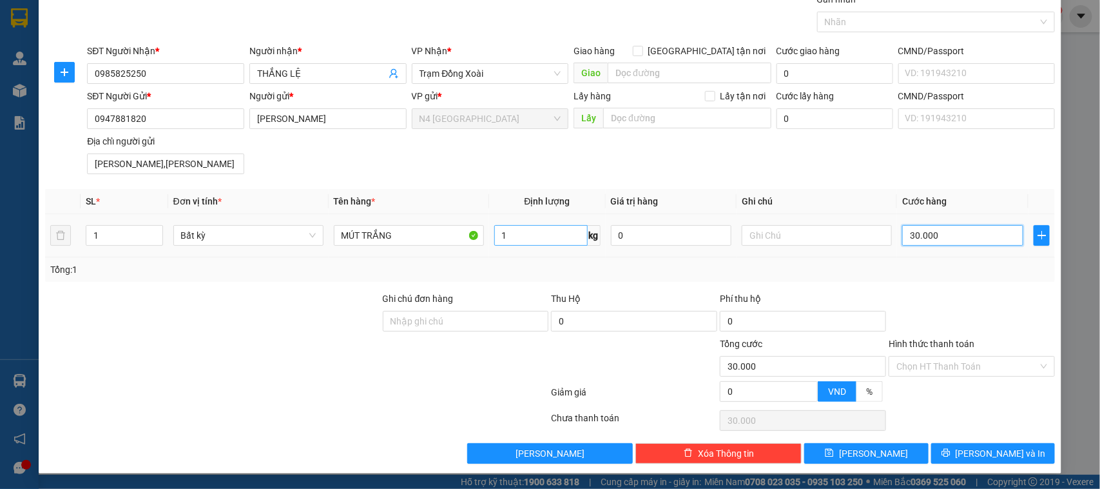
type input "30.000"
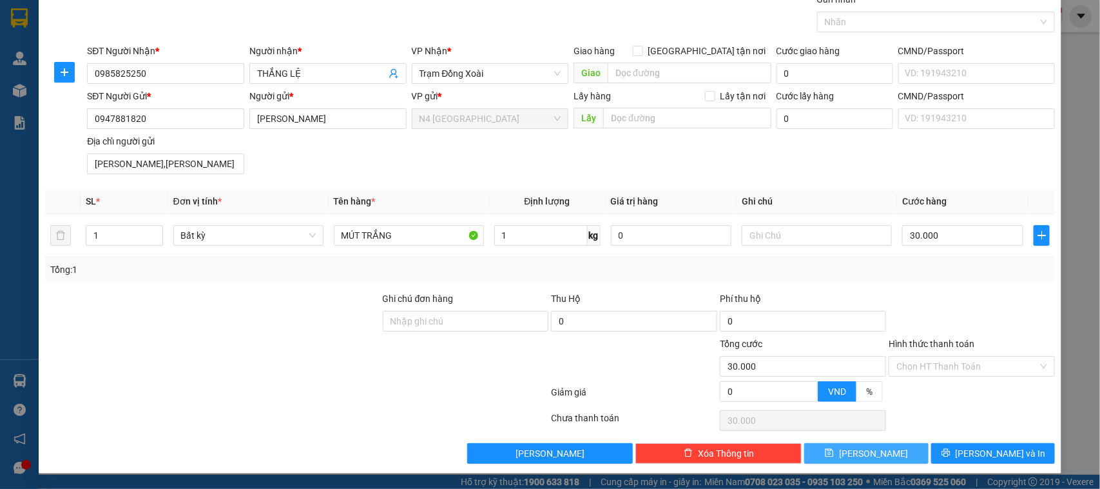
click at [834, 454] on icon "save" at bounding box center [829, 452] width 9 height 9
type input "0"
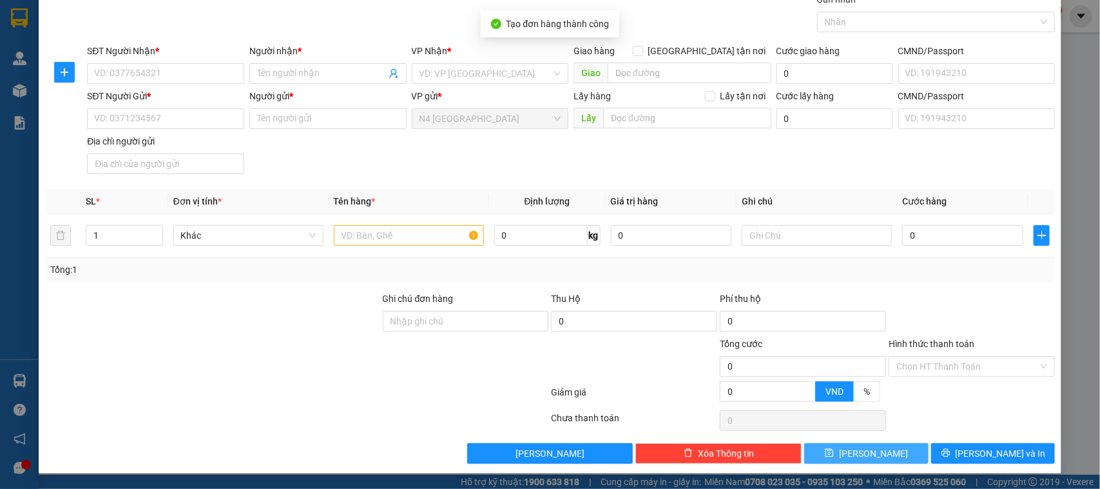
scroll to position [0, 0]
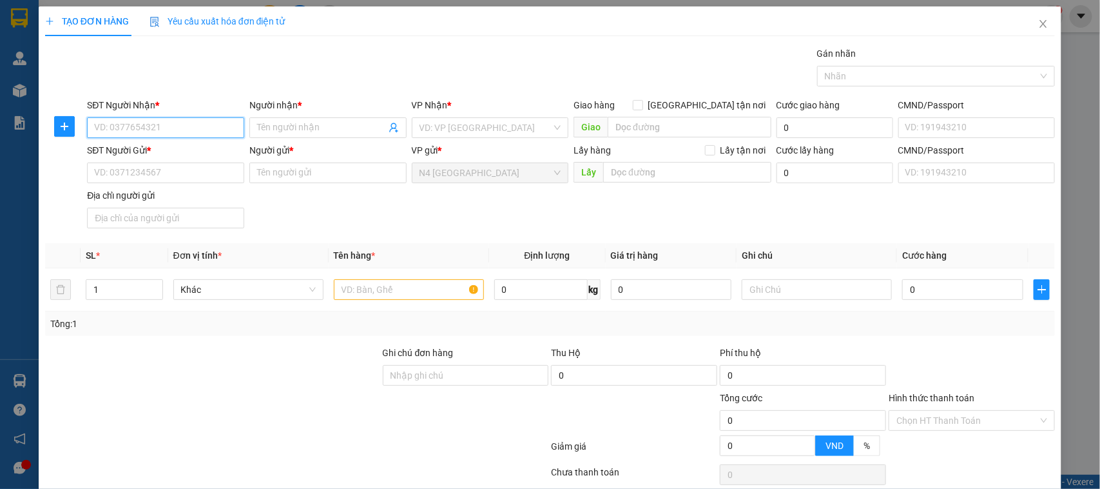
click at [182, 121] on input "SĐT Người Nhận *" at bounding box center [165, 127] width 157 height 21
paste input "0964447118"
type input "0964447118"
click at [300, 121] on input "Người nhận *" at bounding box center [321, 128] width 129 height 14
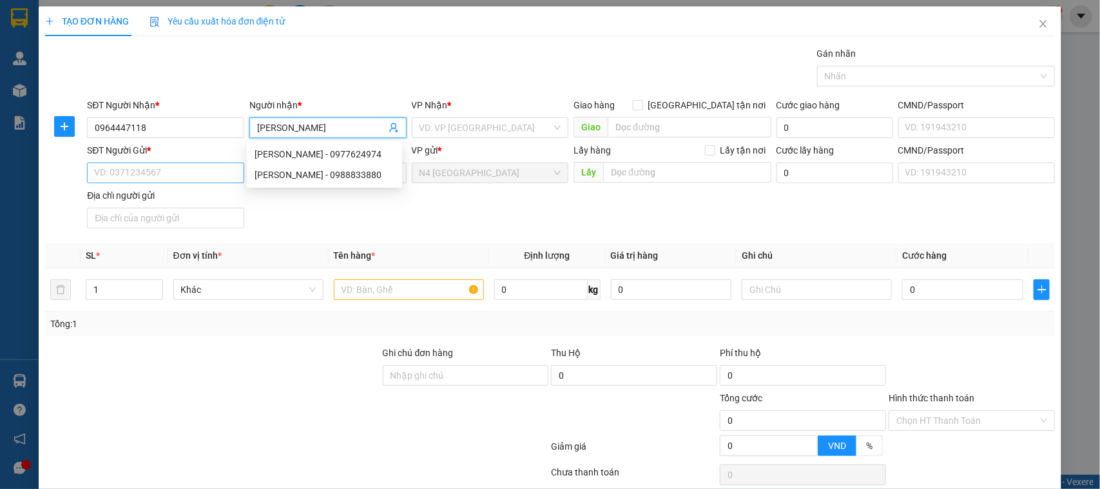
type input "ANH DUY"
click at [162, 173] on input "SĐT Người Gửi *" at bounding box center [165, 172] width 157 height 21
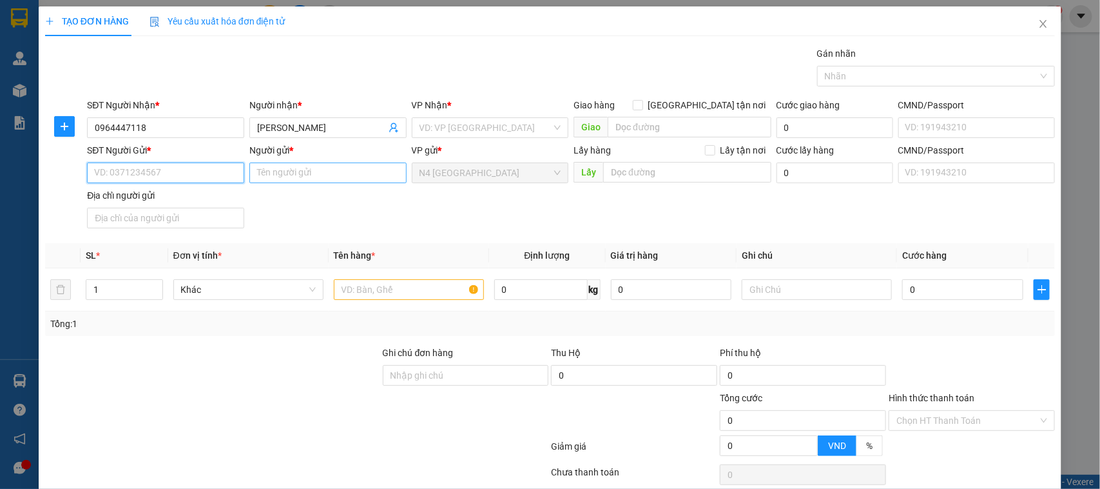
paste input "0919566504"
type input "0919566504"
click at [313, 178] on input "Người gửi *" at bounding box center [327, 172] width 157 height 21
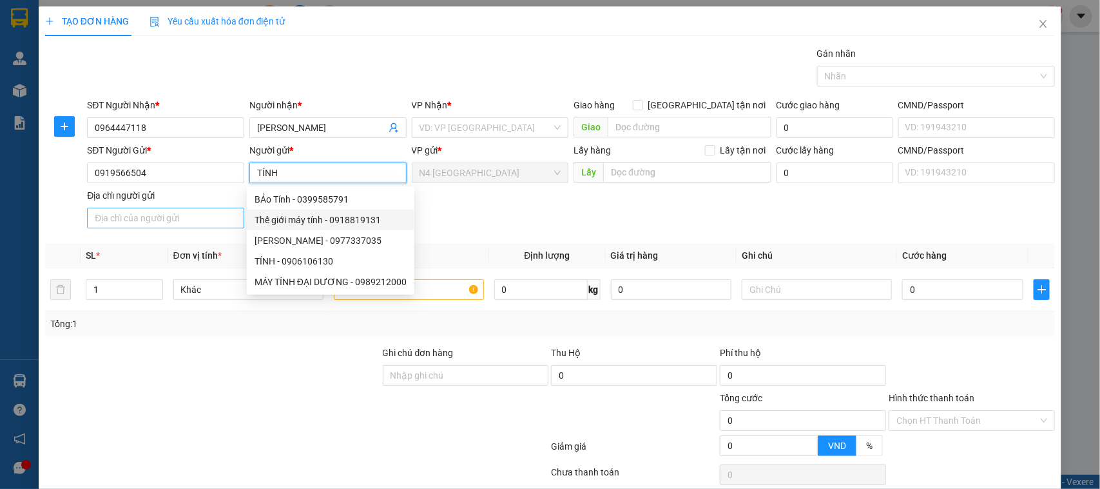
type input "TÍNH"
drag, startPoint x: 199, startPoint y: 223, endPoint x: 199, endPoint y: 211, distance: 11.6
click at [199, 223] on input "Địa chỉ người gửi" at bounding box center [165, 218] width 157 height 21
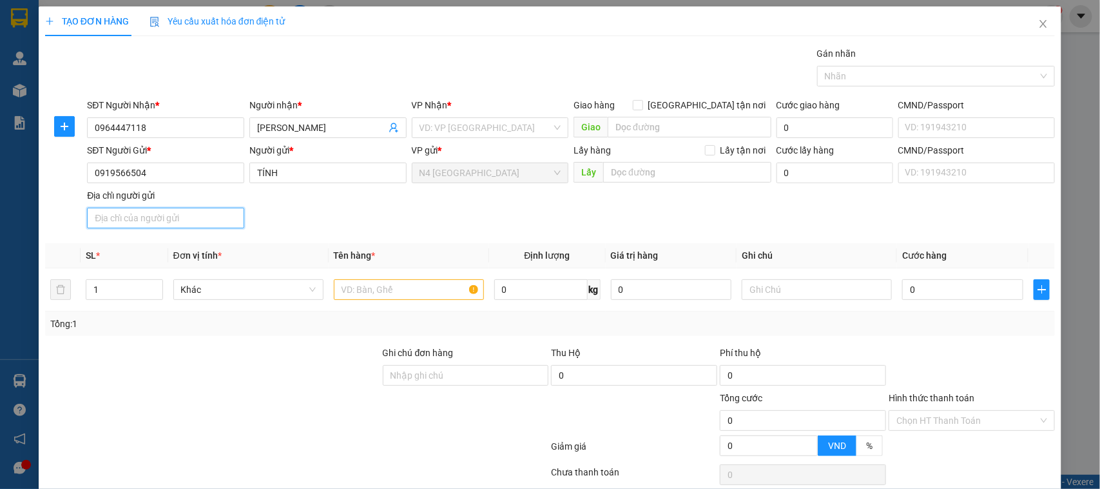
paste input "AN LẠC, HỒNG NGỰ ,ĐỒNG THÁP"
type input "AN LẠC, HỒNG NGỰ ,ĐỒNG THÁP"
click at [433, 127] on input "search" at bounding box center [486, 127] width 133 height 19
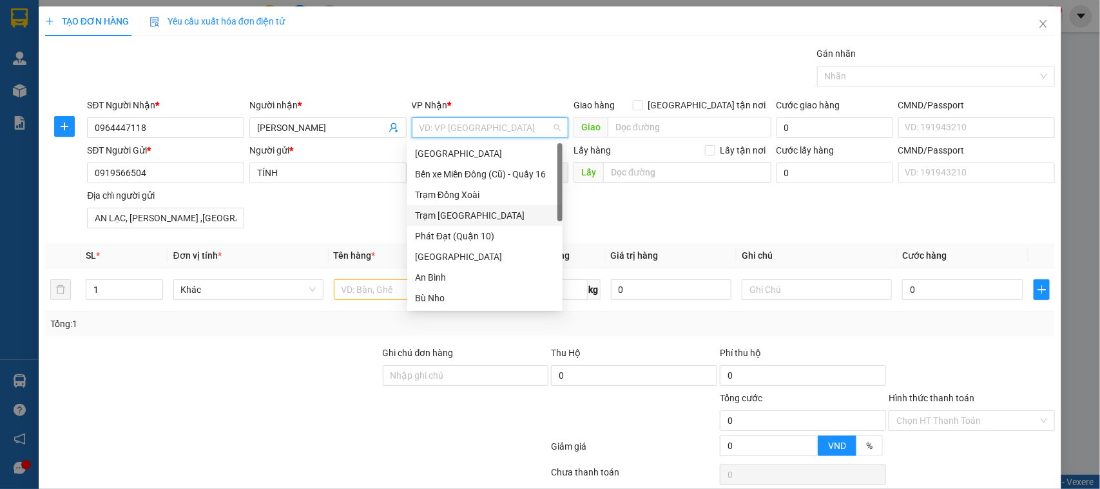
click at [472, 213] on div "Trạm [GEOGRAPHIC_DATA]" at bounding box center [485, 215] width 140 height 14
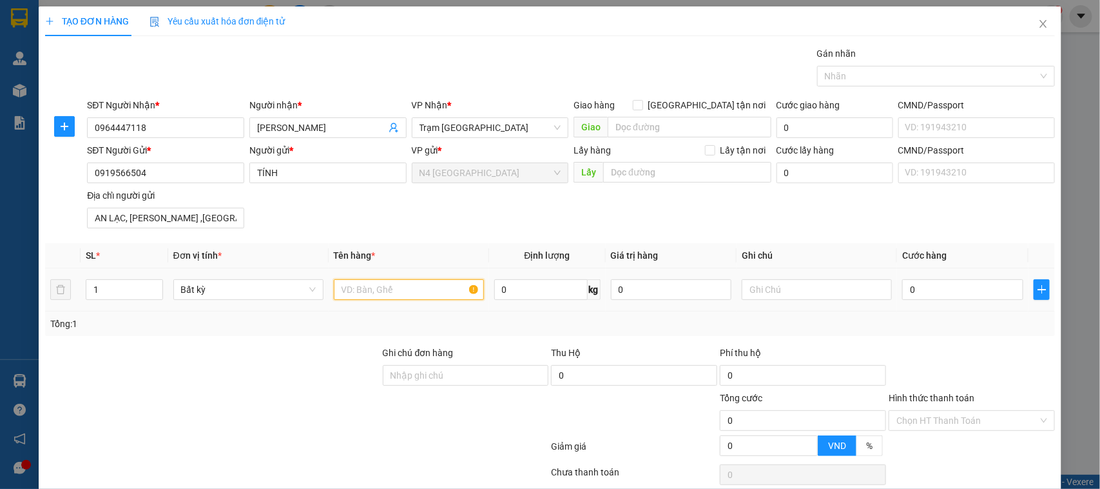
click at [385, 288] on input "text" at bounding box center [409, 289] width 150 height 21
paste input "CATON NL"
type input "CATON NL"
click at [553, 293] on input "0" at bounding box center [540, 289] width 93 height 21
type input "1"
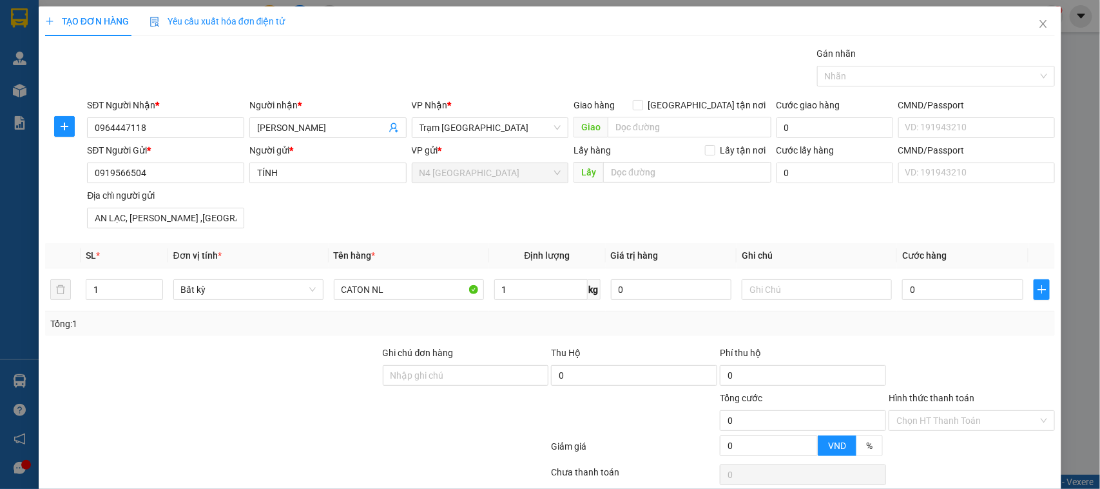
type input "30.000"
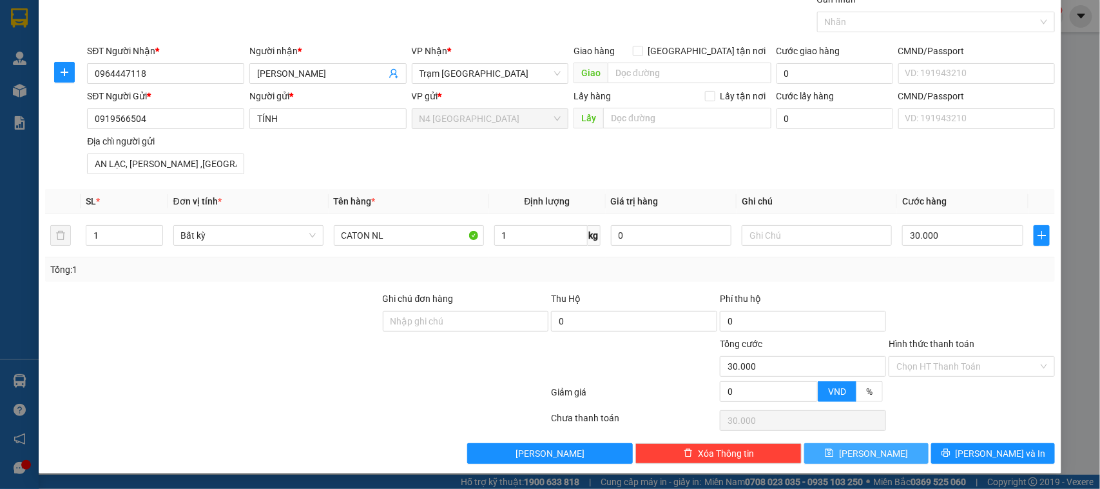
click at [840, 451] on button "[PERSON_NAME]" at bounding box center [866, 453] width 124 height 21
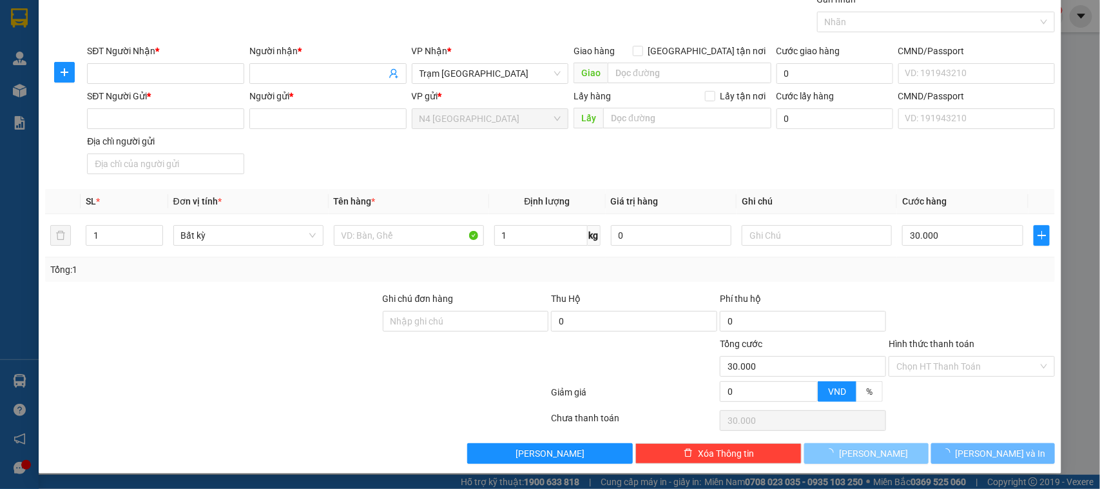
type input "0"
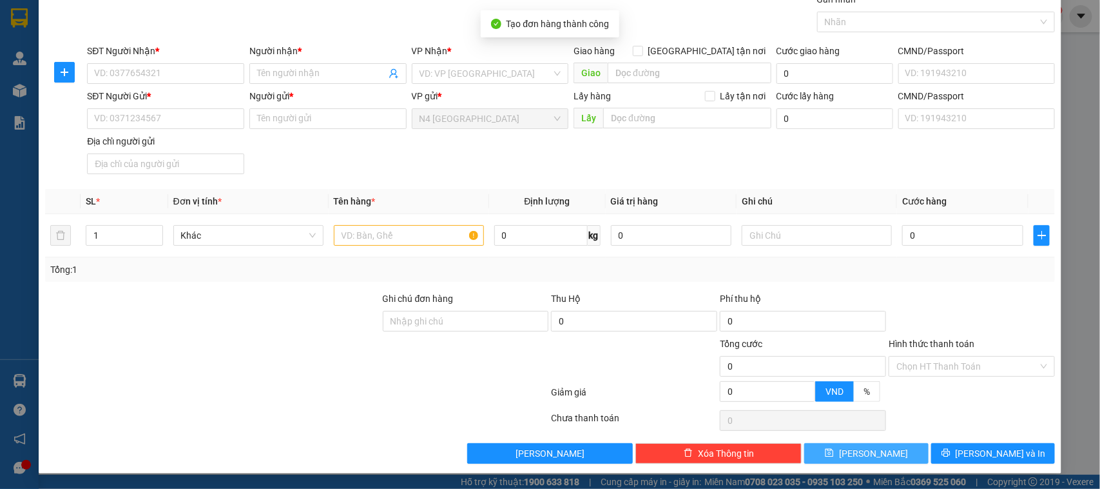
scroll to position [0, 0]
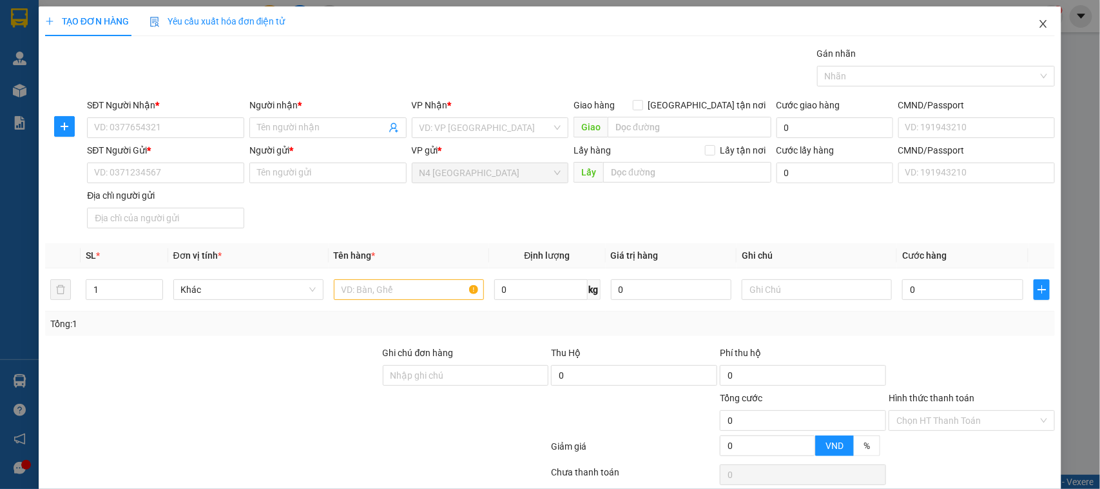
click at [1040, 23] on icon "close" at bounding box center [1043, 24] width 7 height 8
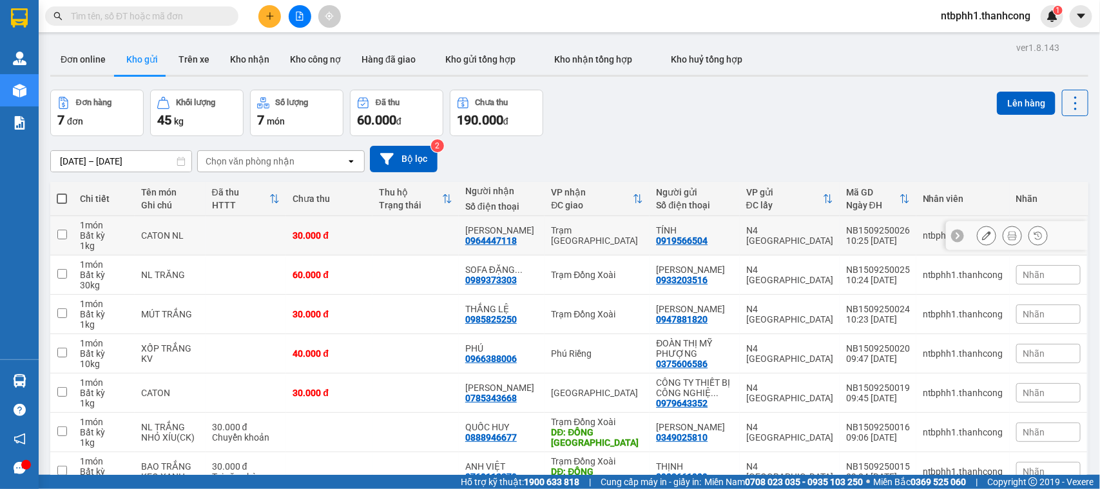
scroll to position [71, 0]
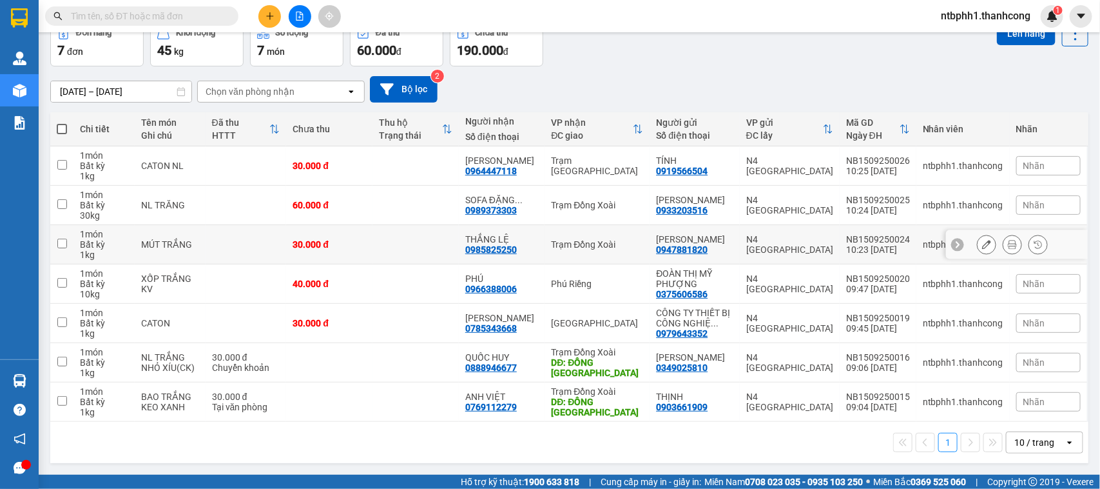
click at [398, 249] on td at bounding box center [416, 244] width 86 height 39
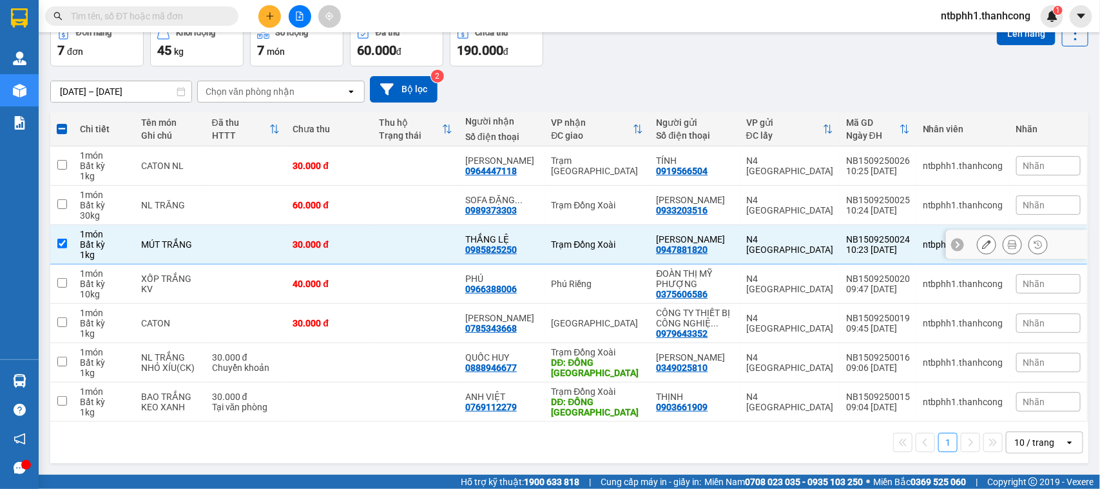
click at [61, 240] on input "checkbox" at bounding box center [62, 244] width 10 height 10
checkbox input "false"
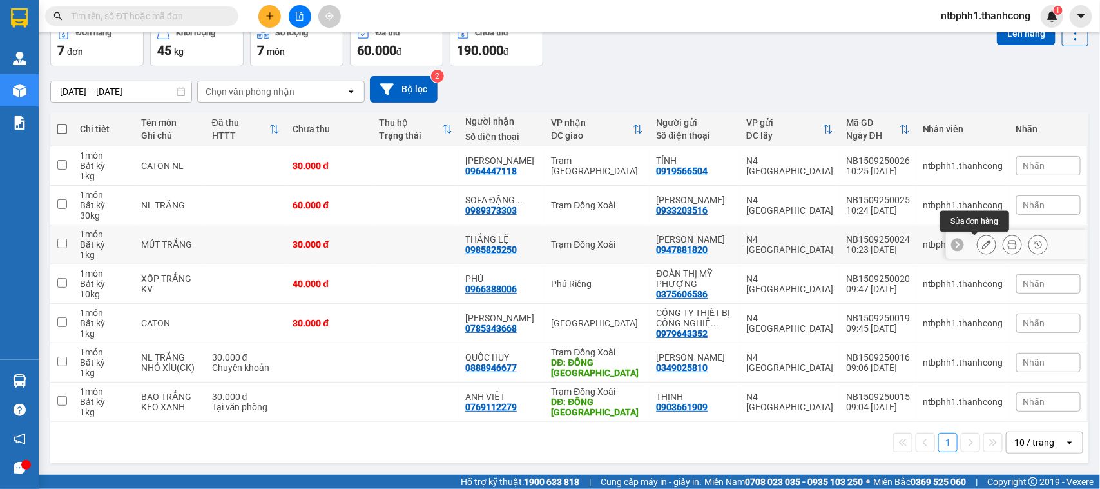
click at [978, 245] on button at bounding box center [987, 244] width 18 height 23
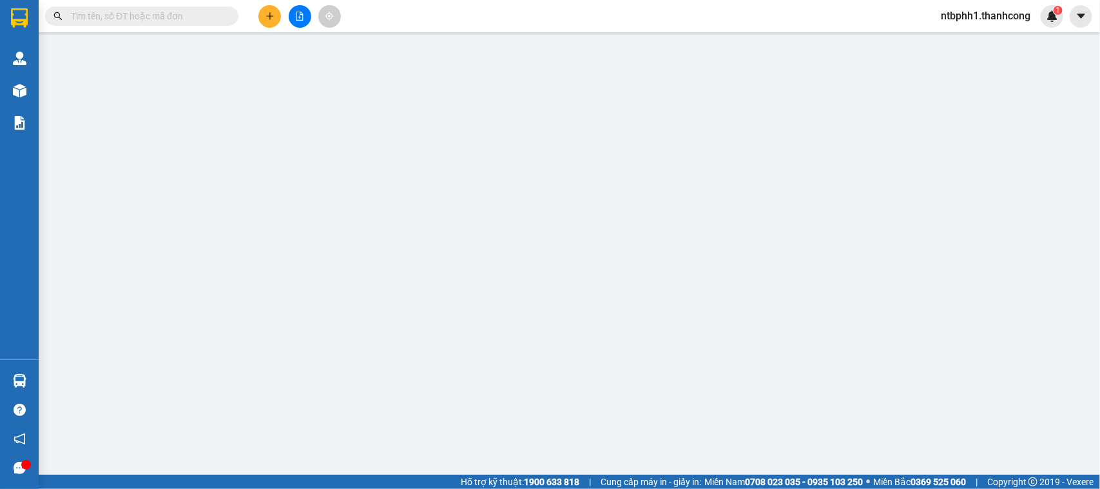
type input "0985825250"
type input "THẮNG LỆ"
type input "0947881820"
type input "ĐỖ XUÂN TẢI"
type input "TRIỆU ĐẠI,TRIỆU PHONG , QUÃNG TRỊ"
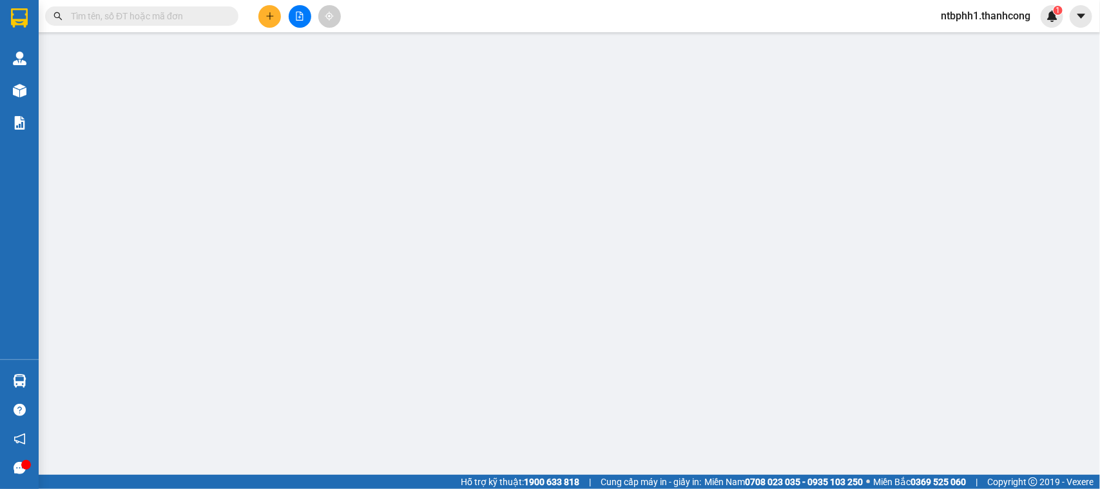
type input "30.000"
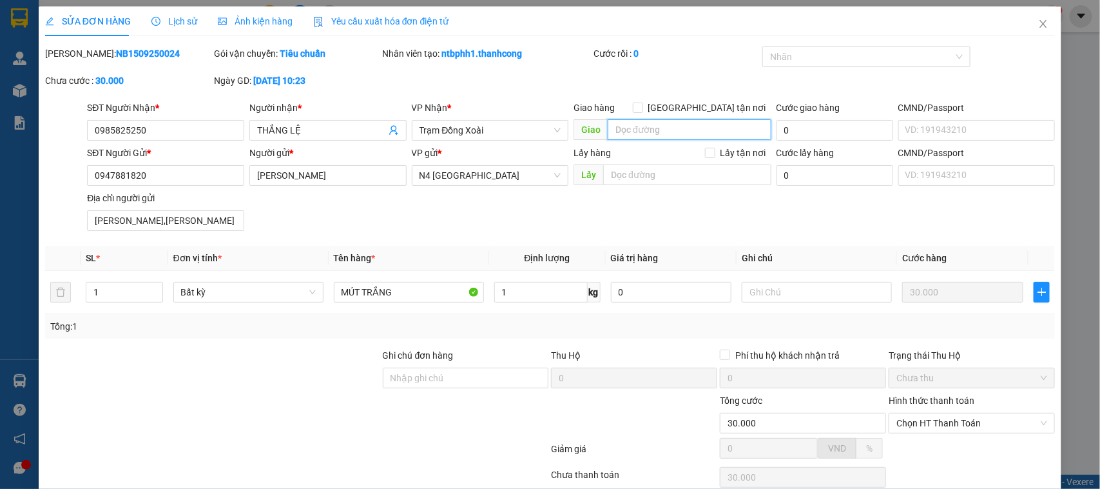
click at [667, 130] on input "search" at bounding box center [690, 129] width 164 height 21
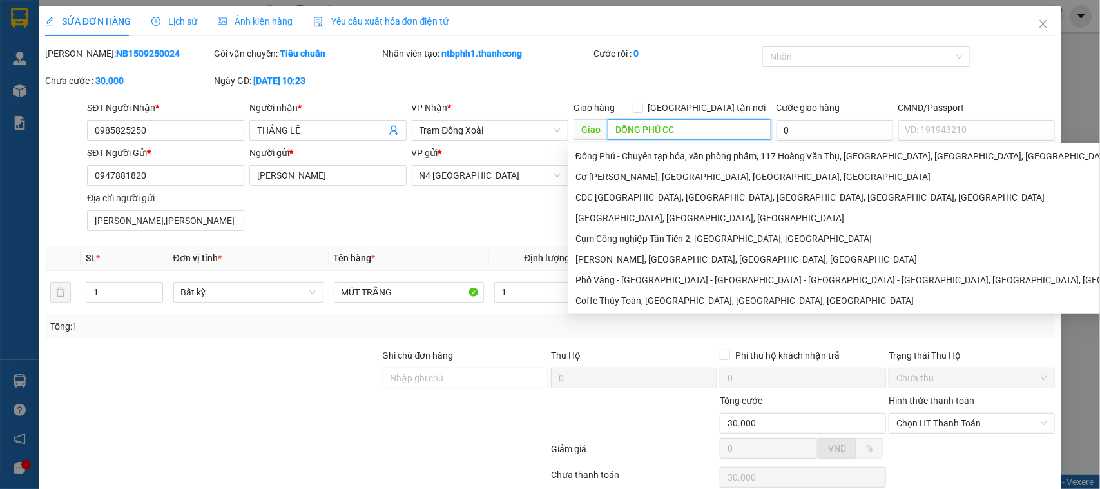
type input "DỒNG PHÚ CC"
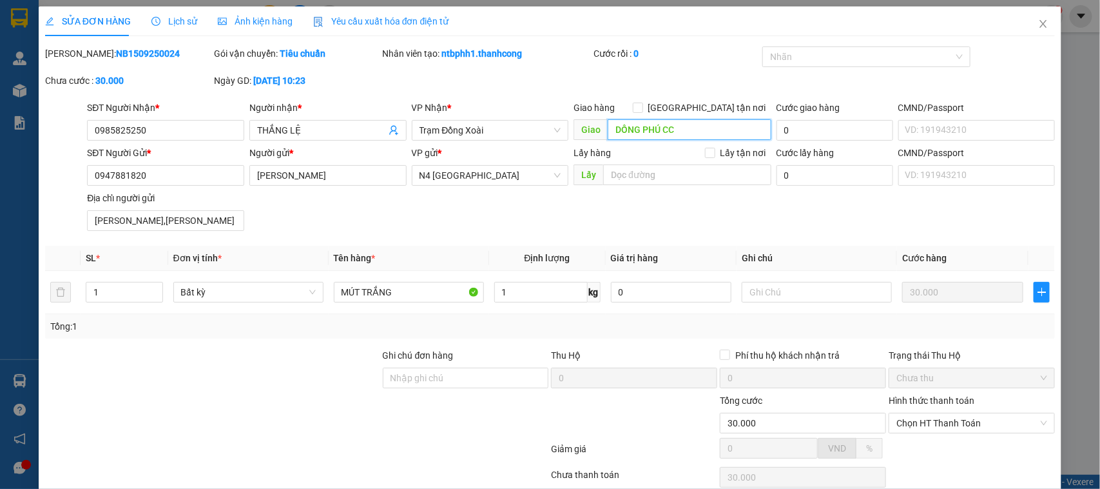
scroll to position [58, 0]
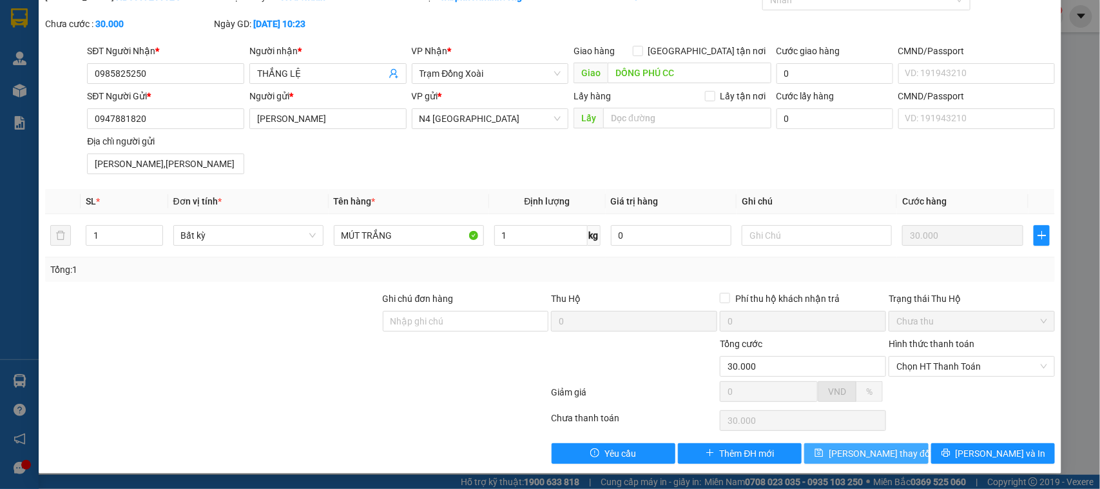
click at [867, 455] on span "Lưu thay đổi" at bounding box center [880, 453] width 103 height 14
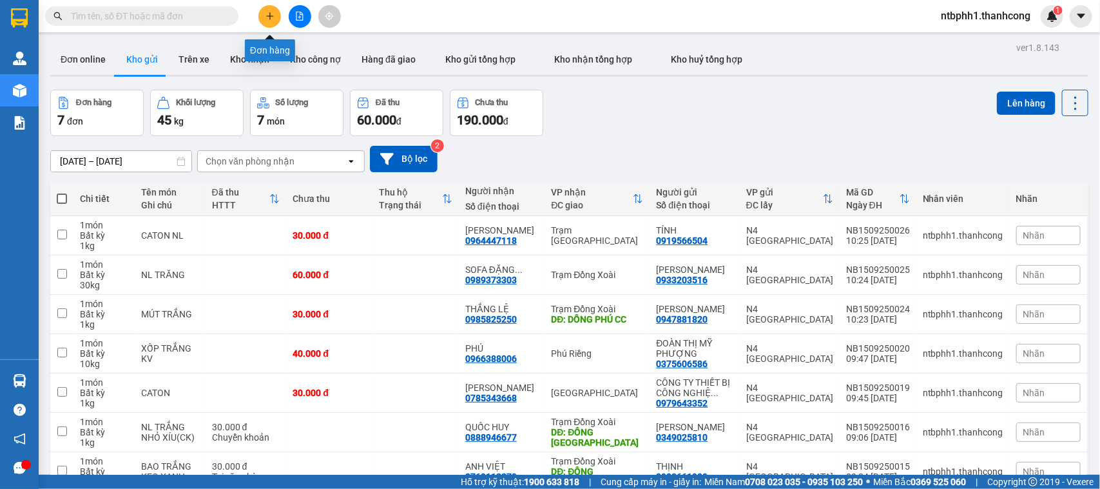
click at [269, 10] on button at bounding box center [269, 16] width 23 height 23
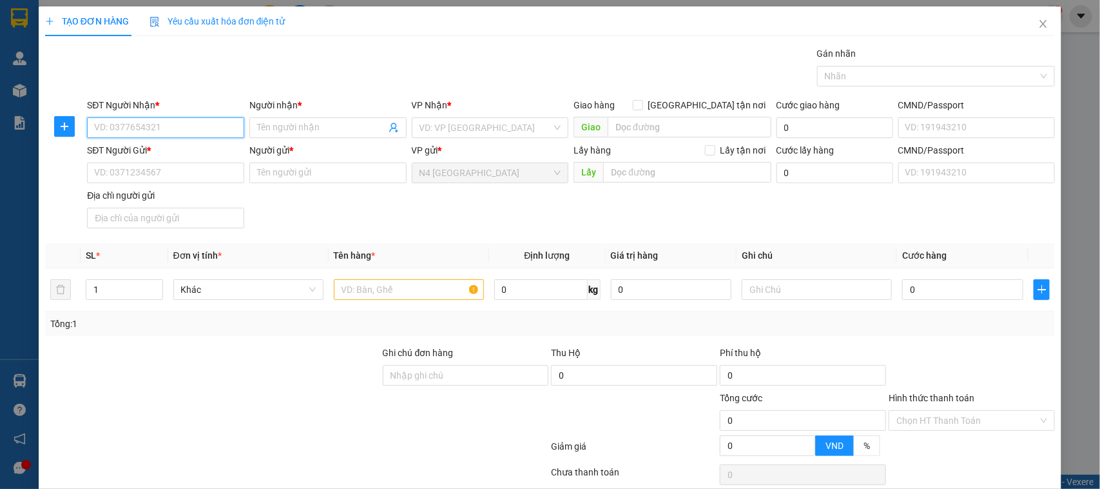
paste input "0987126917"
type input "0987126917"
click at [277, 122] on input "Người nhận *" at bounding box center [321, 128] width 129 height 14
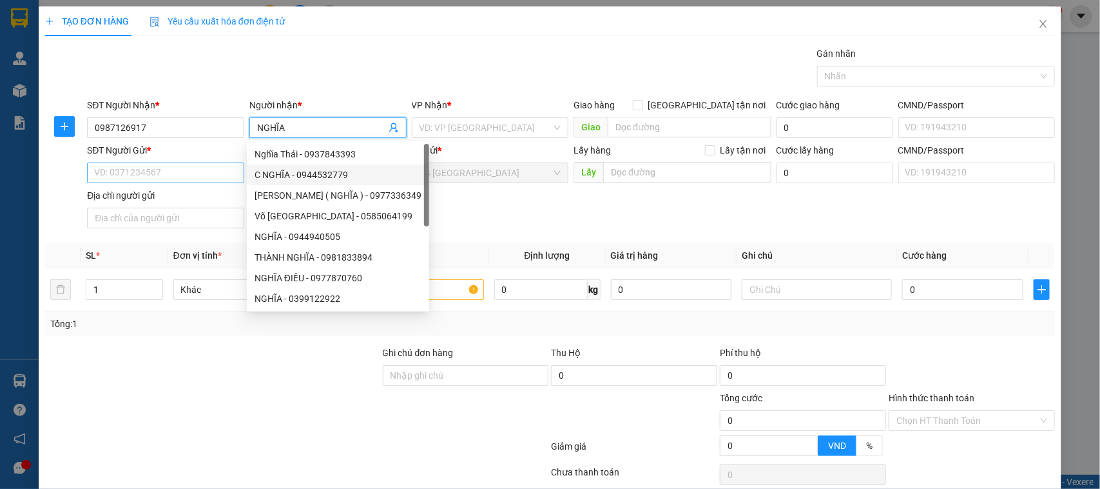
type input "NGHĨA"
click at [188, 176] on input "SĐT Người Gửi *" at bounding box center [165, 172] width 157 height 21
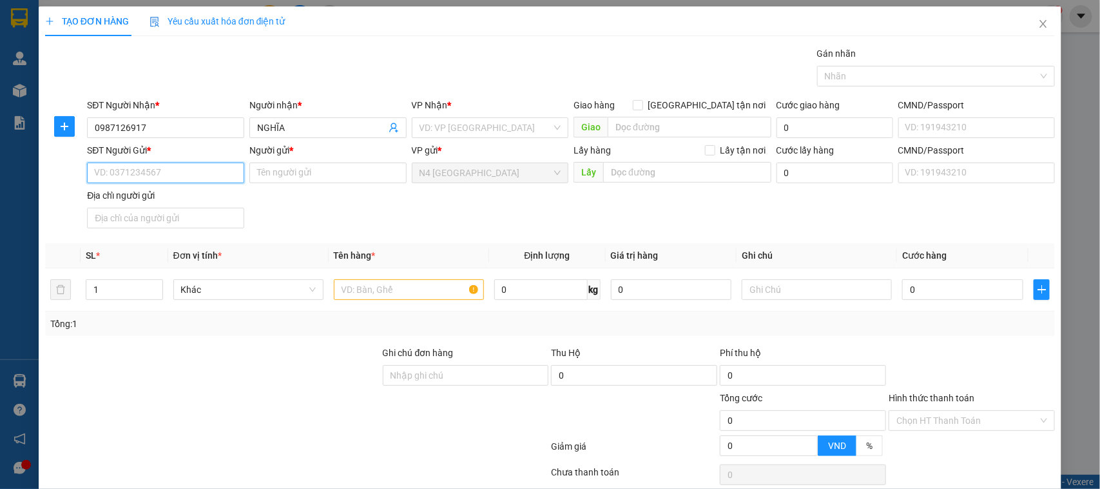
paste input "0769683072"
type input "0769683072"
click at [304, 166] on input "Người gửi *" at bounding box center [327, 172] width 157 height 21
paste input "NGUYỄN LÂM CHÍ PHONG"
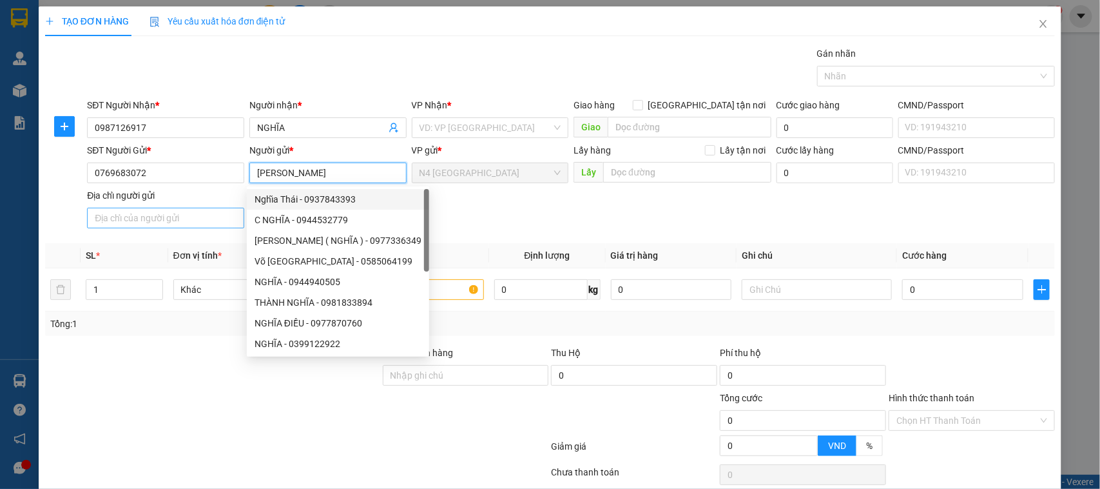
type input "NGUYỄN LÂM CHÍ PHONG"
click at [190, 220] on input "Địa chỉ người gửi" at bounding box center [165, 218] width 157 height 21
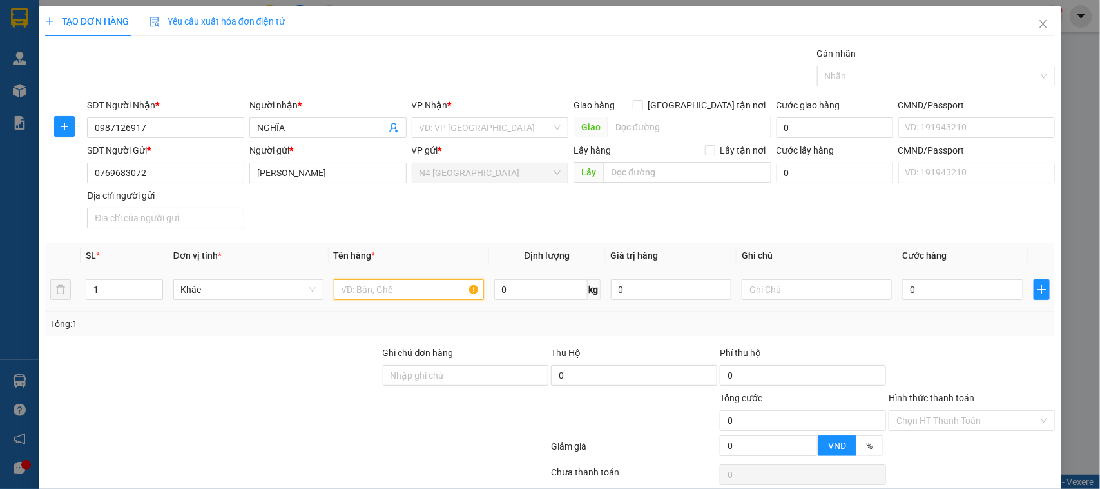
click at [394, 291] on input "text" at bounding box center [409, 289] width 150 height 21
click at [210, 220] on input "Địa chỉ người gửi" at bounding box center [165, 218] width 157 height 21
paste input "KP4 TRUNG MỸ TÂY, QUẬN 12"
type input "KP4 TRUNG MỸ TÂY, QUẬN 12"
click at [442, 122] on input "search" at bounding box center [486, 127] width 133 height 19
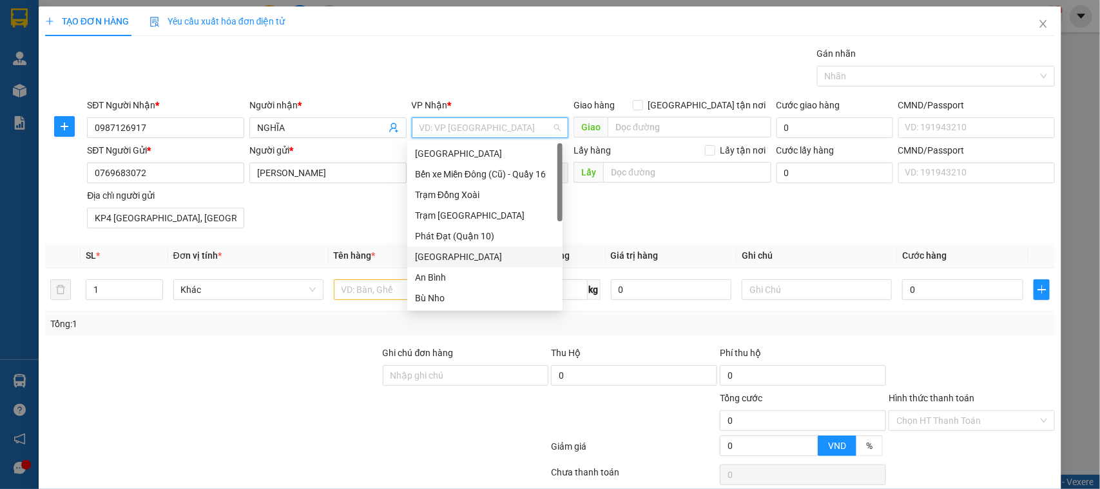
click at [461, 257] on div "[GEOGRAPHIC_DATA]" at bounding box center [485, 256] width 140 height 14
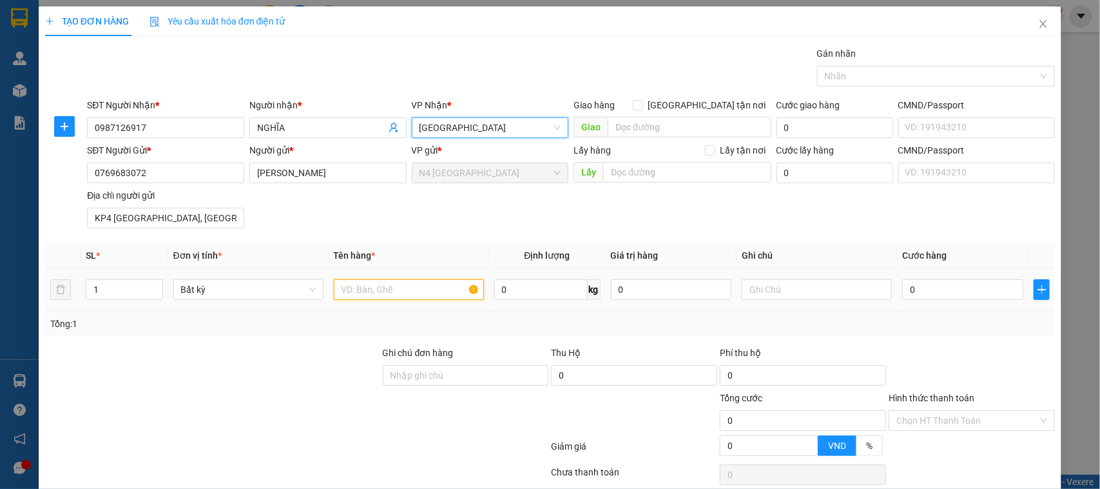
click at [453, 288] on input "text" at bounding box center [409, 289] width 150 height 21
paste input "XỐP TRẮNG"
type input "XỐP TRẮNG"
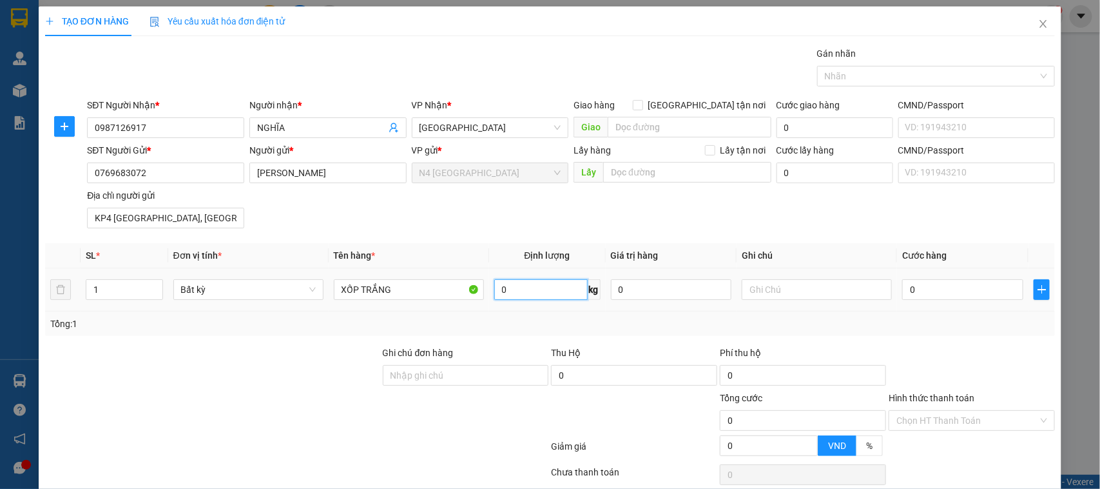
click at [530, 287] on input "0" at bounding box center [540, 289] width 93 height 21
click at [884, 68] on div at bounding box center [930, 75] width 219 height 15
click at [888, 81] on div at bounding box center [930, 75] width 219 height 15
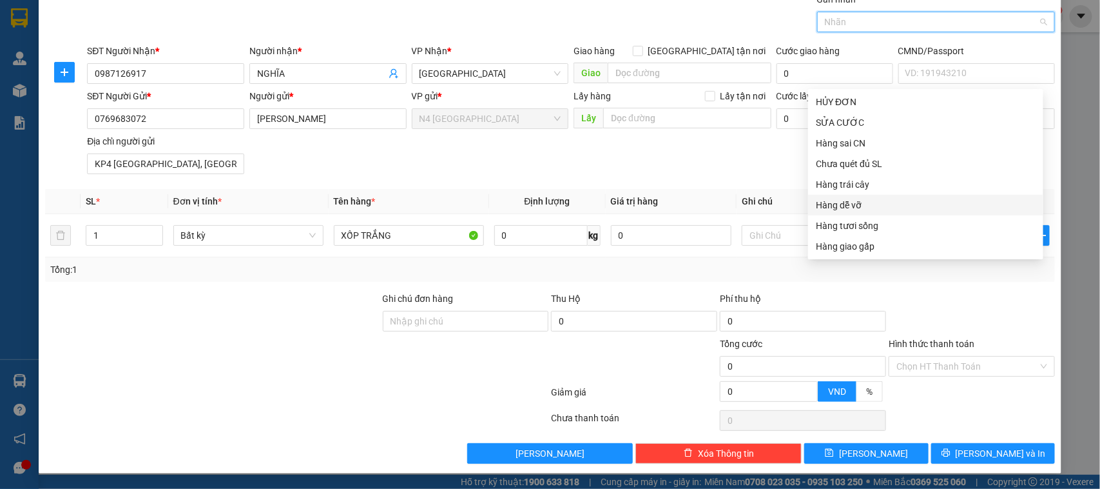
scroll to position [332, 0]
click at [890, 139] on div "Hàng đông lạnh" at bounding box center [926, 141] width 220 height 14
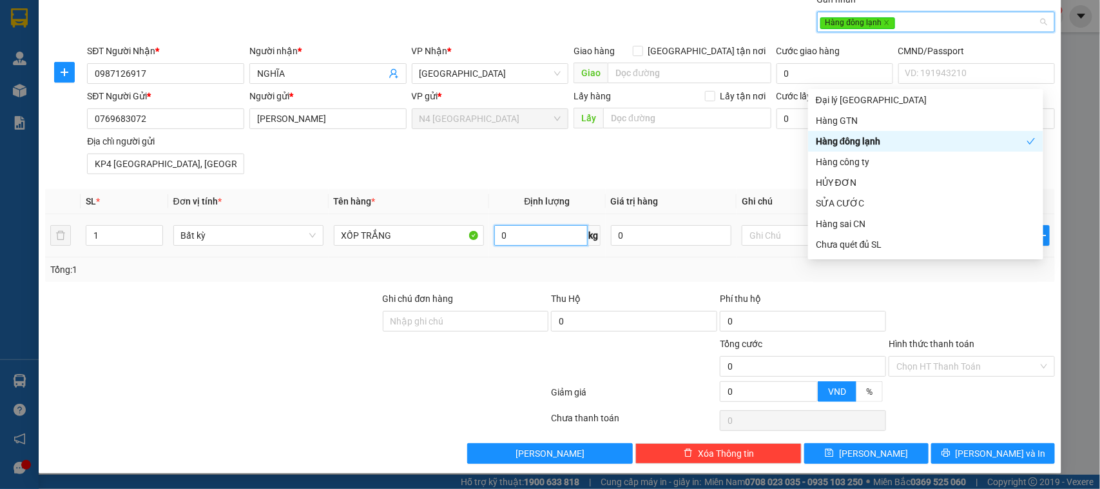
click at [519, 231] on input "0" at bounding box center [540, 235] width 93 height 21
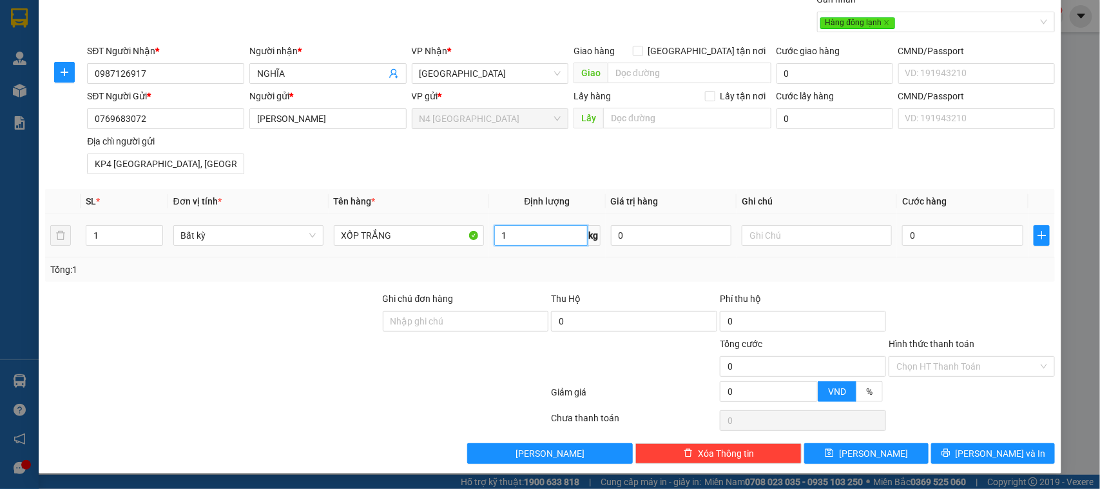
type input "1"
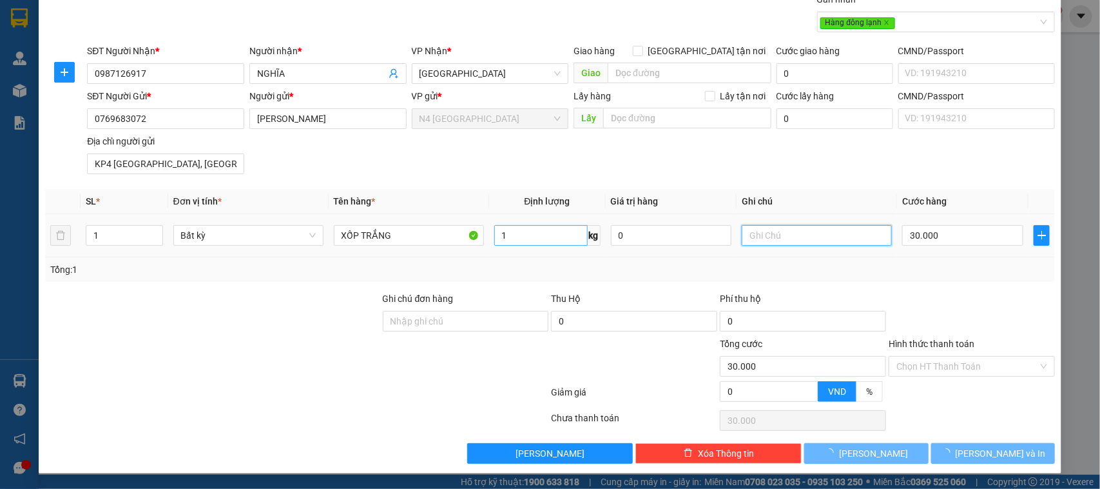
type input "30.000"
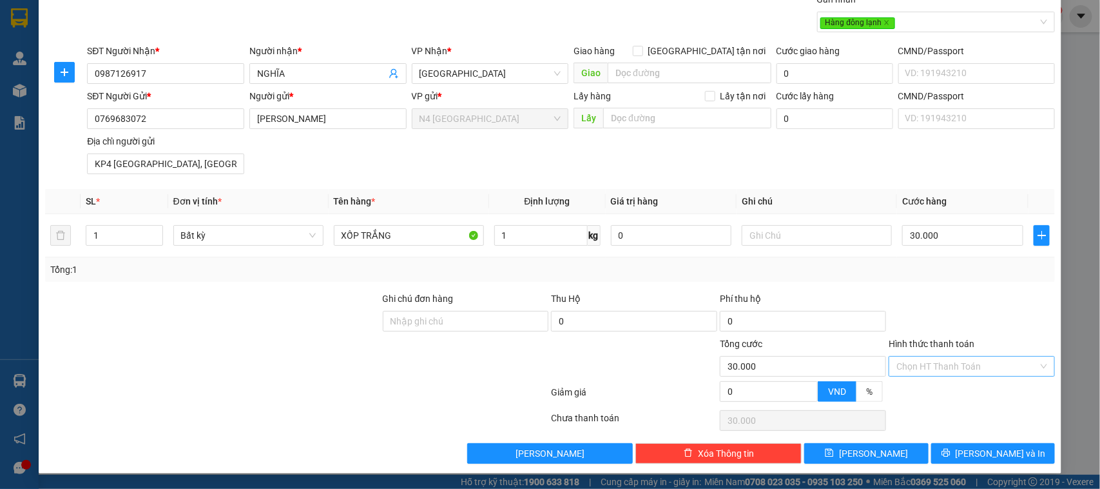
click at [908, 359] on input "Hình thức thanh toán" at bounding box center [968, 365] width 142 height 19
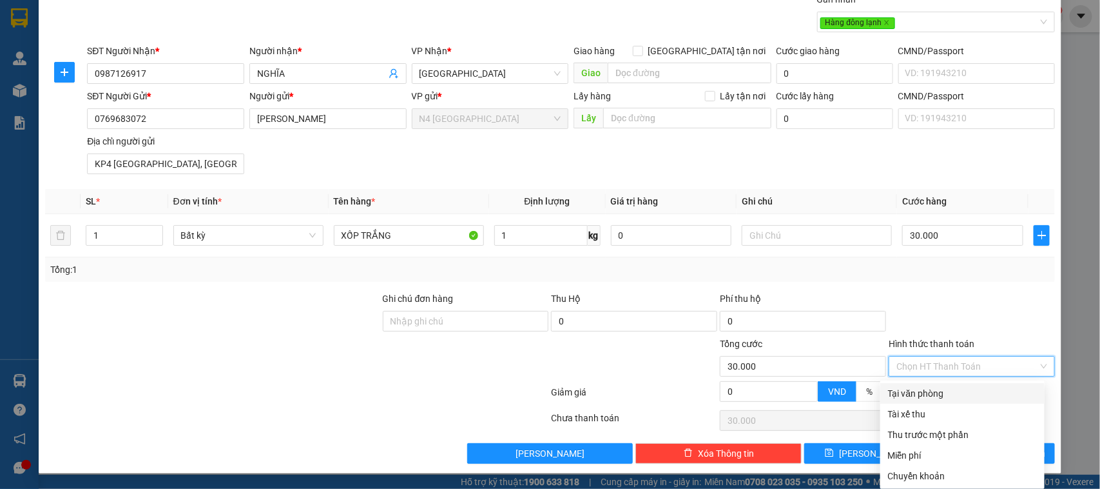
click at [908, 394] on div "Tại văn phòng" at bounding box center [962, 393] width 149 height 14
type input "0"
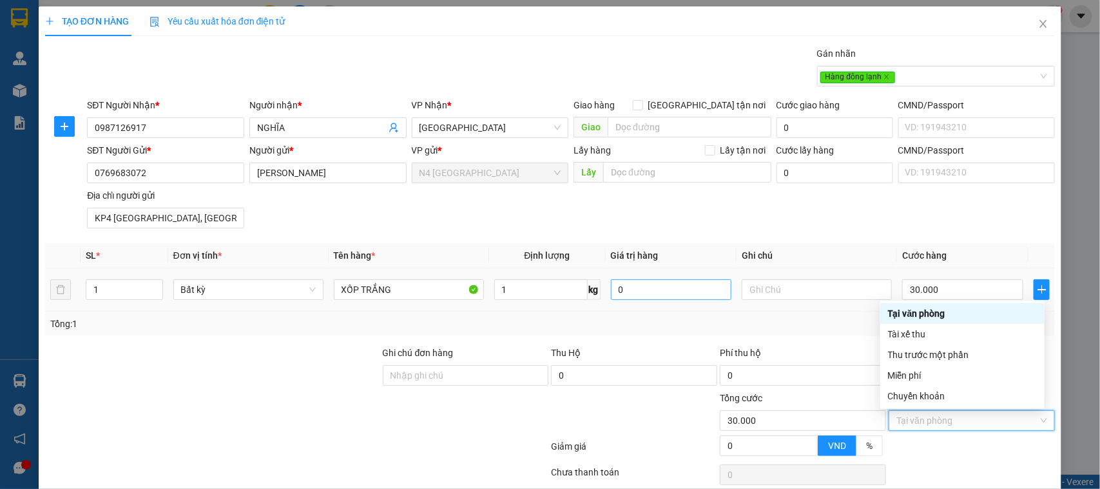
scroll to position [55, 0]
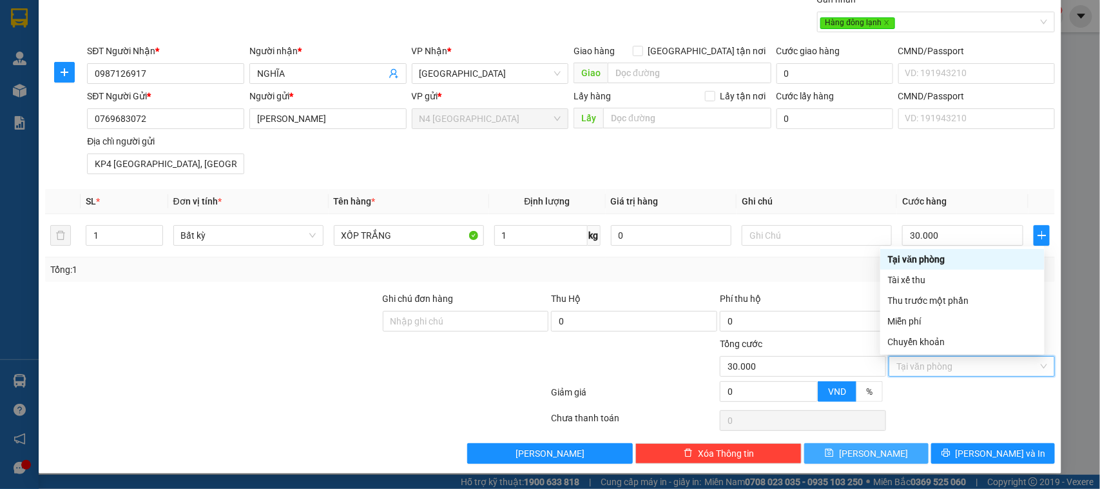
click at [834, 452] on icon "save" at bounding box center [829, 452] width 9 height 9
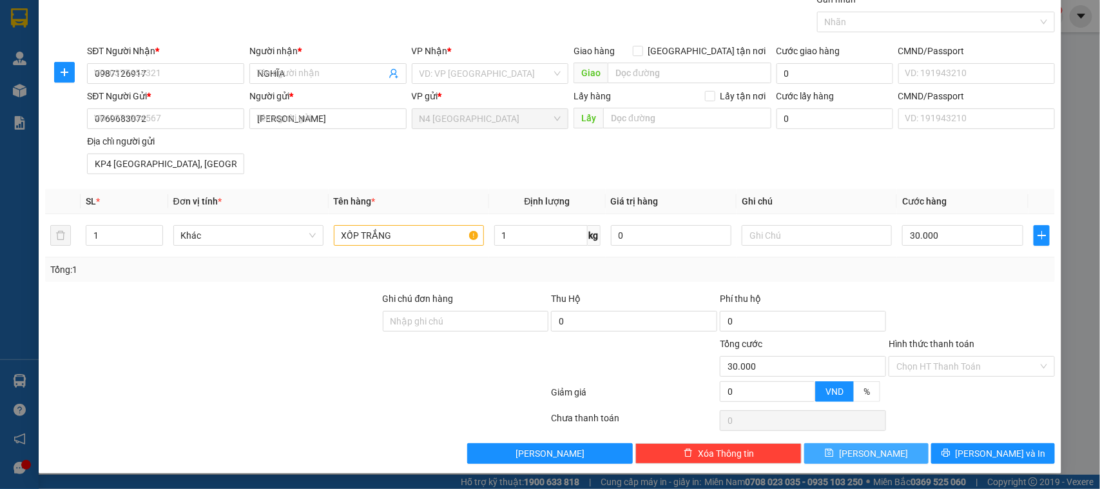
type input "0"
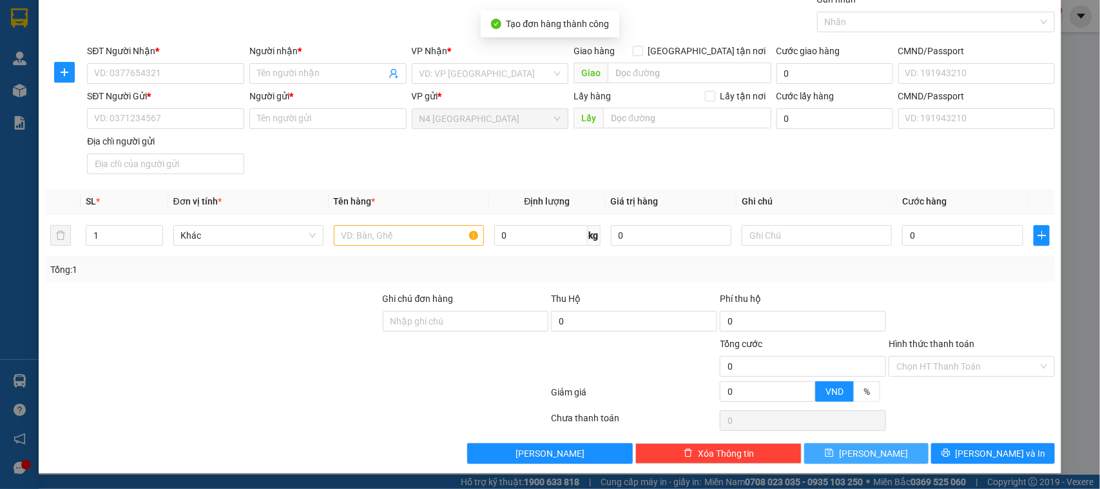
scroll to position [0, 0]
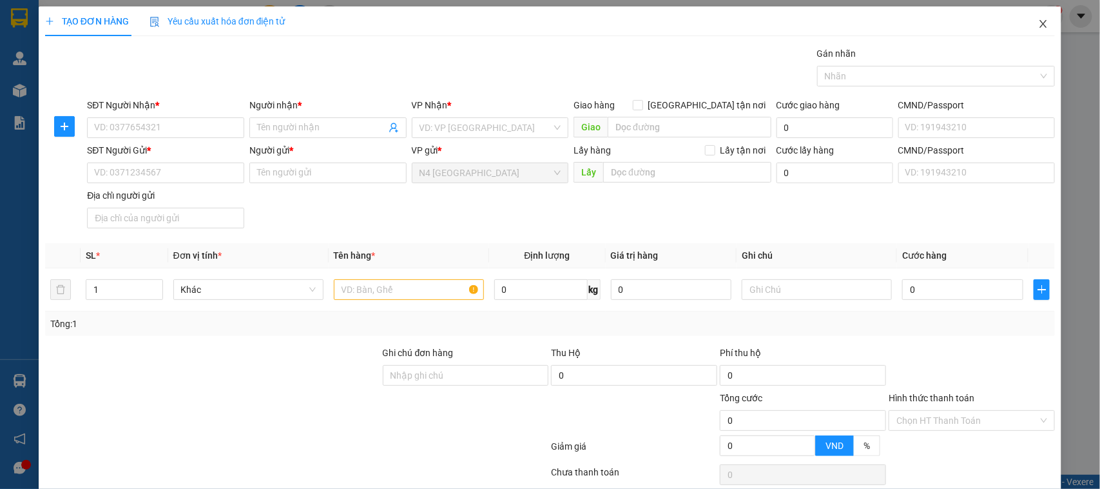
click at [1038, 21] on icon "close" at bounding box center [1043, 24] width 10 height 10
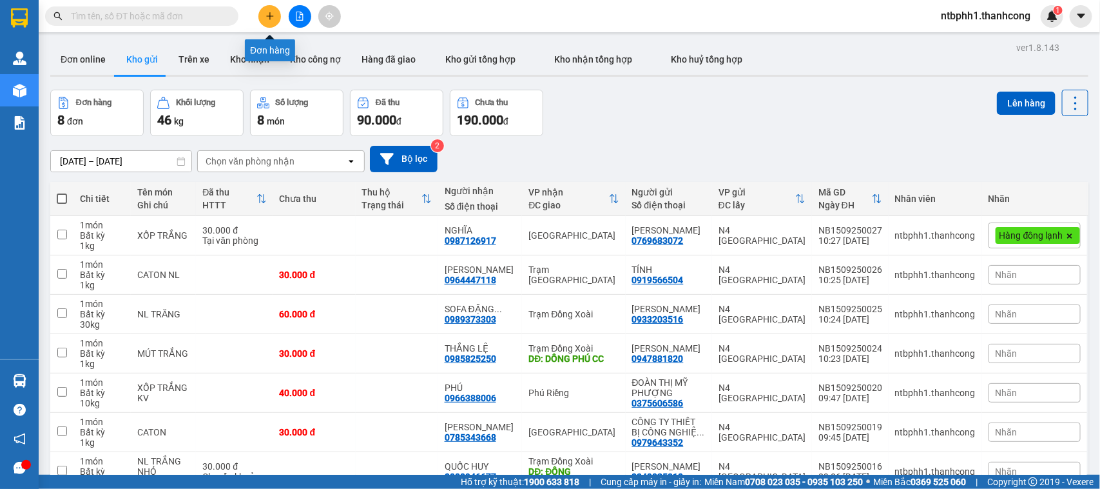
click at [274, 8] on button at bounding box center [269, 16] width 23 height 23
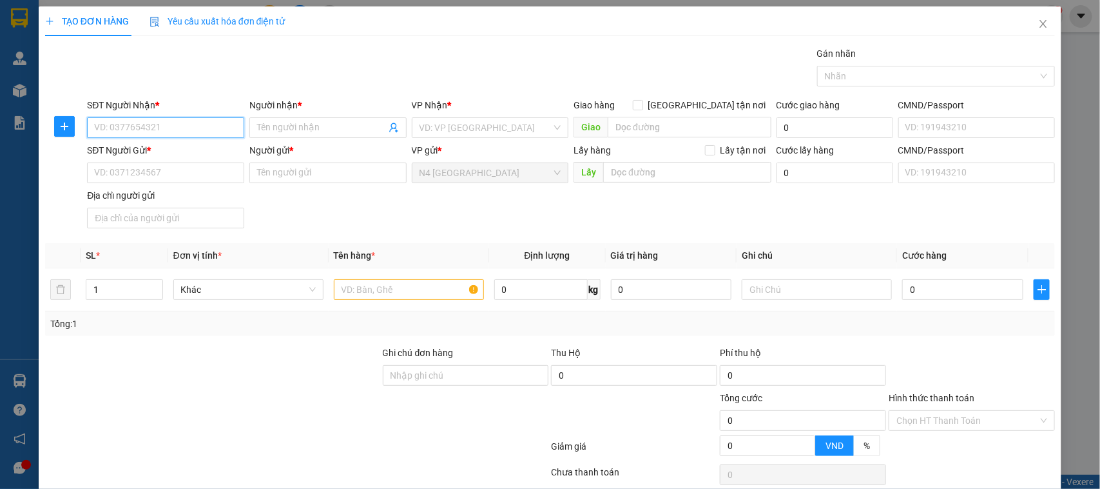
click at [190, 128] on input "SĐT Người Nhận *" at bounding box center [165, 127] width 157 height 21
paste input "0961920693"
type input "0961920693"
drag, startPoint x: 276, startPoint y: 127, endPoint x: 284, endPoint y: 123, distance: 9.2
click at [282, 123] on input "Người nhận *" at bounding box center [321, 128] width 129 height 14
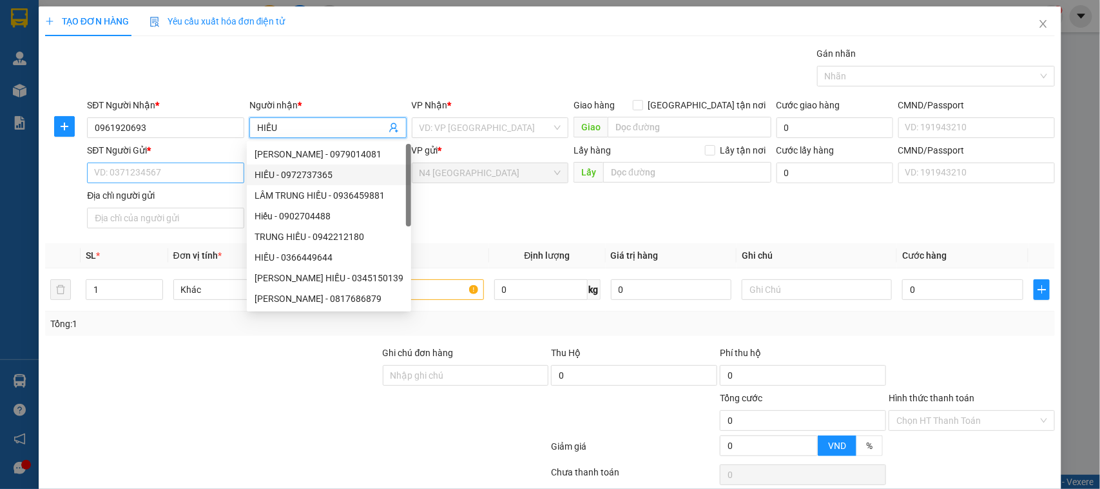
type input "HIẾU"
click at [186, 171] on input "SĐT Người Gửi *" at bounding box center [165, 172] width 157 height 21
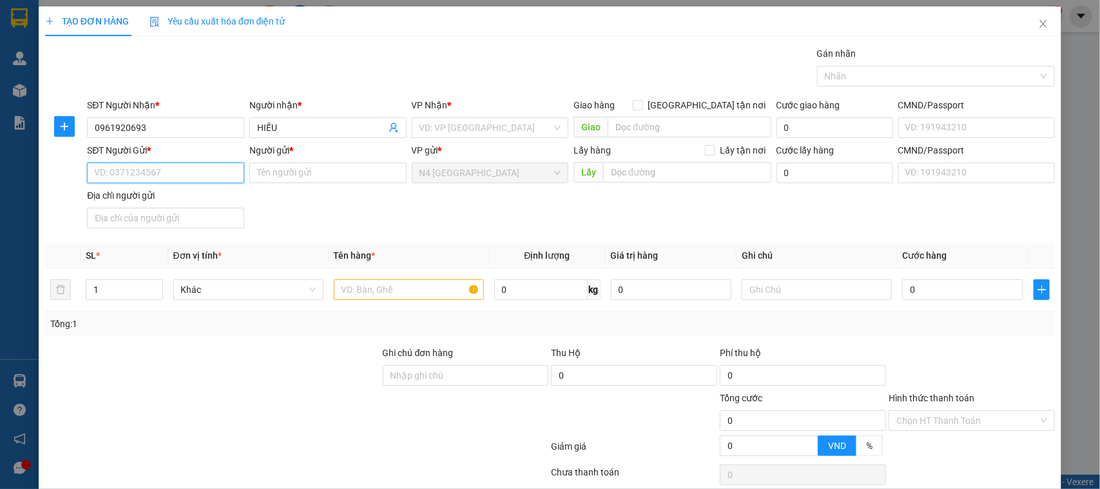
paste input "0902656222"
type input "0902656222"
click at [286, 174] on input "Người gửi *" at bounding box center [327, 172] width 157 height 21
paste input "TRẦN CÔNG HOÀNG"
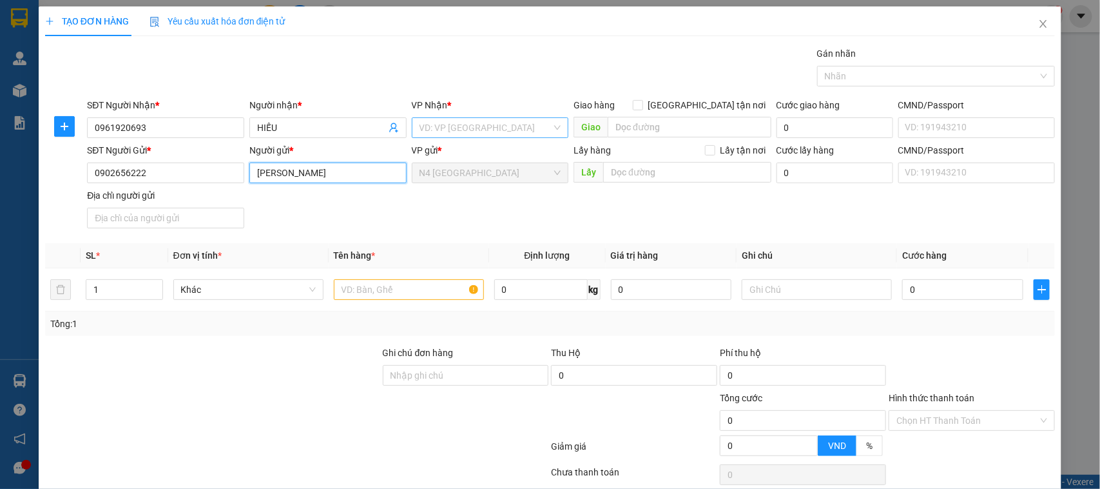
type input "TRẦN CÔNG HOÀNG"
click at [525, 133] on input "search" at bounding box center [486, 127] width 133 height 19
click at [173, 219] on input "Địa chỉ người gửi" at bounding box center [165, 218] width 157 height 21
paste input "1061 LINH TÂY, THỦ DUC"
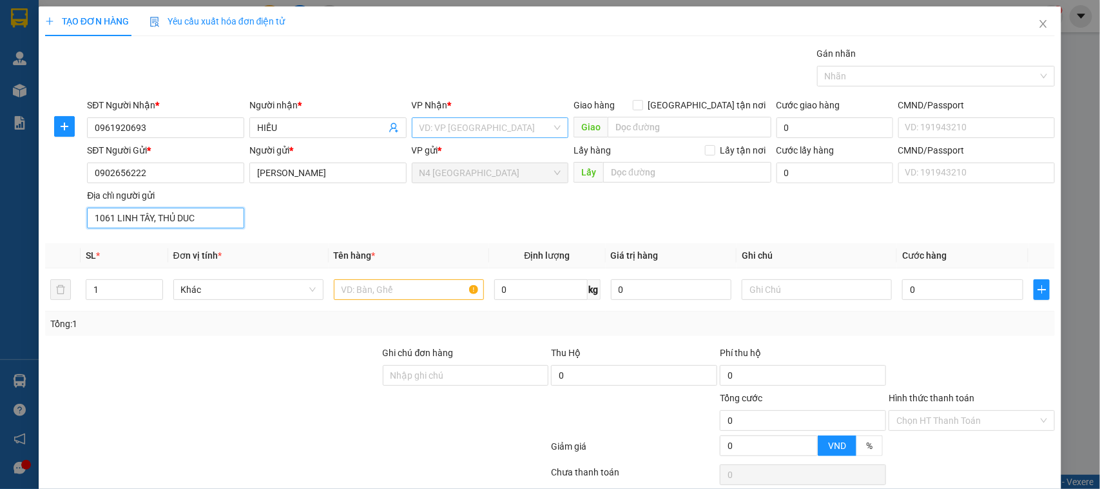
type input "1061 LINH TÂY, THỦ DUC"
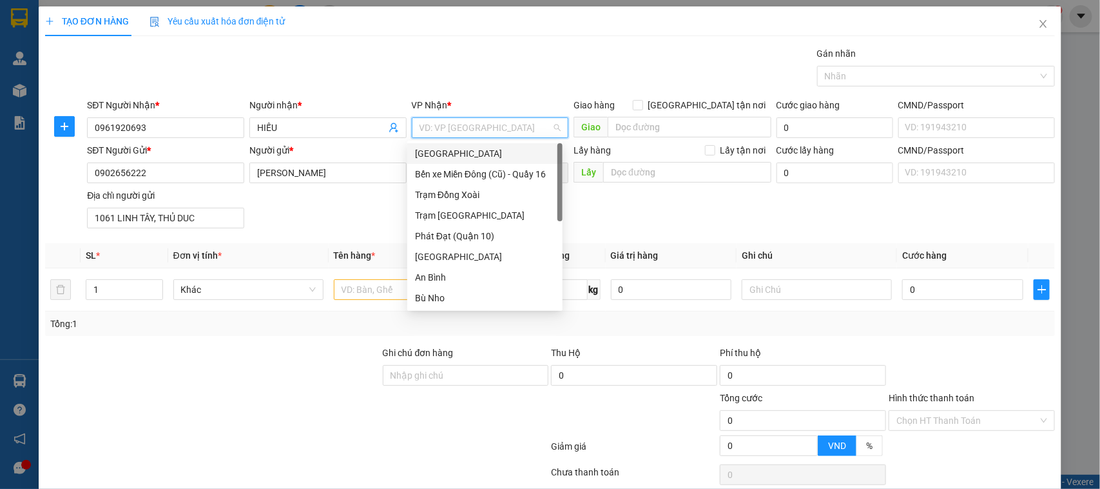
click at [500, 122] on input "search" at bounding box center [486, 127] width 133 height 19
click at [469, 197] on div "Trạm Đồng Xoài" at bounding box center [485, 195] width 140 height 14
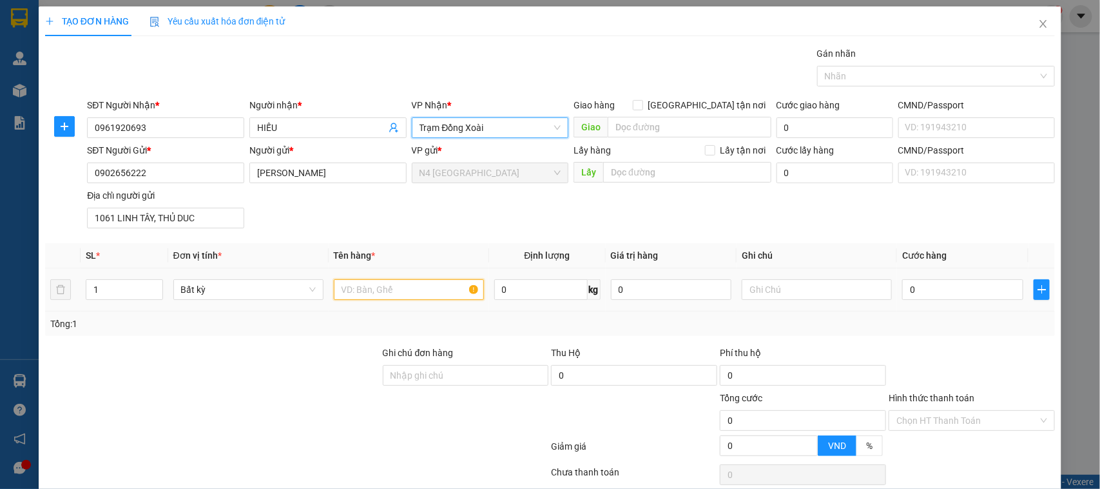
click at [407, 293] on input "text" at bounding box center [409, 289] width 150 height 21
paste input "BÌA CATON(CK)"
type input "BÌA CATON(CK)"
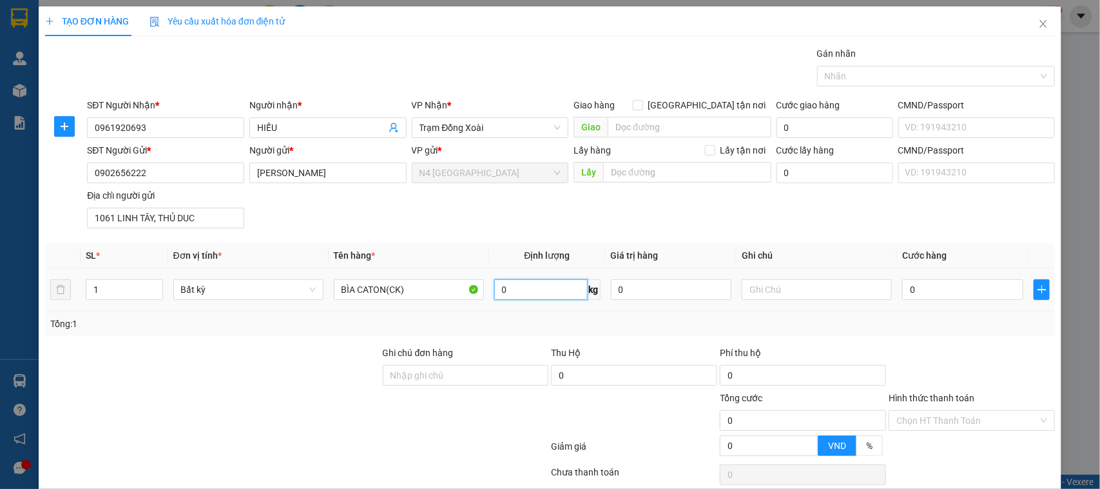
click at [547, 285] on input "0" at bounding box center [540, 289] width 93 height 21
type input "1"
type input "30.000"
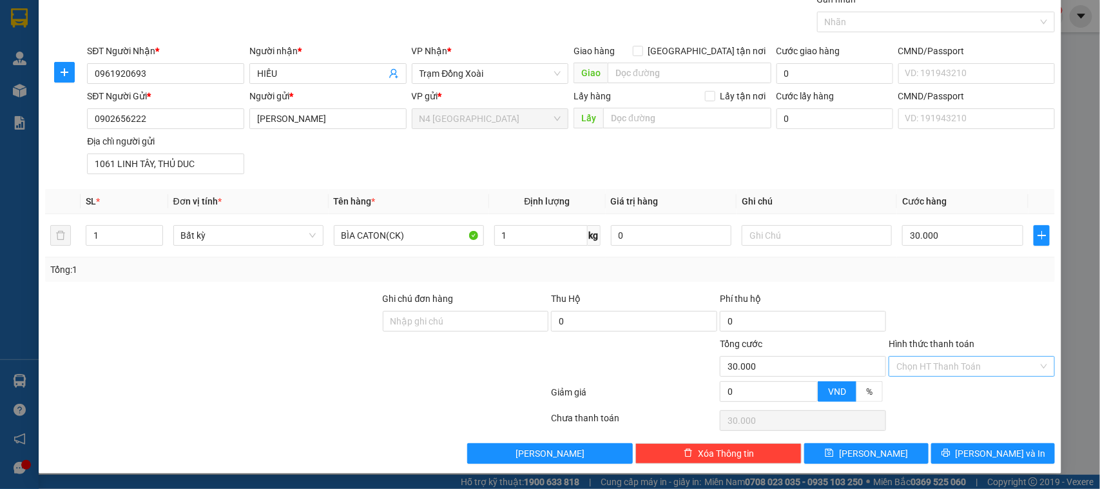
click at [968, 364] on input "Hình thức thanh toán" at bounding box center [968, 365] width 142 height 19
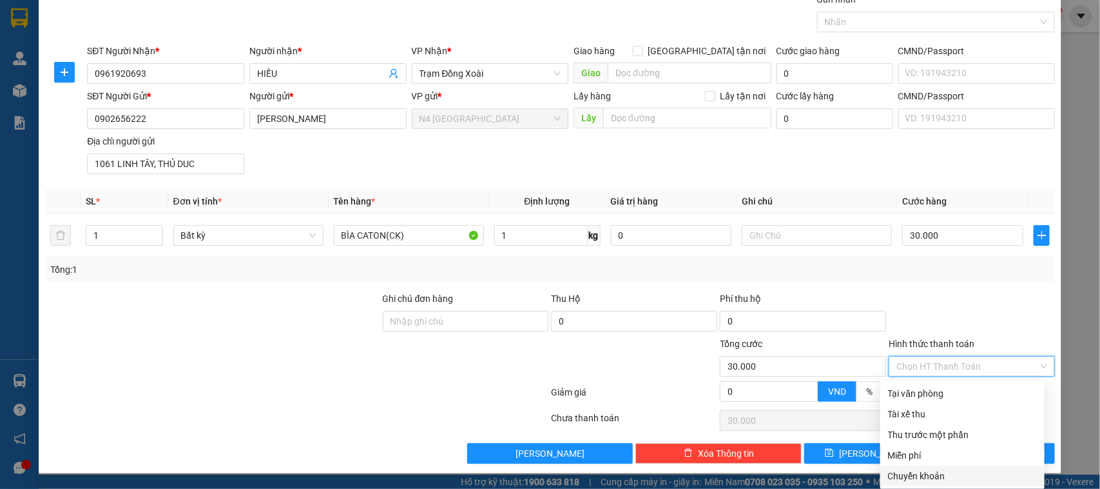
click at [900, 474] on div "Chuyển khoản" at bounding box center [962, 476] width 149 height 14
type input "0"
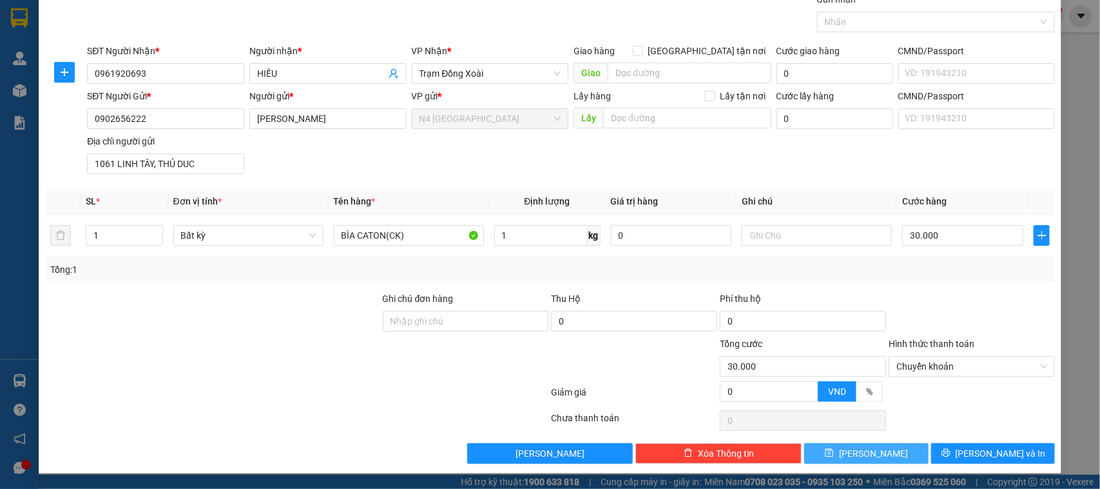
click at [872, 451] on span "[PERSON_NAME]" at bounding box center [873, 453] width 69 height 14
type input "0"
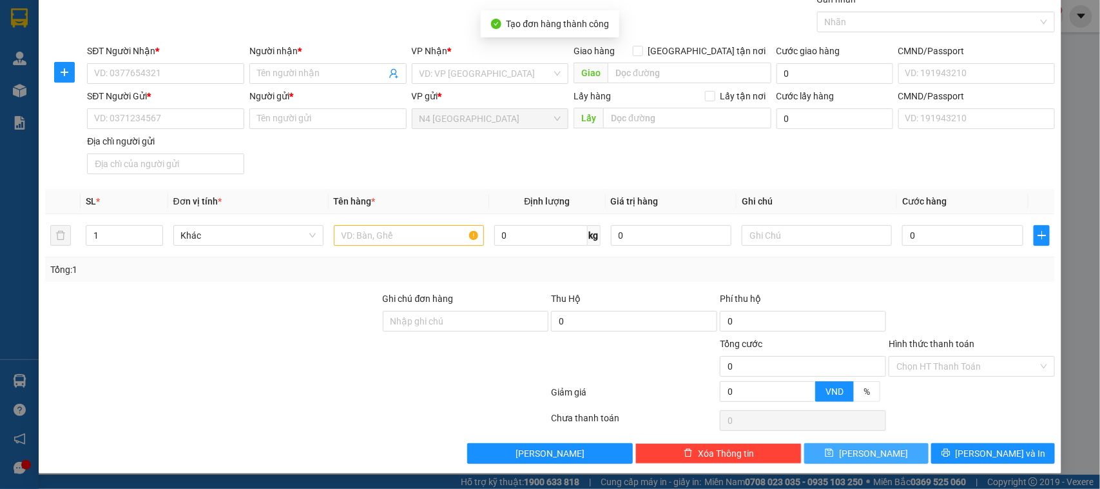
scroll to position [0, 0]
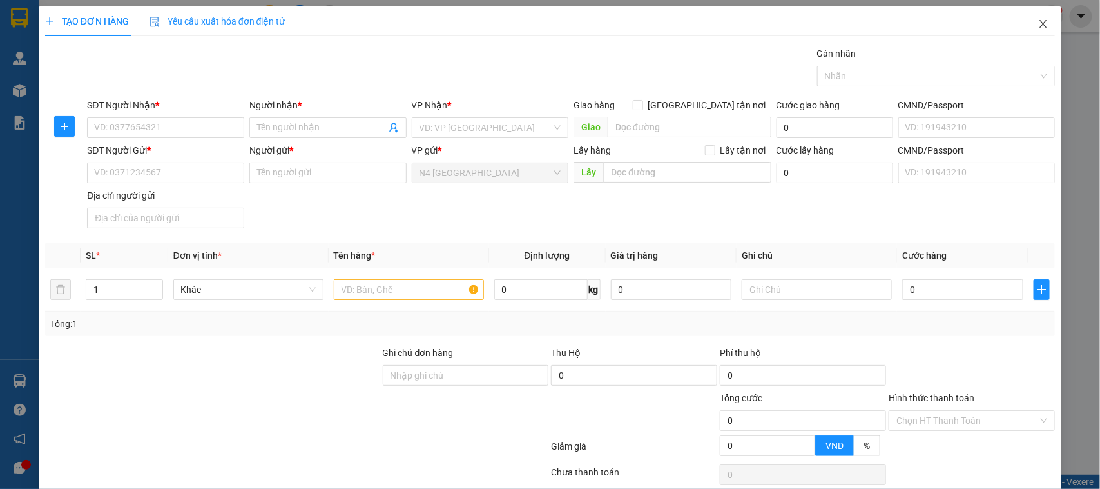
click at [1040, 24] on icon "close" at bounding box center [1043, 24] width 7 height 8
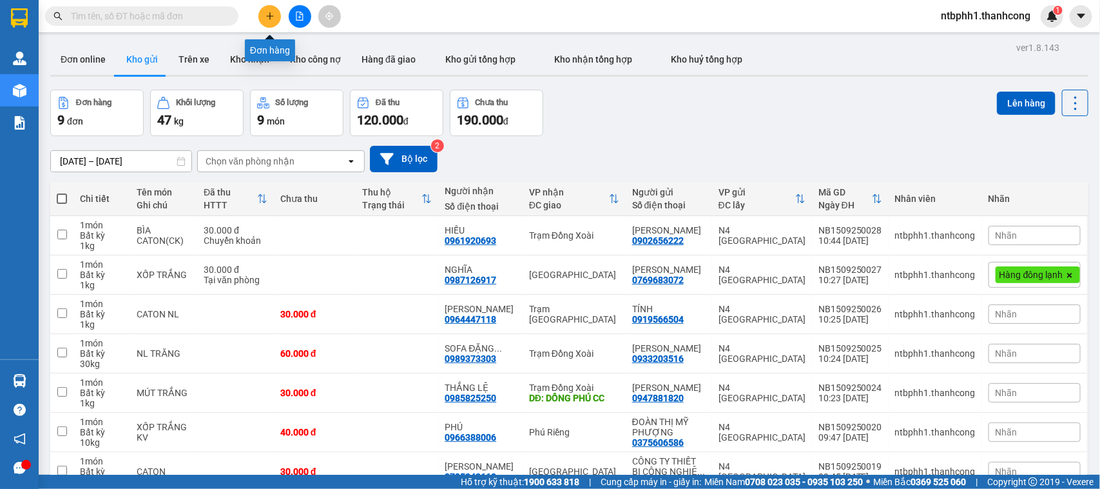
click at [266, 10] on button at bounding box center [269, 16] width 23 height 23
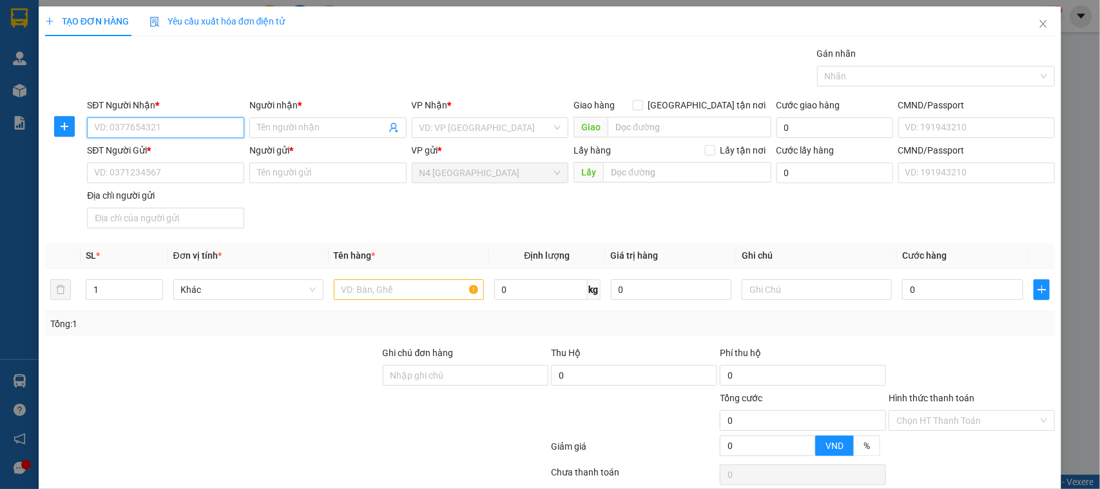
paste input "0977153185"
type input "0977153185"
click at [333, 124] on input "Người nhận *" at bounding box center [321, 128] width 129 height 14
type input "D"
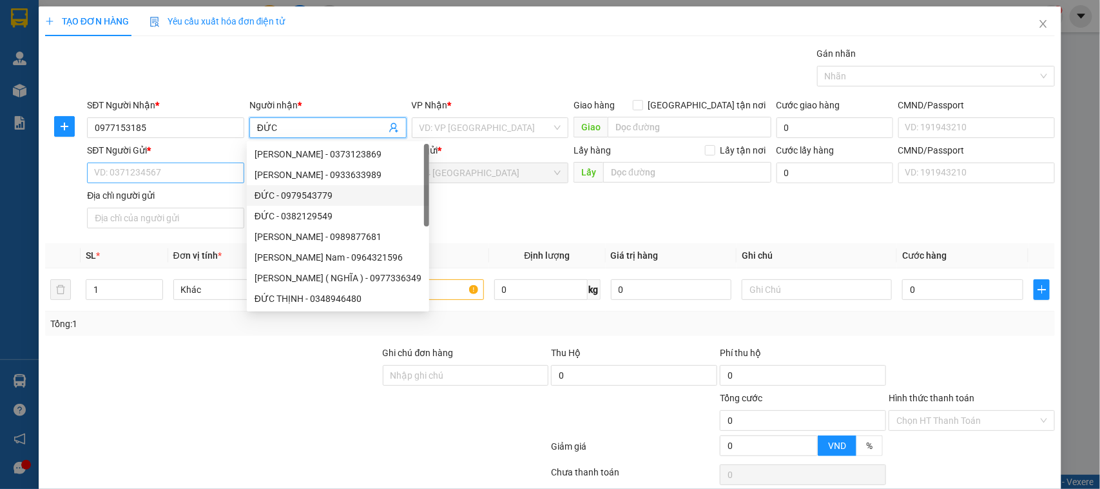
type input "ĐỨC"
click at [198, 178] on input "SĐT Người Gửi *" at bounding box center [165, 172] width 157 height 21
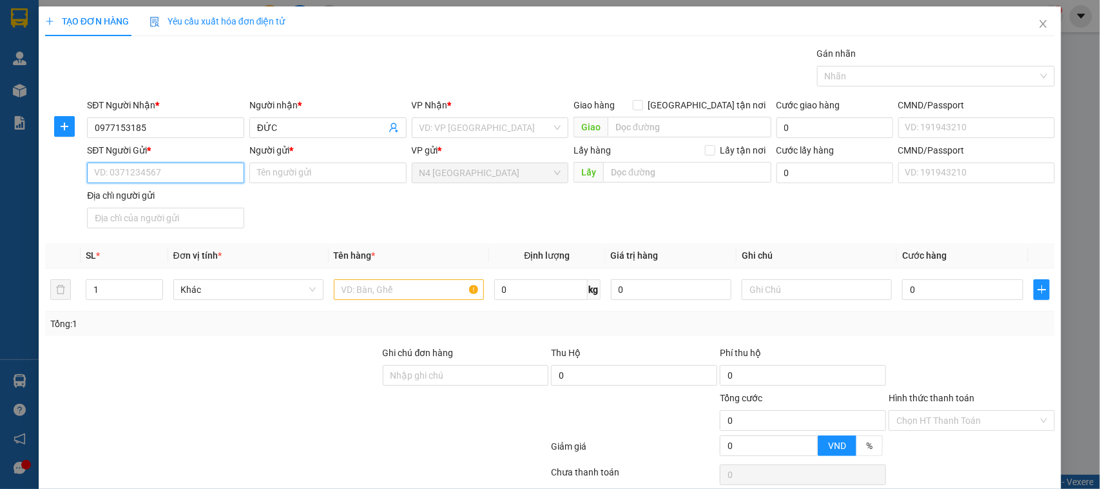
paste input "0909131336"
type input "0909131336"
click at [260, 174] on input "Người gửi *" at bounding box center [327, 172] width 157 height 21
type input "LÊ MINH THUẬN"
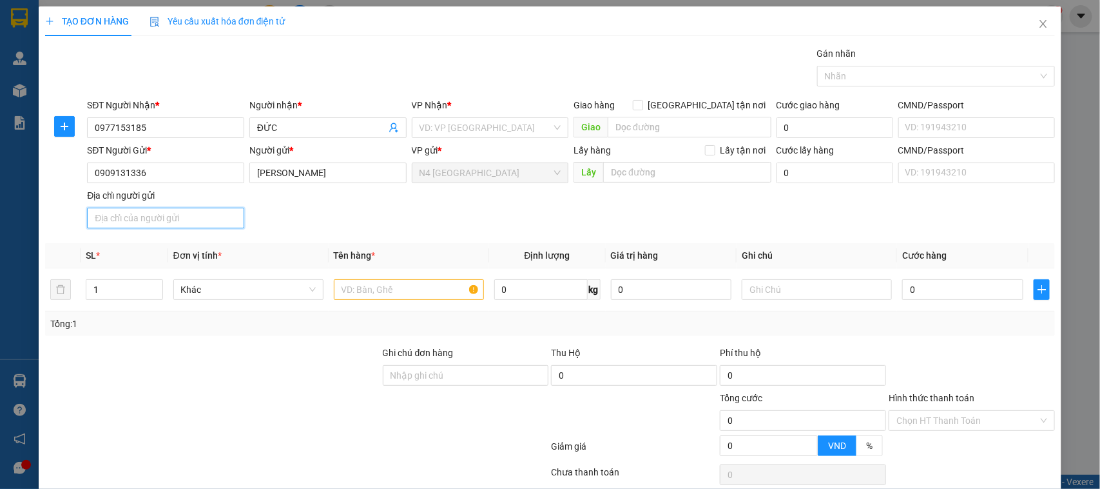
click at [184, 217] on input "Địa chỉ người gửi" at bounding box center [165, 218] width 157 height 21
paste input "HÒA KHÁNH ,CÁI BÈ , TIỀN GIANG"
type input "HÒA KHÁNH ,CÁI BÈ , TIỀN GIANG"
click at [538, 124] on input "search" at bounding box center [486, 127] width 133 height 19
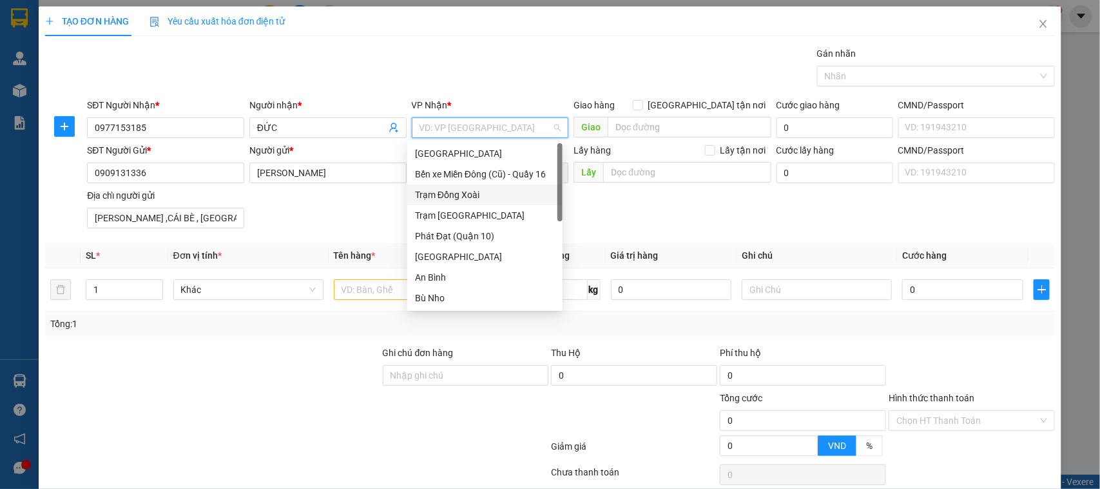
click at [482, 195] on div "Trạm Đồng Xoài" at bounding box center [485, 195] width 140 height 14
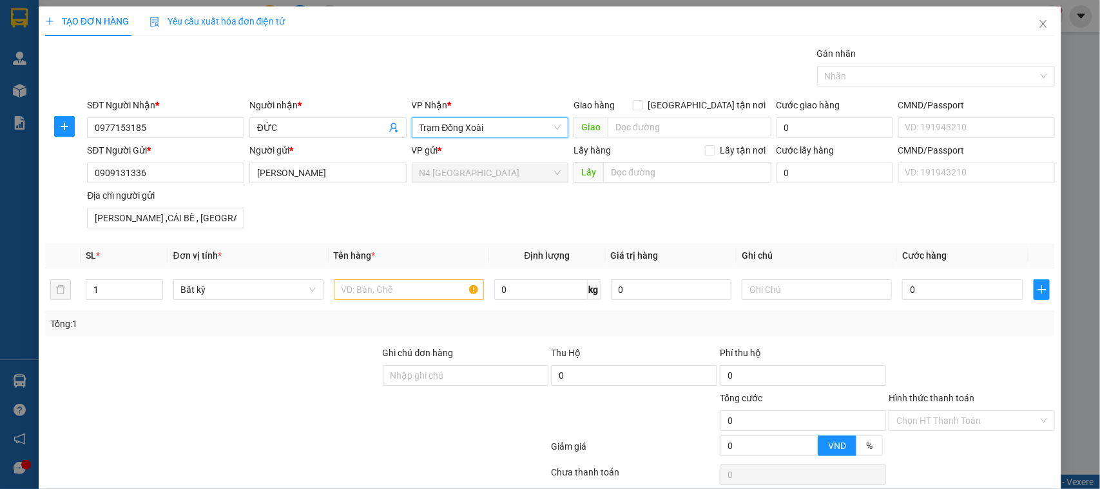
scroll to position [55, 0]
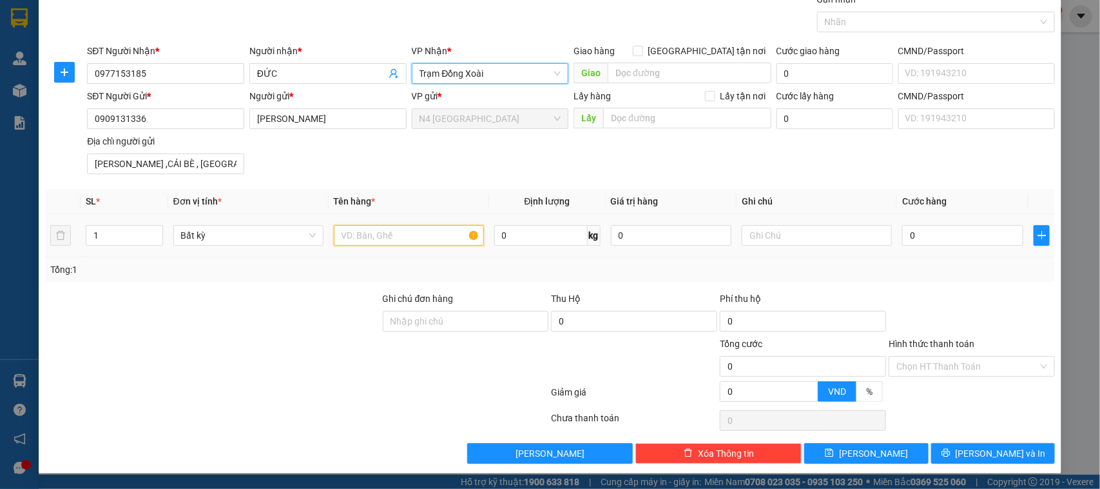
click at [410, 233] on input "text" at bounding box center [409, 235] width 150 height 21
paste input "CATON XNH NHỎ"
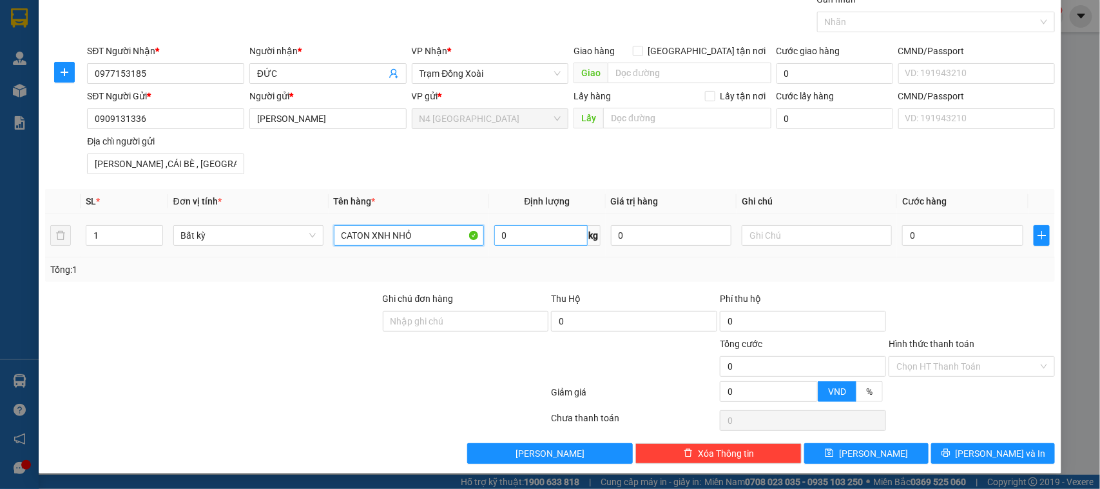
type input "CATON XNH NHỎ"
click at [543, 237] on input "0" at bounding box center [540, 235] width 93 height 21
type input "1"
type input "30.000"
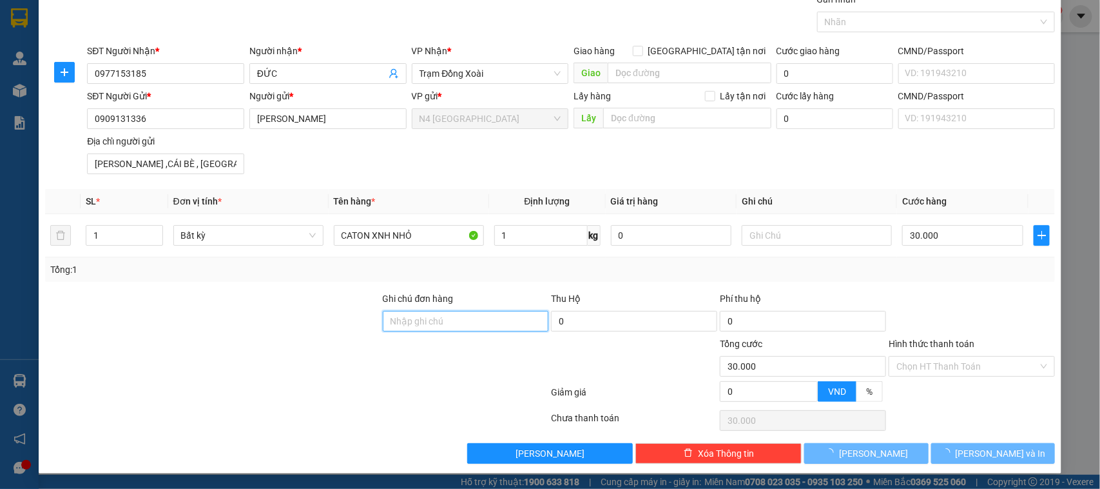
type input "30.000"
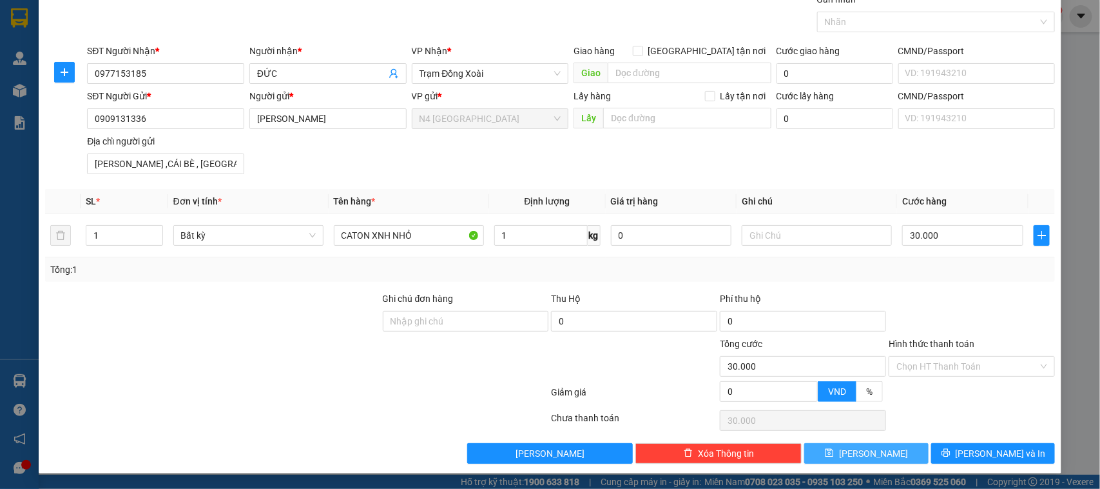
click at [861, 451] on span "[PERSON_NAME]" at bounding box center [873, 453] width 69 height 14
type input "0"
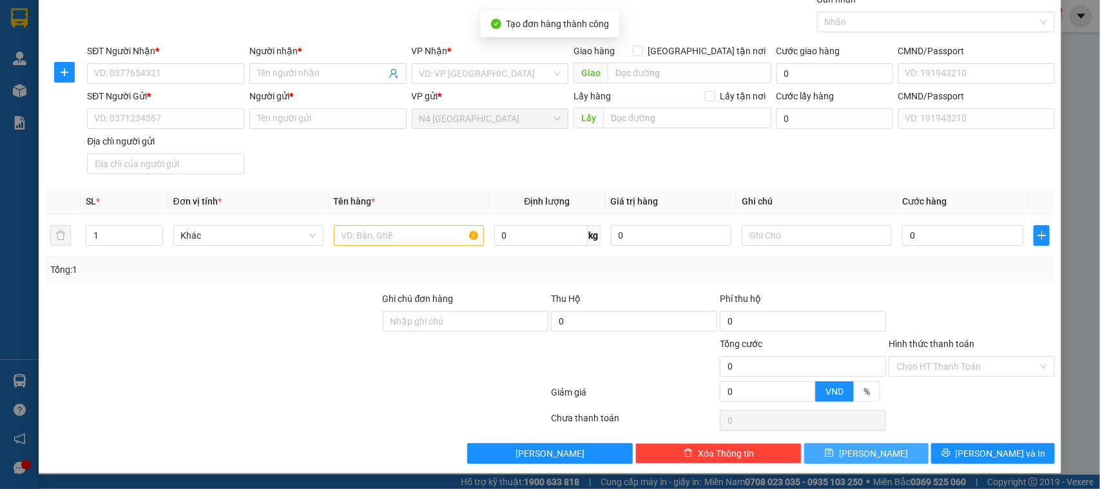
scroll to position [0, 0]
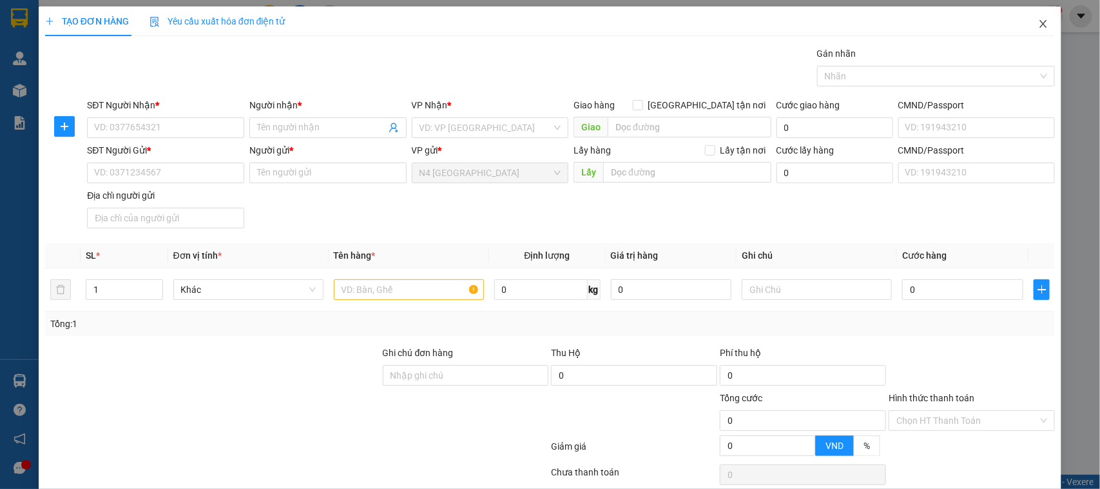
click at [1038, 21] on icon "close" at bounding box center [1043, 24] width 10 height 10
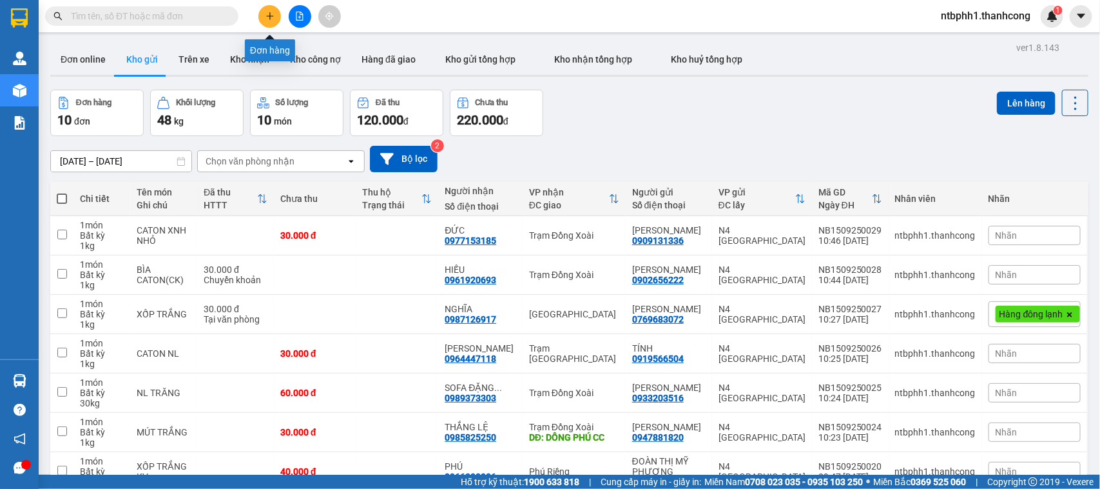
click at [273, 17] on icon "plus" at bounding box center [270, 16] width 9 height 9
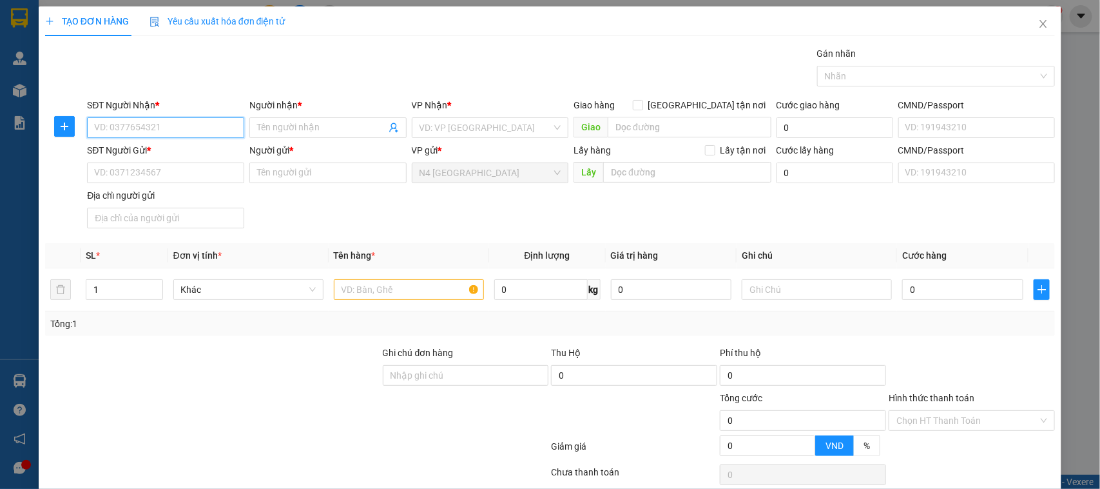
paste input "0397013337"
type input "0397013337"
click at [322, 124] on input "Người nhận *" at bounding box center [321, 128] width 129 height 14
type input "U"
type input "ÚT"
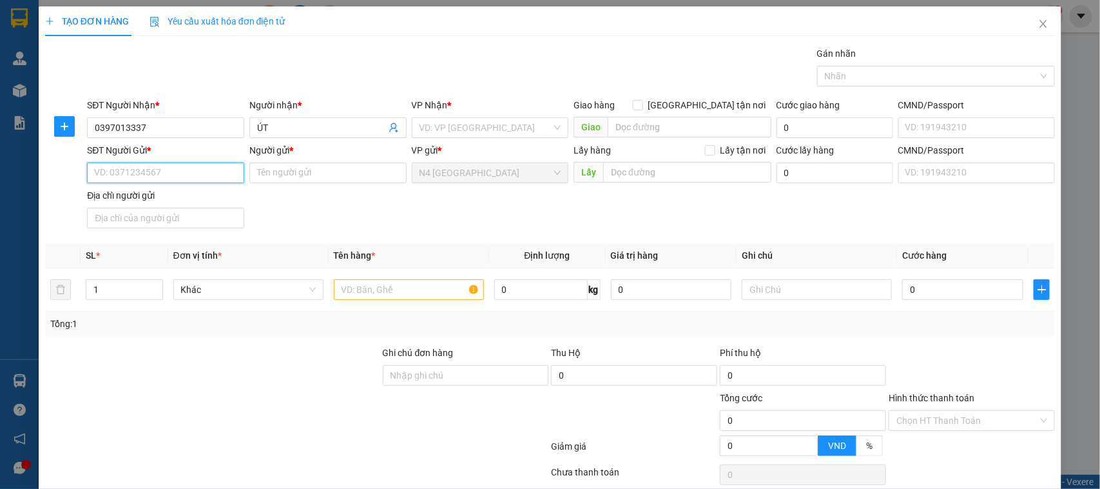
click at [171, 180] on input "SĐT Người Gửi *" at bounding box center [165, 172] width 157 height 21
paste input "0708777999"
type input "0708777999"
drag, startPoint x: 255, startPoint y: 172, endPoint x: 335, endPoint y: 163, distance: 80.4
click at [256, 172] on input "Người gửi *" at bounding box center [327, 172] width 157 height 21
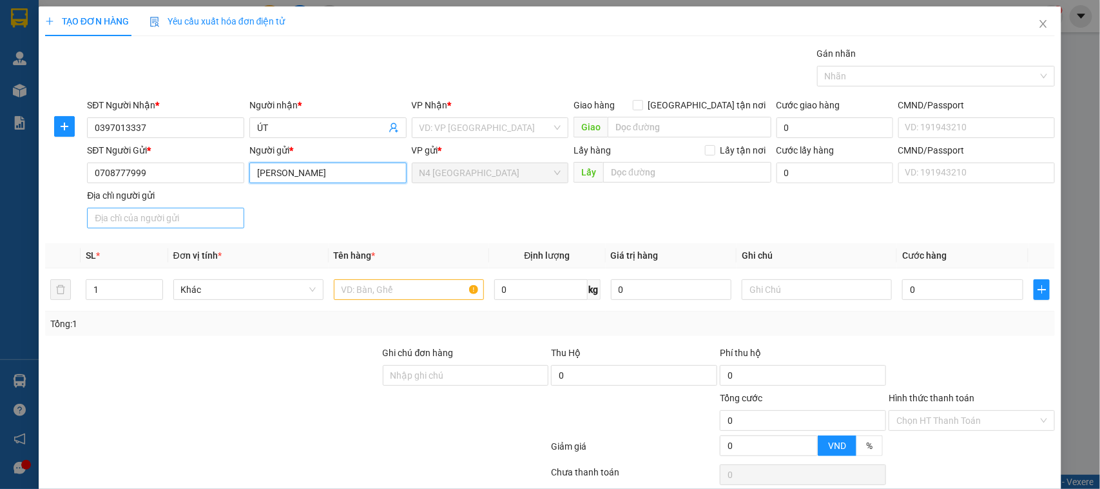
type input "NGUYỄN HỮU TRÍ"
click at [194, 220] on input "Địa chỉ người gửi" at bounding box center [165, 218] width 157 height 21
paste input "78 CÂY KEO PHƯƠNG TAM BÌNH, THỦ ĐỨC"
type input "78 CÂY KEO PHƯƠNG TAM BÌNH, THỦ ĐỨC"
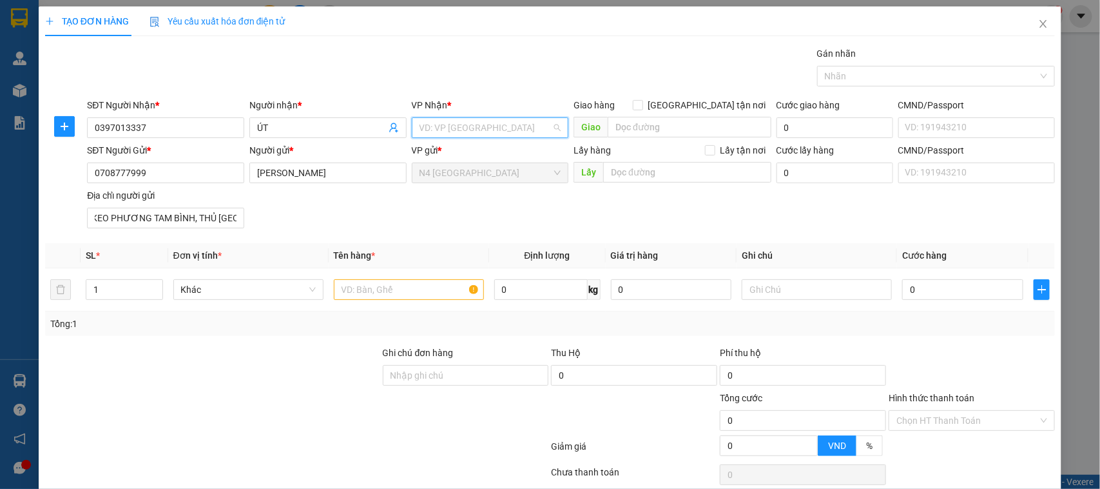
drag, startPoint x: 491, startPoint y: 124, endPoint x: 300, endPoint y: 5, distance: 224.8
click at [491, 124] on input "search" at bounding box center [486, 127] width 133 height 19
click at [345, 295] on input "text" at bounding box center [409, 289] width 150 height 21
click at [502, 131] on input "search" at bounding box center [486, 127] width 133 height 19
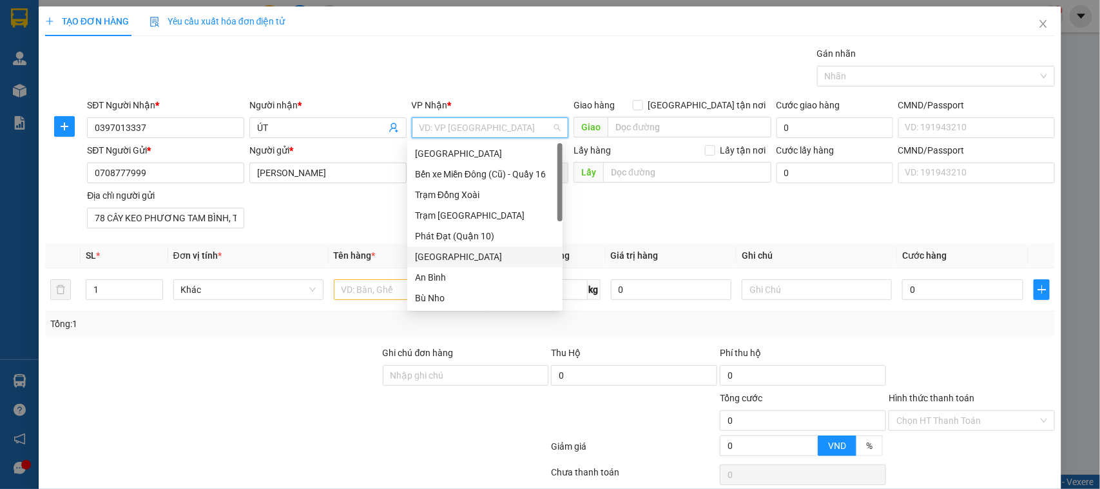
click at [459, 256] on div "[GEOGRAPHIC_DATA]" at bounding box center [485, 256] width 140 height 14
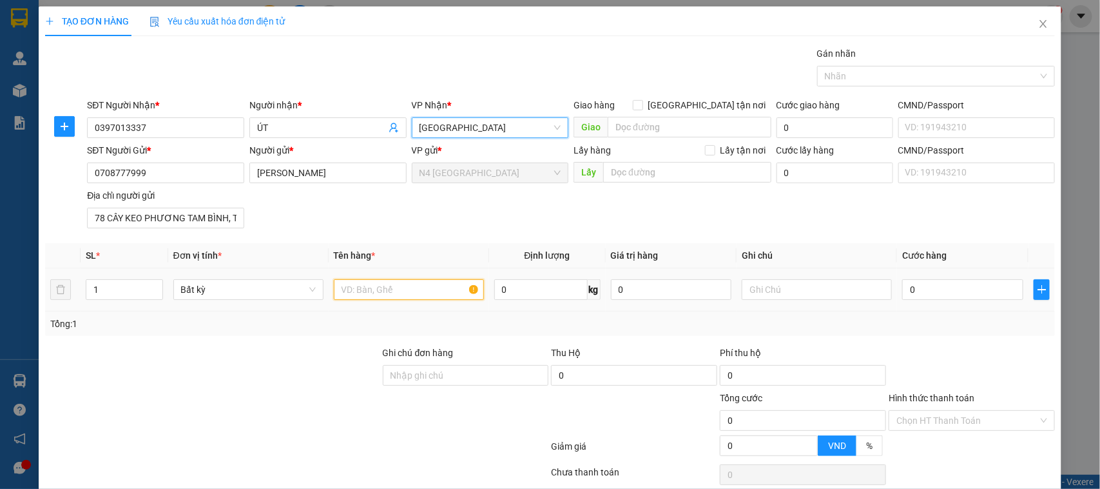
click at [410, 292] on input "text" at bounding box center [409, 289] width 150 height 21
type input "BAO TRẮNG"
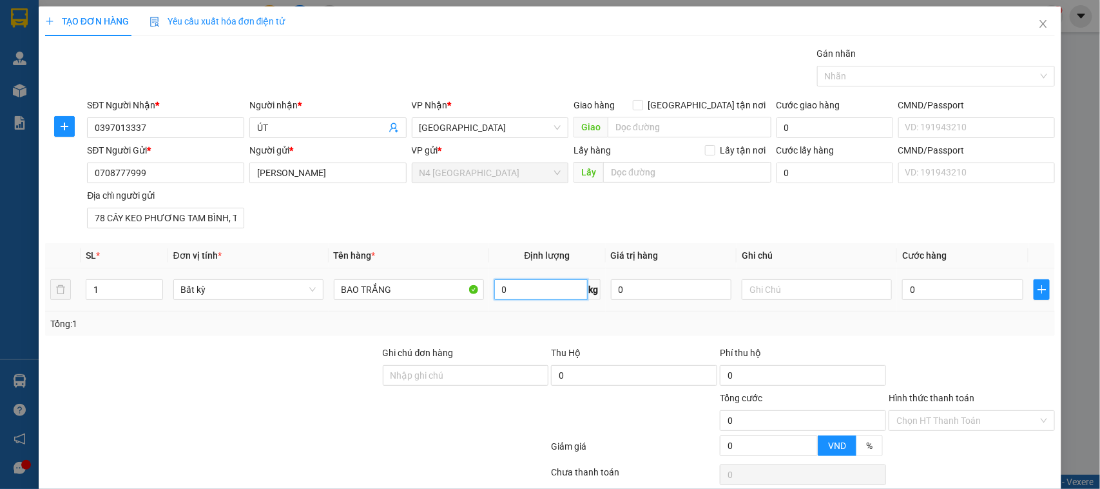
click at [521, 287] on input "0" at bounding box center [540, 289] width 93 height 21
type input "10"
type input "40.000"
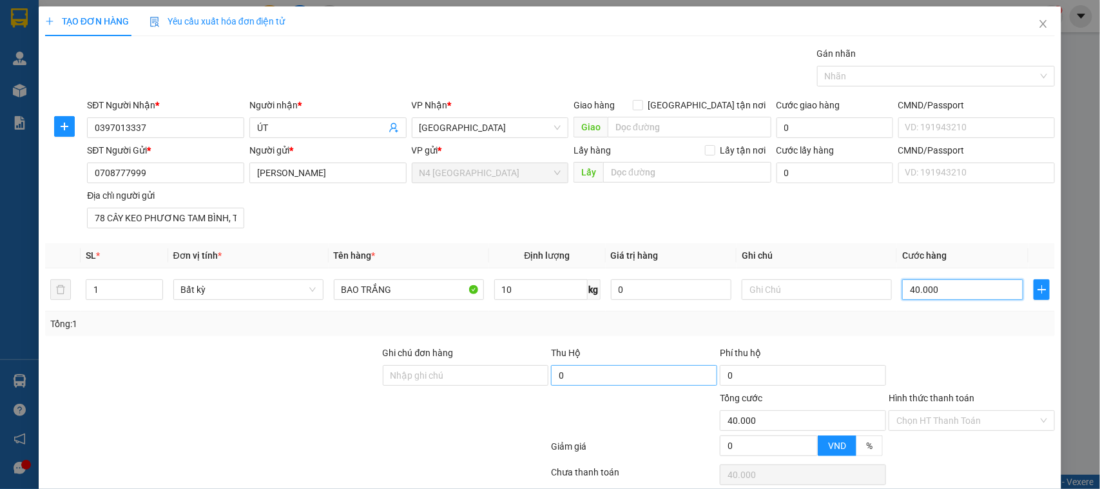
scroll to position [55, 0]
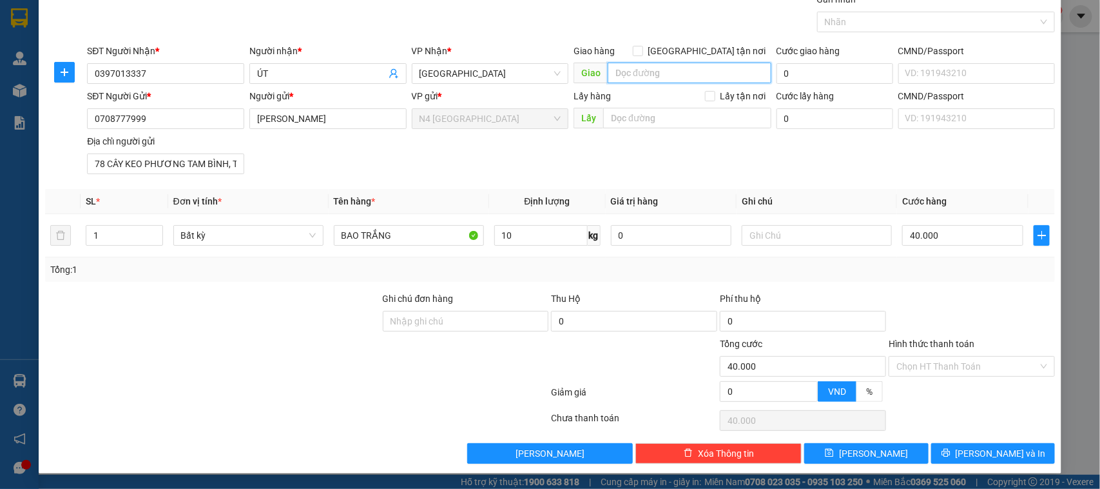
click at [608, 70] on input "search" at bounding box center [690, 73] width 164 height 21
paste input "N4 BẾN TRÁM CC"
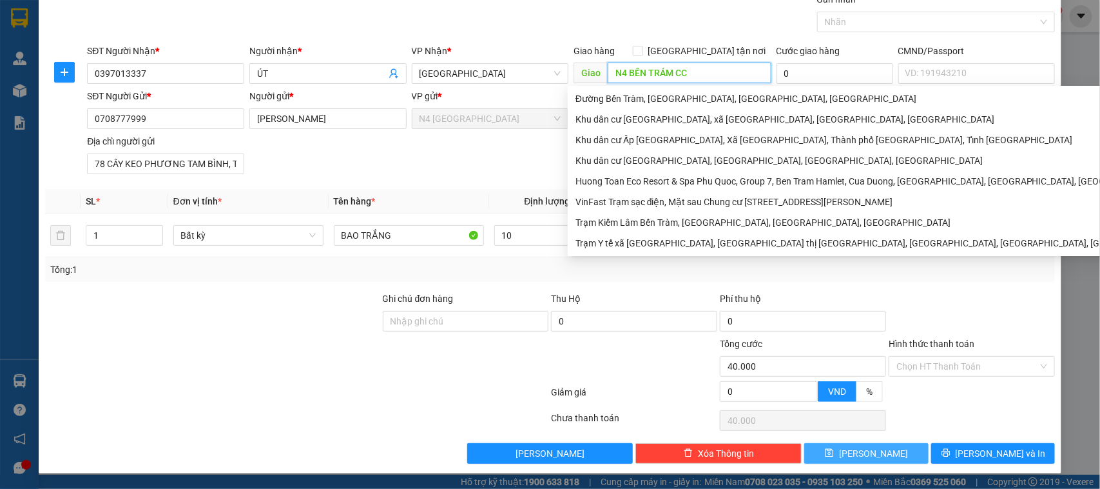
type input "N4 BẾN TRÁM CC"
click at [880, 449] on button "[PERSON_NAME]" at bounding box center [866, 453] width 124 height 21
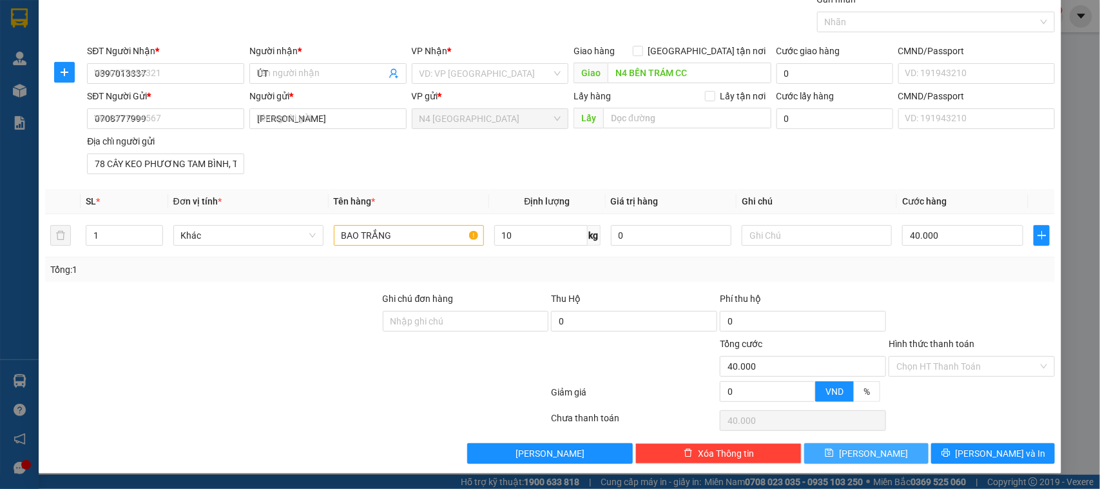
type input "0"
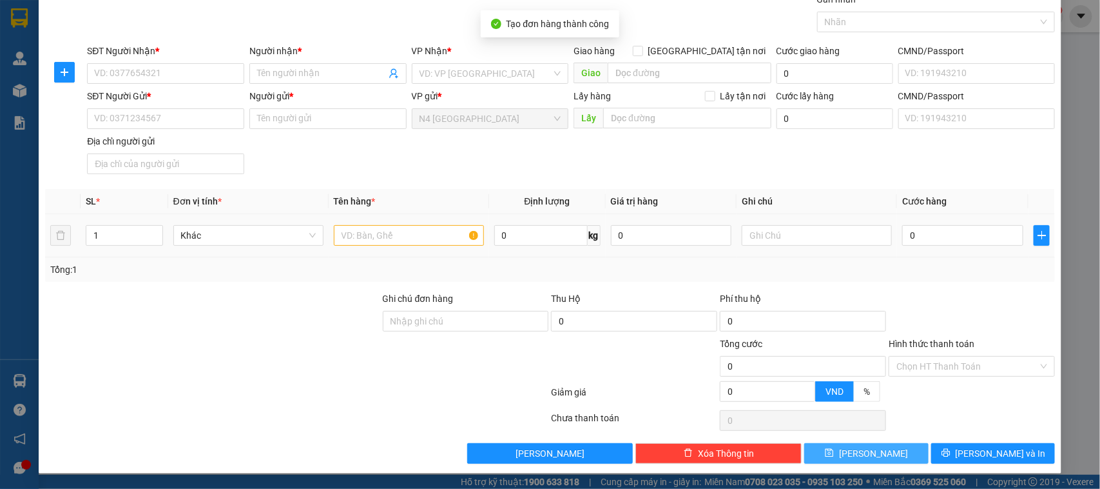
scroll to position [0, 0]
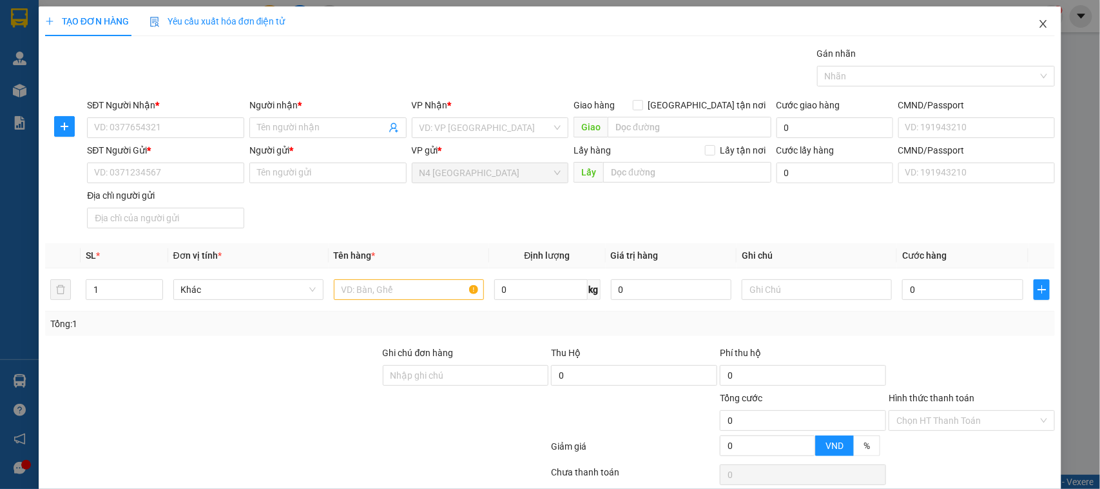
click at [1038, 21] on icon "close" at bounding box center [1043, 24] width 10 height 10
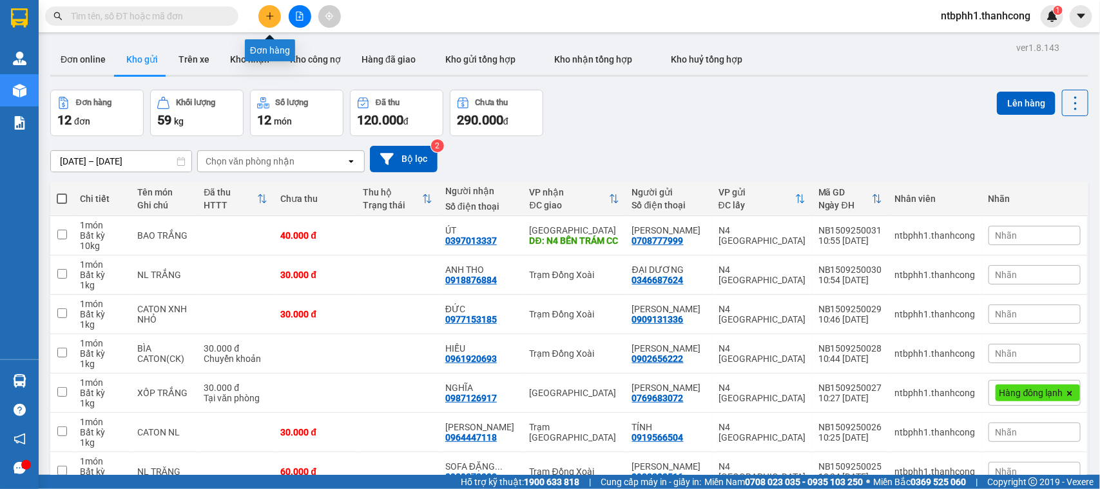
click at [275, 16] on button at bounding box center [269, 16] width 23 height 23
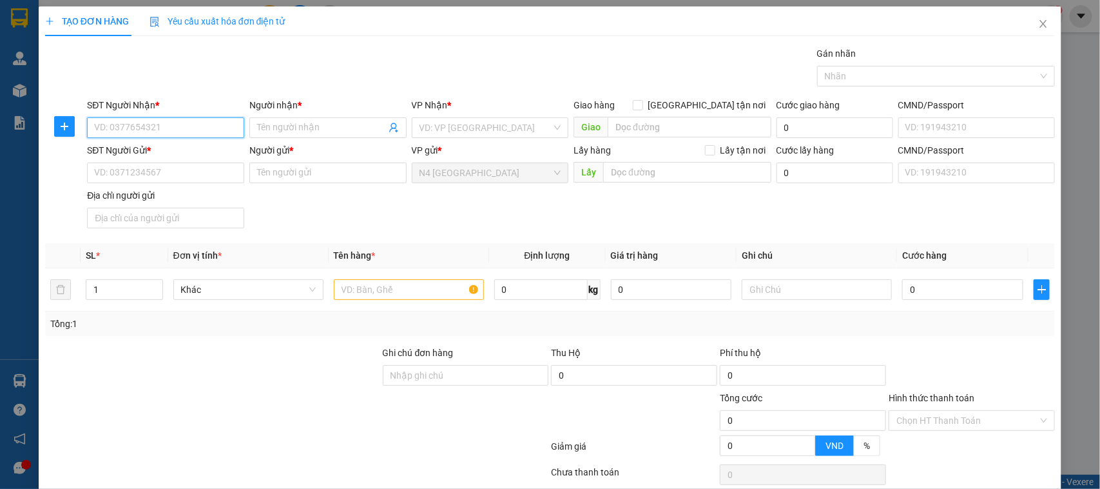
paste input "0382392439"
type input "0382392439"
click at [344, 128] on input "Người nhận *" at bounding box center [321, 128] width 129 height 14
type input "THANH HUYỀN"
drag, startPoint x: 214, startPoint y: 180, endPoint x: 214, endPoint y: 155, distance: 25.8
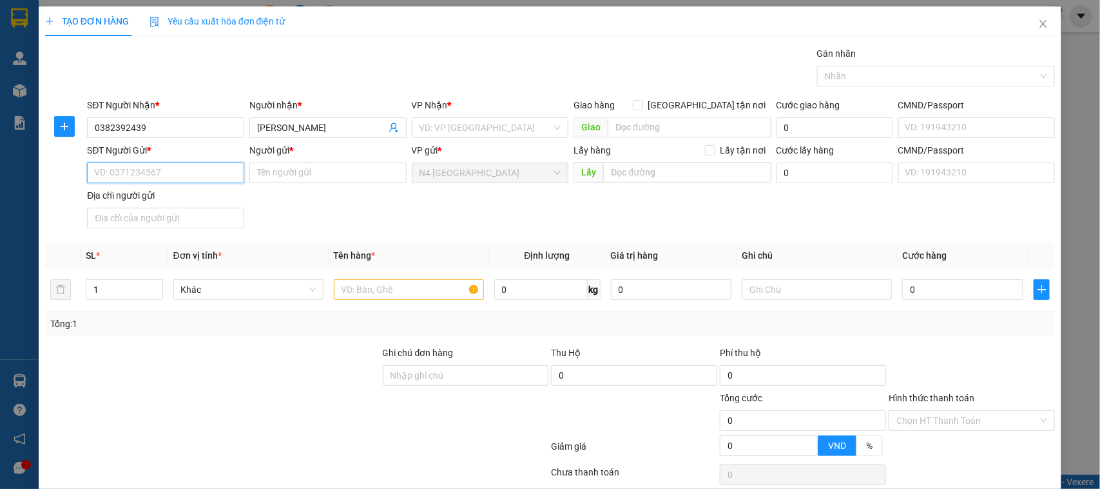
click at [217, 172] on input "SĐT Người Gửi *" at bounding box center [165, 172] width 157 height 21
paste input "0842349238"
type input "0842349238"
drag, startPoint x: 313, startPoint y: 175, endPoint x: 337, endPoint y: 188, distance: 27.1
click at [322, 179] on input "Người gửi *" at bounding box center [327, 172] width 157 height 21
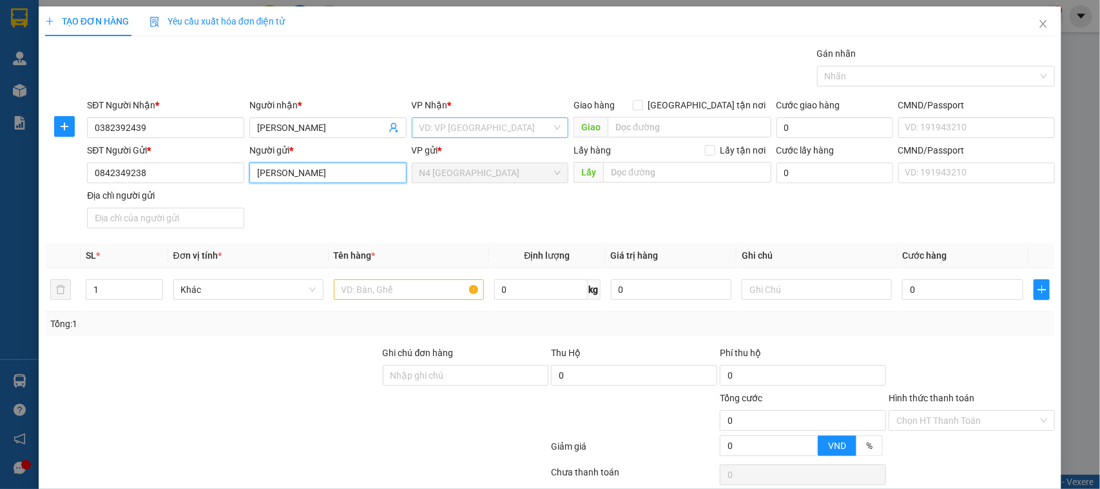
type input "NGUYỄN HỒNG ÂN"
click at [472, 124] on input "search" at bounding box center [486, 127] width 133 height 19
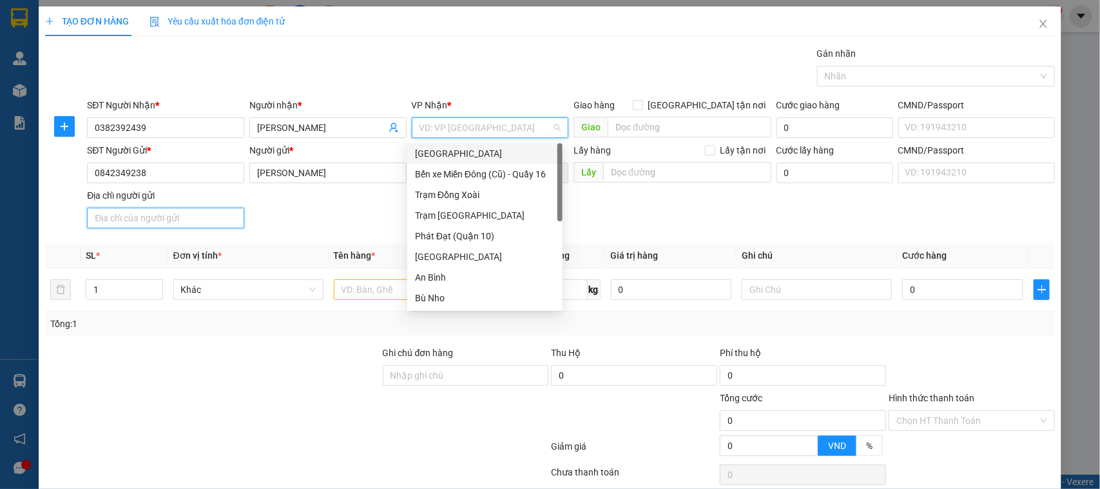
drag, startPoint x: 191, startPoint y: 220, endPoint x: 195, endPoint y: 203, distance: 17.2
click at [191, 217] on input "Địa chỉ người gửi" at bounding box center [165, 218] width 157 height 21
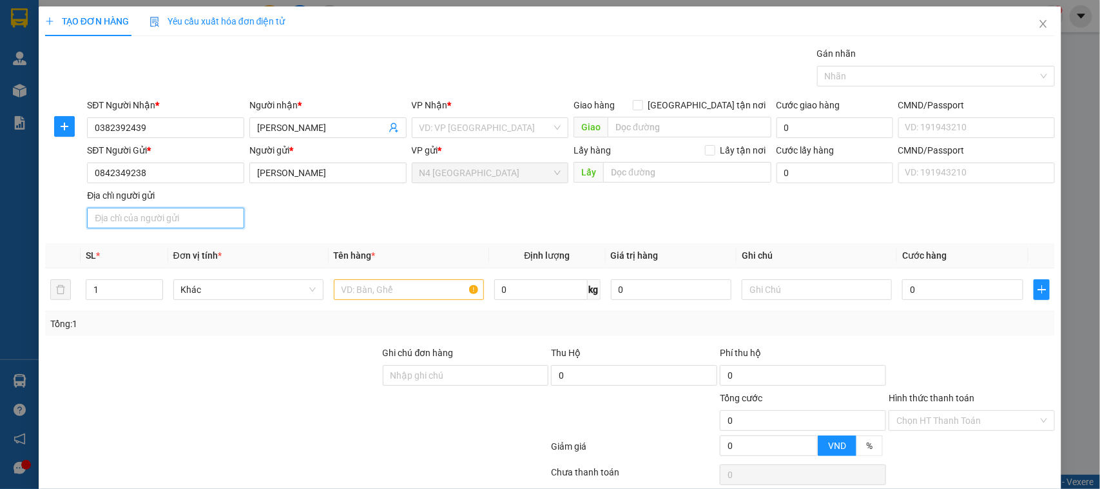
paste input "CAMPUCHIA"
type input "CAMPUCHIA"
click at [432, 124] on input "search" at bounding box center [486, 127] width 133 height 19
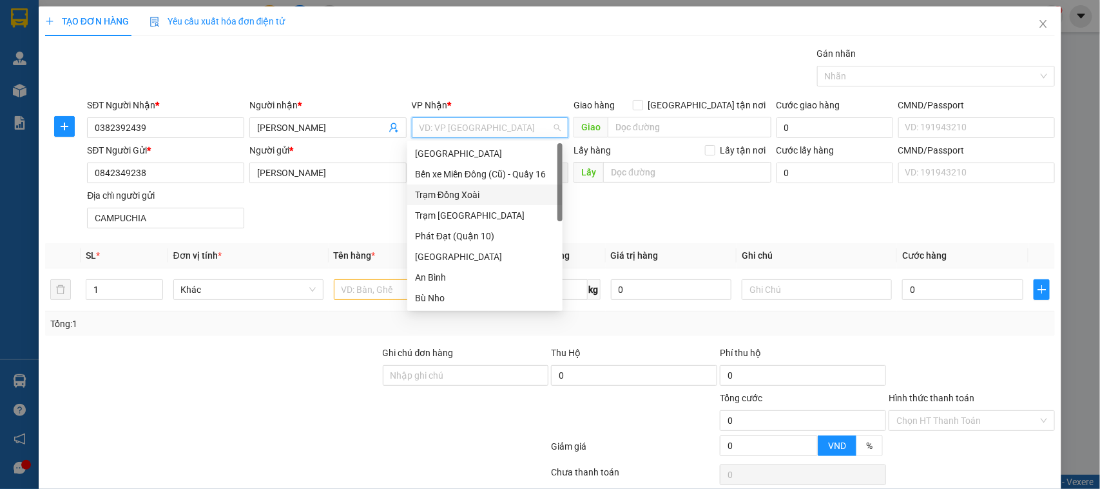
click at [478, 191] on div "Trạm Đồng Xoài" at bounding box center [485, 195] width 140 height 14
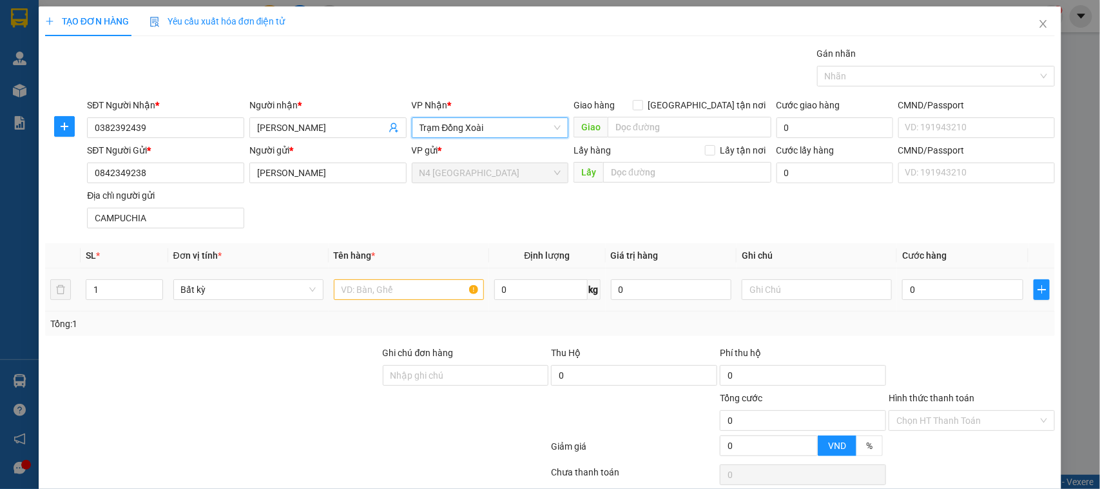
scroll to position [55, 0]
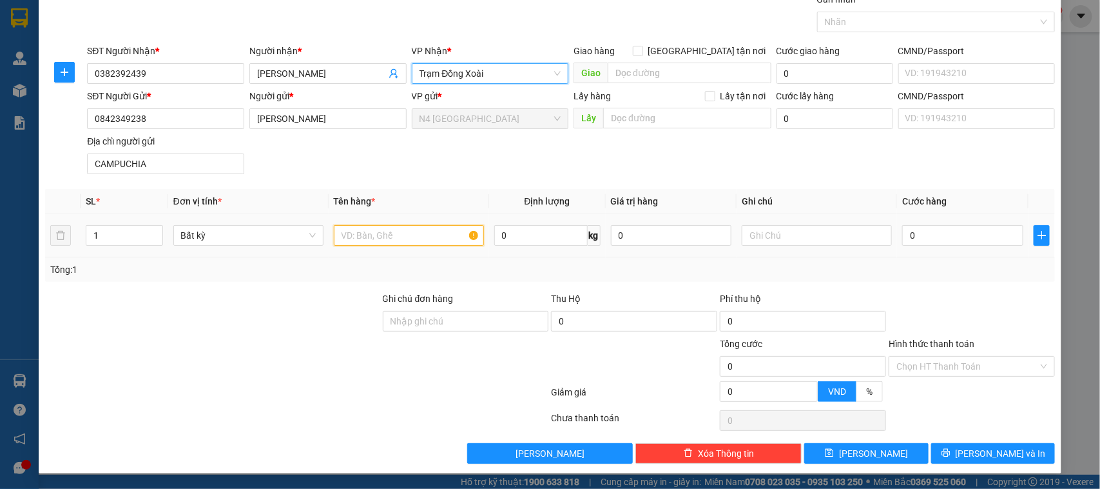
click at [376, 237] on input "text" at bounding box center [409, 235] width 150 height 21
paste input "TÚI GIẤY NÂU"
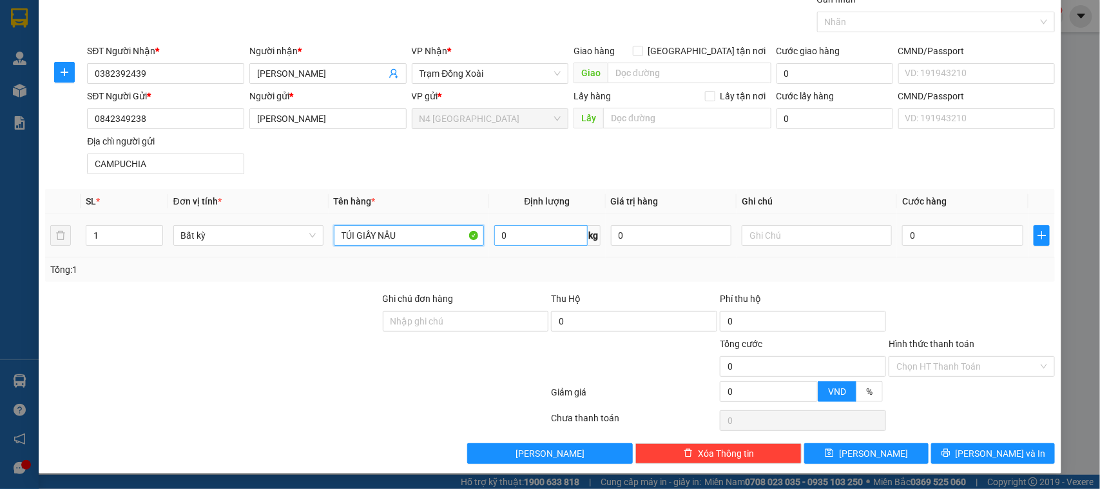
type input "TÚI GIẤY NÂU"
click at [529, 231] on input "0" at bounding box center [540, 235] width 93 height 21
type input "1"
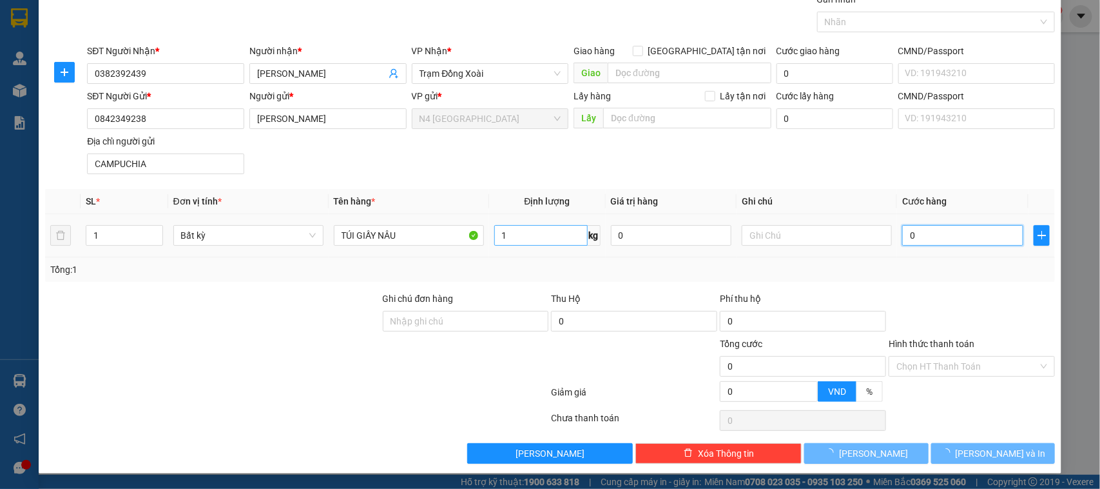
type input "30.000"
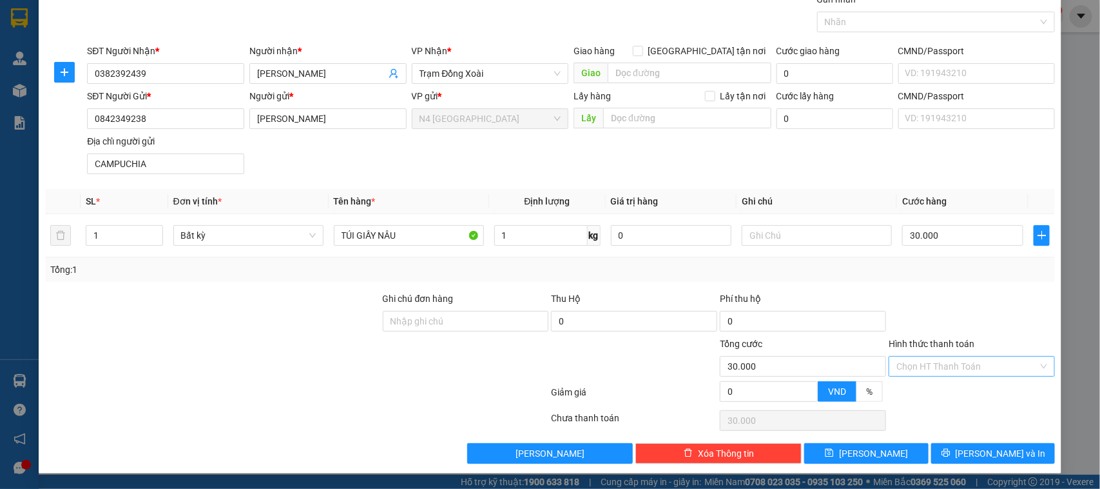
click at [971, 365] on input "Hình thức thanh toán" at bounding box center [968, 365] width 142 height 19
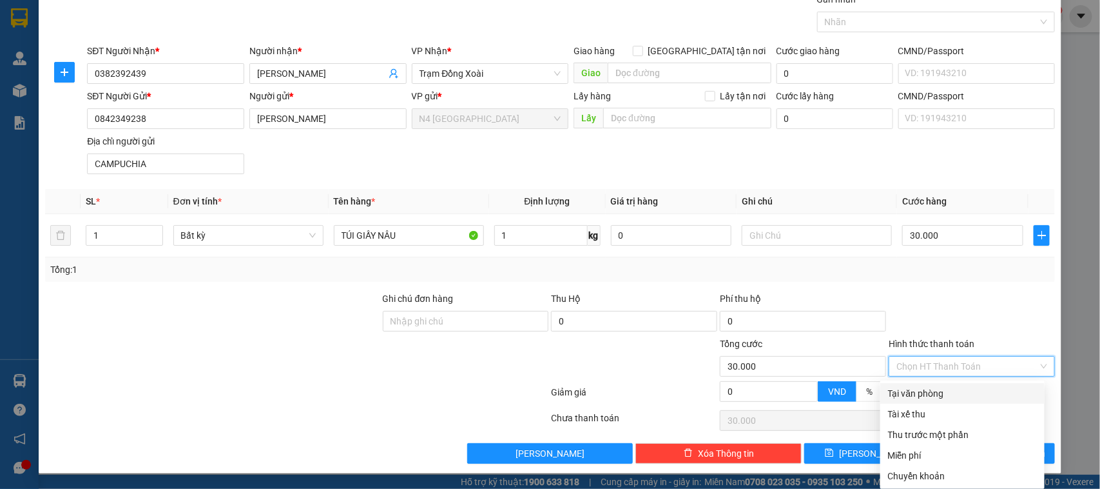
click at [948, 394] on div "Tại văn phòng" at bounding box center [962, 393] width 149 height 14
type input "0"
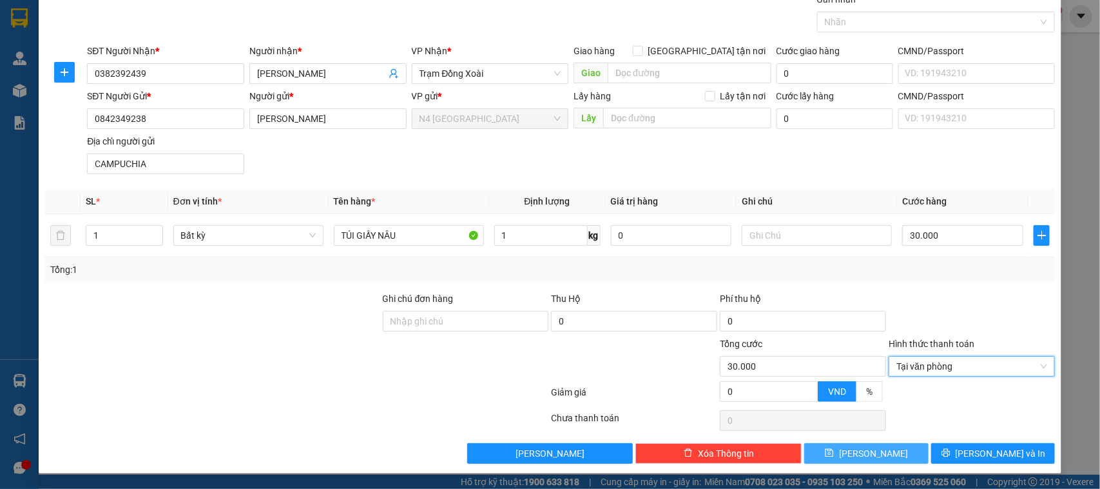
click at [877, 450] on button "[PERSON_NAME]" at bounding box center [866, 453] width 124 height 21
type input "0"
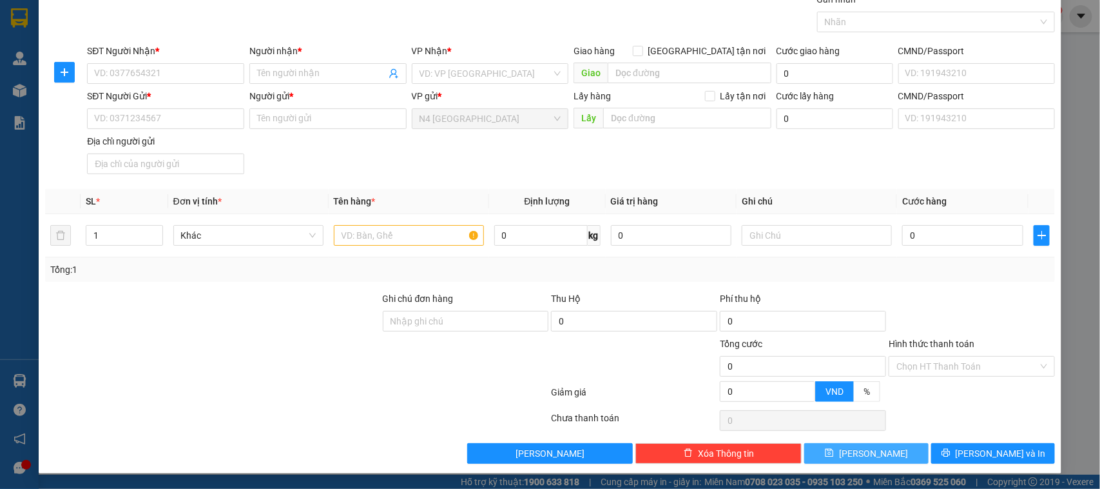
scroll to position [0, 0]
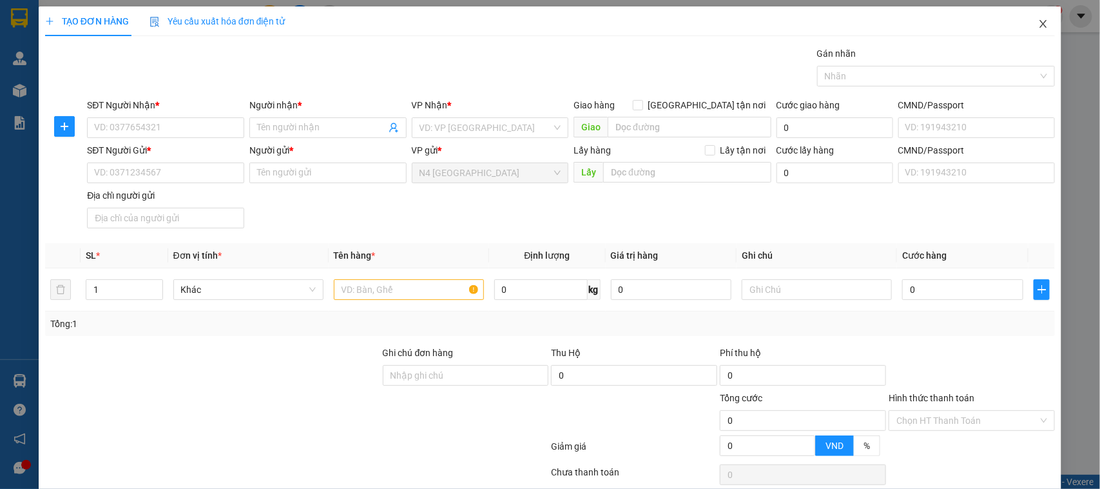
click at [1038, 23] on icon "close" at bounding box center [1043, 24] width 10 height 10
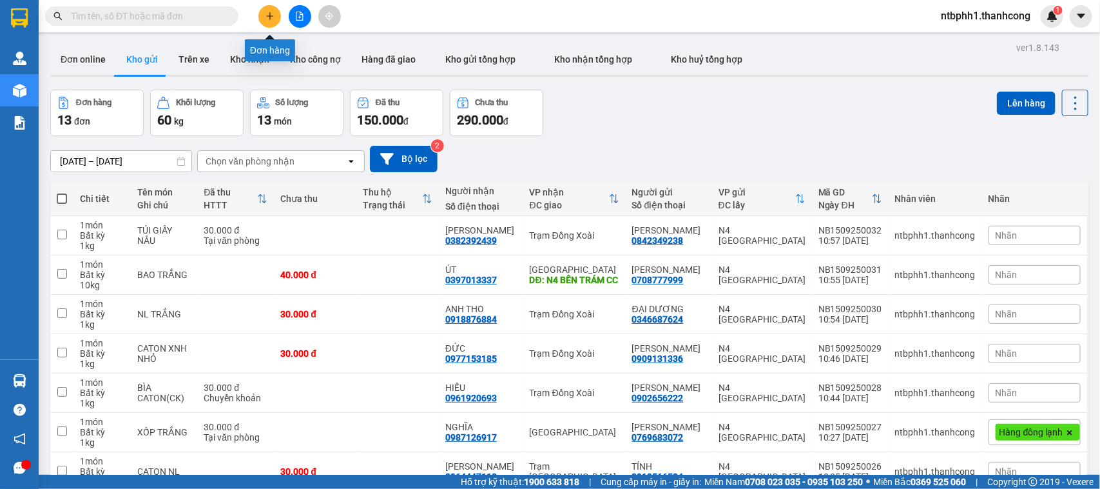
click at [269, 10] on button at bounding box center [269, 16] width 23 height 23
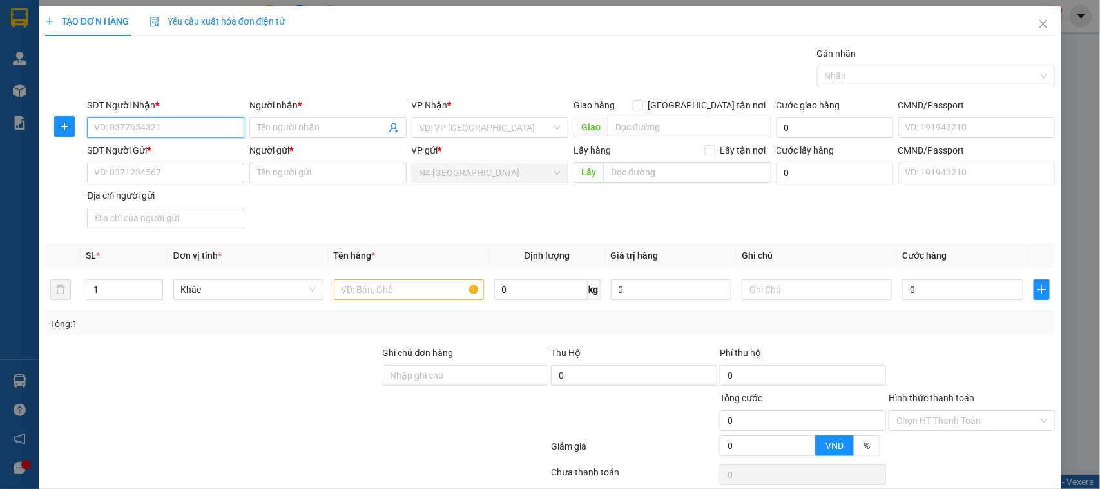
paste input "0889089169"
type input "0889089169"
click at [269, 126] on input "Người nhận *" at bounding box center [321, 128] width 129 height 14
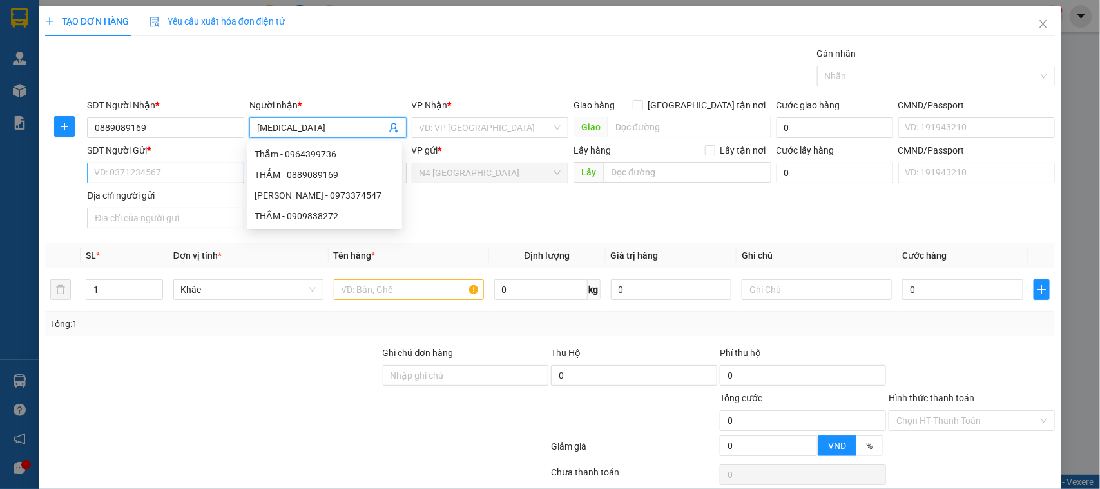
type input "THAM"
click at [153, 174] on input "SĐT Người Gửi *" at bounding box center [165, 172] width 157 height 21
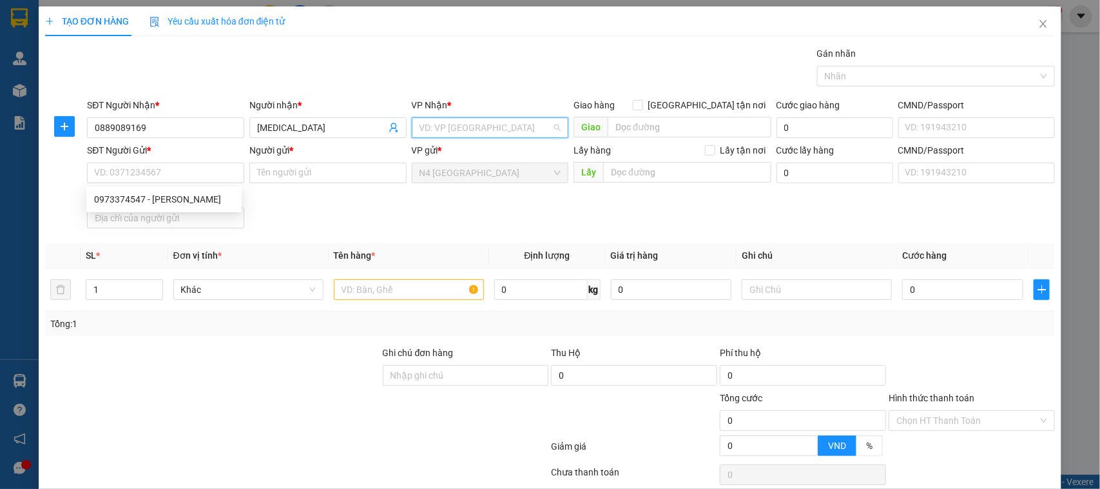
click at [449, 122] on input "search" at bounding box center [486, 127] width 133 height 19
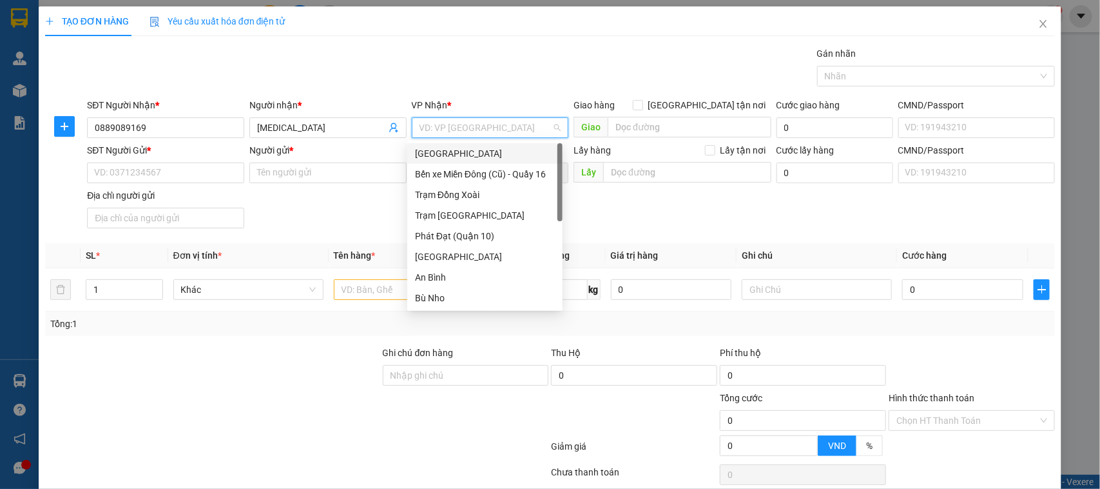
click at [482, 152] on div "[GEOGRAPHIC_DATA]" at bounding box center [485, 153] width 140 height 14
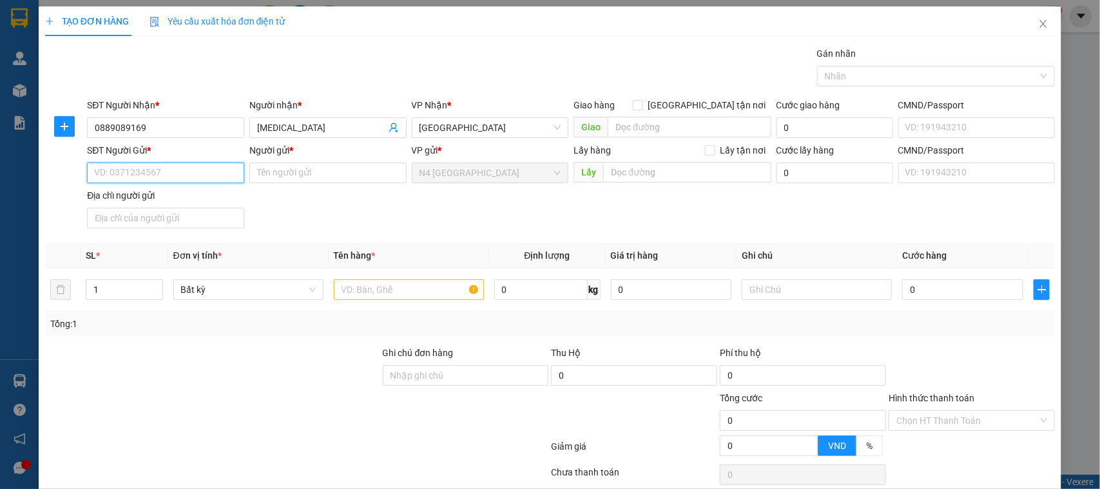
drag, startPoint x: 172, startPoint y: 171, endPoint x: 143, endPoint y: 2, distance: 171.4
click at [172, 170] on input "SĐT Người Gửi *" at bounding box center [165, 172] width 157 height 21
paste input "0973374547"
type input "0973374547"
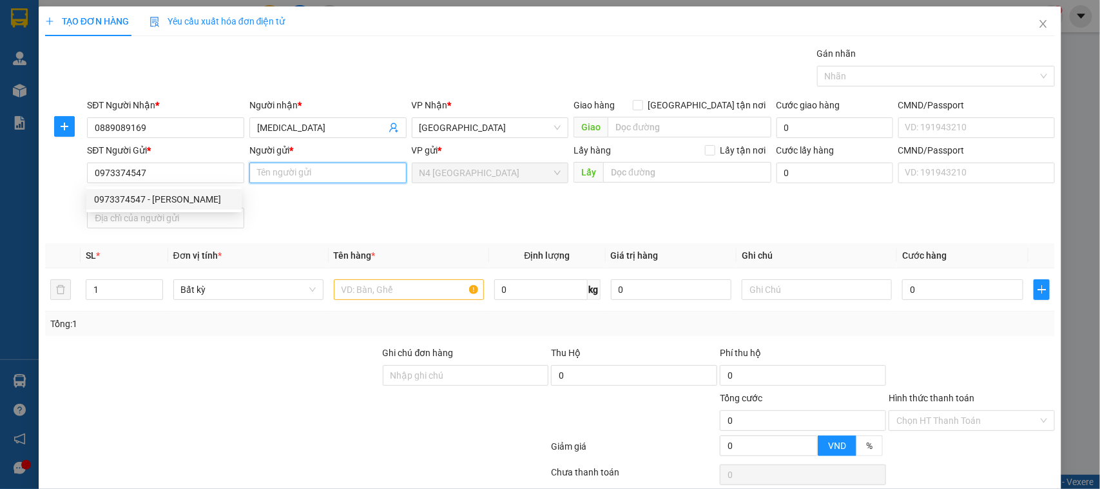
click at [285, 177] on input "Người gửi *" at bounding box center [327, 172] width 157 height 21
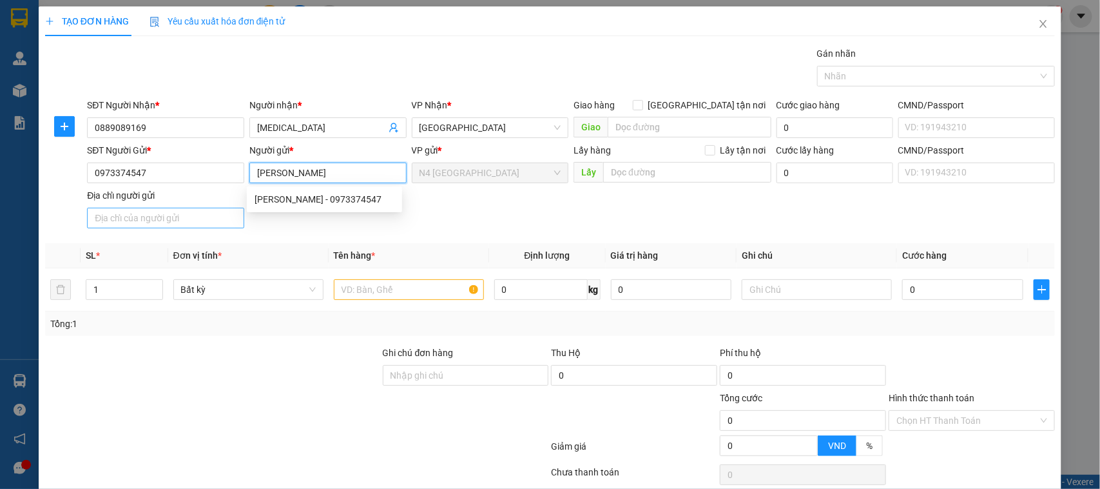
type input "NGUYỄN THỊ THẮM"
click at [191, 224] on input "Địa chỉ người gửi" at bounding box center [165, 218] width 157 height 21
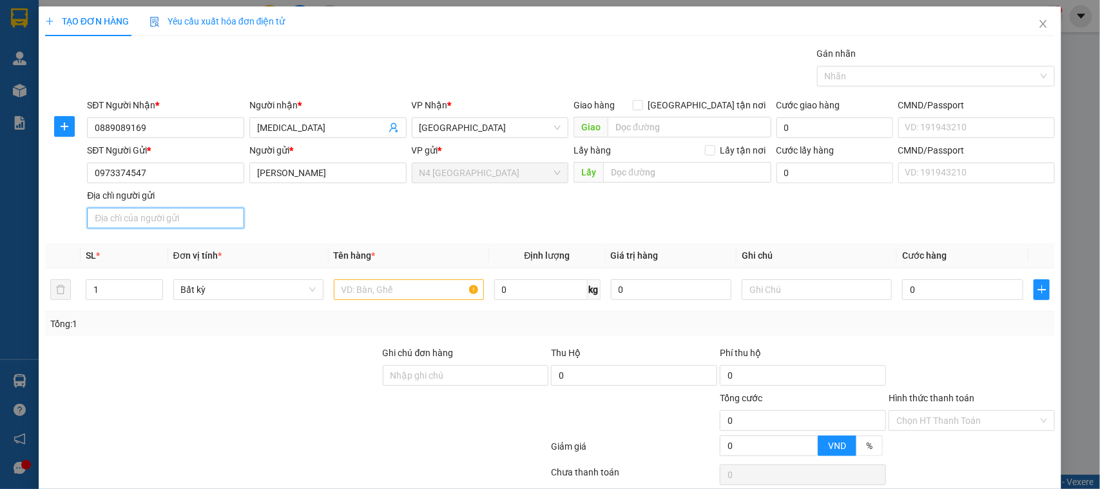
paste input "59/160/51 DG 102,TĂNG NHƠN PHÚ A,TP THỦ ĐỨC , HCM"
type input "59/160/51 DG 102,TĂNG NHƠN PHÚ A,TP THỦ ĐỨC , HCM"
click at [378, 291] on input "text" at bounding box center [409, 289] width 150 height 21
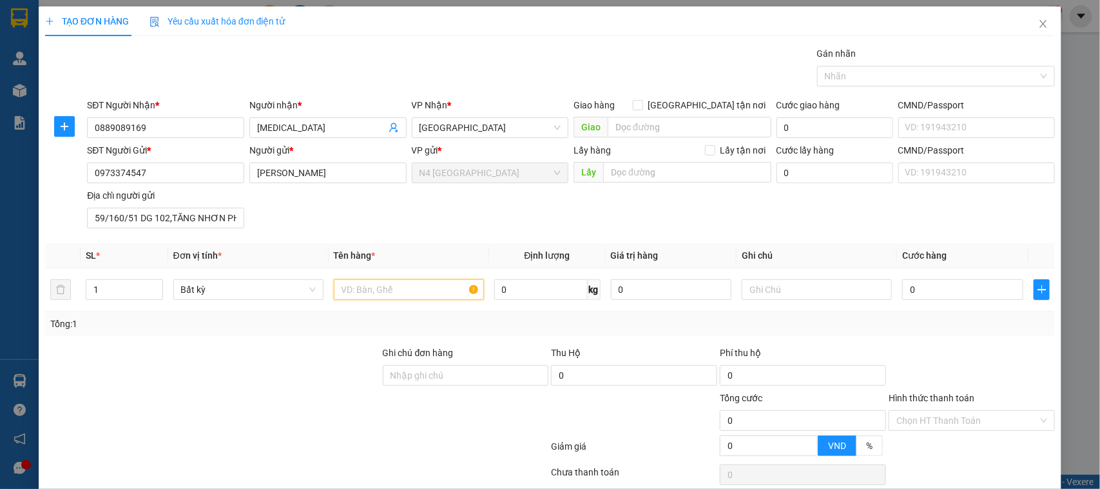
paste input "NL XANH DƯƠNG"
type input "NL XANH DƯƠNG"
click at [511, 291] on input "0" at bounding box center [540, 289] width 93 height 21
type input "10"
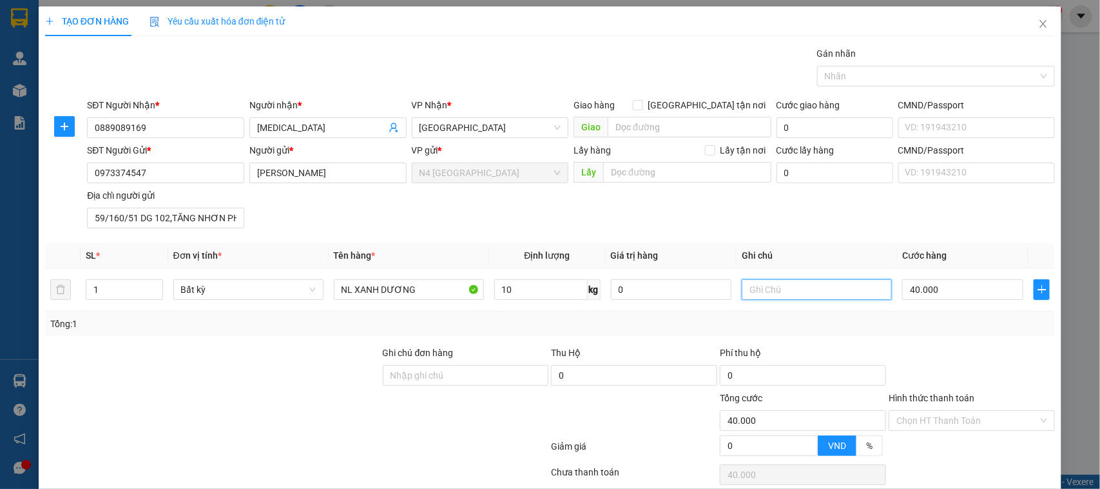
type input "40.000"
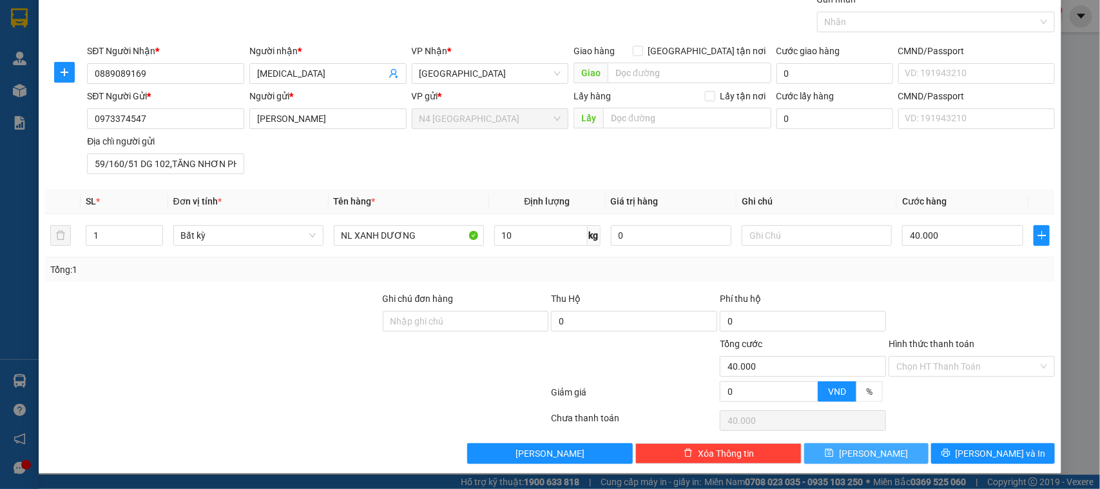
click at [865, 449] on span "[PERSON_NAME]" at bounding box center [873, 453] width 69 height 14
type input "0"
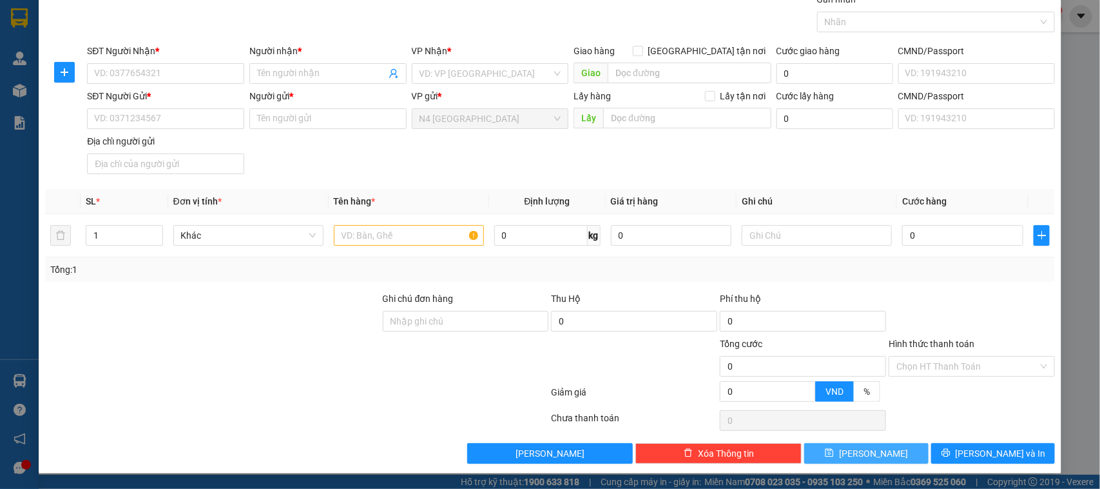
scroll to position [0, 0]
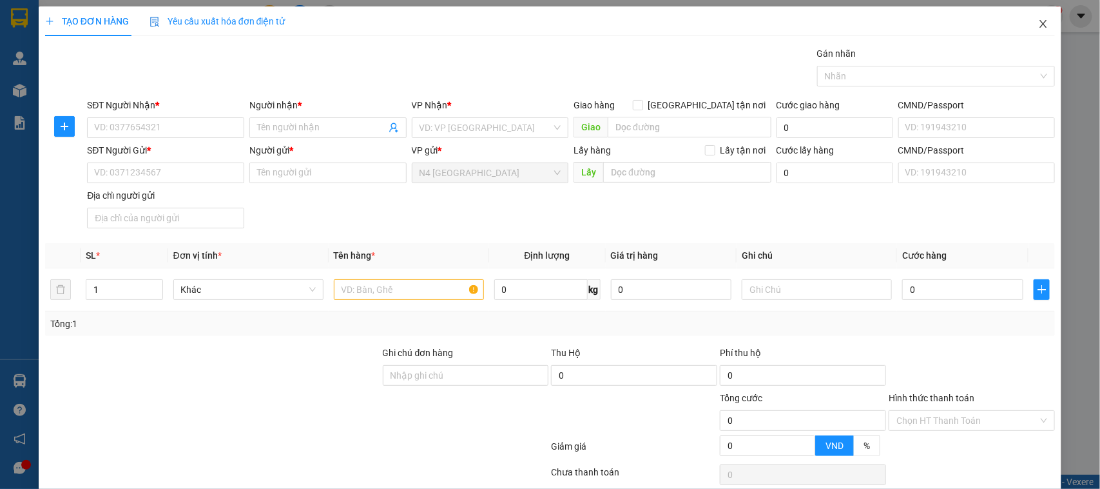
click at [1038, 23] on icon "close" at bounding box center [1043, 24] width 10 height 10
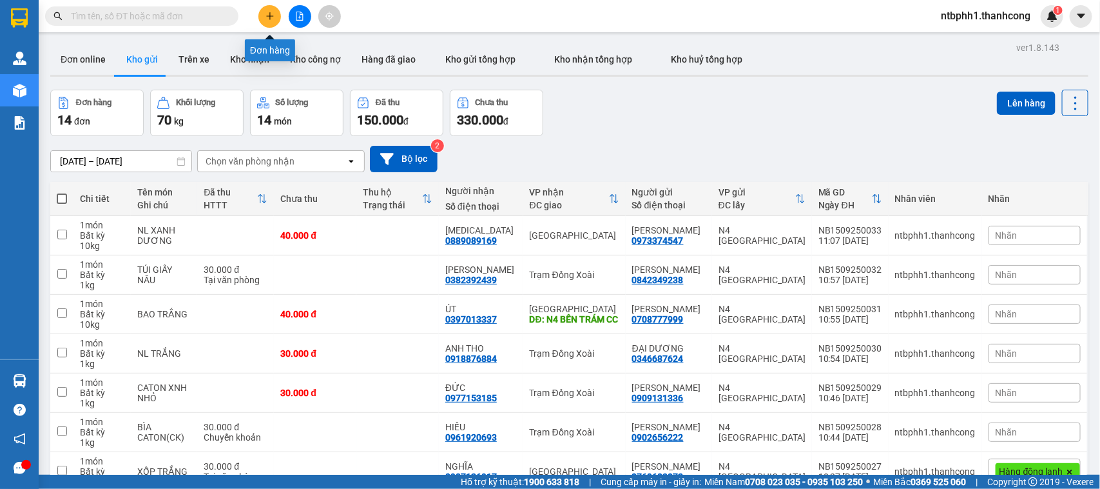
click at [275, 10] on button at bounding box center [269, 16] width 23 height 23
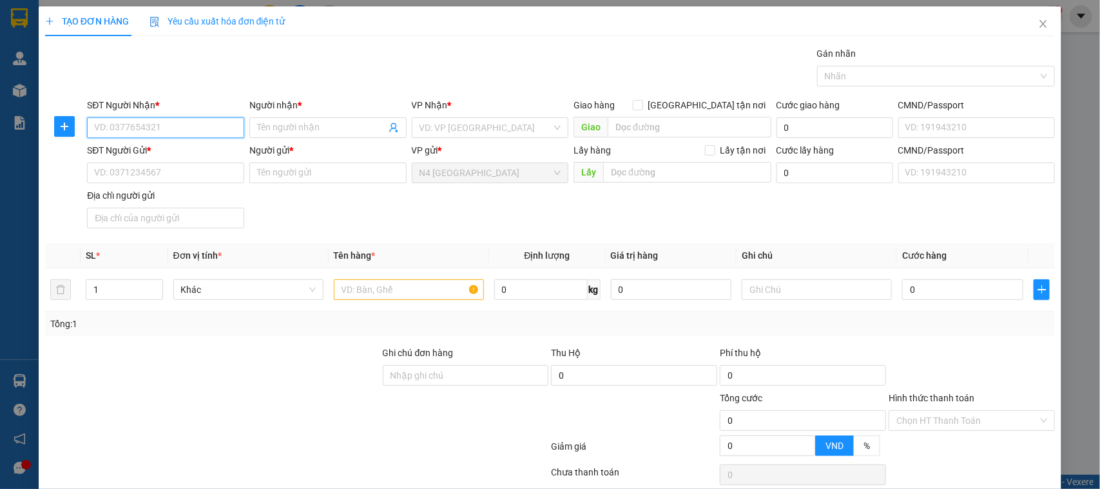
paste input "0979171686"
type input "0979171686"
drag, startPoint x: 275, startPoint y: 118, endPoint x: 277, endPoint y: 127, distance: 9.2
click at [277, 118] on span at bounding box center [327, 127] width 157 height 21
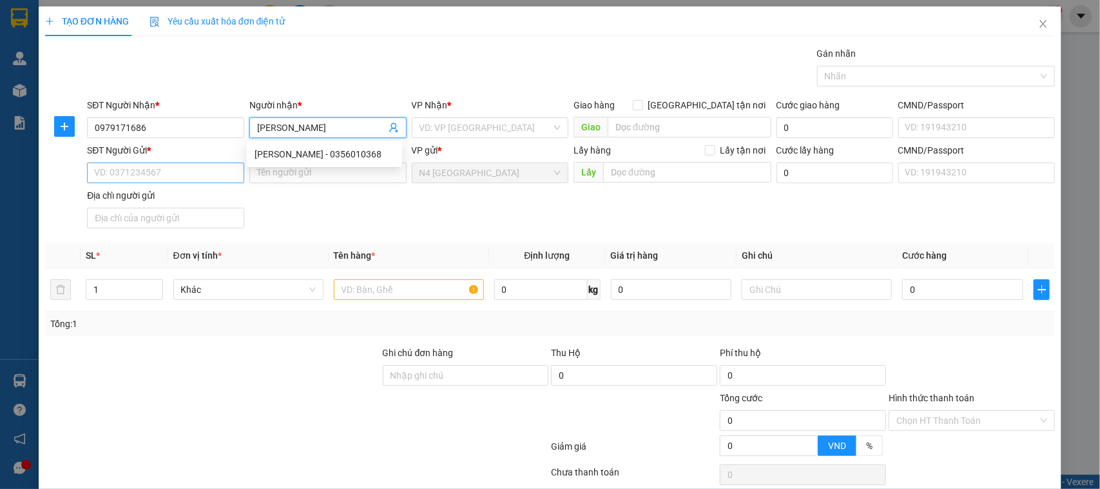
type input "TRẦN VĂN PHONG"
click at [194, 175] on input "SĐT Người Gửi *" at bounding box center [165, 172] width 157 height 21
paste input "0327111189"
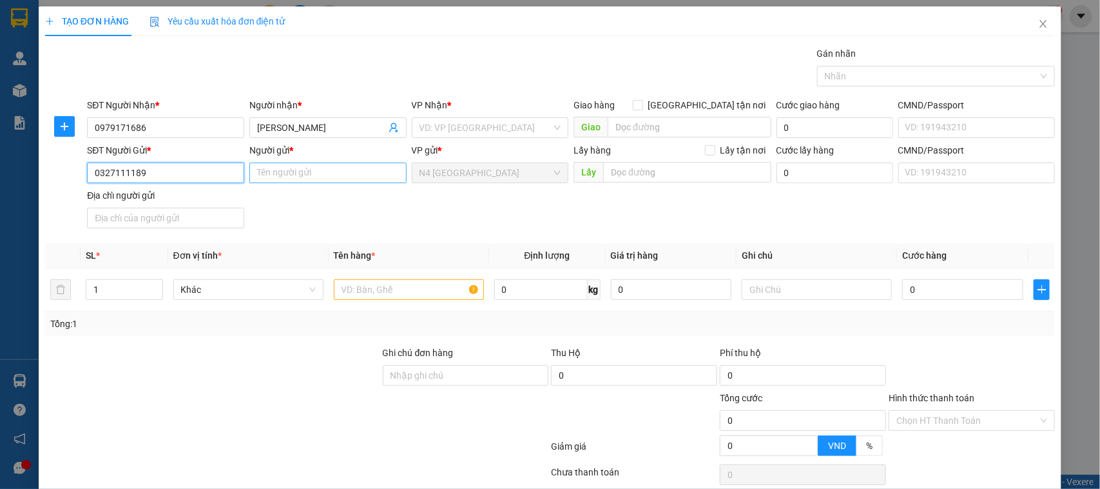
type input "0327111189"
click at [261, 179] on input "Người gửi *" at bounding box center [327, 172] width 157 height 21
type input "TỪ QUÓC NAM"
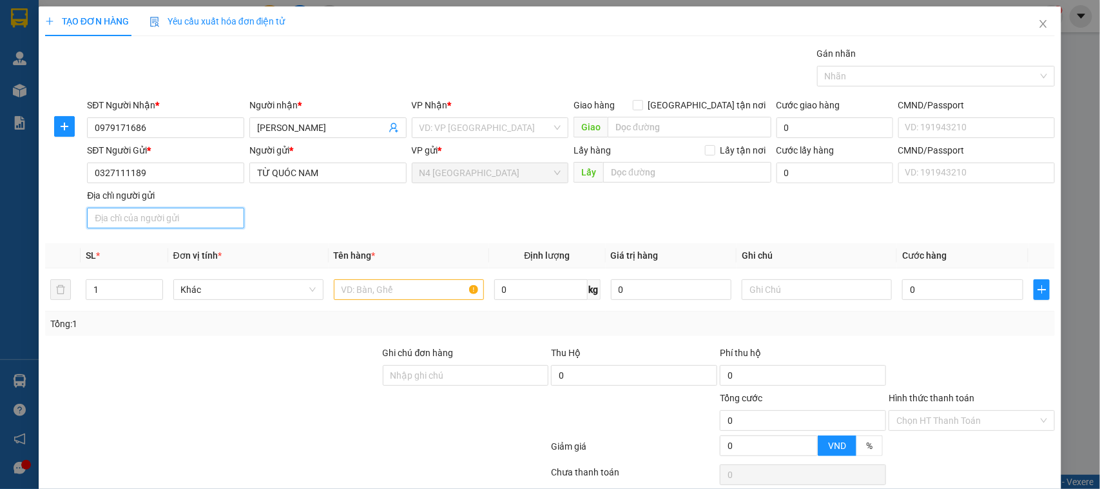
drag, startPoint x: 185, startPoint y: 221, endPoint x: 205, endPoint y: 146, distance: 78.0
click at [188, 215] on input "Địa chỉ người gửi" at bounding box center [165, 218] width 157 height 21
paste input "TÂN THUÂN,ĐẦM DƠI ,CÀ MAU"
type input "TÂN THUÂN,ĐẦM DƠI ,CÀ MAU"
click at [443, 123] on input "search" at bounding box center [486, 127] width 133 height 19
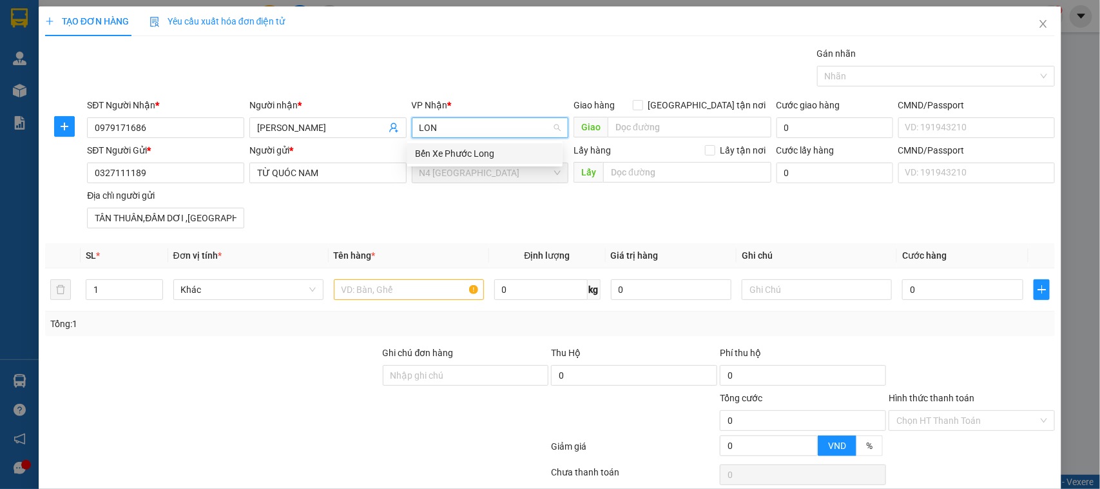
type input "LONG"
click at [472, 150] on div "Bến Xe Phước Long" at bounding box center [485, 153] width 140 height 14
drag, startPoint x: 355, startPoint y: 287, endPoint x: 326, endPoint y: 200, distance: 91.7
click at [356, 287] on input "text" at bounding box center [409, 289] width 150 height 21
paste input "XỐP TRẮNG KEO VÀNG"
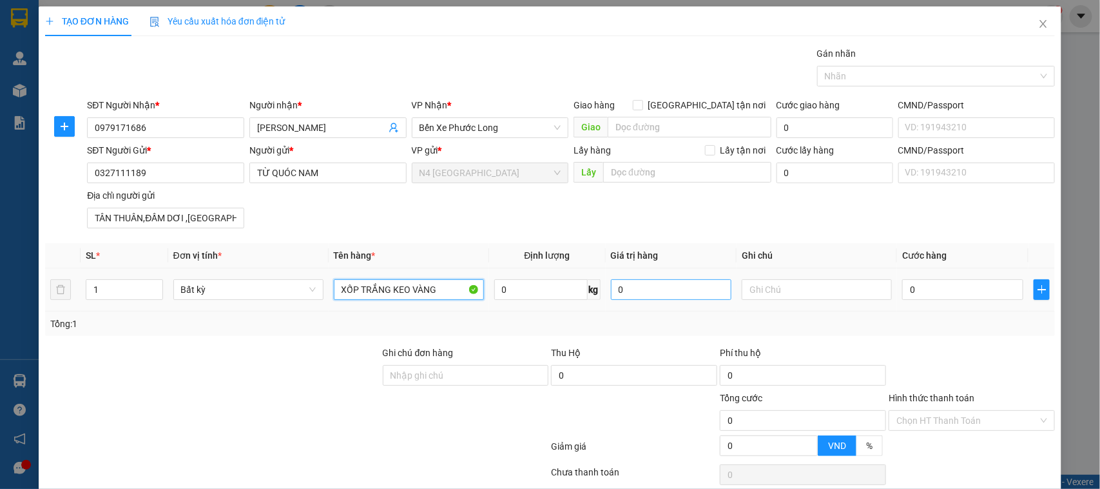
type input "XỐP TRẮNG KEO VÀNG"
click at [627, 298] on input "0" at bounding box center [671, 289] width 121 height 21
drag, startPoint x: 540, startPoint y: 287, endPoint x: 282, endPoint y: 2, distance: 384.7
click at [540, 287] on input "0" at bounding box center [540, 289] width 93 height 21
type input "50"
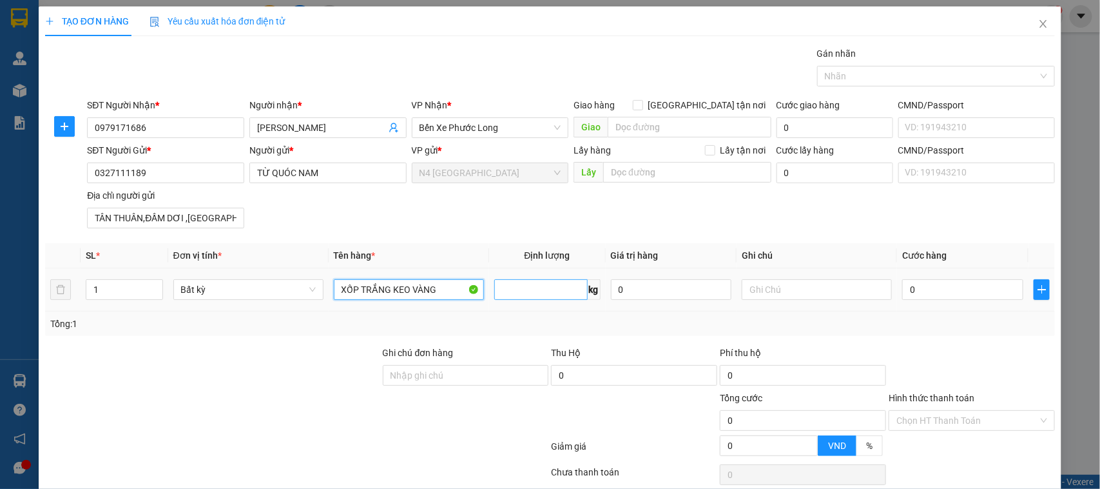
type input "XỐP TRẮNG KEO VÀN50G"
type input "0"
type input "XỐP TRẮNG KEO VÀN50G"
click at [529, 293] on input "0" at bounding box center [540, 289] width 93 height 21
type input "35"
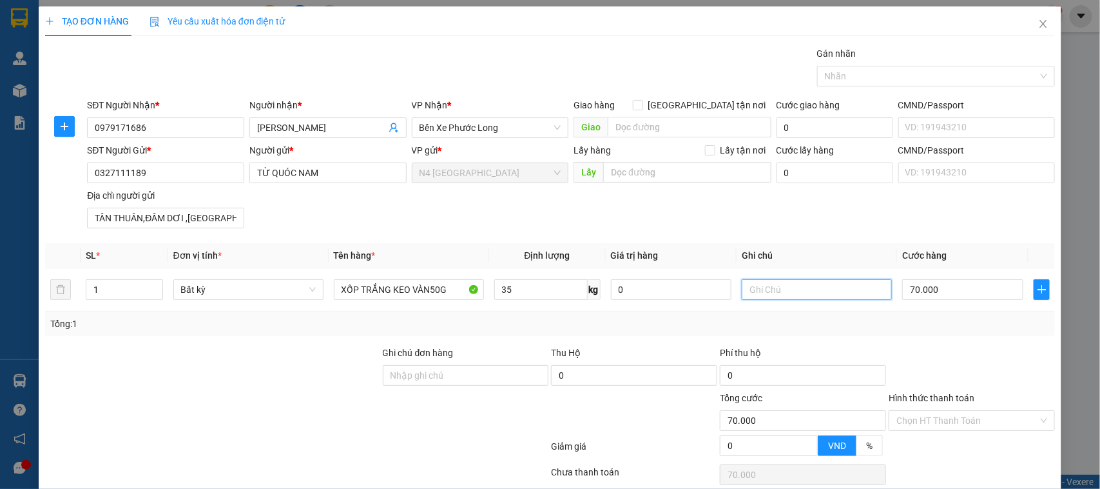
type input "70.000"
type input "60.000"
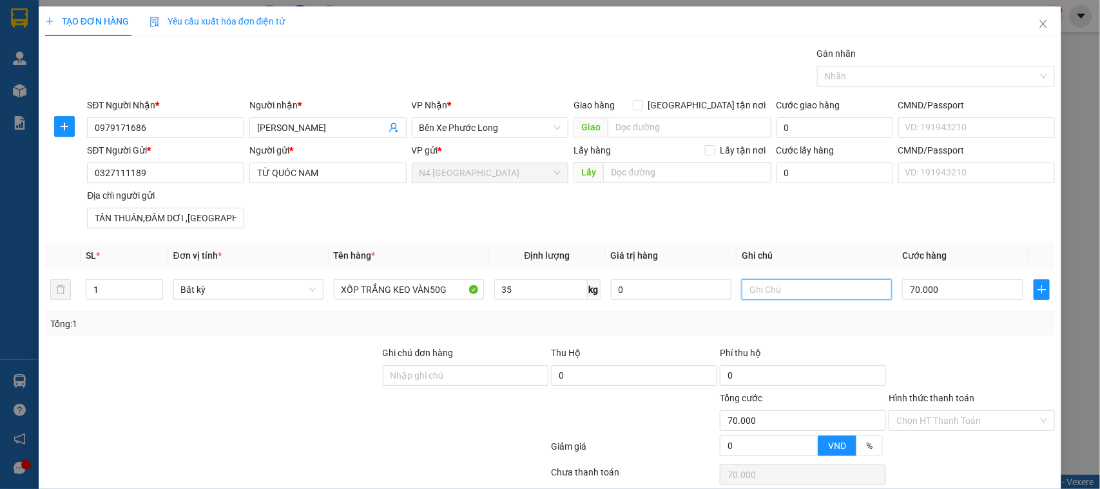
type input "60.000"
type input "0"
type input "60.000"
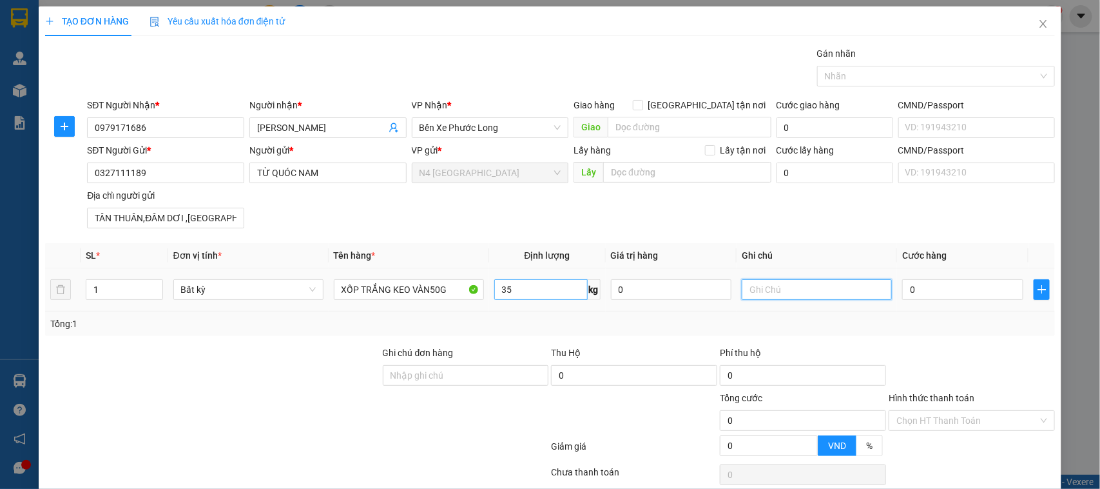
type input "60.000"
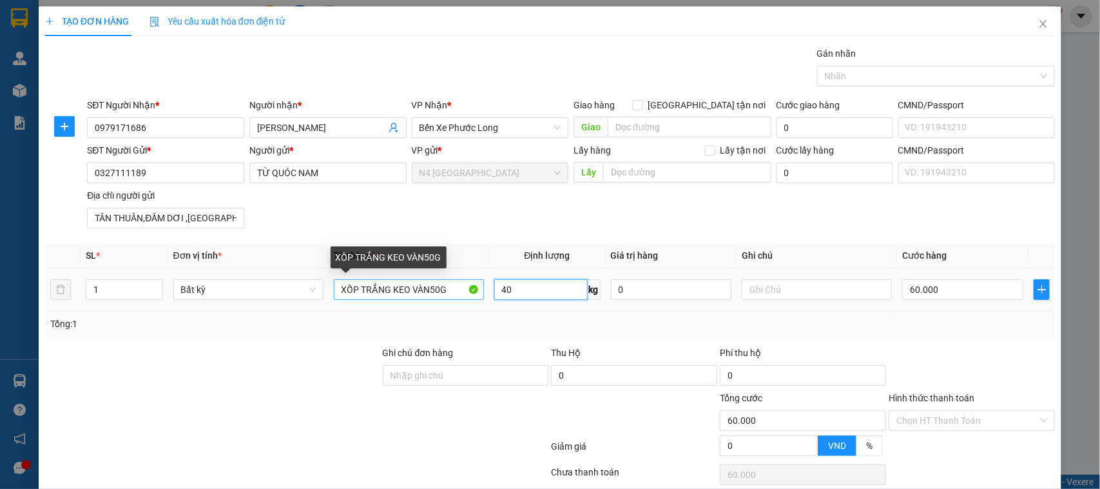
type input "40"
click at [538, 287] on input "40" at bounding box center [540, 289] width 93 height 21
click at [529, 287] on input "45" at bounding box center [540, 289] width 93 height 21
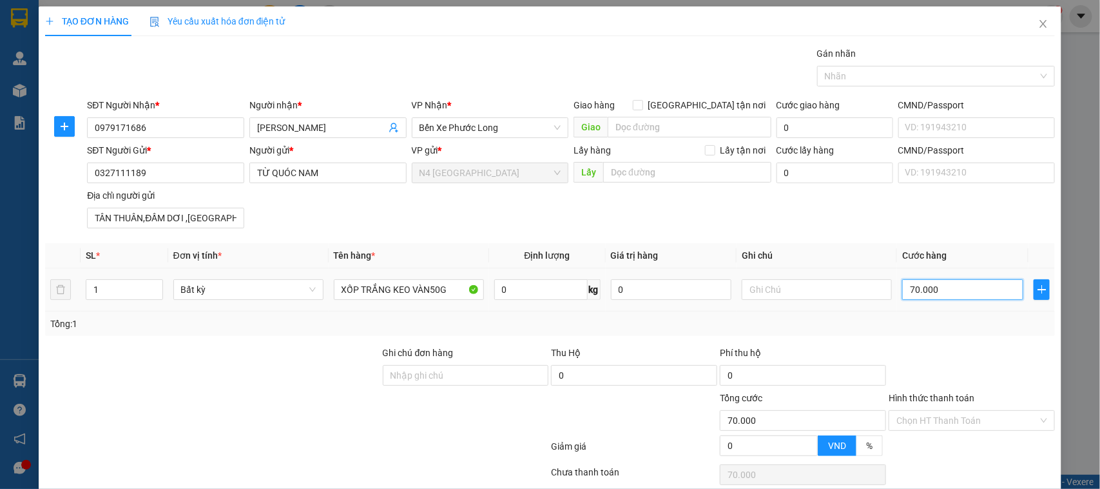
click at [935, 288] on input "70.000" at bounding box center [962, 289] width 121 height 21
click at [70, 488] on html "Kết quả tìm kiếm ( 0 ) Bộ lọc No Data ntbphh1.thanhcong 1 Quản Lý Quản lý giao …" at bounding box center [550, 244] width 1100 height 489
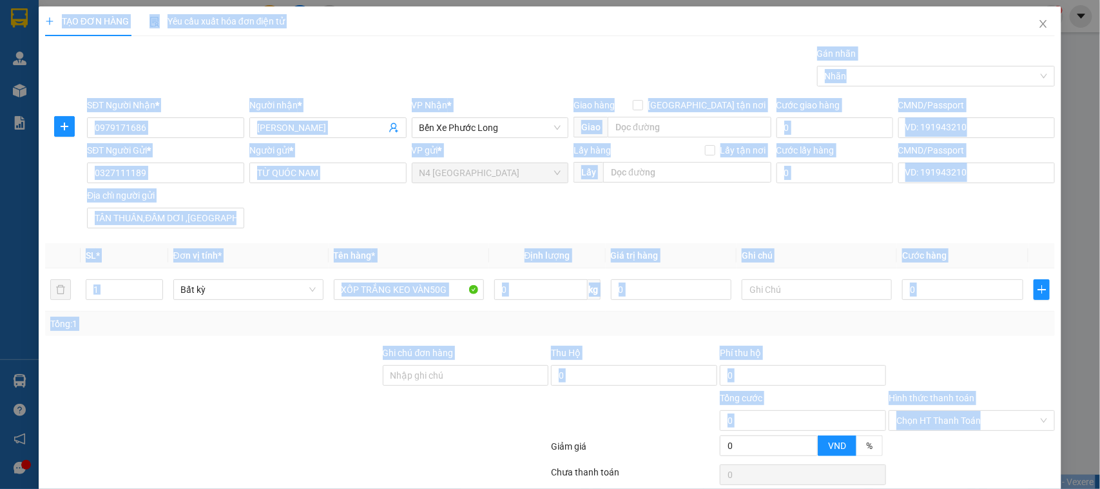
click at [204, 384] on div at bounding box center [213, 368] width 338 height 45
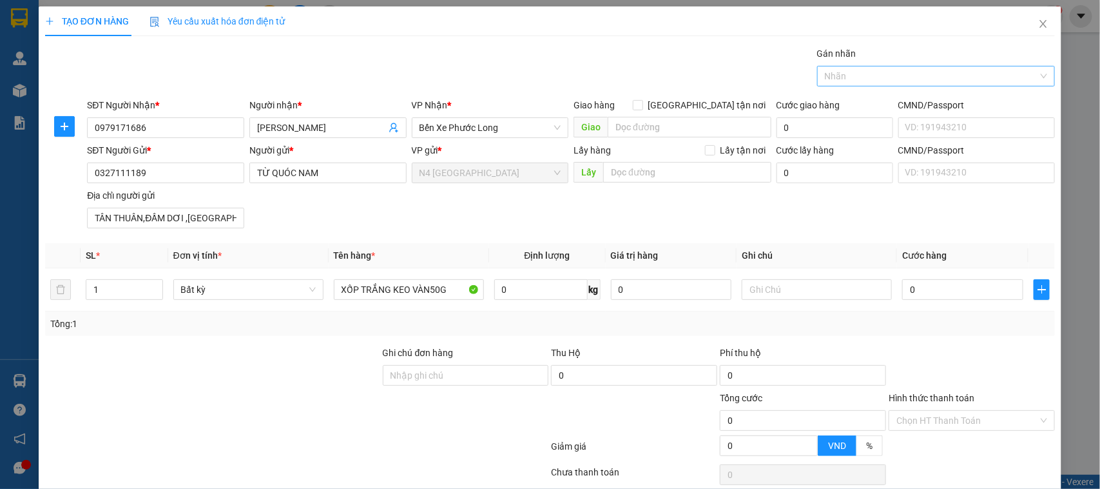
click at [953, 70] on div at bounding box center [930, 75] width 219 height 15
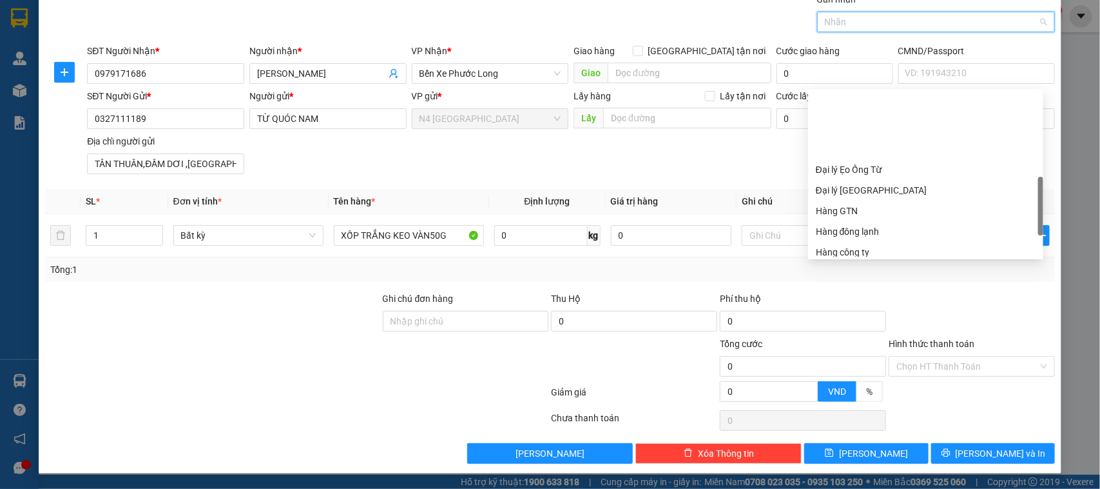
scroll to position [322, 0]
click at [891, 146] on div "Hàng đông lạnh" at bounding box center [926, 151] width 220 height 14
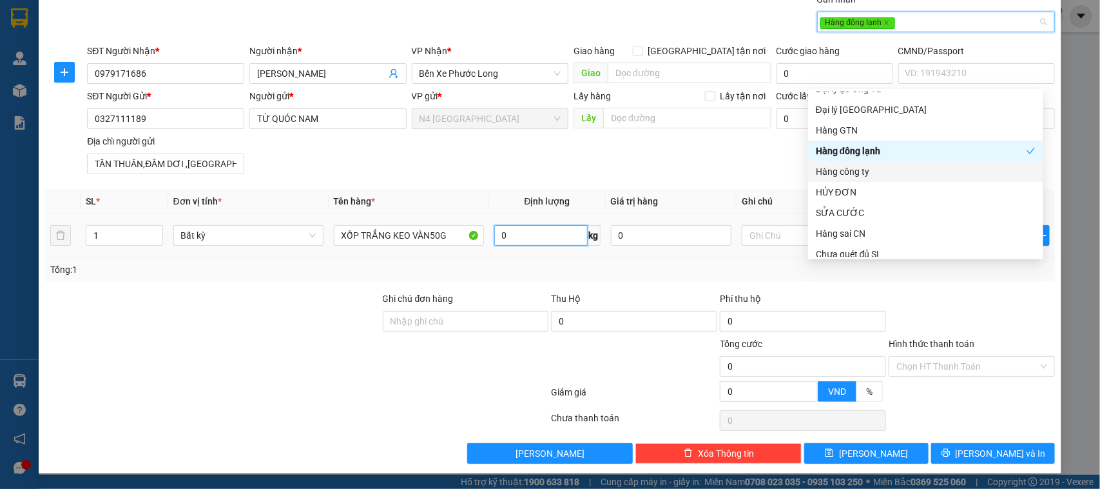
click at [520, 230] on input "0" at bounding box center [540, 235] width 93 height 21
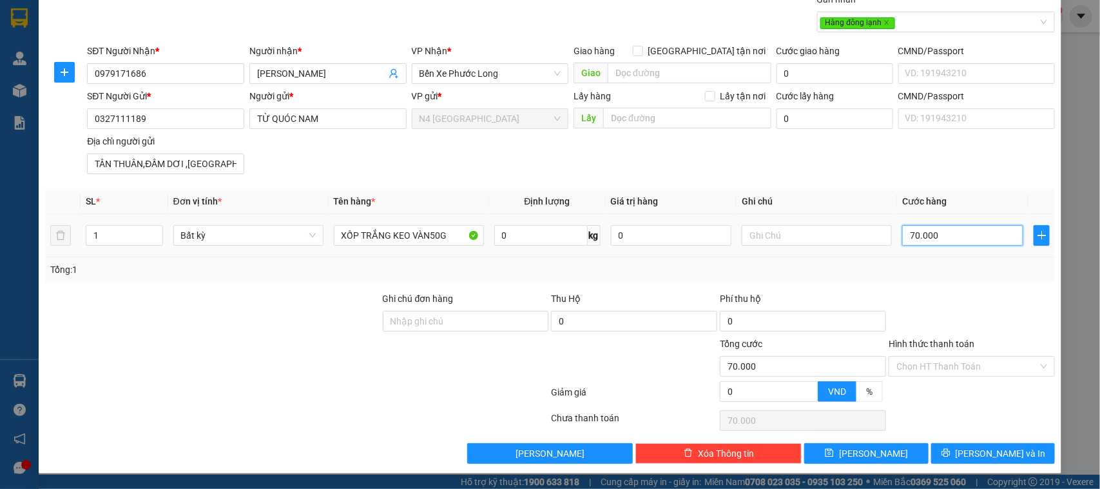
click at [943, 233] on input "70.000" at bounding box center [962, 235] width 121 height 21
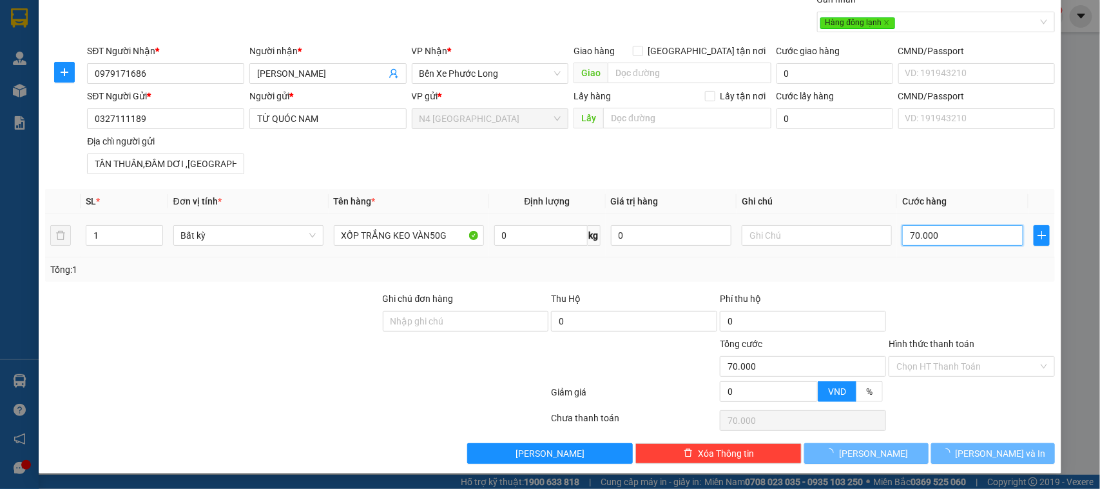
click at [943, 233] on input "70.000" at bounding box center [962, 235] width 121 height 21
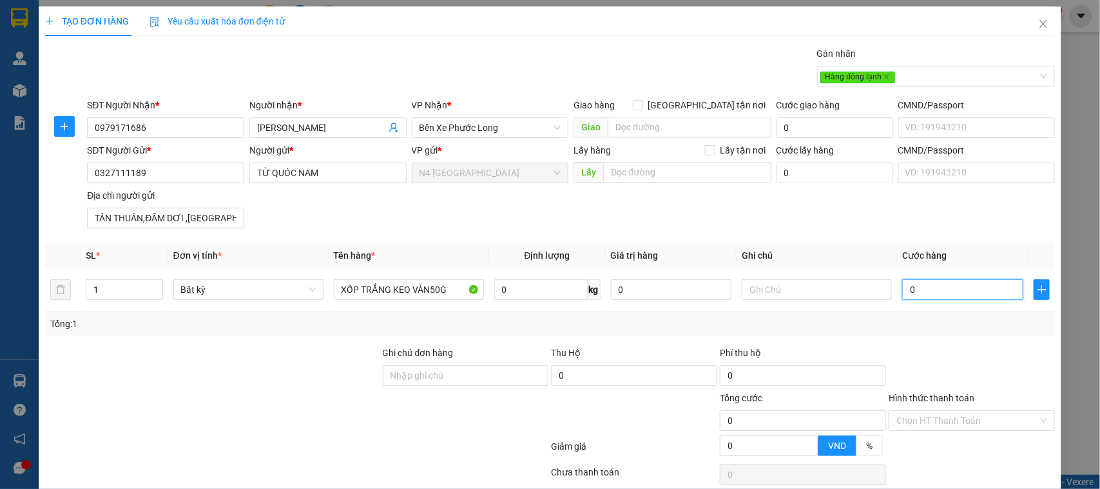
scroll to position [55, 0]
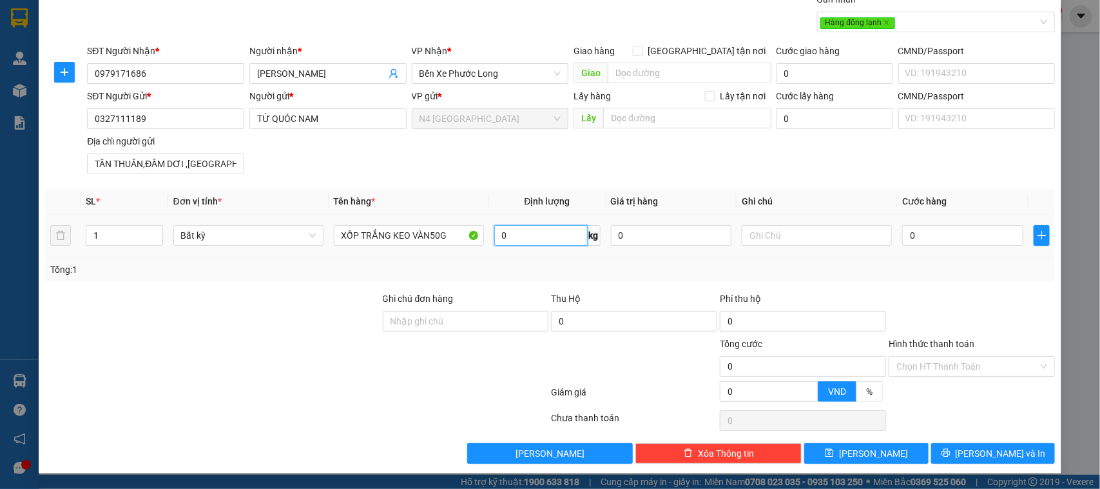
click at [534, 235] on input "0" at bounding box center [540, 235] width 93 height 21
click at [529, 237] on input "0" at bounding box center [540, 235] width 93 height 21
click at [516, 239] on input "0" at bounding box center [540, 235] width 93 height 21
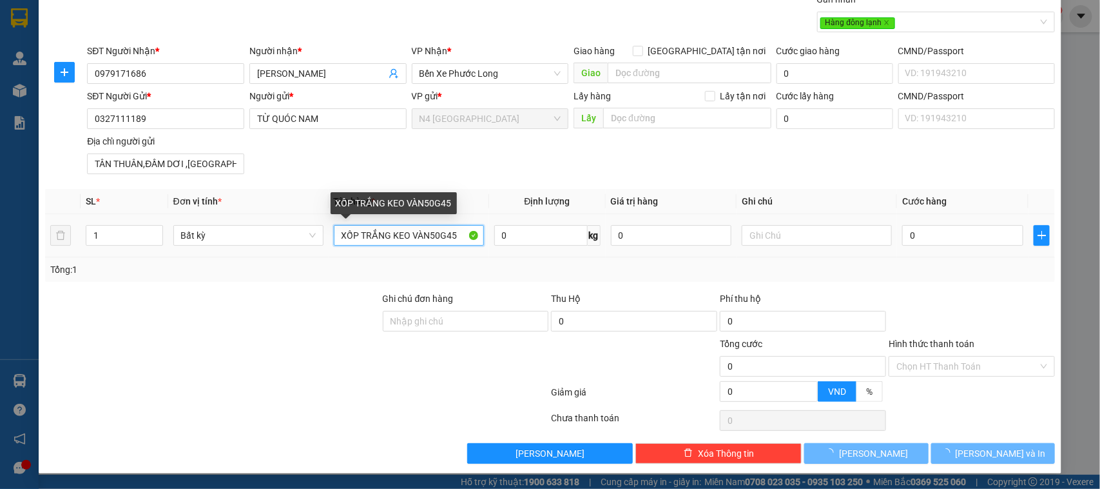
click at [452, 232] on input "XỐP TRẮNG KEO VÀN50G45" at bounding box center [409, 235] width 150 height 21
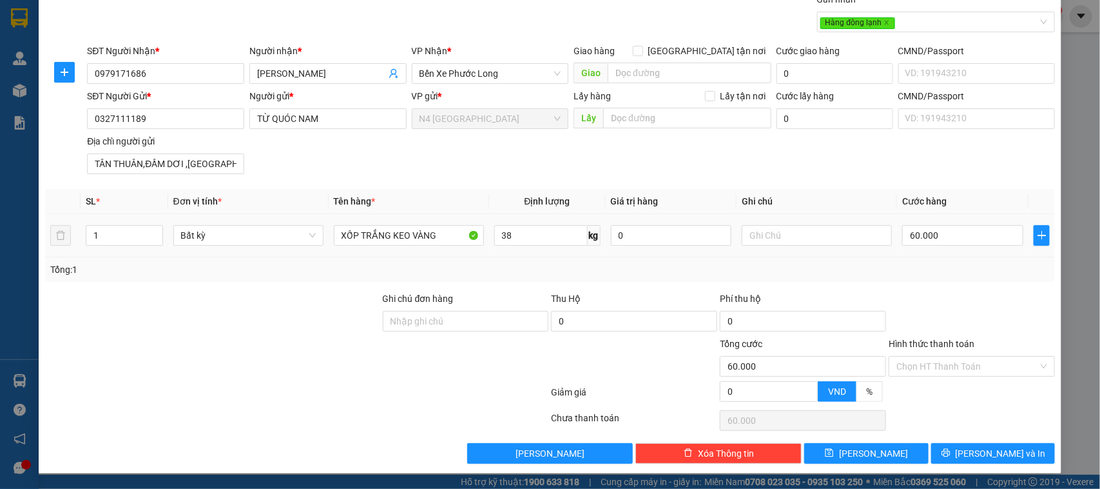
click at [525, 223] on td "38 kg" at bounding box center [547, 235] width 117 height 43
click at [513, 234] on input "41" at bounding box center [540, 235] width 93 height 21
click at [521, 235] on input "42" at bounding box center [540, 235] width 93 height 21
click at [511, 239] on input "45" at bounding box center [540, 235] width 93 height 21
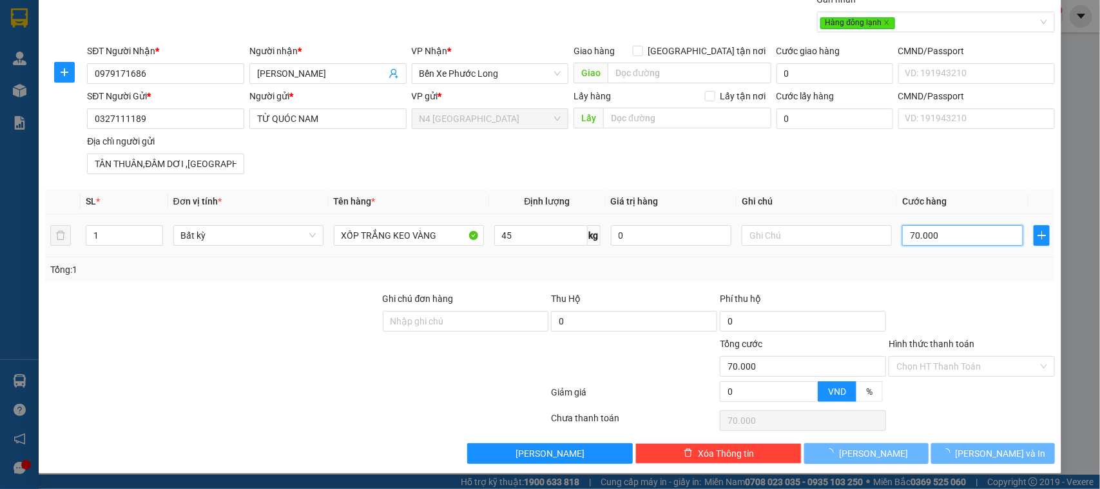
click at [910, 234] on input "70.000" at bounding box center [962, 235] width 121 height 21
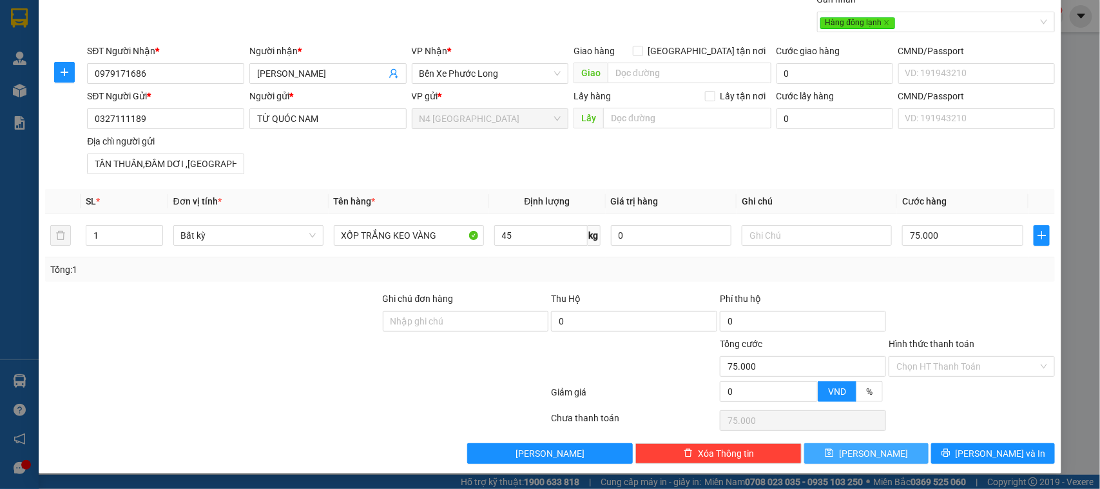
click at [855, 447] on button "[PERSON_NAME]" at bounding box center [866, 453] width 124 height 21
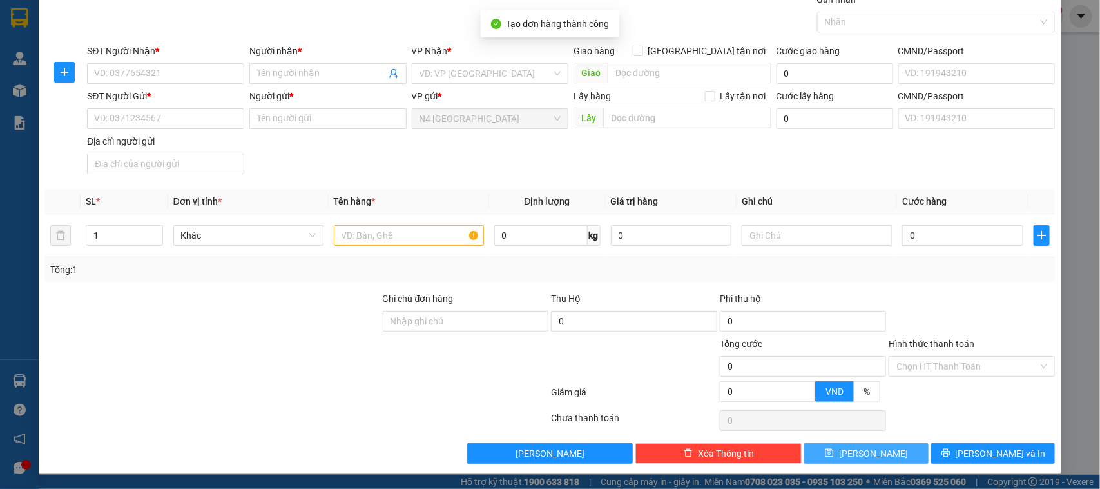
scroll to position [0, 0]
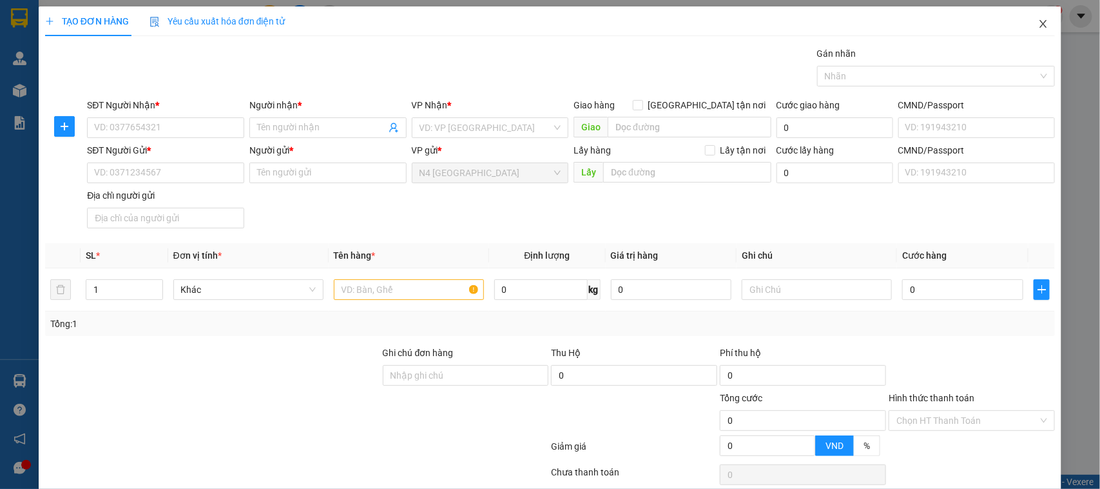
click at [1038, 20] on icon "close" at bounding box center [1043, 24] width 10 height 10
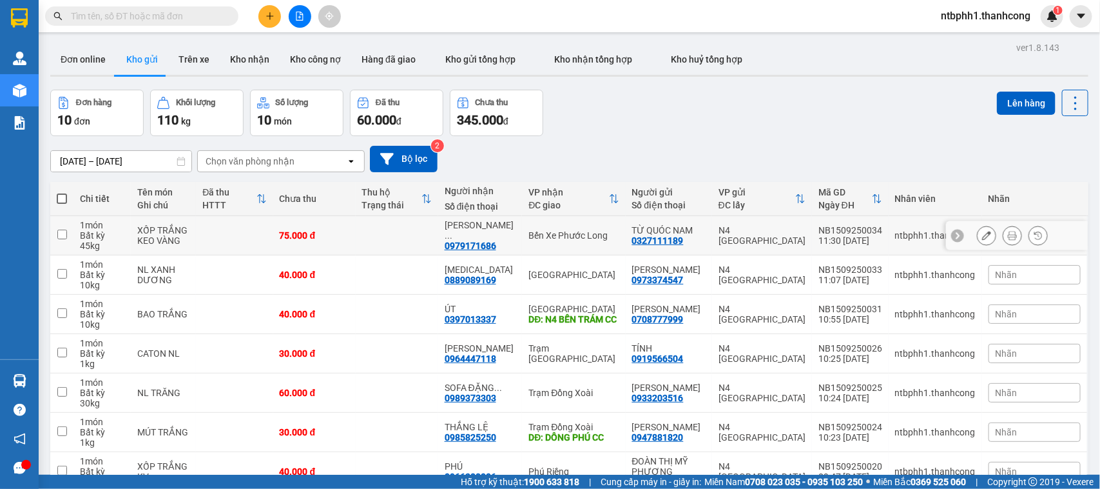
scroll to position [81, 0]
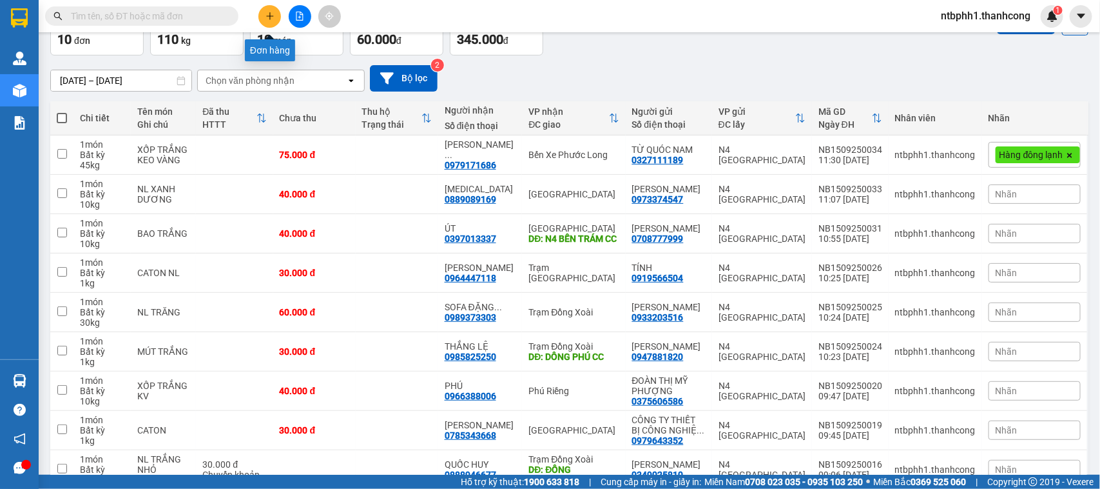
click at [269, 10] on button at bounding box center [269, 16] width 23 height 23
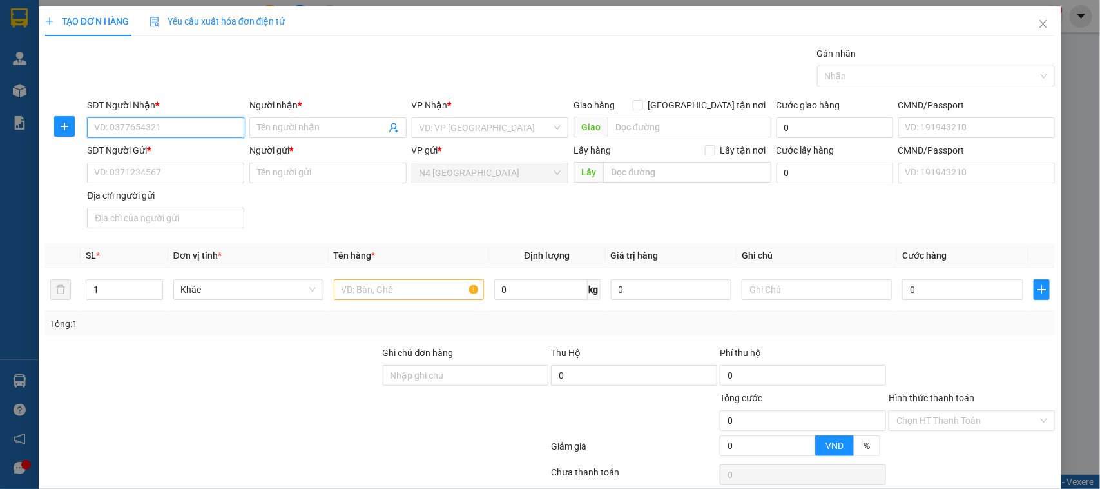
paste input "0975870892"
click at [260, 122] on input "Người nhận *" at bounding box center [321, 128] width 129 height 14
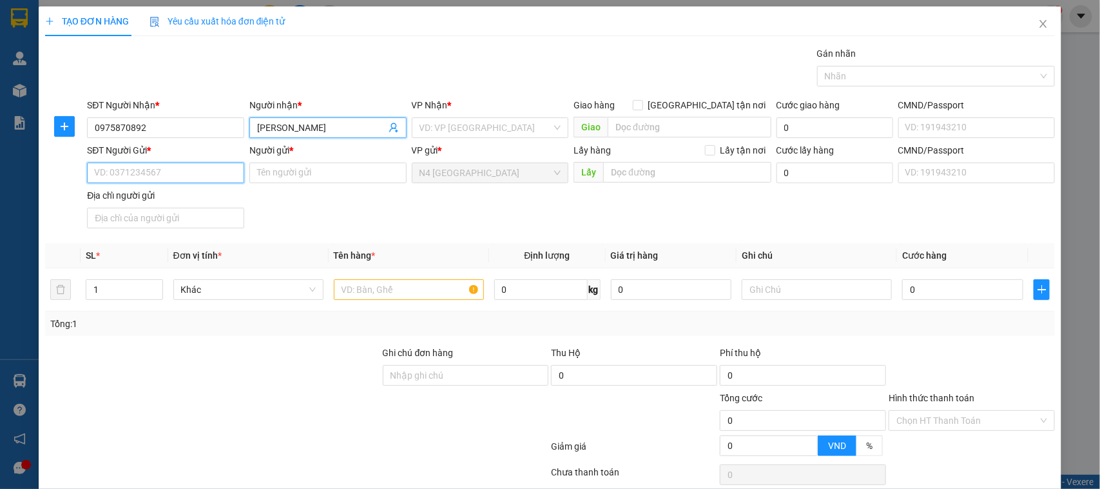
click at [188, 175] on input "SĐT Người Gửi *" at bounding box center [165, 172] width 157 height 21
paste input "0867731752"
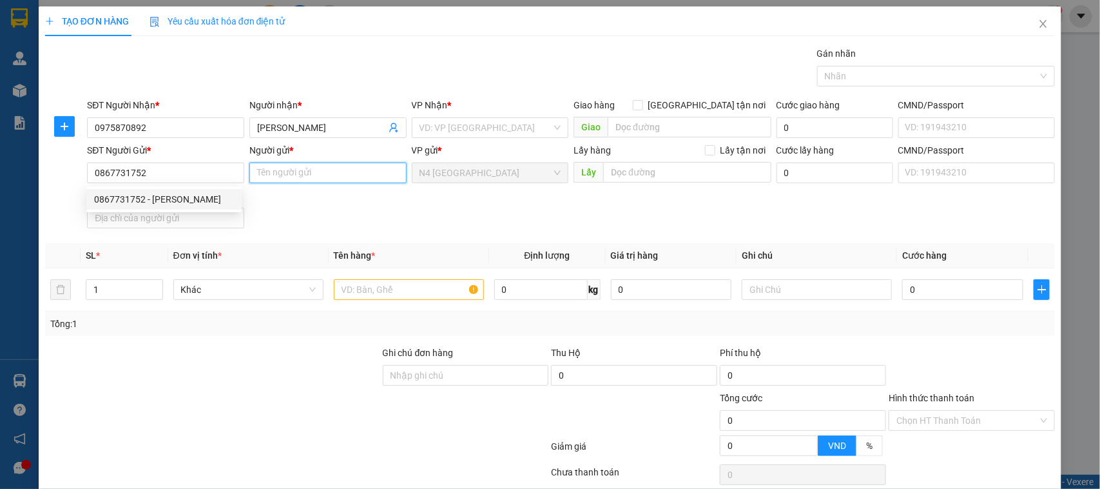
click at [320, 164] on input "Người gửi *" at bounding box center [327, 172] width 157 height 21
paste input "NGÔ HỮU QUY"
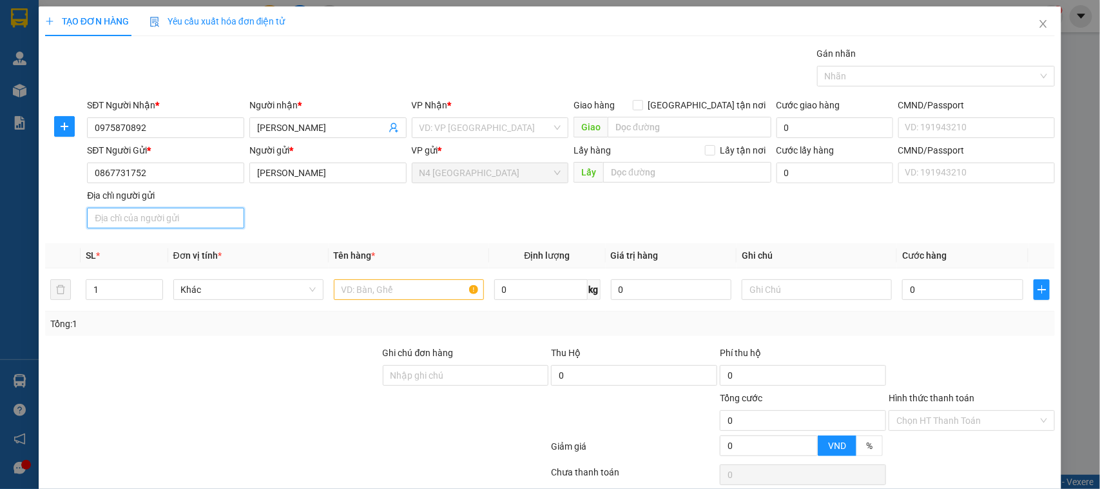
click at [191, 220] on input "Địa chỉ người gửi" at bounding box center [165, 218] width 157 height 21
paste input "CHÍ CÔNG , TIÊN PHONG, BÌNH THUẬN"
click at [453, 124] on input "search" at bounding box center [486, 127] width 133 height 19
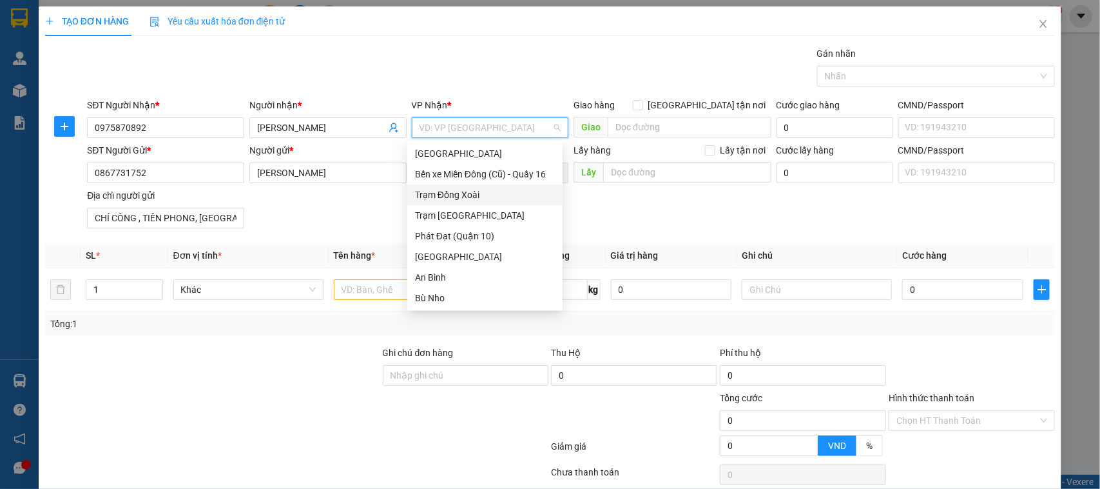
click at [472, 194] on div "Trạm Đồng Xoài" at bounding box center [485, 195] width 140 height 14
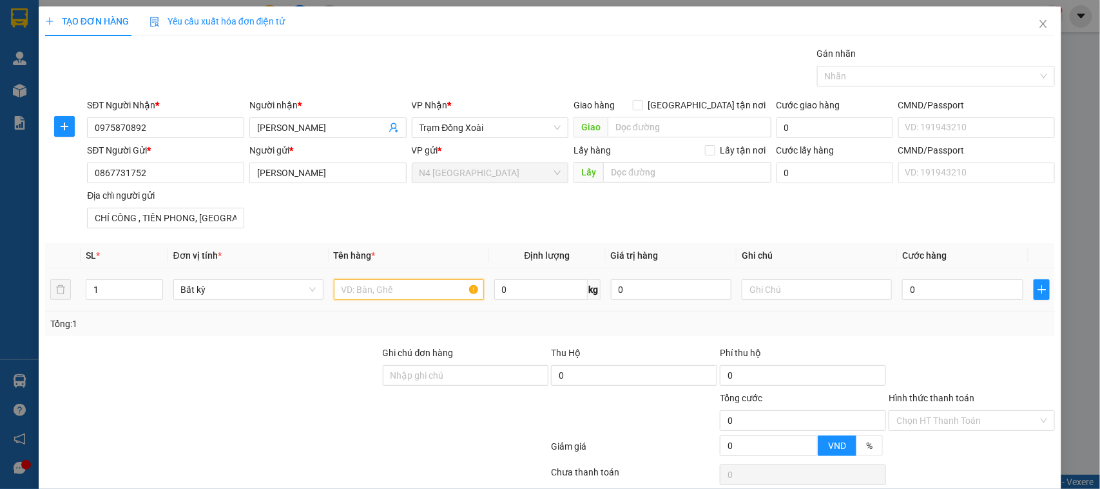
click at [387, 291] on input "text" at bounding box center [409, 289] width 150 height 21
paste input "CATON ĐÊN TÍM"
click at [523, 289] on input "0" at bounding box center [540, 289] width 93 height 21
drag, startPoint x: 112, startPoint y: 291, endPoint x: 77, endPoint y: 292, distance: 34.2
click at [79, 291] on tr "1 Bất kỳ CATON ĐÊN TÍM 20 kg 0 50.000" at bounding box center [550, 289] width 1011 height 43
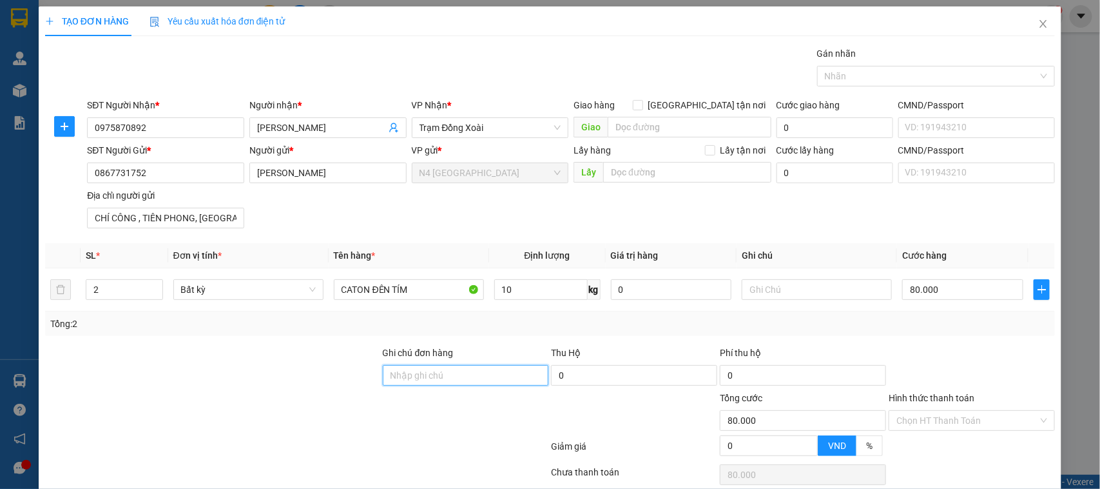
scroll to position [55, 0]
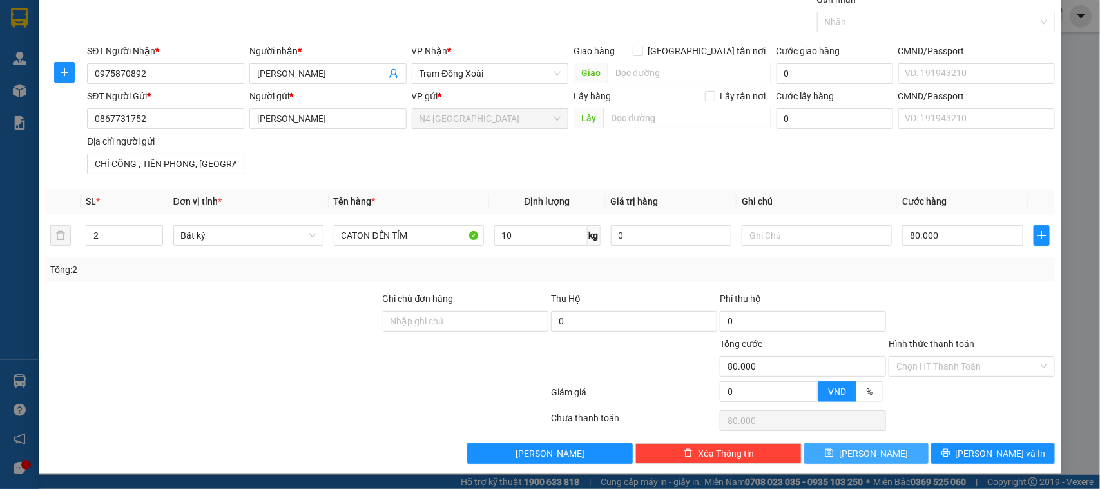
click at [839, 454] on button "[PERSON_NAME]" at bounding box center [866, 453] width 124 height 21
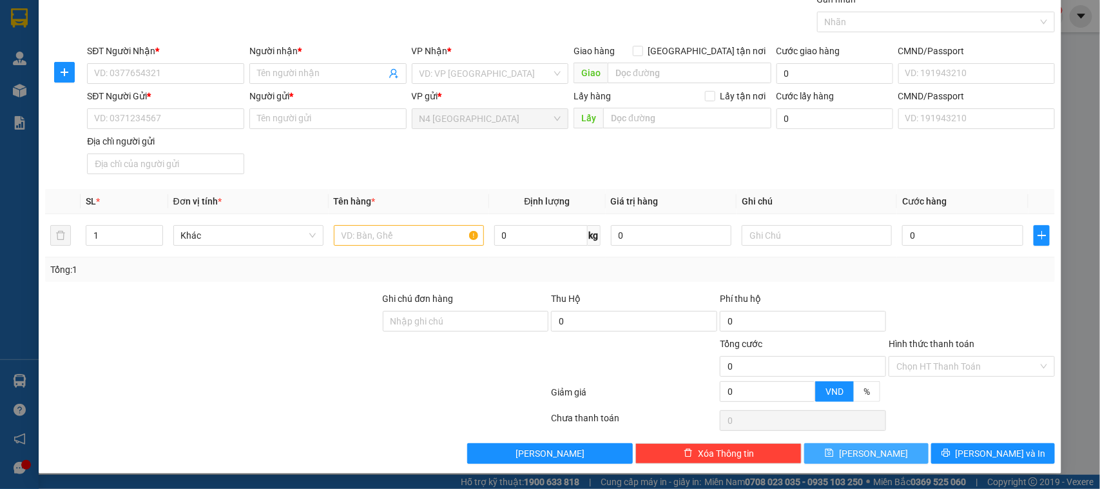
scroll to position [0, 0]
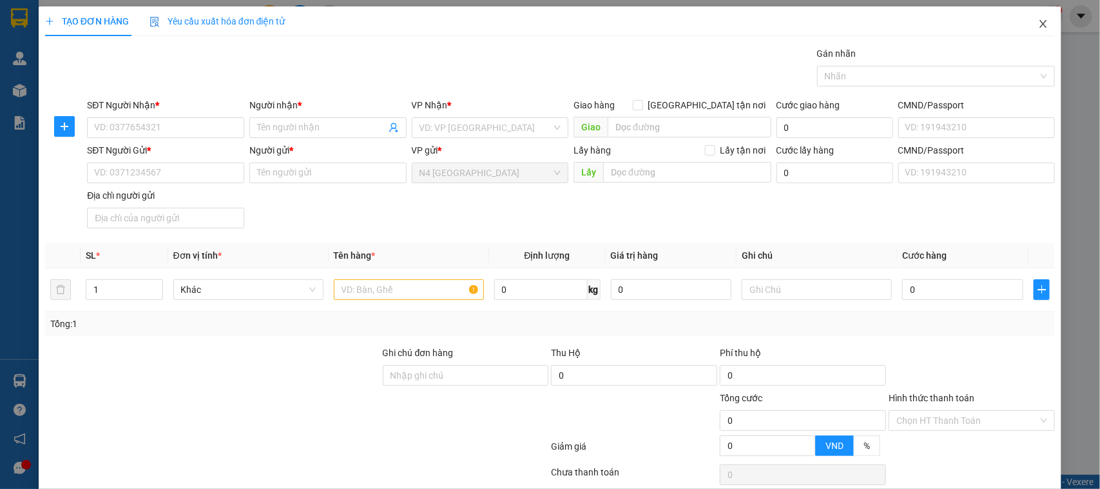
click at [1038, 23] on icon "close" at bounding box center [1043, 24] width 10 height 10
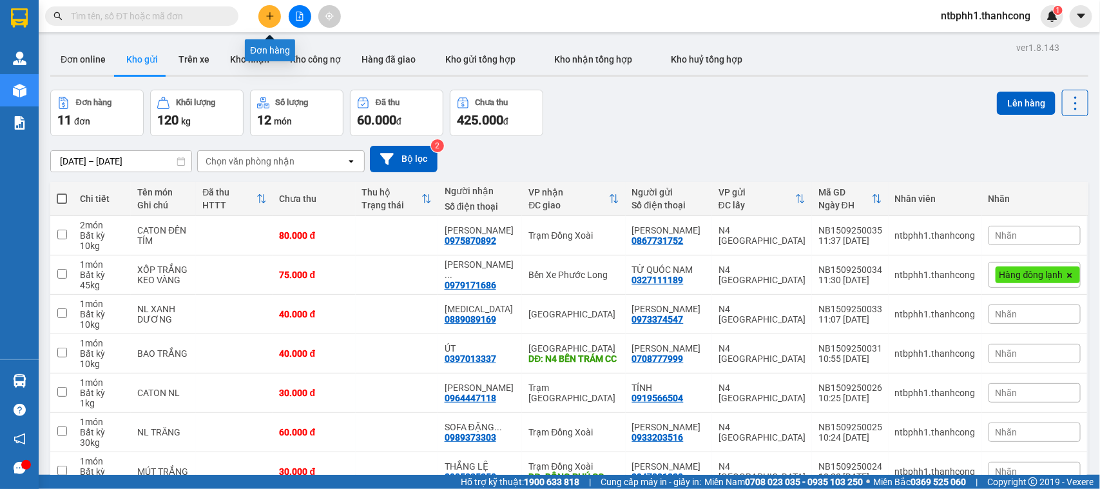
click at [268, 14] on icon "plus" at bounding box center [270, 16] width 9 height 9
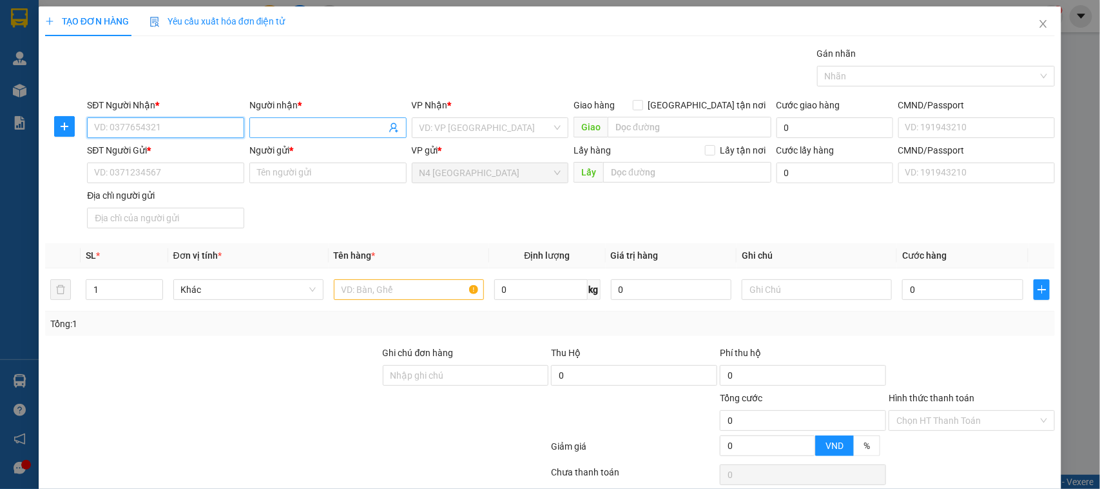
paste input "0359417868"
click at [335, 124] on input "Người nhận *" at bounding box center [321, 128] width 129 height 14
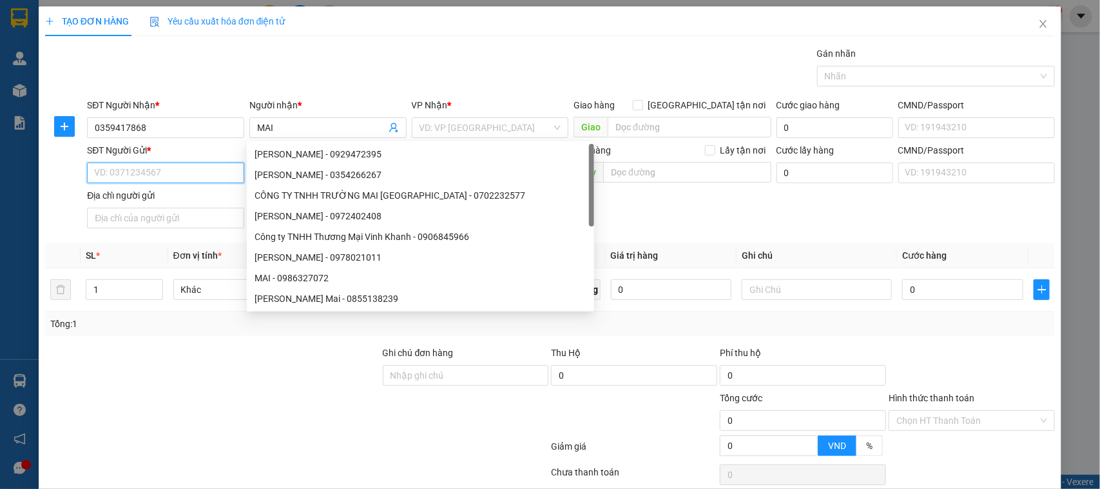
click at [195, 173] on input "SĐT Người Gửi *" at bounding box center [165, 172] width 157 height 21
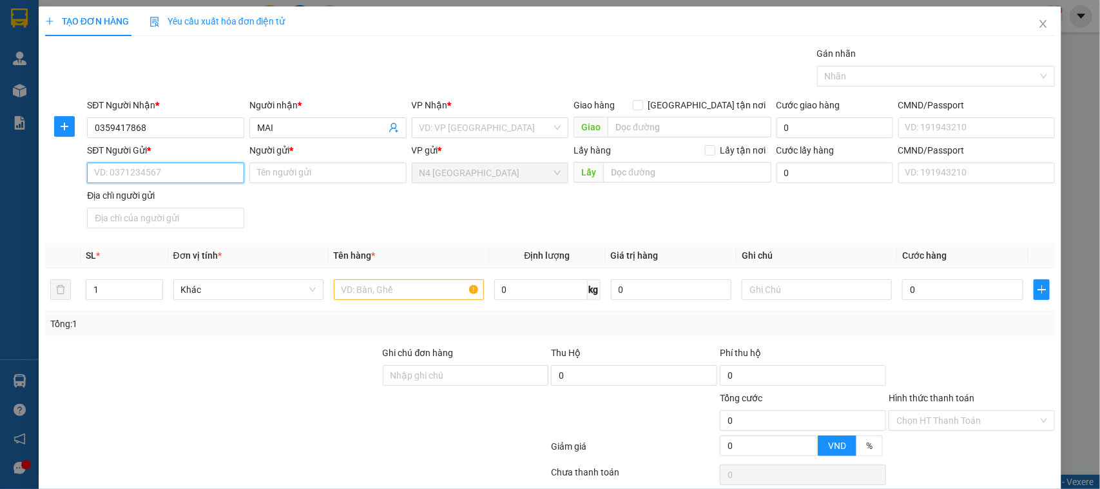
paste input "0975992590"
click at [255, 169] on input "Người gửi *" at bounding box center [327, 172] width 157 height 21
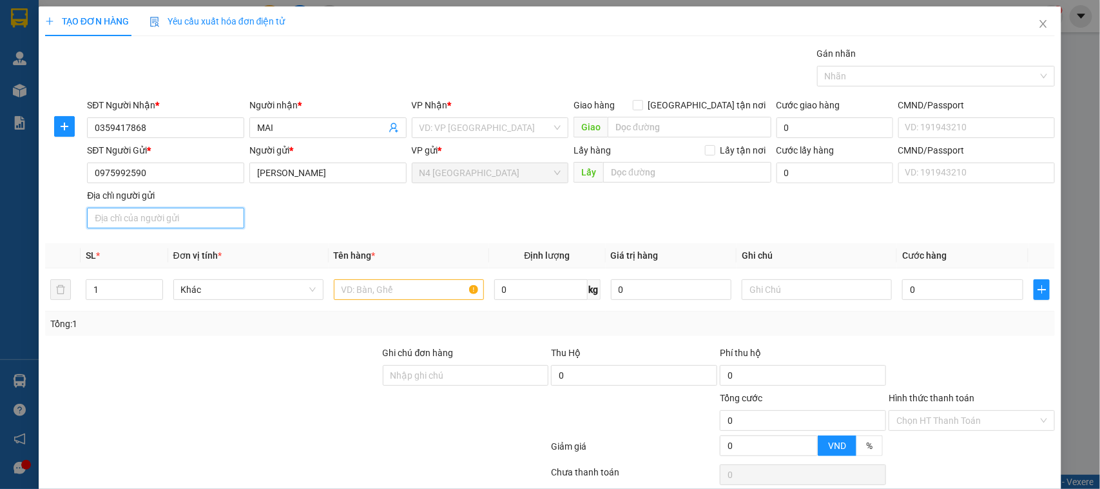
click at [150, 213] on input "Địa chỉ người gửi" at bounding box center [165, 218] width 157 height 21
paste input "ẤP TÂN PHÚ, TÂN THỚI, TÂN PHÚ ĐÔNG, TIỀNG GIÁNG"
click at [417, 287] on input "text" at bounding box center [409, 289] width 150 height 21
paste input "CATON TRĂNG"
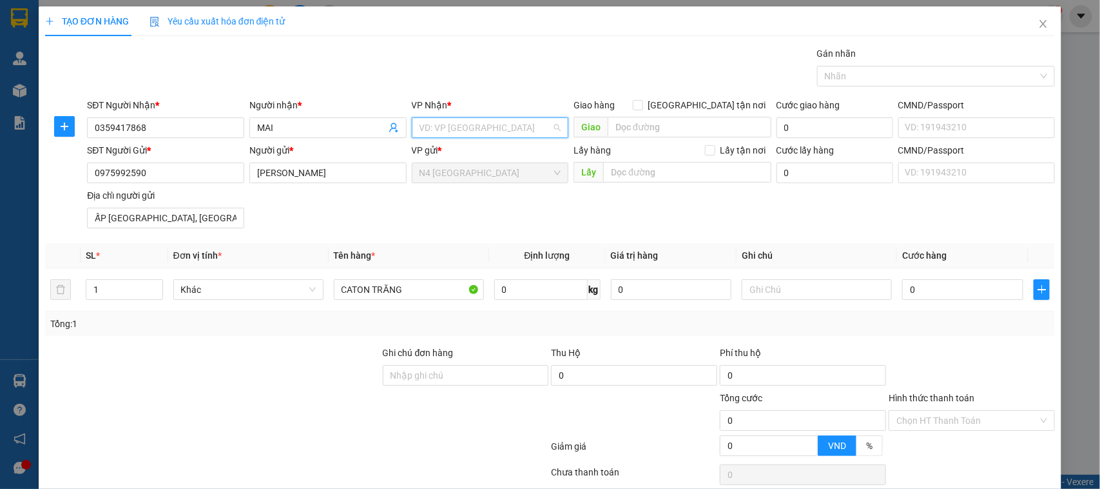
click at [445, 126] on input "search" at bounding box center [486, 127] width 133 height 19
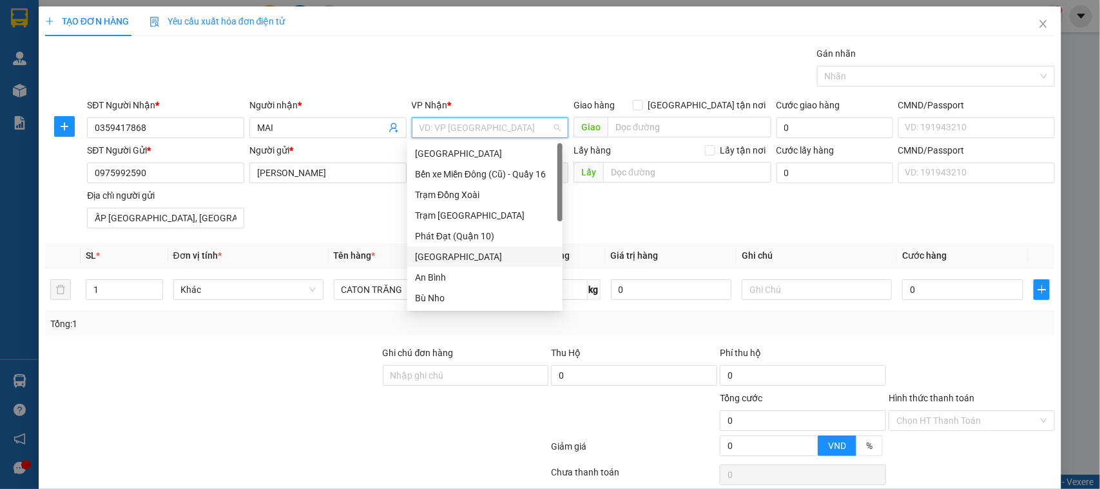
click at [471, 260] on div "[GEOGRAPHIC_DATA]" at bounding box center [485, 256] width 140 height 14
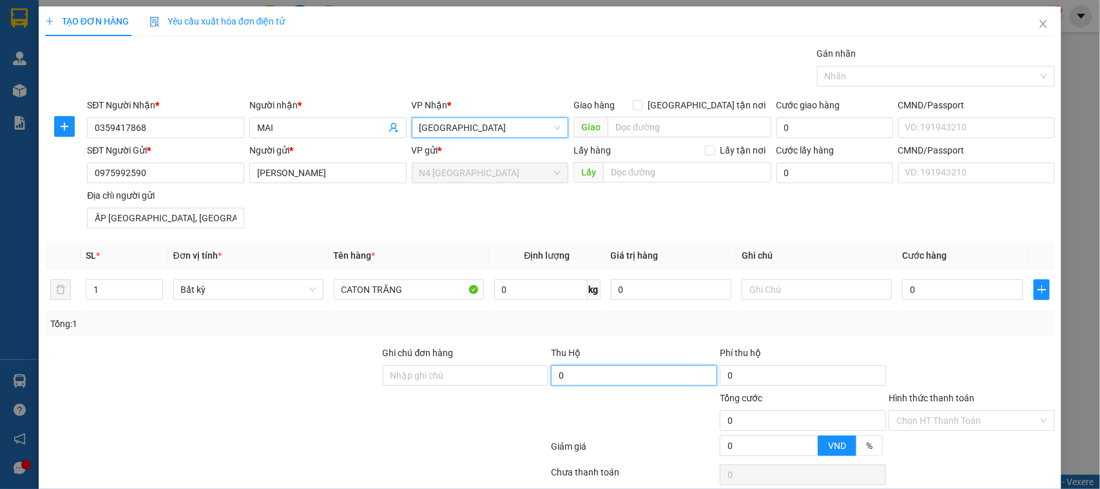
click at [587, 378] on input "0" at bounding box center [634, 375] width 166 height 21
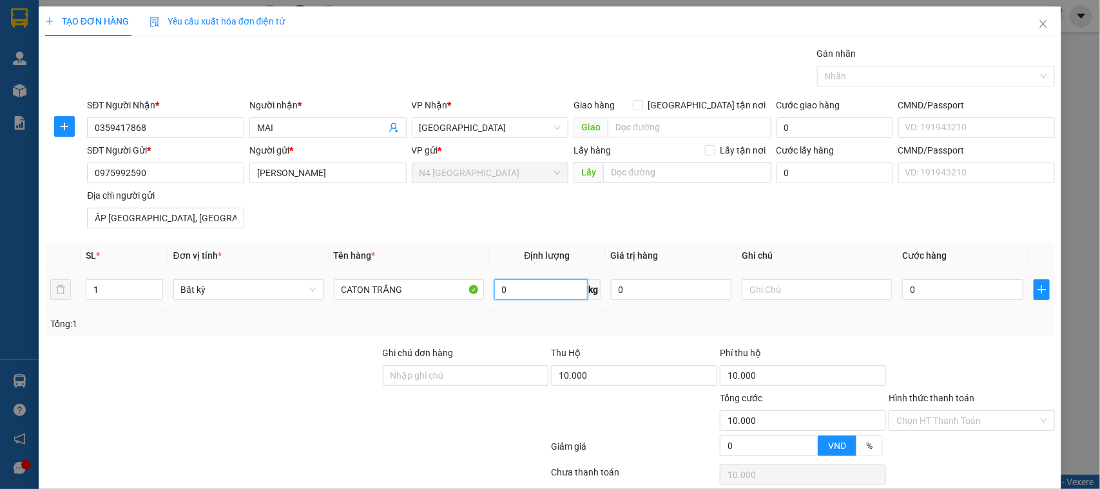
click at [500, 291] on input "0" at bounding box center [540, 289] width 93 height 21
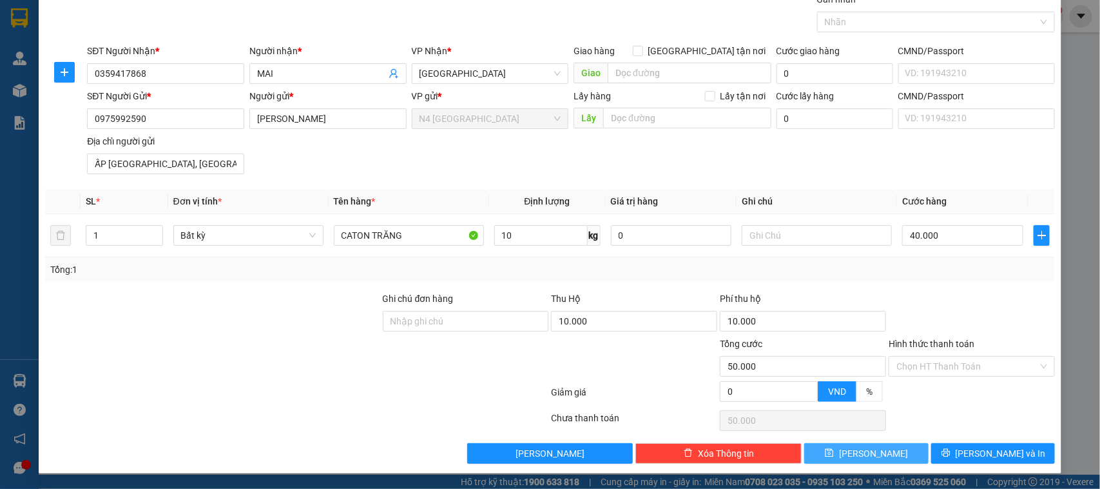
click at [862, 451] on span "[PERSON_NAME]" at bounding box center [873, 453] width 69 height 14
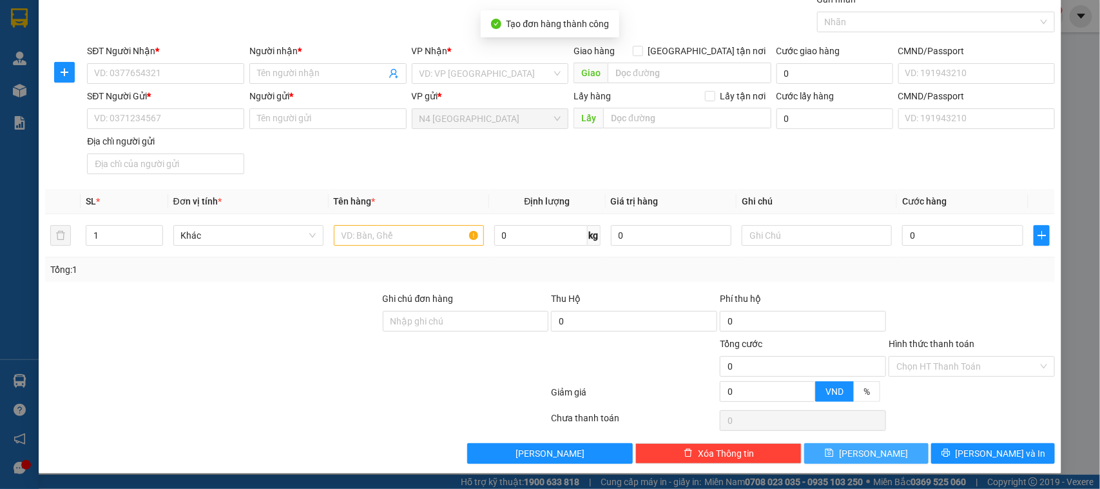
scroll to position [0, 0]
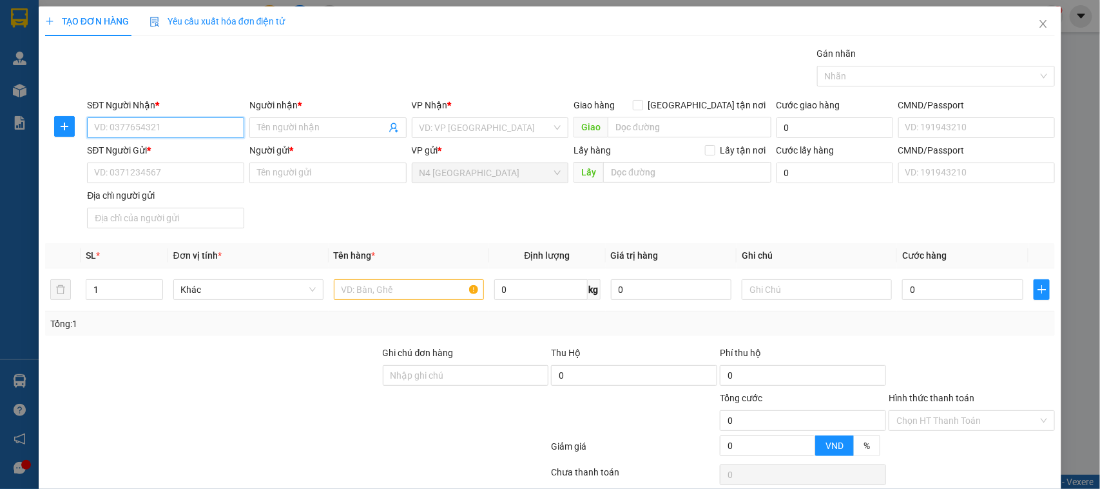
click at [165, 118] on input "SĐT Người Nhận *" at bounding box center [165, 127] width 157 height 21
paste input "0337636611"
click at [257, 126] on input "Người nhận *" at bounding box center [321, 128] width 129 height 14
click at [166, 173] on input "SĐT Người Gửi *" at bounding box center [165, 172] width 157 height 21
paste input "0945927913"
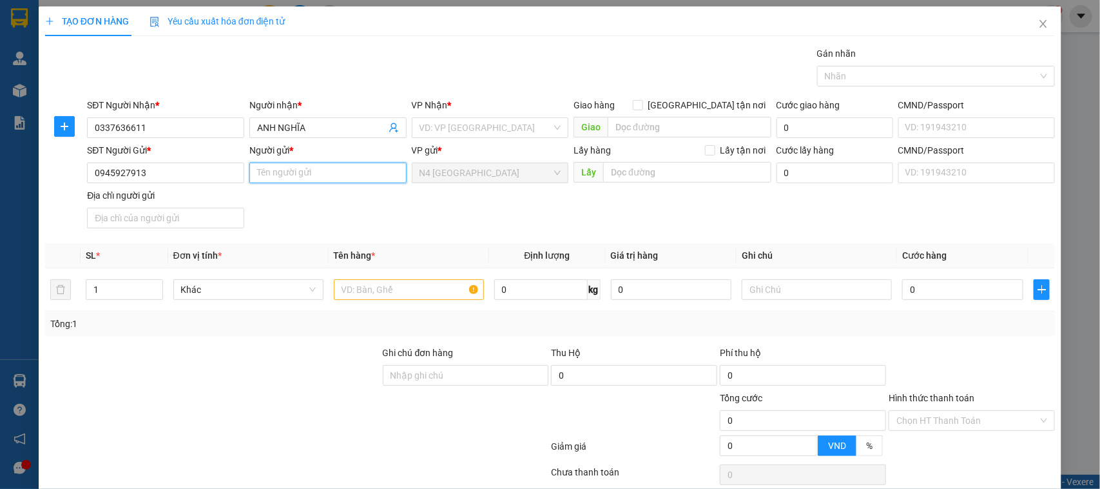
click at [331, 176] on input "Người gửi *" at bounding box center [327, 172] width 157 height 21
paste input "CÔNG TY TNHH SẢN XUẤT THƯƠN MẠI VẠM AN BÌNH"
click at [173, 216] on input "Địa chỉ người gửi" at bounding box center [165, 218] width 157 height 21
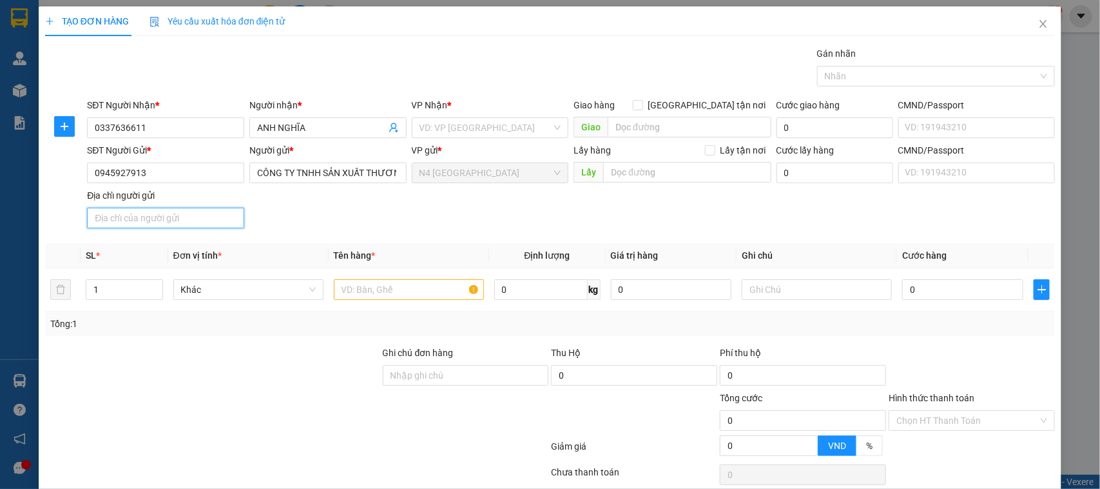
paste input "Số 15 Đường 37, Khu Phố 7, Phường Hiệp TPHCM"
click at [375, 286] on input "text" at bounding box center [409, 289] width 150 height 21
click at [514, 121] on input "search" at bounding box center [486, 127] width 133 height 19
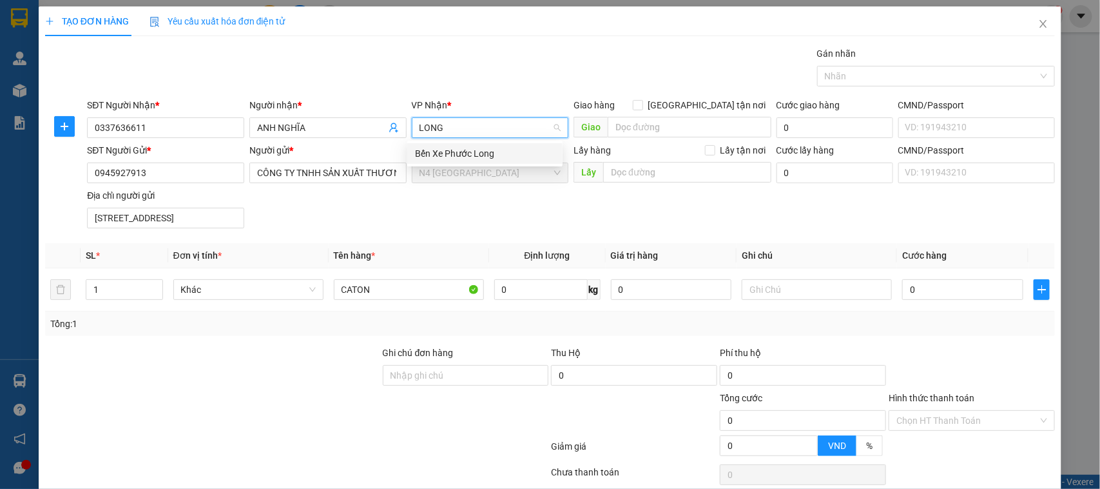
click at [466, 148] on div "Bến Xe Phước Long" at bounding box center [485, 153] width 140 height 14
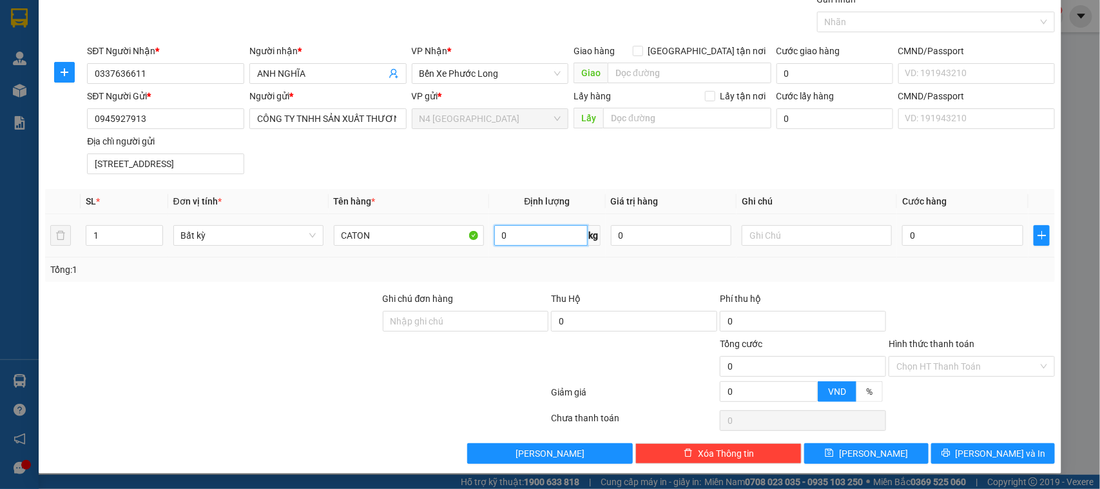
click at [547, 240] on input "0" at bounding box center [540, 235] width 93 height 21
drag, startPoint x: 130, startPoint y: 234, endPoint x: 1, endPoint y: 246, distance: 128.9
click at [13, 244] on div "TẠO ĐƠN HÀNG Yêu cầu xuất hóa đơn điện tử Transit Pickup Surcharge Ids Transit …" at bounding box center [550, 244] width 1100 height 489
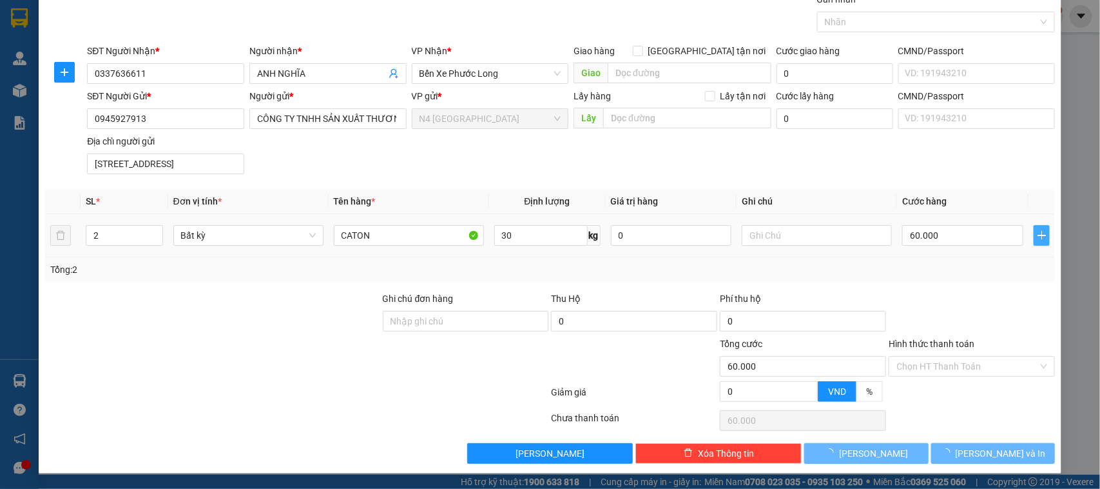
click at [1037, 239] on icon "plus" at bounding box center [1042, 235] width 10 height 10
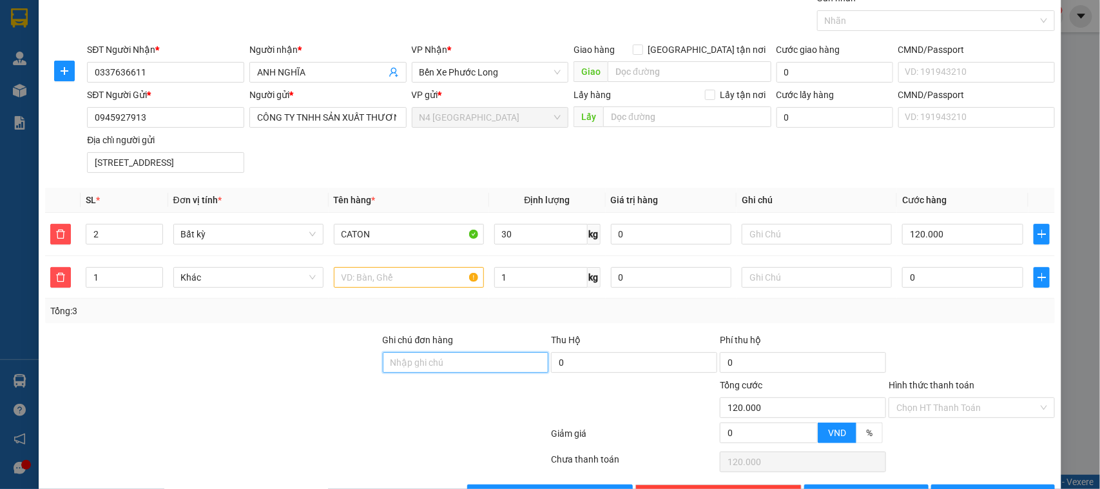
scroll to position [98, 0]
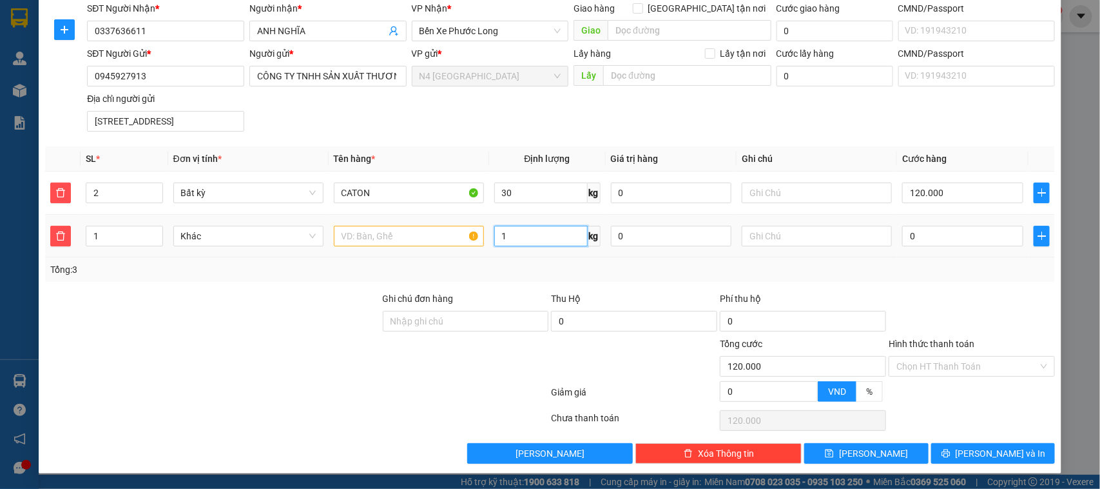
click at [514, 233] on input "1" at bounding box center [540, 236] width 93 height 21
click at [522, 232] on input "1" at bounding box center [540, 236] width 93 height 21
click at [527, 184] on input "30" at bounding box center [540, 192] width 93 height 21
click at [514, 237] on input "1" at bounding box center [540, 236] width 93 height 21
click at [929, 233] on input "0" at bounding box center [962, 236] width 121 height 21
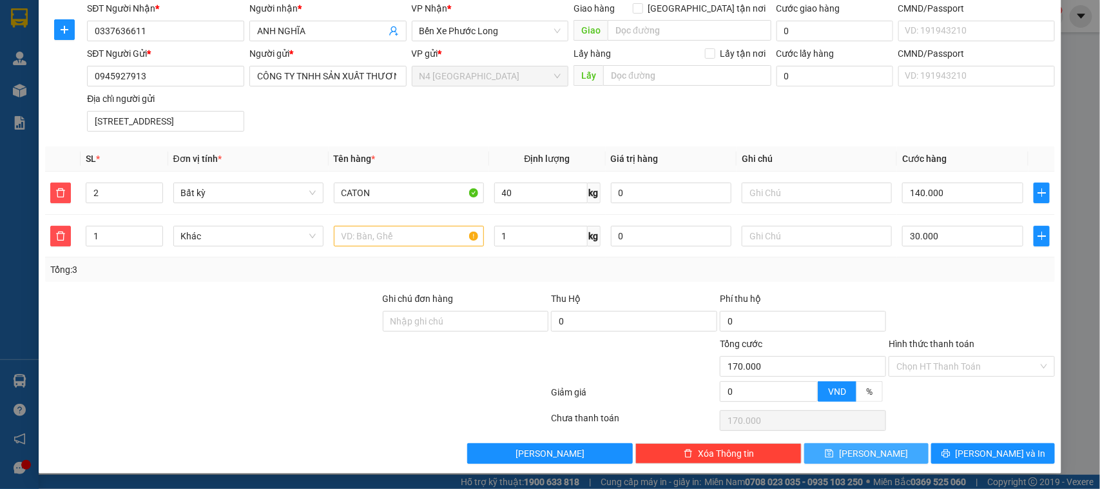
click at [865, 452] on span "[PERSON_NAME]" at bounding box center [873, 453] width 69 height 14
click at [864, 449] on span "[PERSON_NAME]" at bounding box center [873, 453] width 69 height 14
click at [835, 447] on button "[PERSON_NAME]" at bounding box center [866, 453] width 124 height 21
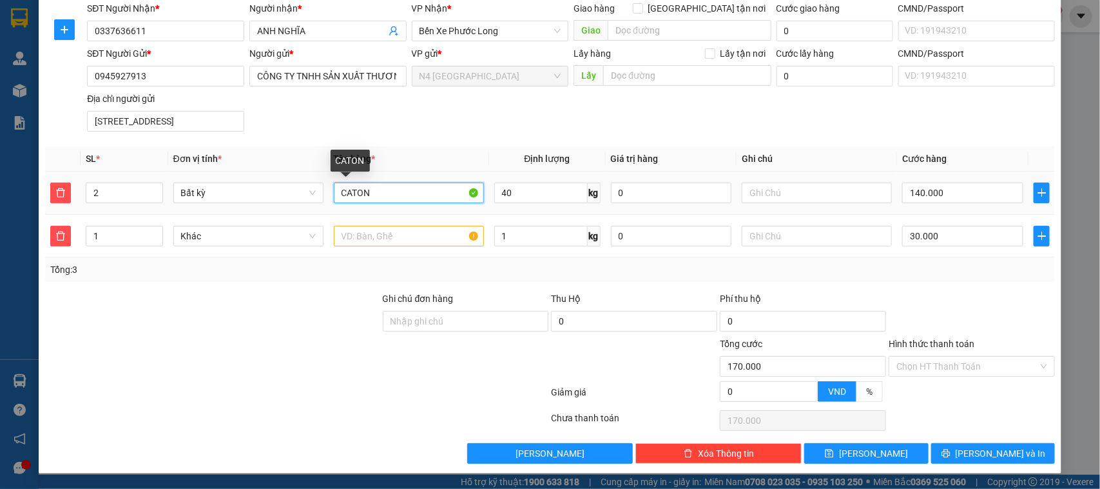
click at [373, 191] on input "CATON" at bounding box center [409, 192] width 150 height 21
click at [373, 192] on input "CATON" at bounding box center [409, 192] width 150 height 21
click at [375, 188] on input "cz" at bounding box center [409, 192] width 150 height 21
click at [375, 239] on input "text" at bounding box center [409, 236] width 150 height 21
paste input "Số 15 Đường 37, Khu Phố 7, Phường Hiệp TPHCM"
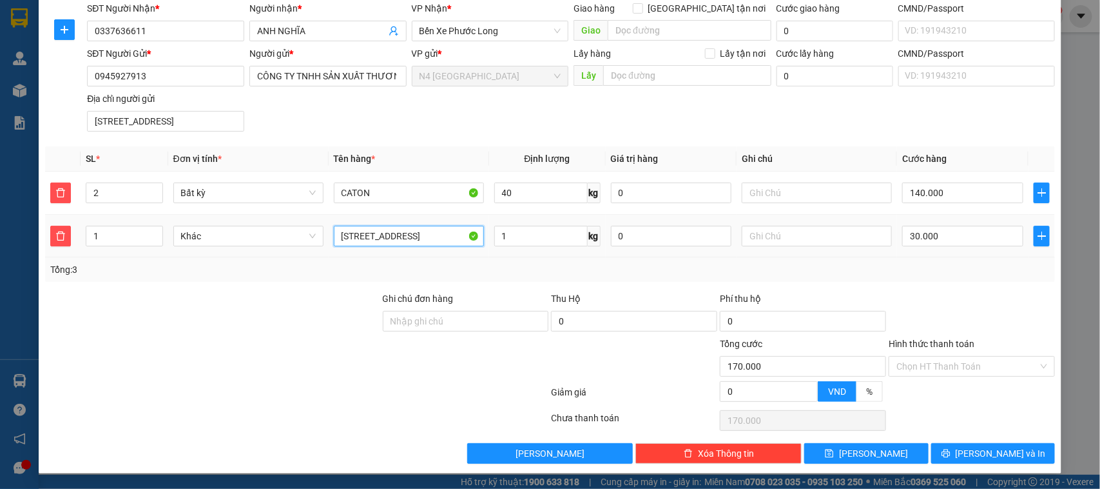
scroll to position [0, 66]
click at [405, 233] on input "Số 15 Đường 37, Khu Phố 7, Phường Hiệp TPHCM" at bounding box center [409, 236] width 150 height 21
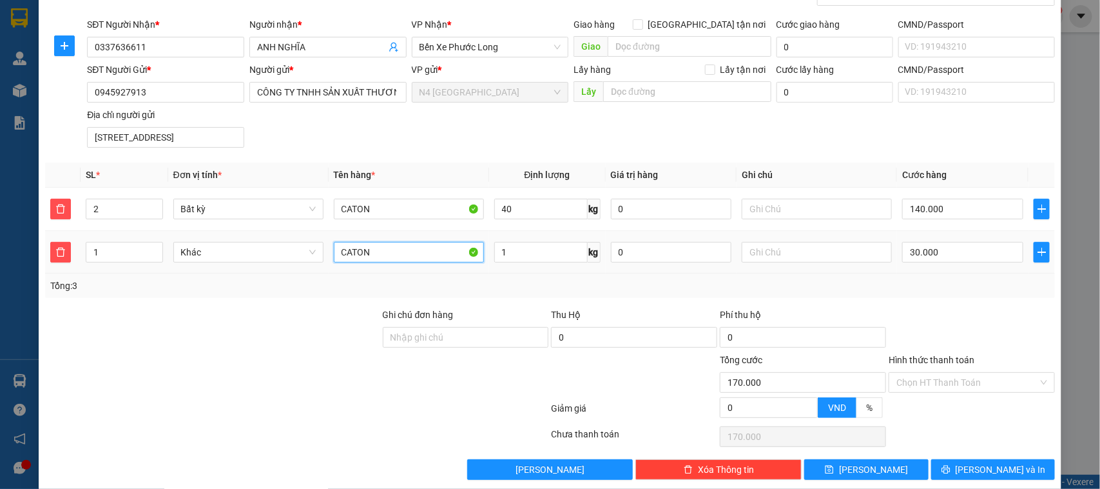
scroll to position [98, 0]
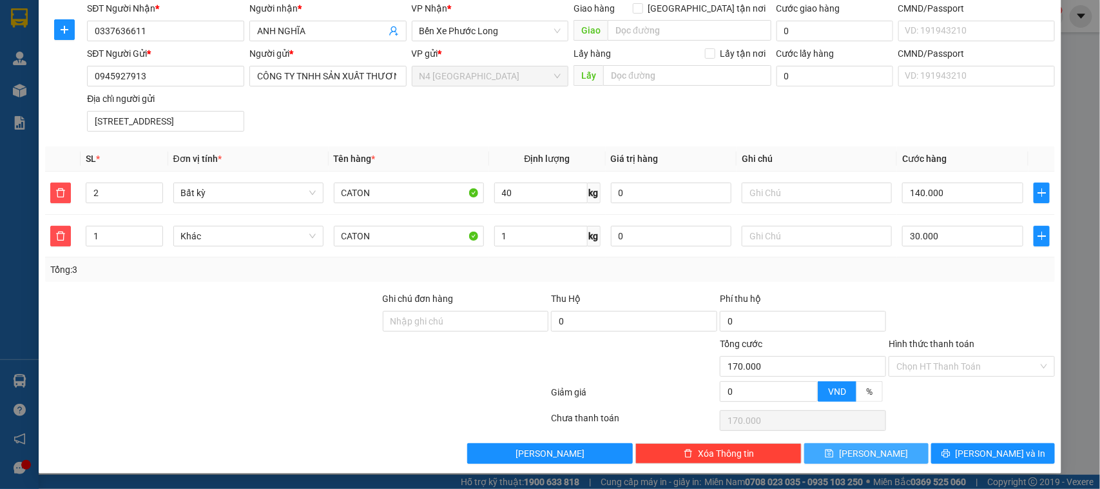
click at [867, 458] on span "[PERSON_NAME]" at bounding box center [873, 453] width 69 height 14
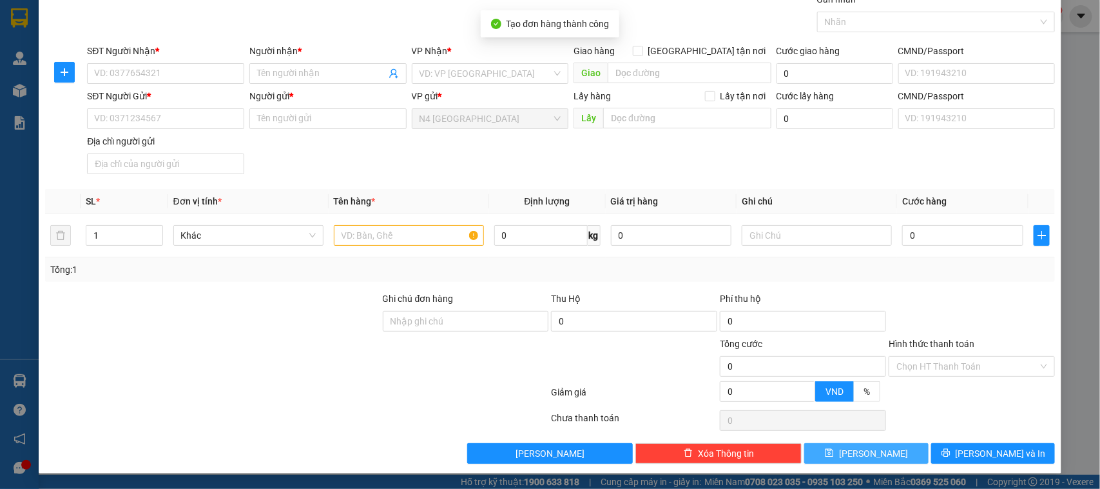
scroll to position [0, 0]
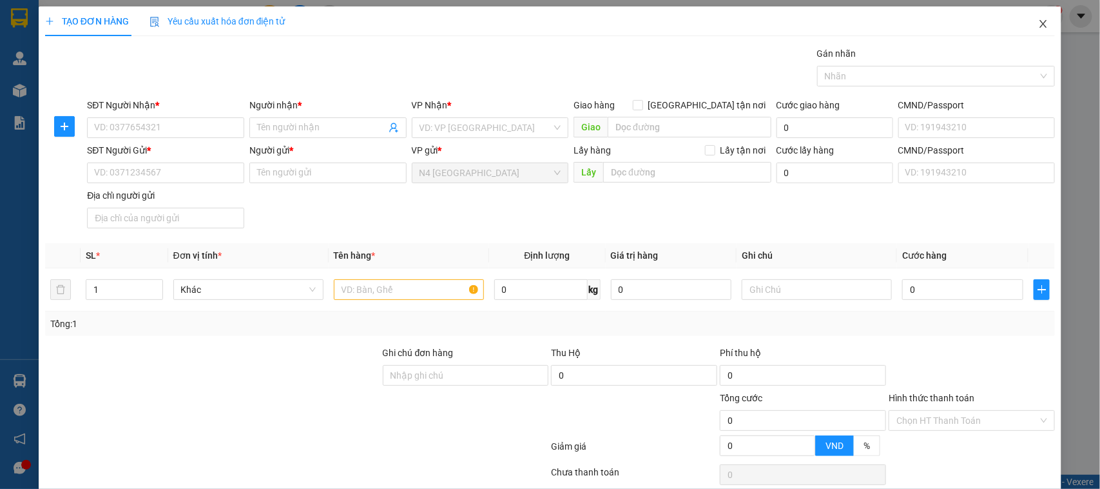
click at [1040, 26] on icon "close" at bounding box center [1043, 24] width 7 height 8
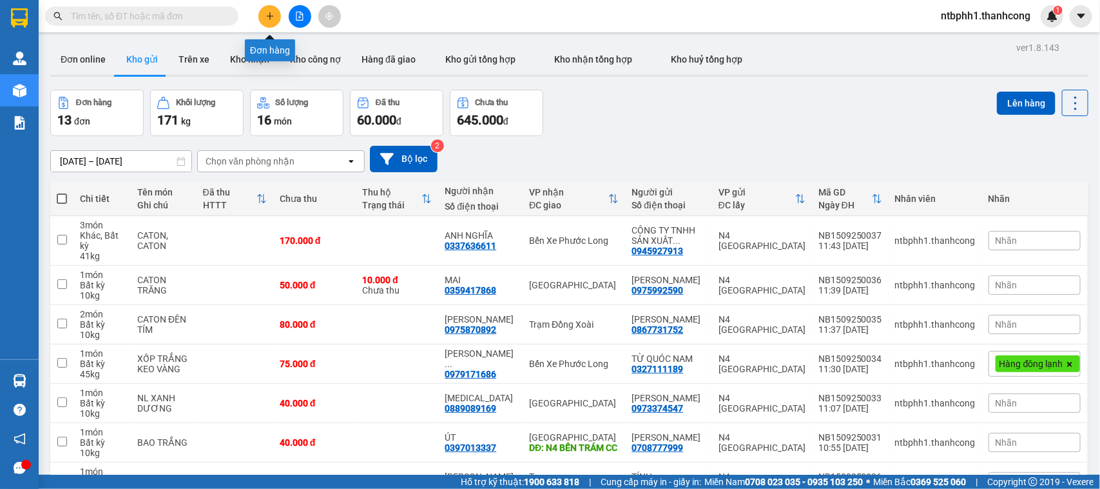
click at [268, 12] on icon "plus" at bounding box center [270, 16] width 9 height 9
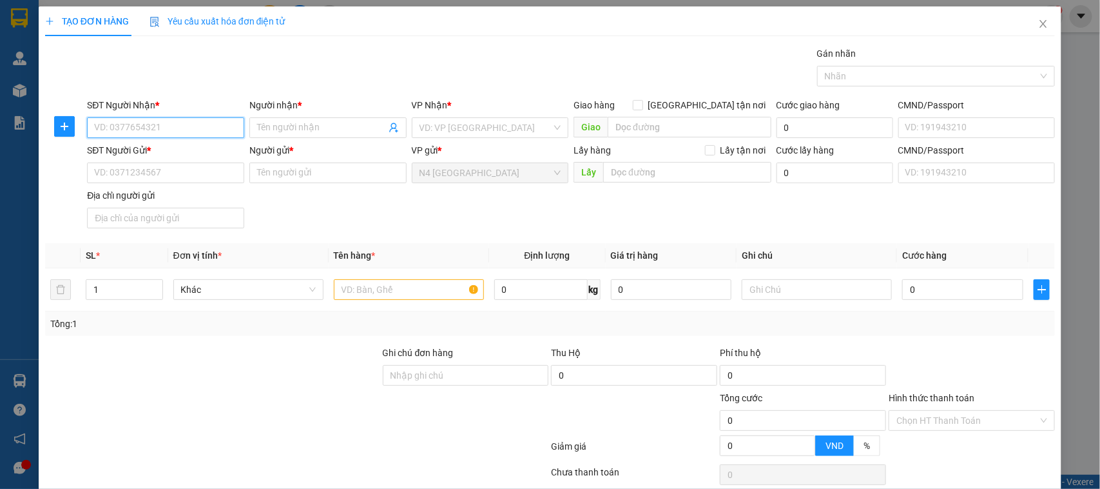
paste input "0978500066"
click at [327, 124] on input "Người nhận *" at bounding box center [321, 128] width 129 height 14
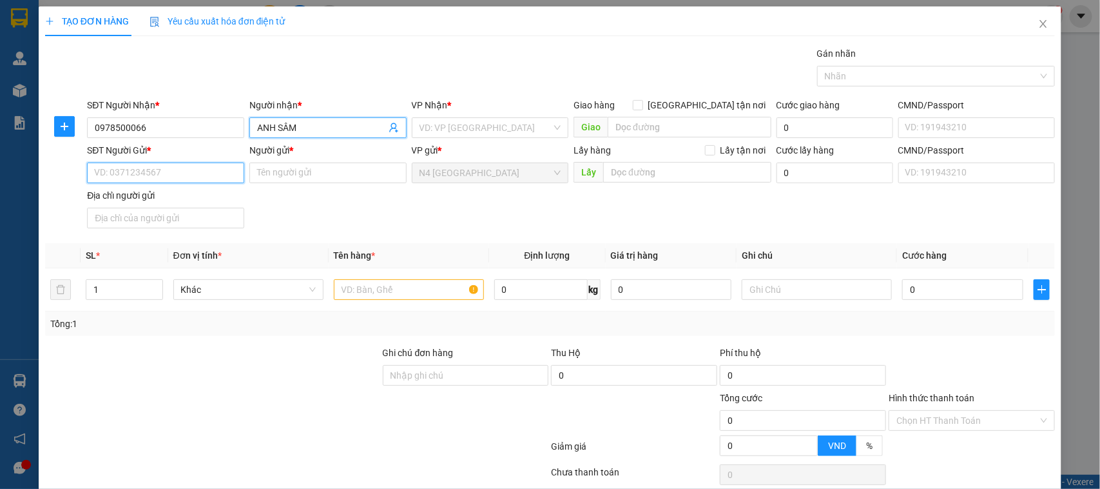
click at [189, 168] on input "SĐT Người Gửi *" at bounding box center [165, 172] width 157 height 21
paste input "0974643945"
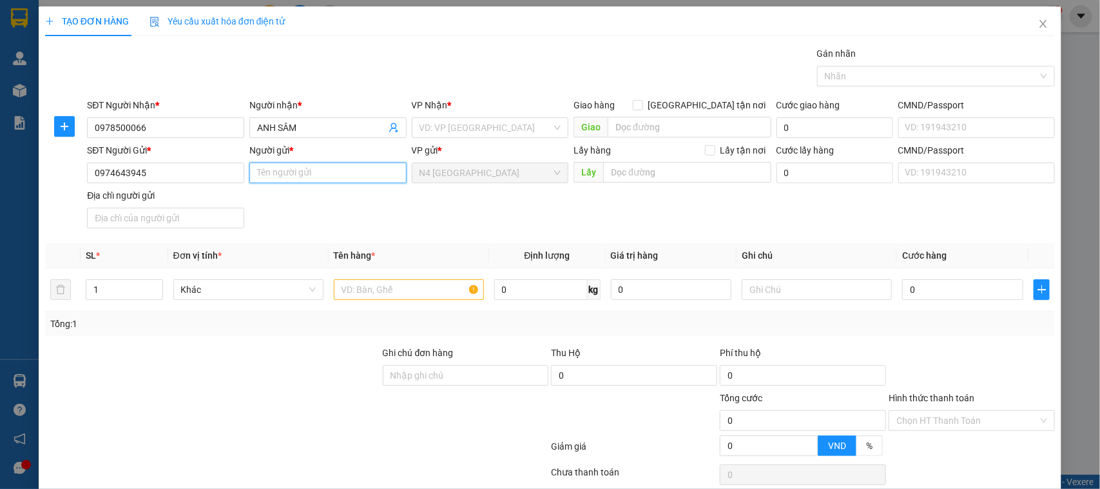
drag, startPoint x: 307, startPoint y: 175, endPoint x: 208, endPoint y: 10, distance: 192.6
click at [307, 171] on input "Người gửi *" at bounding box center [327, 172] width 157 height 21
paste input "CÔNG TY THIÊN LỘC PHÁT"
drag, startPoint x: 159, startPoint y: 215, endPoint x: 159, endPoint y: 184, distance: 30.3
click at [159, 211] on input "Địa chỉ người gửi" at bounding box center [165, 218] width 157 height 21
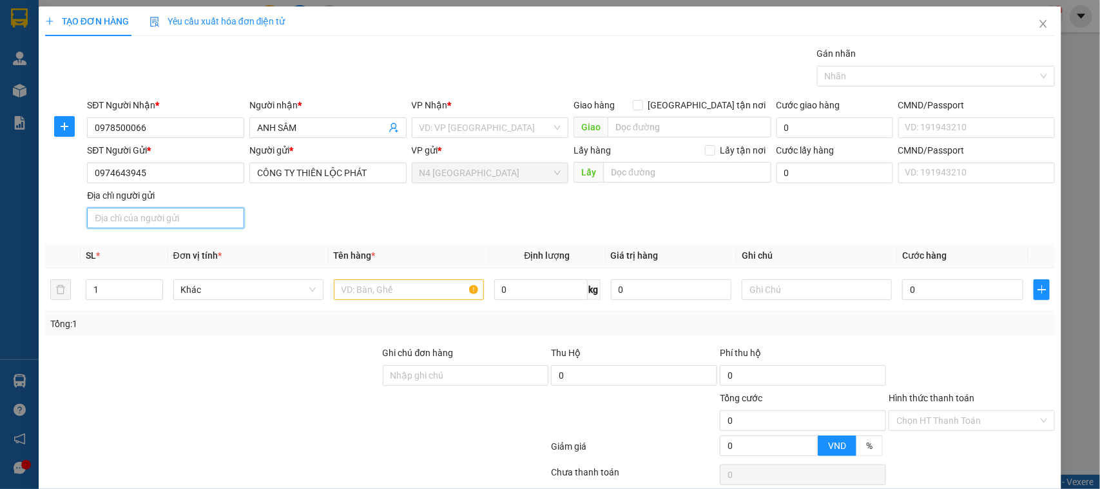
paste input "11/34 Thoại Ngọc Hầu, Phường Tân Phú, Thành phố Hồ Chí Minh, Việt Nam"
click at [452, 124] on input "search" at bounding box center [486, 127] width 133 height 19
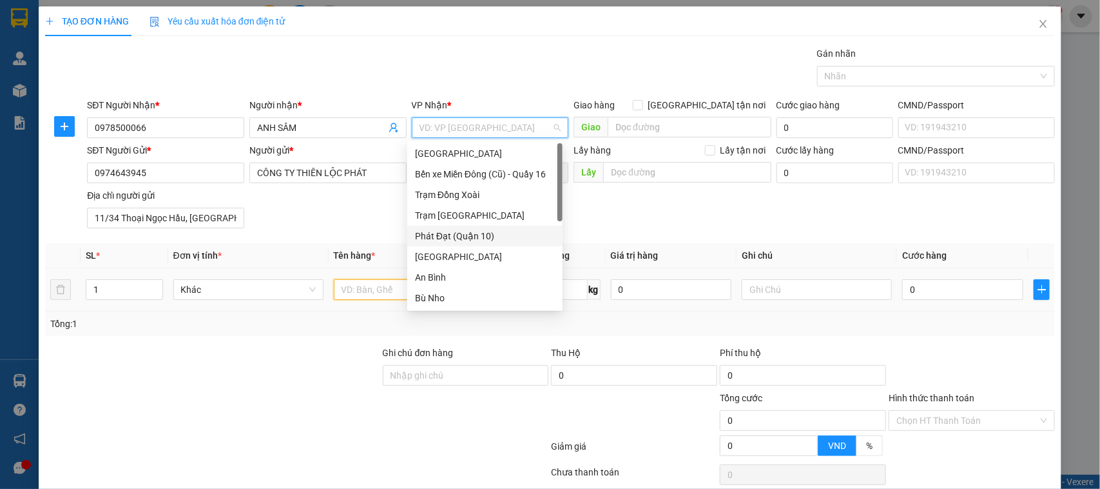
click at [387, 291] on input "text" at bounding box center [409, 289] width 150 height 21
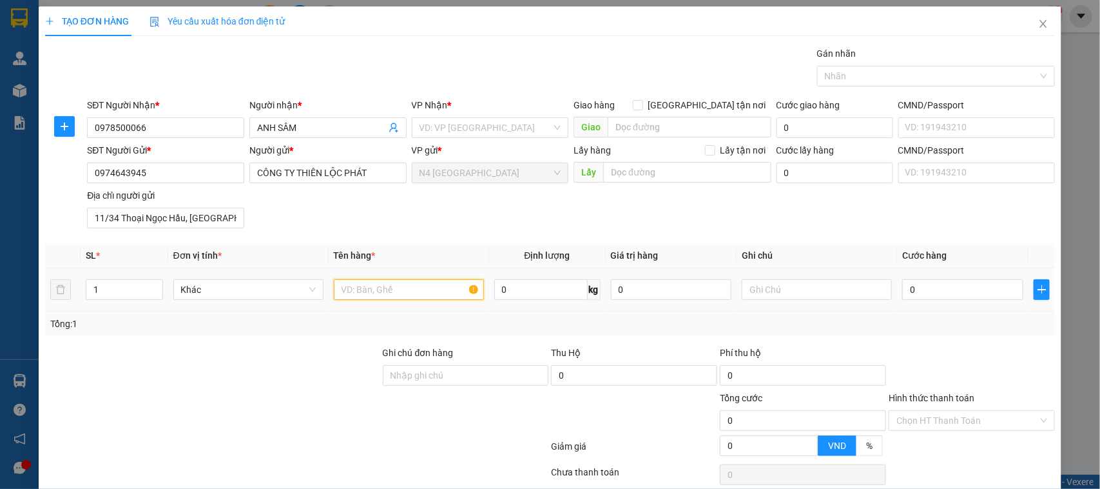
paste input "NL TRẮNG, BẠC QUAY NL"
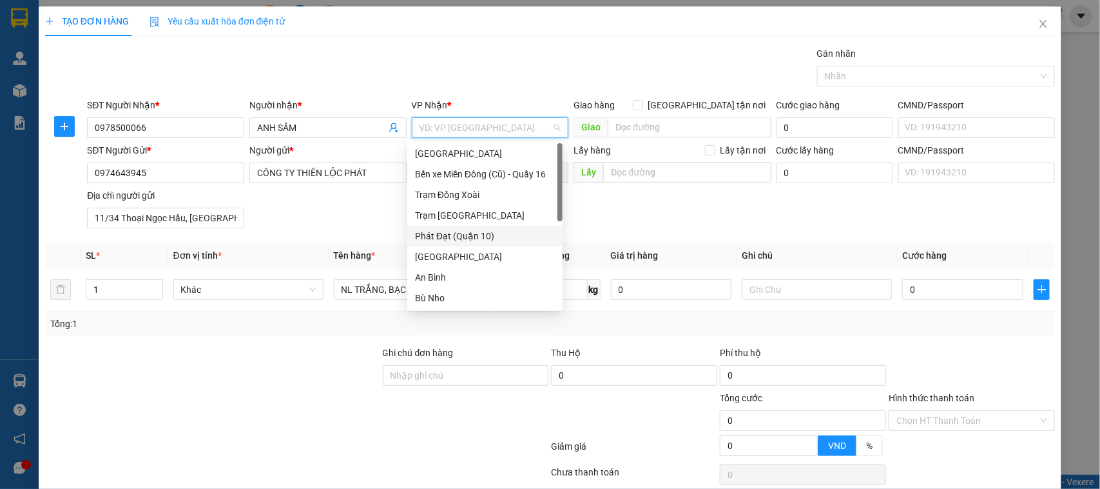
click at [440, 126] on input "search" at bounding box center [486, 127] width 133 height 19
click at [491, 192] on div "Trạm Đồng Xoài" at bounding box center [485, 195] width 140 height 14
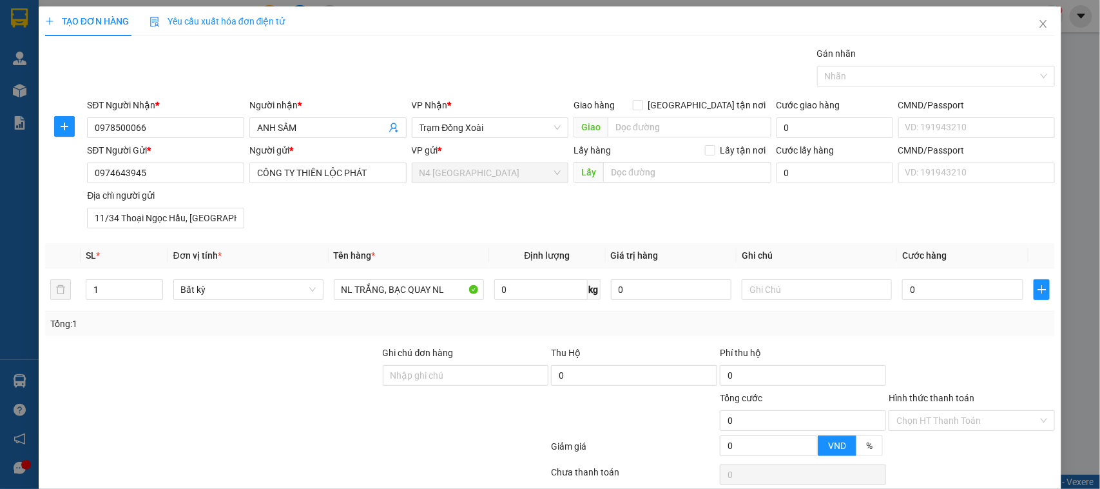
click at [316, 362] on div at bounding box center [213, 368] width 338 height 45
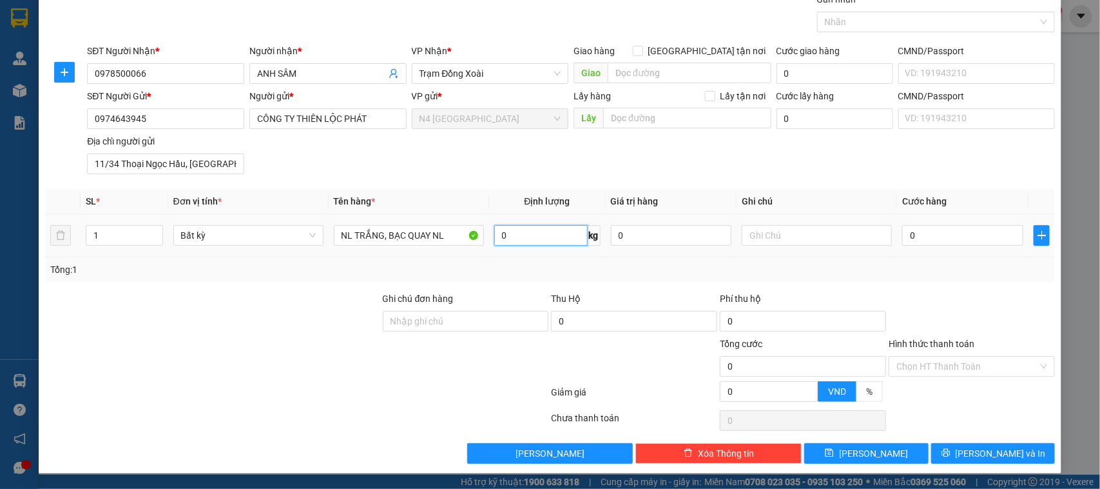
click at [519, 233] on input "0" at bounding box center [540, 235] width 93 height 21
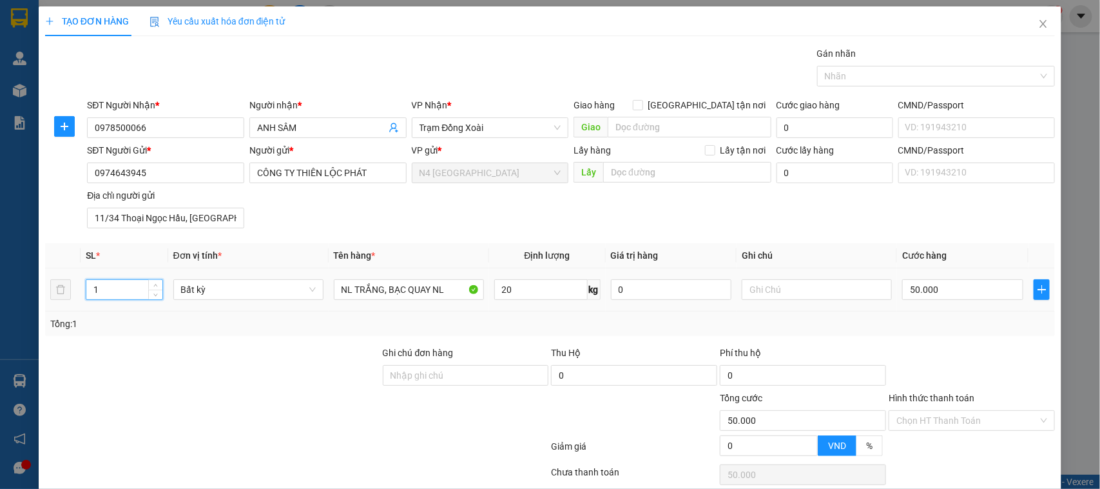
click at [50, 291] on tr "1 Bất kỳ NL TRẮNG, BẠC QUAY NL 20 kg 0 50.000" at bounding box center [550, 289] width 1011 height 43
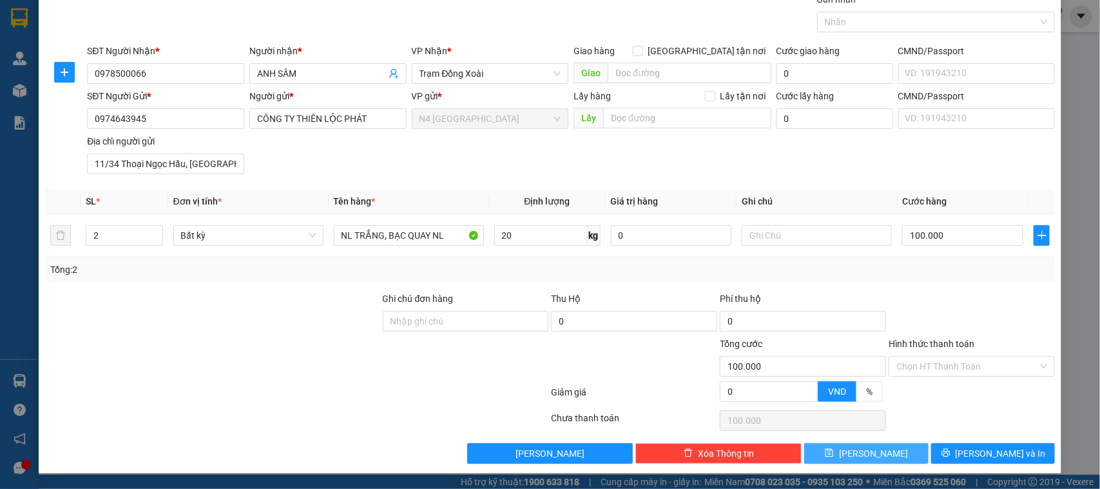
click at [861, 453] on span "[PERSON_NAME]" at bounding box center [873, 453] width 69 height 14
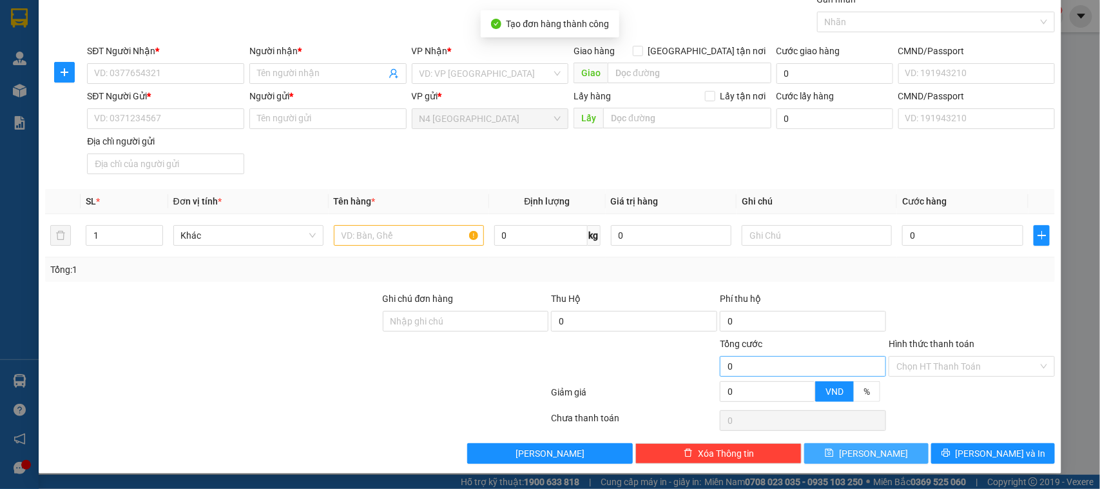
scroll to position [0, 0]
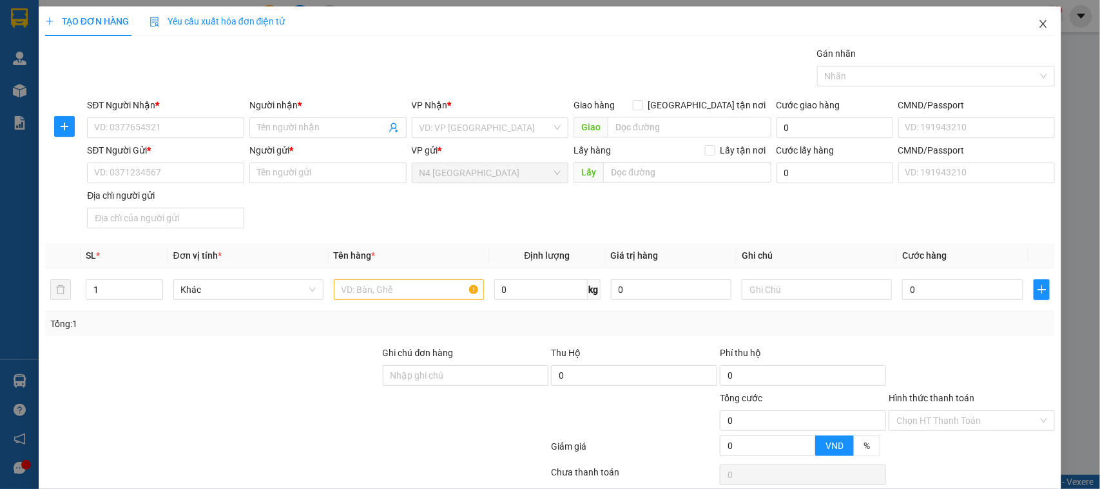
click at [1040, 23] on icon "close" at bounding box center [1043, 24] width 7 height 8
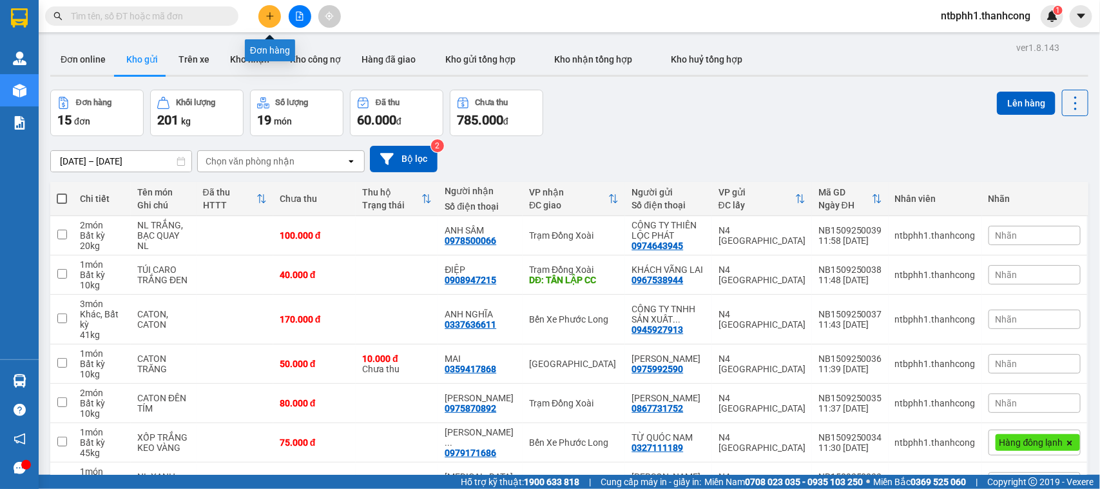
click at [268, 14] on icon "plus" at bounding box center [270, 16] width 9 height 9
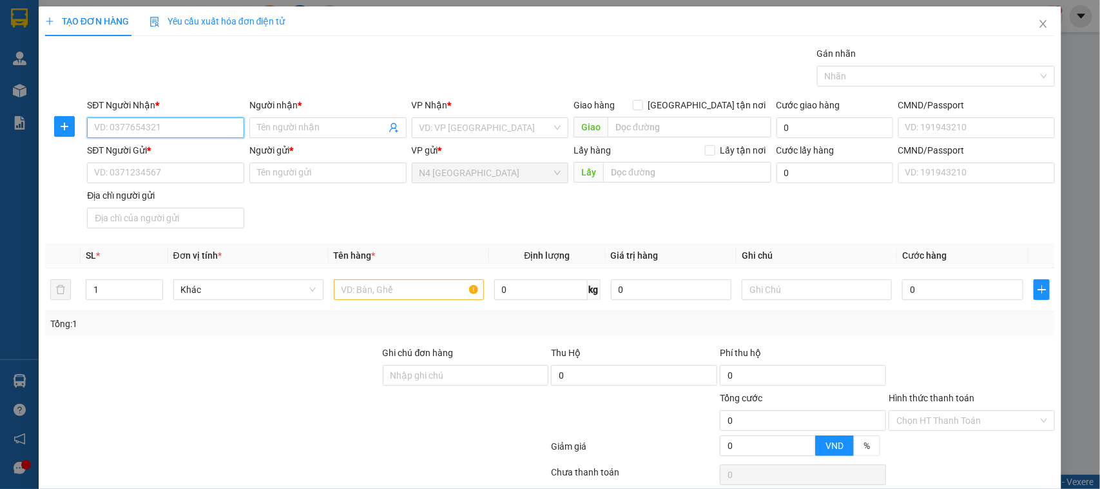
paste input "0378502802"
click at [305, 126] on input "Người nhận *" at bounding box center [321, 128] width 129 height 14
paste input "0931104301"
drag, startPoint x: 317, startPoint y: 128, endPoint x: 245, endPoint y: 126, distance: 71.6
click at [249, 126] on span "0931104301" at bounding box center [327, 127] width 157 height 21
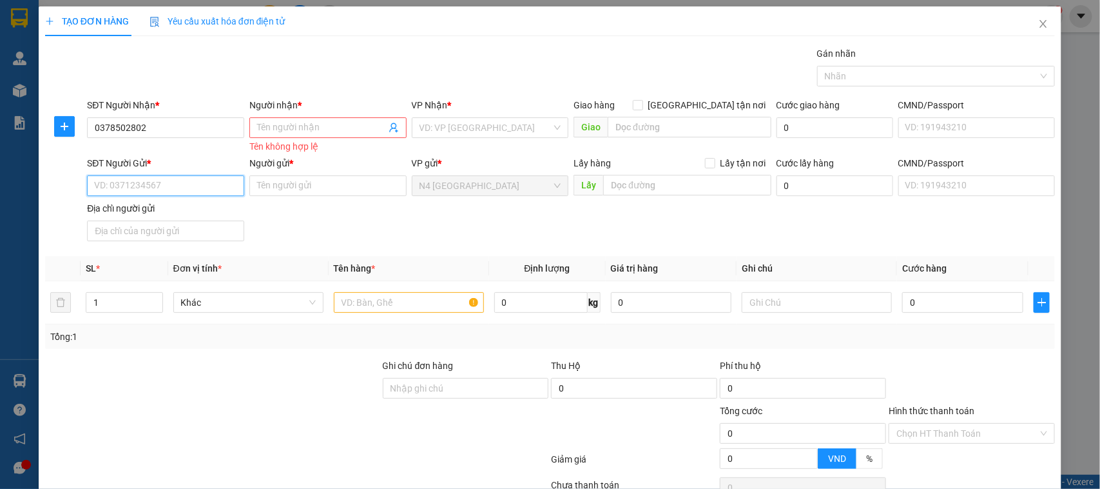
click at [201, 178] on input "SĐT Người Gửi *" at bounding box center [165, 185] width 157 height 21
paste input "0931104301"
click at [293, 182] on input "Người gửi *" at bounding box center [327, 185] width 157 height 21
paste input "CÔNG TY TNHH THIẾT BỊ VÀ DỊCH VỤ VTP"
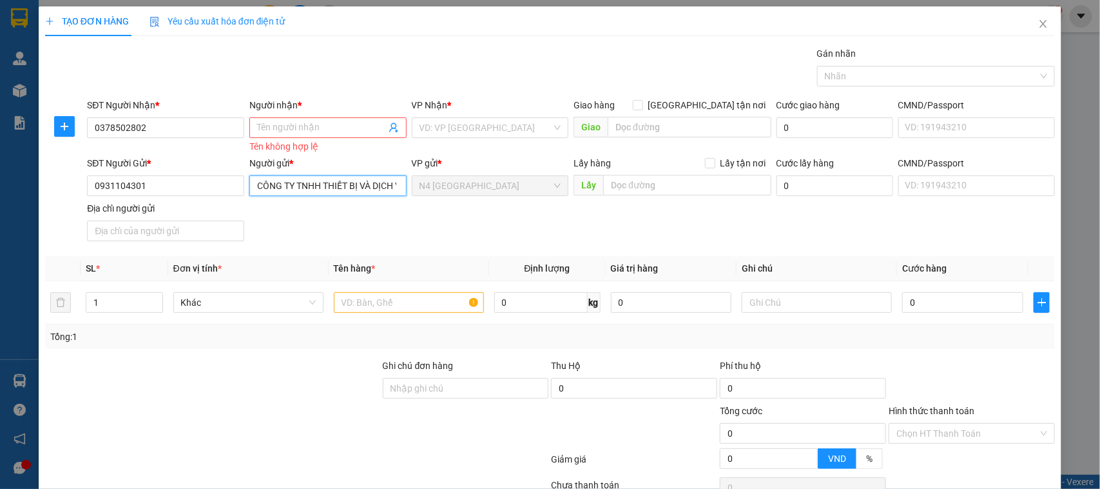
scroll to position [0, 31]
click at [318, 119] on span at bounding box center [327, 127] width 157 height 21
paste input "ANH HUY"
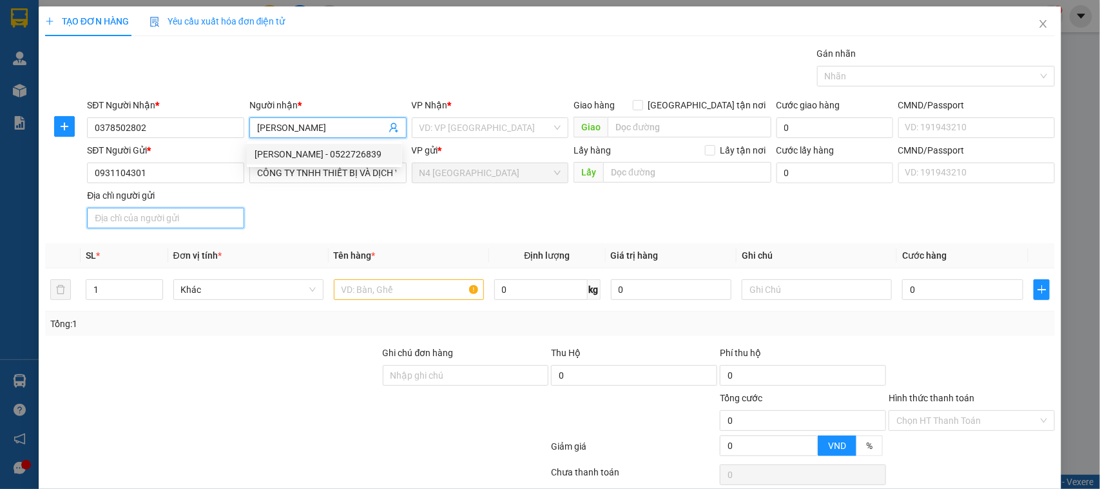
click at [184, 223] on input "Địa chỉ người gửi" at bounding box center [165, 218] width 157 height 21
paste input "6 Đường số 12, Khu Phố 6, Phường Bình Chiểu, Thành phố Thủ Đức, Thành phố Hồ Ch…"
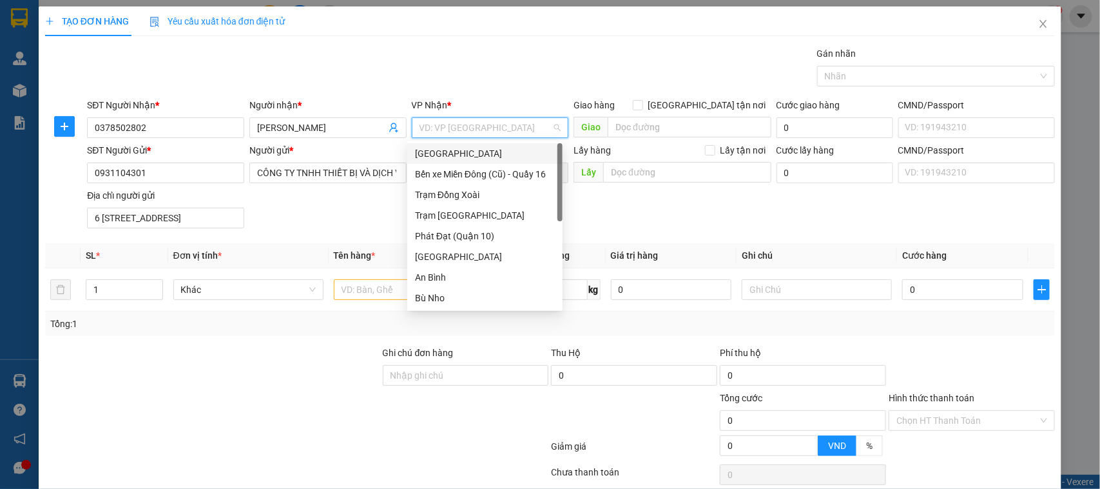
click at [471, 130] on input "search" at bounding box center [486, 127] width 133 height 19
click at [466, 195] on div "Trạm Đồng Xoài" at bounding box center [485, 195] width 140 height 14
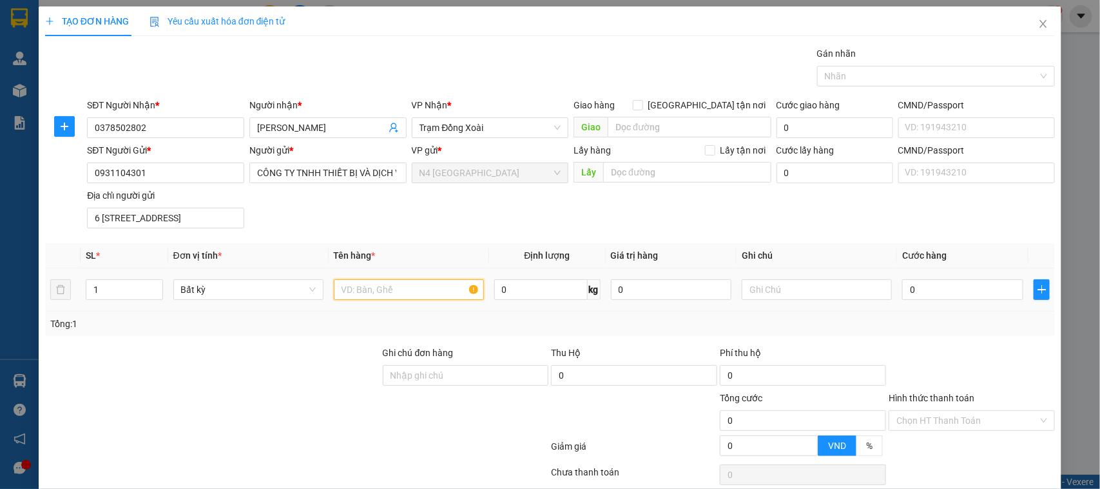
click at [381, 286] on input "text" at bounding box center [409, 289] width 150 height 21
paste input "CTON XANH NL"
click at [531, 290] on input "0" at bounding box center [540, 289] width 93 height 21
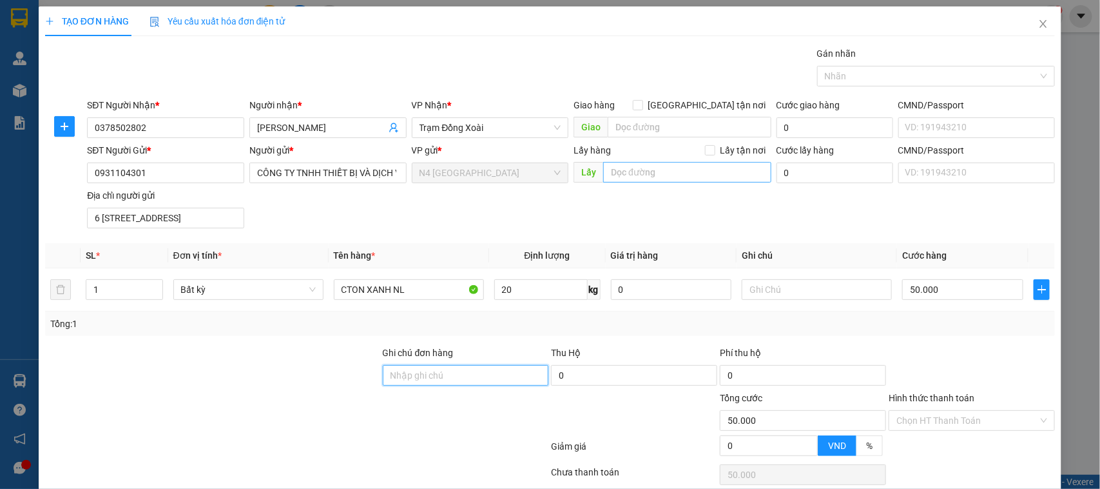
scroll to position [55, 0]
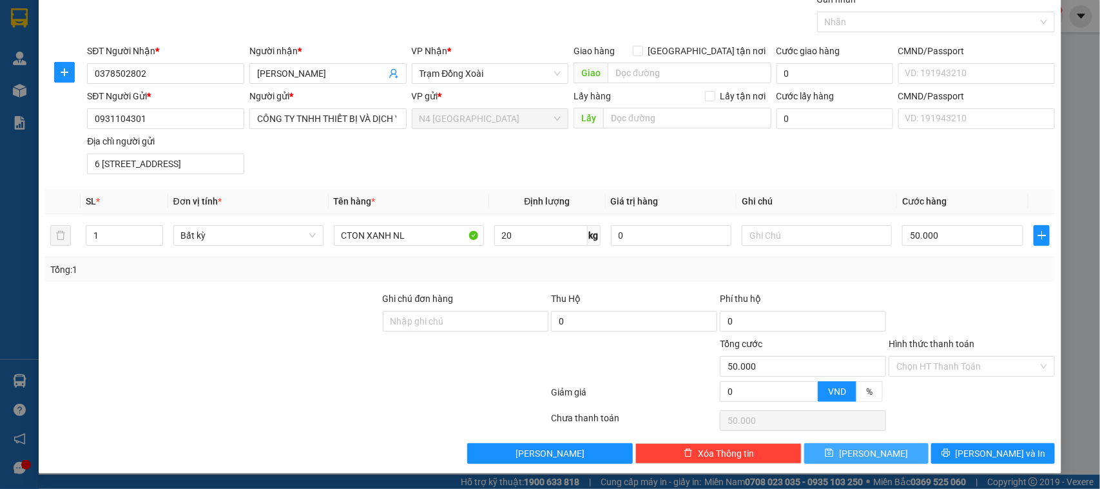
click at [862, 452] on span "[PERSON_NAME]" at bounding box center [873, 453] width 69 height 14
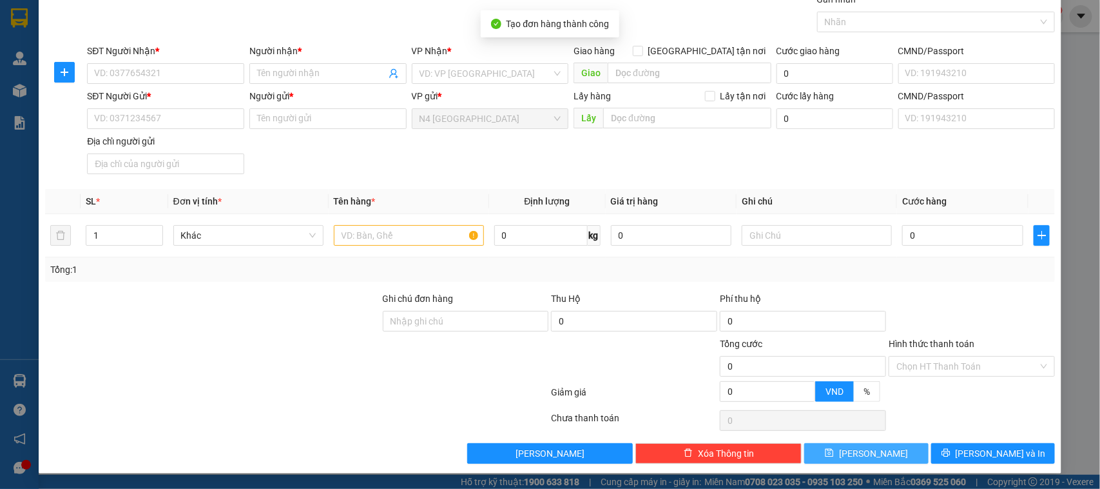
scroll to position [0, 0]
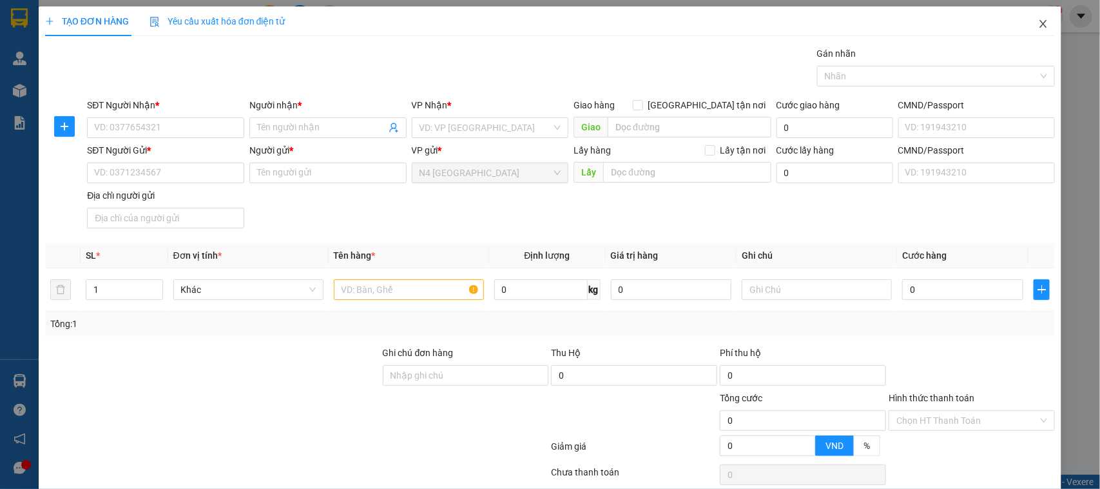
click at [1040, 21] on icon "close" at bounding box center [1043, 24] width 7 height 8
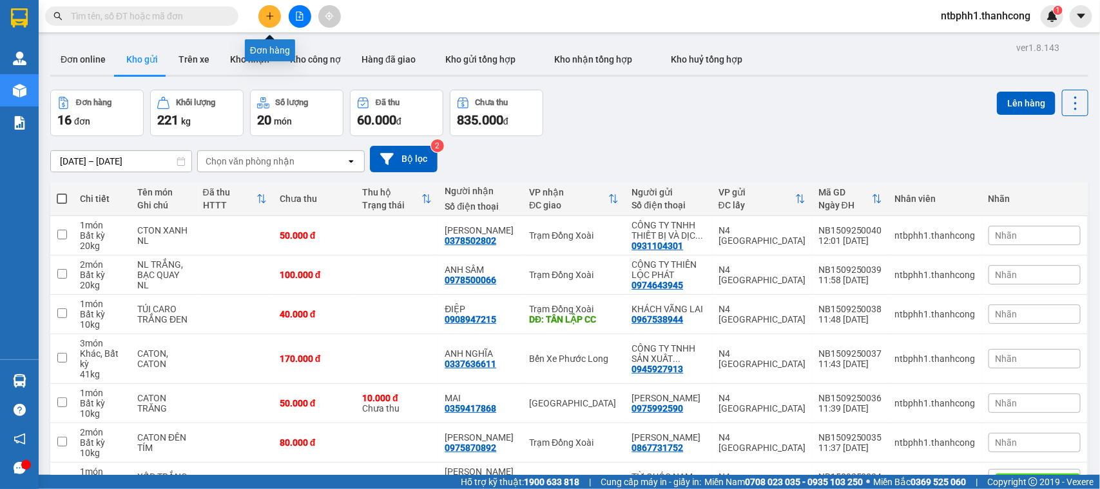
click at [263, 8] on button at bounding box center [269, 16] width 23 height 23
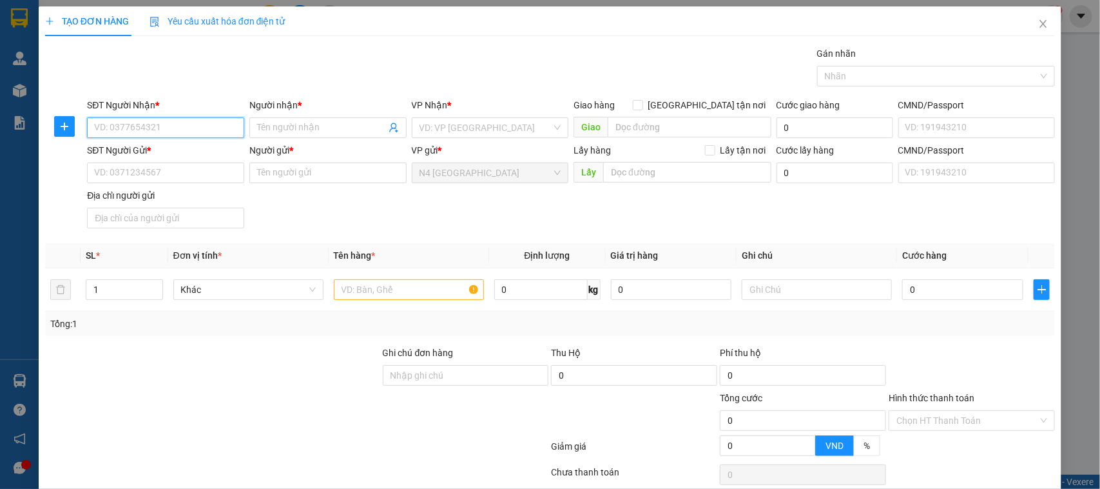
paste input "0986488015"
click at [278, 121] on input "Người nhận *" at bounding box center [321, 128] width 129 height 14
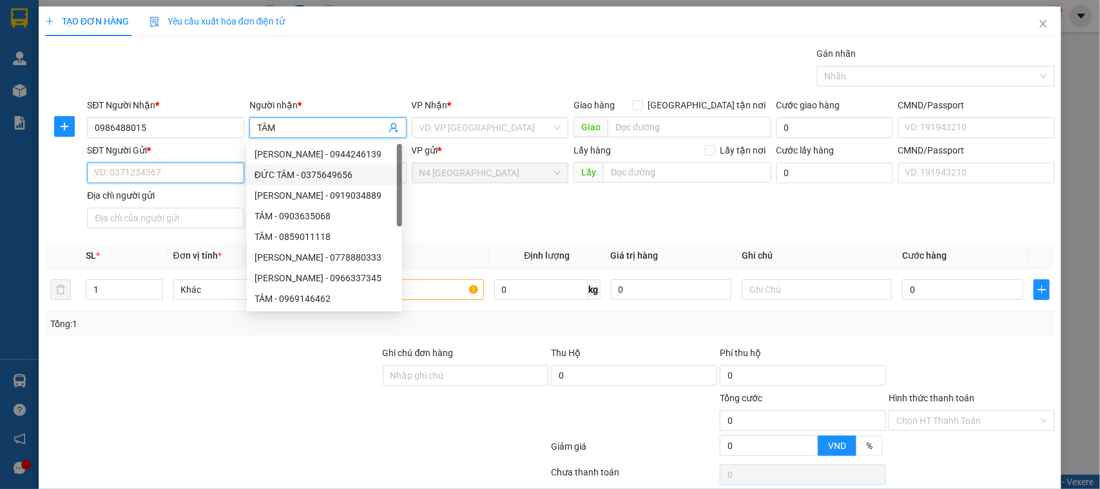
click at [162, 175] on input "SĐT Người Gửi *" at bounding box center [165, 172] width 157 height 21
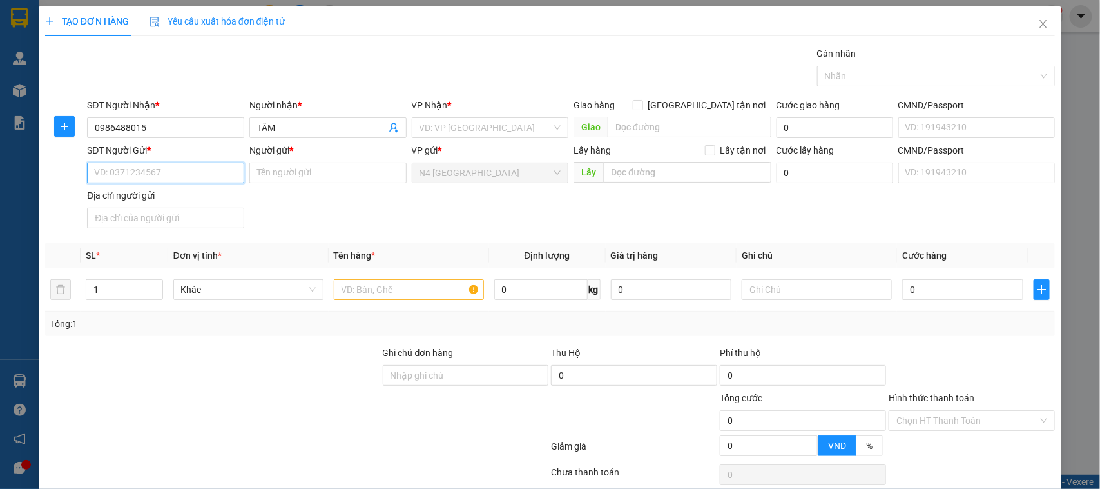
paste input "0919979515"
click at [358, 179] on input "Người gửi *" at bounding box center [327, 172] width 157 height 21
paste input "CÔNG TY TNHH DUY NAM PHÁT"
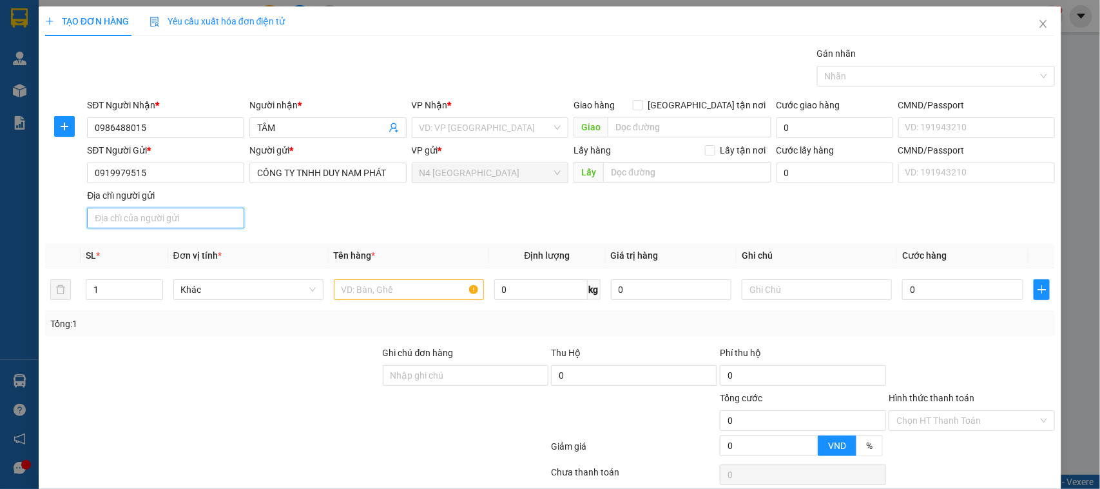
click at [137, 215] on input "Địa chỉ người gửi" at bounding box center [165, 218] width 157 height 21
paste input "218/90/5 Võ Văn Hát, Khu phố Phước Hiệp, Phường Long Trường, Thành phố Hồ Chí M…"
click at [447, 130] on input "search" at bounding box center [486, 127] width 133 height 19
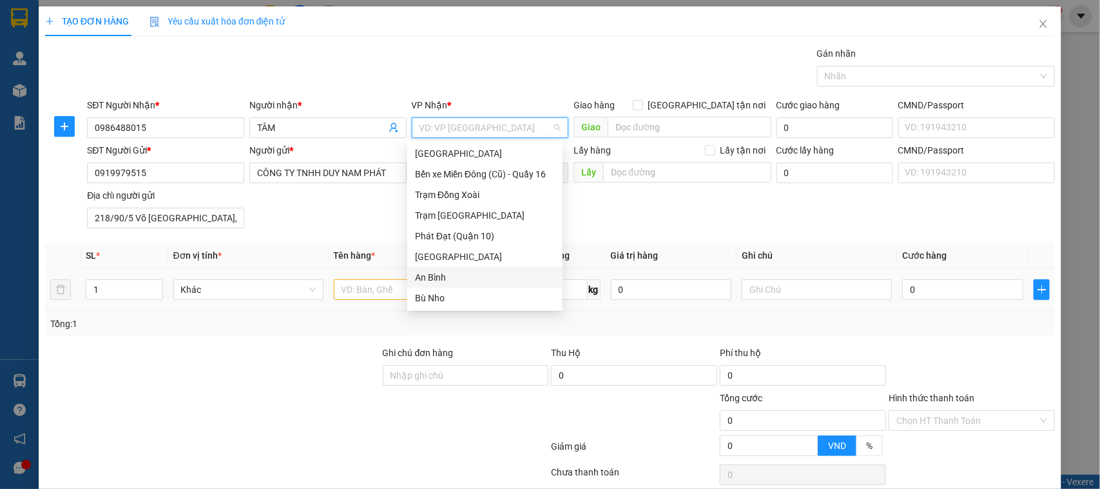
click at [434, 278] on div "An Bình" at bounding box center [485, 277] width 140 height 14
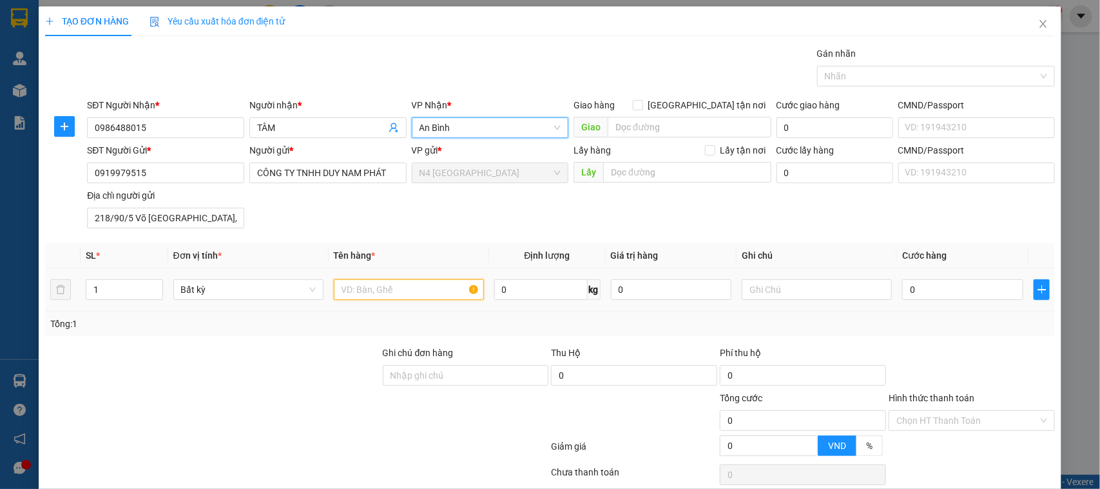
click at [422, 288] on input "text" at bounding box center [409, 289] width 150 height 21
paste input "BAO VÀNG, ỐNG NHỰA NL"
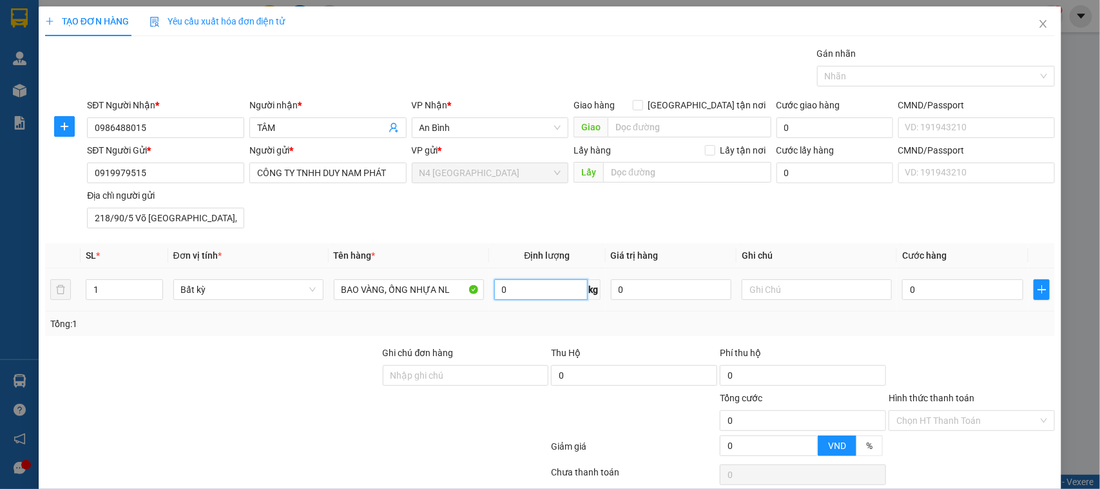
click at [518, 284] on input "0" at bounding box center [540, 289] width 93 height 21
drag, startPoint x: 126, startPoint y: 288, endPoint x: 0, endPoint y: 307, distance: 127.8
click at [101, 279] on div "1" at bounding box center [124, 289] width 77 height 21
click at [516, 292] on input "0" at bounding box center [540, 289] width 93 height 21
drag, startPoint x: 110, startPoint y: 290, endPoint x: 227, endPoint y: 278, distance: 117.3
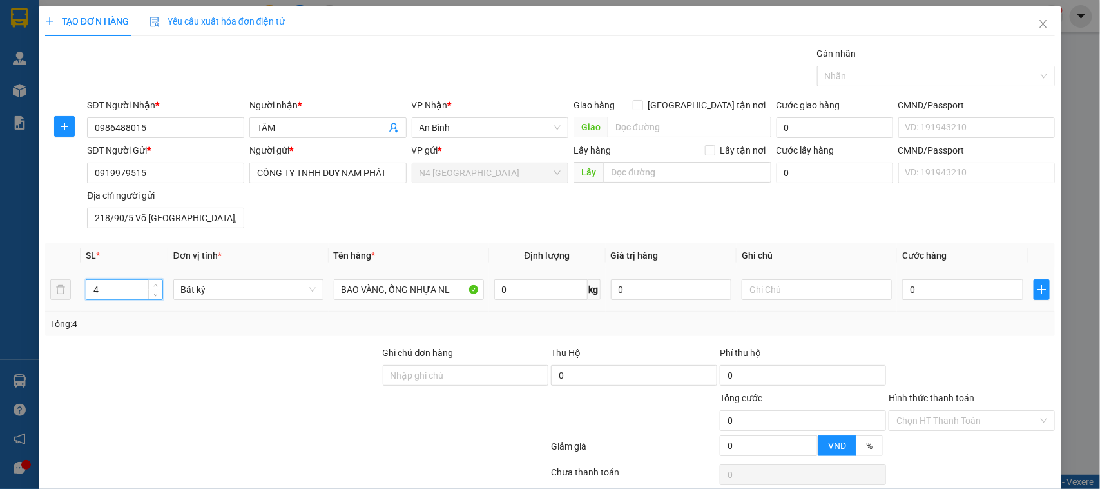
click at [0, 313] on div "TẠO ĐƠN HÀNG Yêu cầu xuất hóa đơn điện tử Transit Pickup Surcharge Ids Transit …" at bounding box center [550, 244] width 1100 height 489
click at [525, 291] on input "0" at bounding box center [540, 289] width 93 height 21
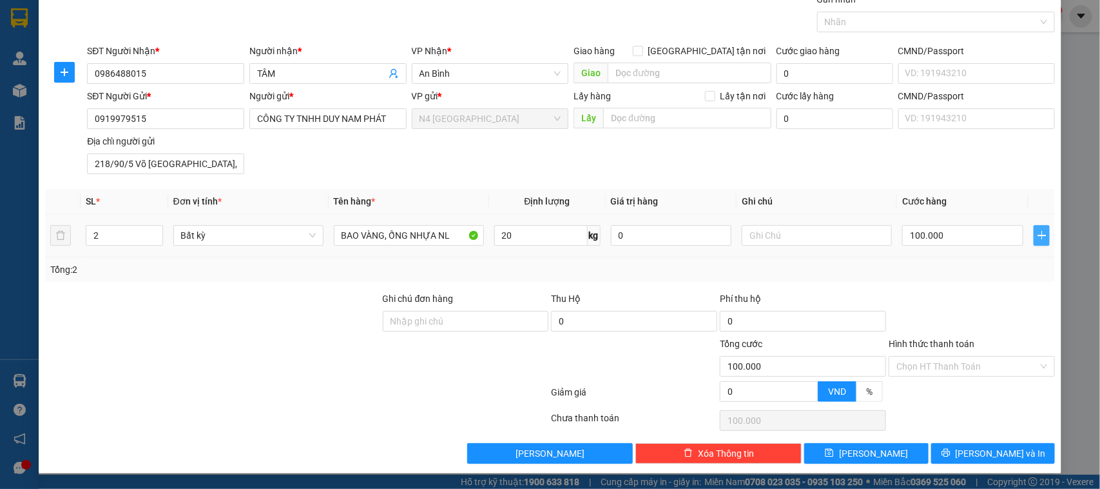
click at [1037, 233] on icon "plus" at bounding box center [1042, 235] width 10 height 10
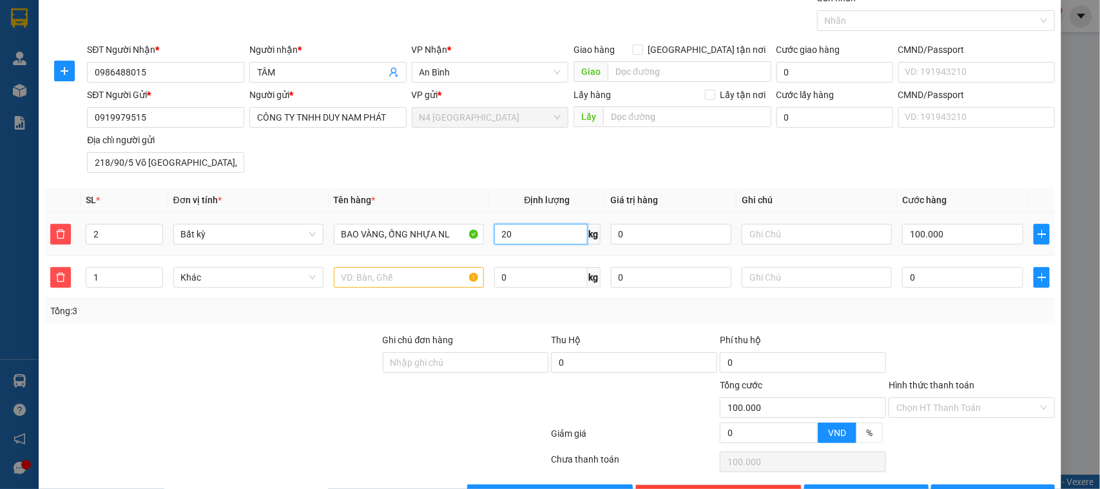
click at [523, 236] on input "20" at bounding box center [540, 234] width 93 height 21
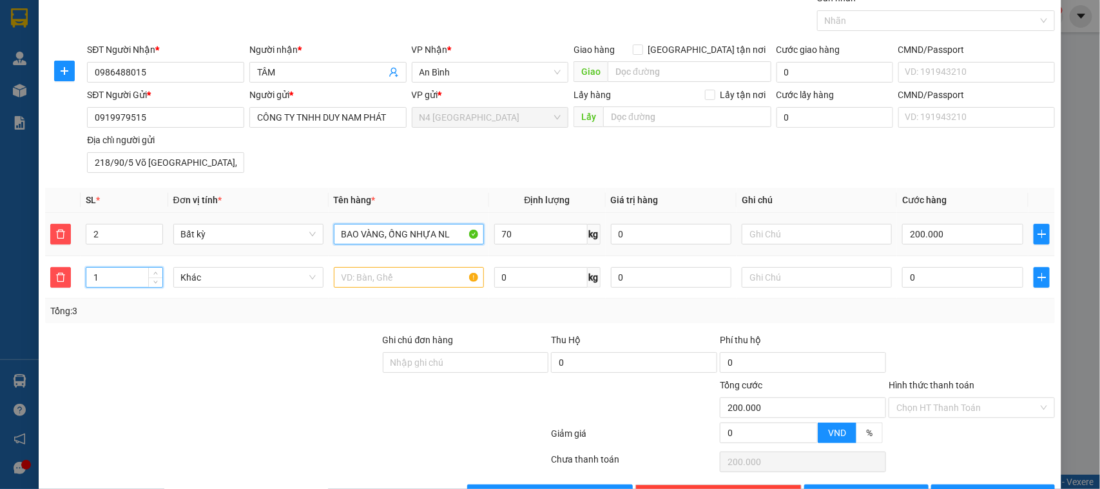
click at [388, 234] on input "BAO VÀNG, ỐNG NHỰA NL" at bounding box center [409, 234] width 150 height 21
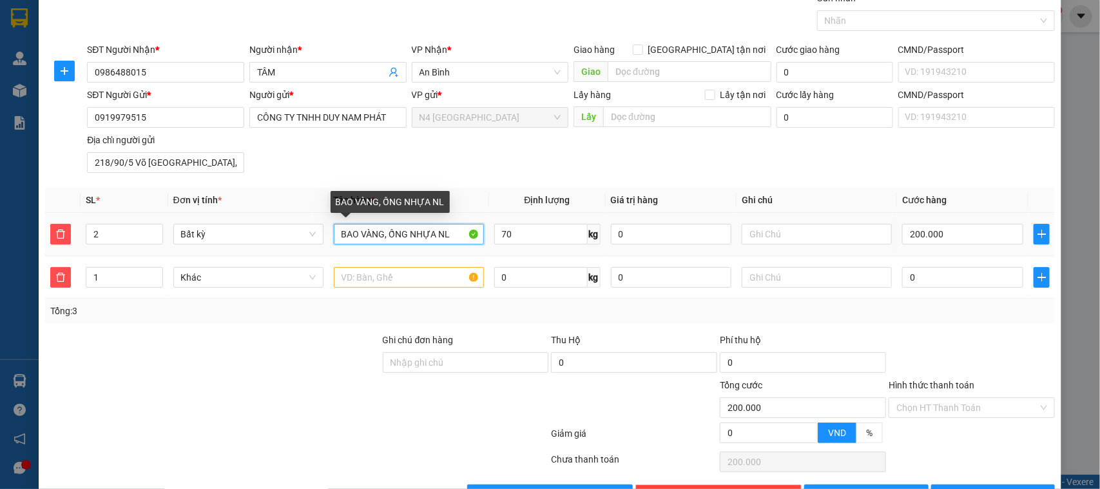
click at [388, 234] on input "BAO VÀNG, ỐNG NHỰA NL" at bounding box center [409, 234] width 150 height 21
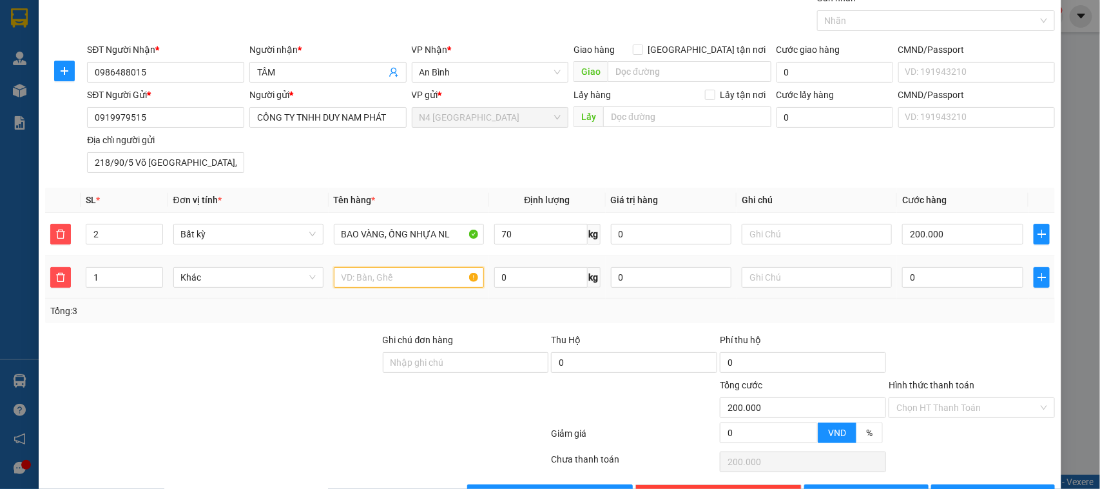
click at [394, 278] on input "text" at bounding box center [409, 277] width 150 height 21
paste input "BAO VÀNG, ỐNG NHỰA NL"
click at [532, 284] on input "0" at bounding box center [540, 277] width 93 height 21
click at [915, 279] on input "0" at bounding box center [962, 277] width 121 height 21
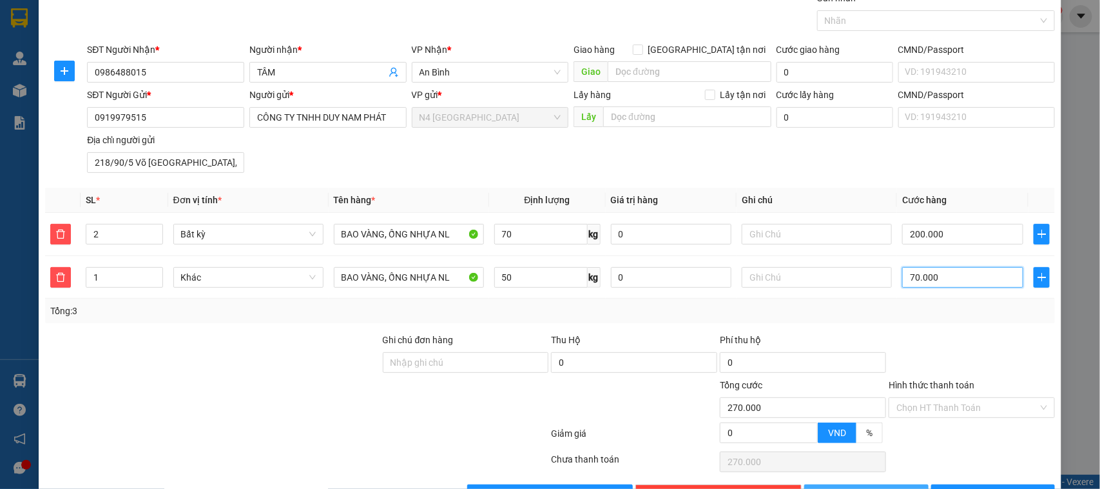
scroll to position [98, 0]
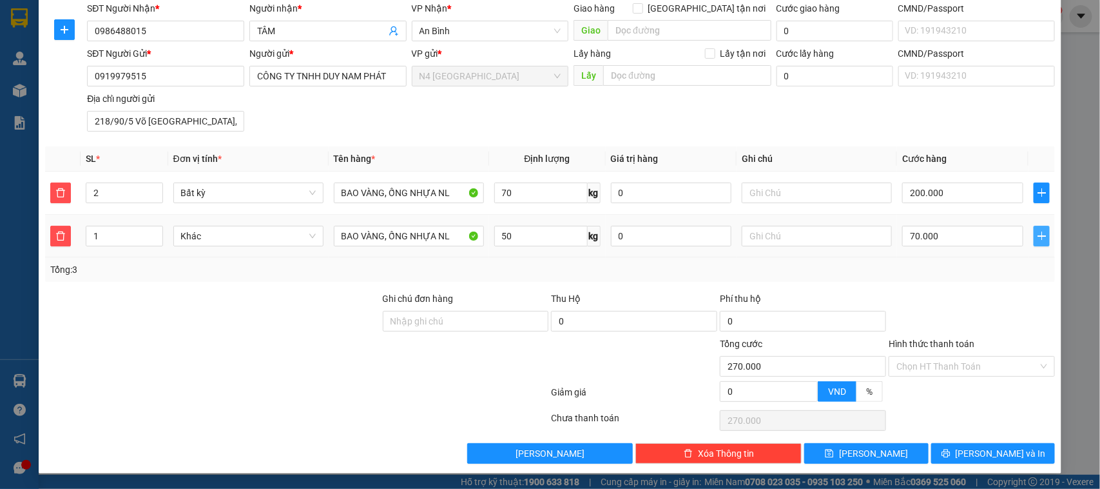
click at [1037, 240] on icon "plus" at bounding box center [1042, 236] width 10 height 10
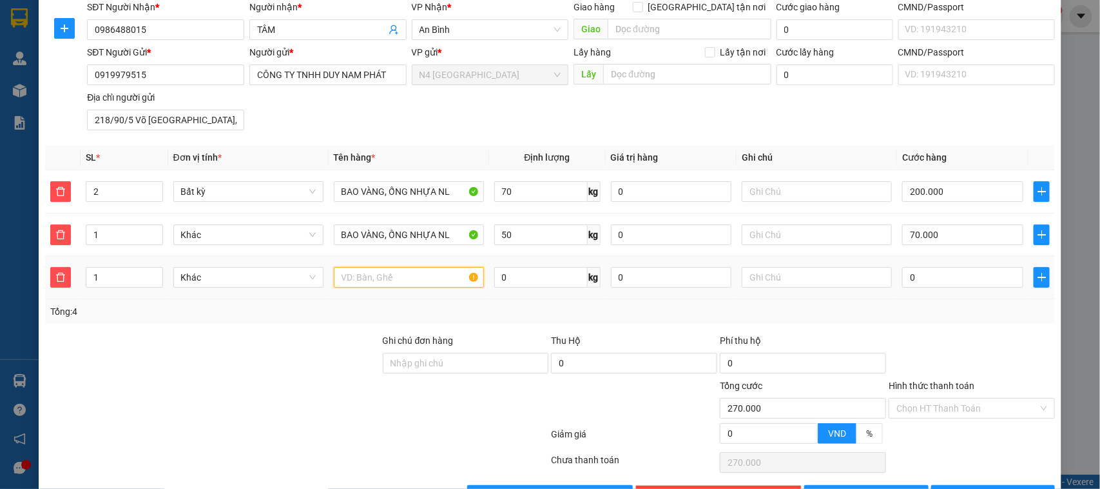
click at [375, 279] on input "text" at bounding box center [409, 277] width 150 height 21
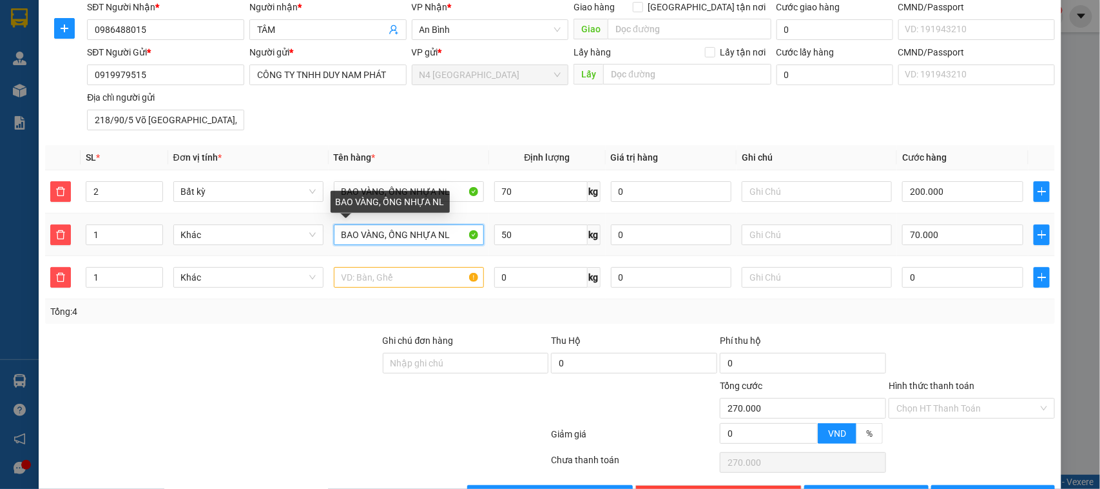
click at [376, 235] on input "BAO VÀNG, ỐNG NHỰA NL" at bounding box center [409, 234] width 150 height 21
click at [377, 233] on input "BAO VÀNG, ỐNG NHỰA NL" at bounding box center [409, 234] width 150 height 21
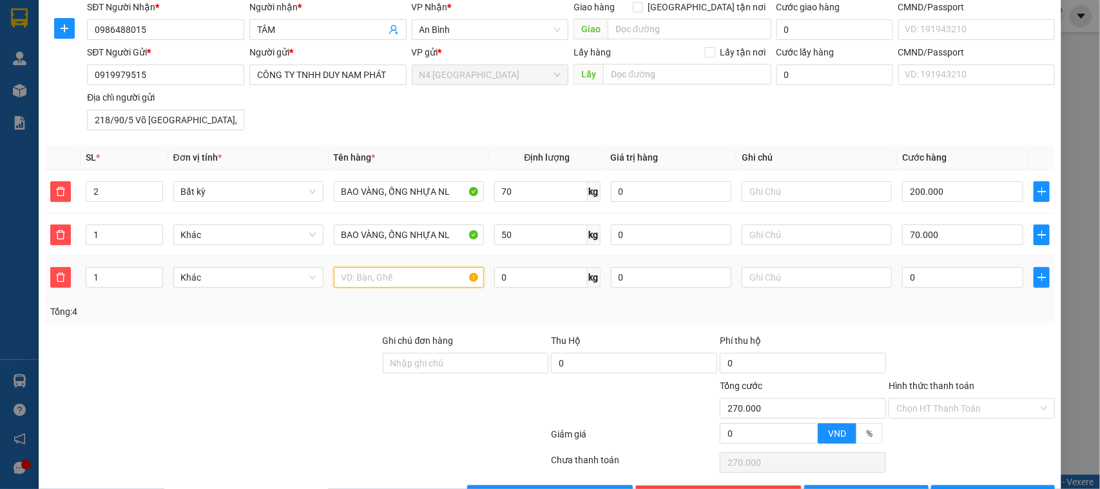
click at [398, 276] on input "text" at bounding box center [409, 277] width 150 height 21
paste input "BAO VÀNG, ỐNG NHỰA NL"
click at [522, 277] on input "0" at bounding box center [540, 277] width 93 height 21
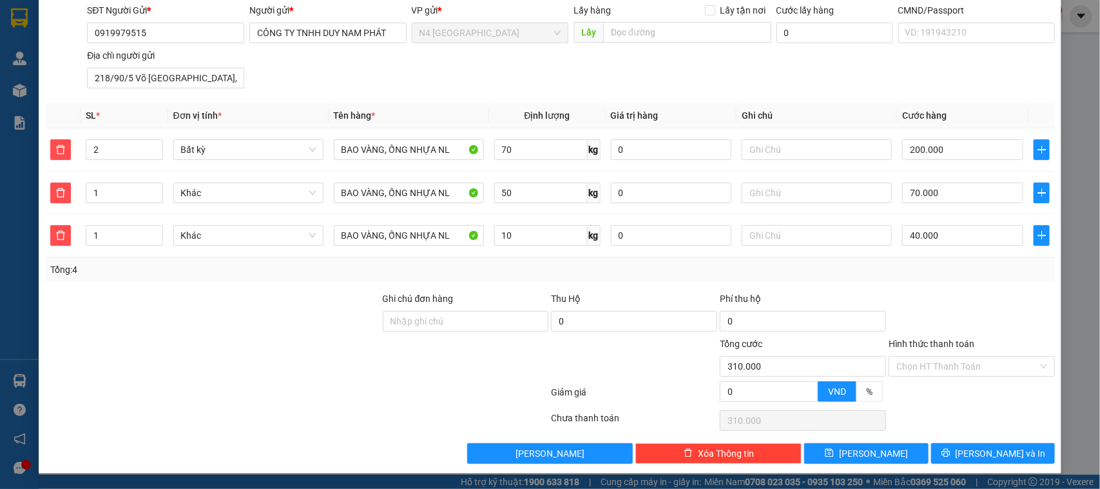
click at [849, 442] on div "Transit Pickup Surcharge Ids Transit Deliver Surcharge Ids Transit Deliver Surc…" at bounding box center [550, 185] width 1011 height 557
click at [855, 447] on button "[PERSON_NAME]" at bounding box center [866, 453] width 124 height 21
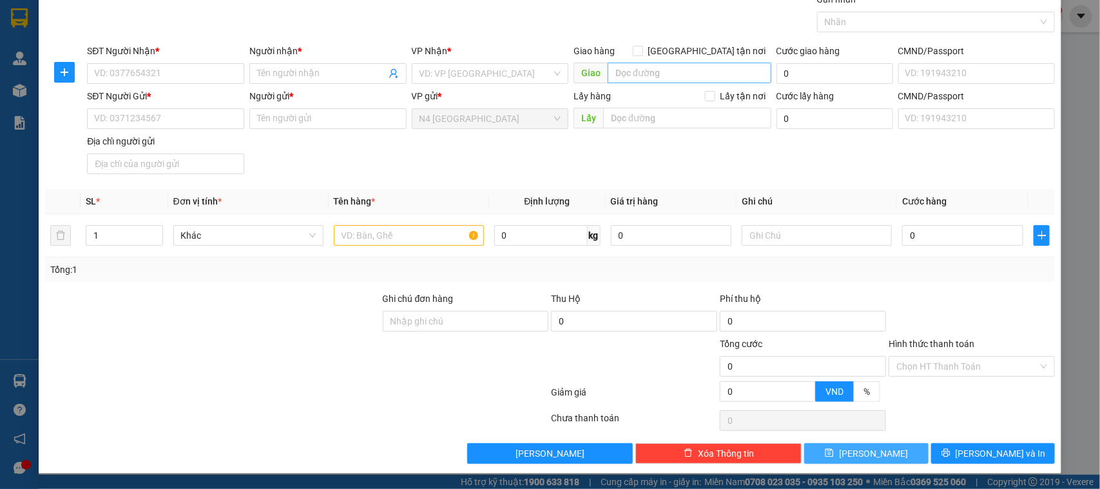
scroll to position [55, 0]
